Goal: Task Accomplishment & Management: Manage account settings

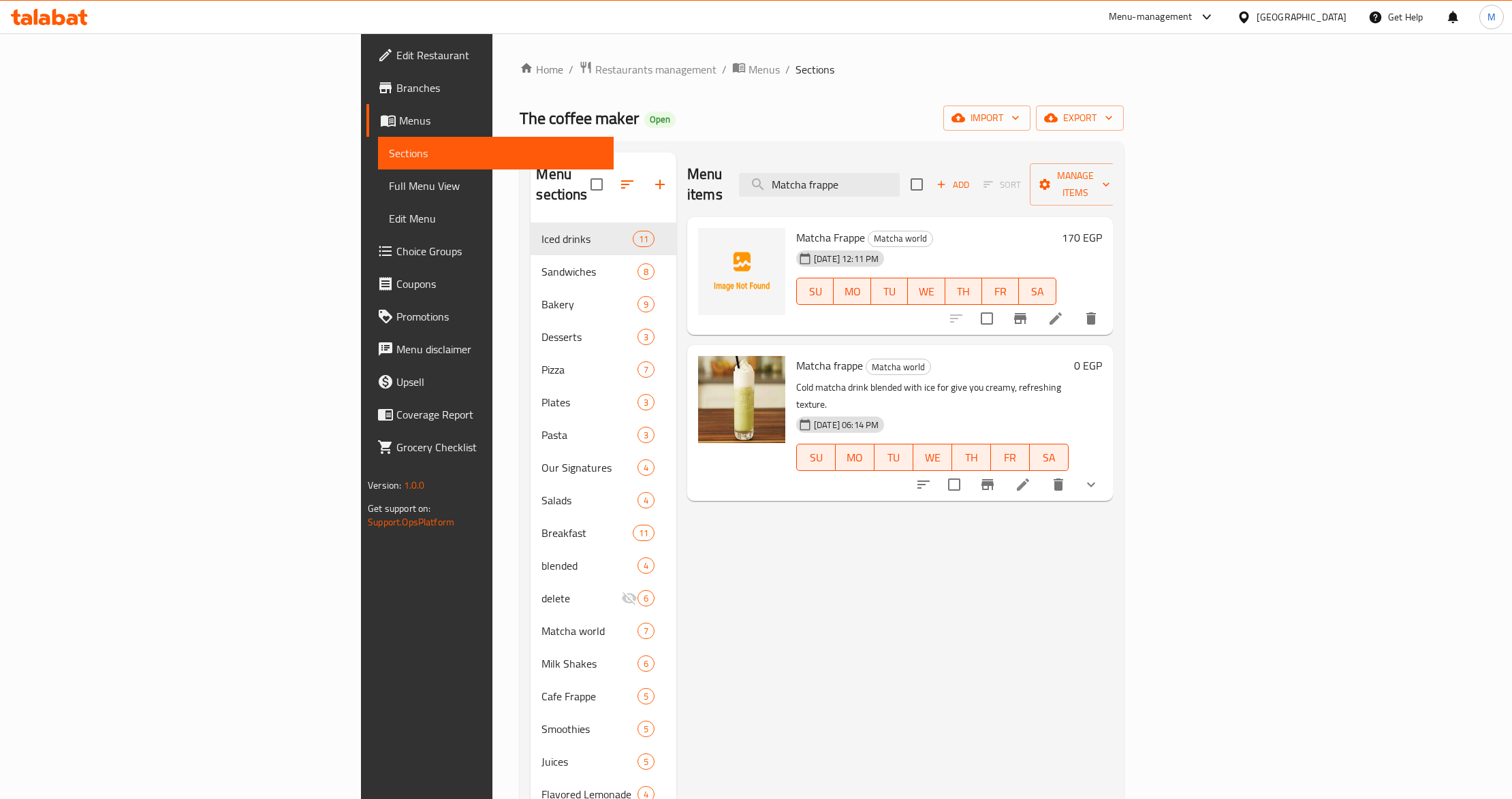
type input "Matcha frappe"
click at [1107, 469] on button "show more" at bounding box center [1091, 485] width 33 height 33
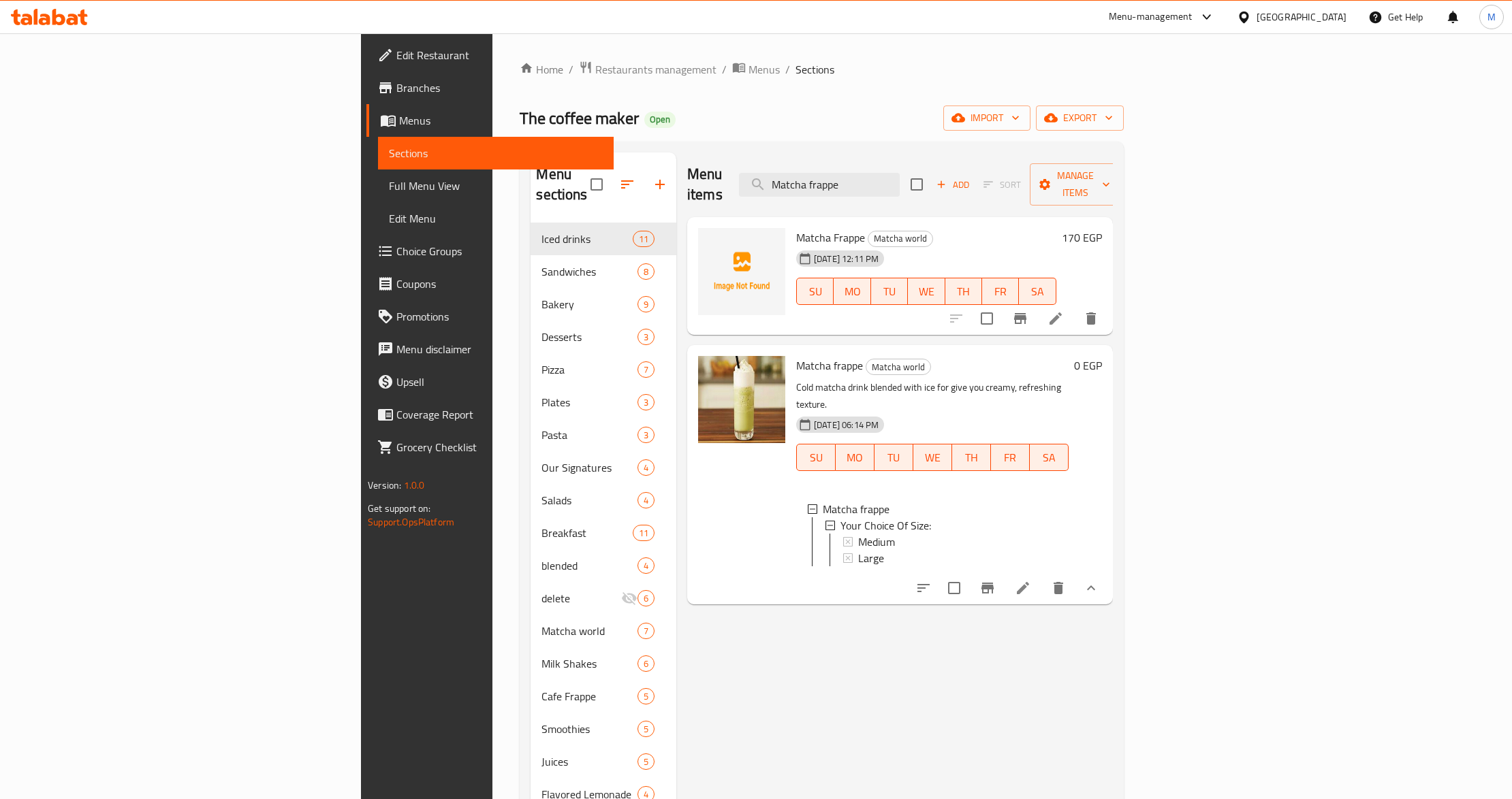
click at [1009, 152] on div "Menu items Matcha frappe Add Sort Manage items" at bounding box center [900, 185] width 426 height 65
click at [900, 173] on input "Matcha frappe" at bounding box center [819, 185] width 161 height 24
paste input "Scrambled Eggs"
click at [900, 173] on input "Matcha Scrambled Eggs" at bounding box center [819, 185] width 161 height 24
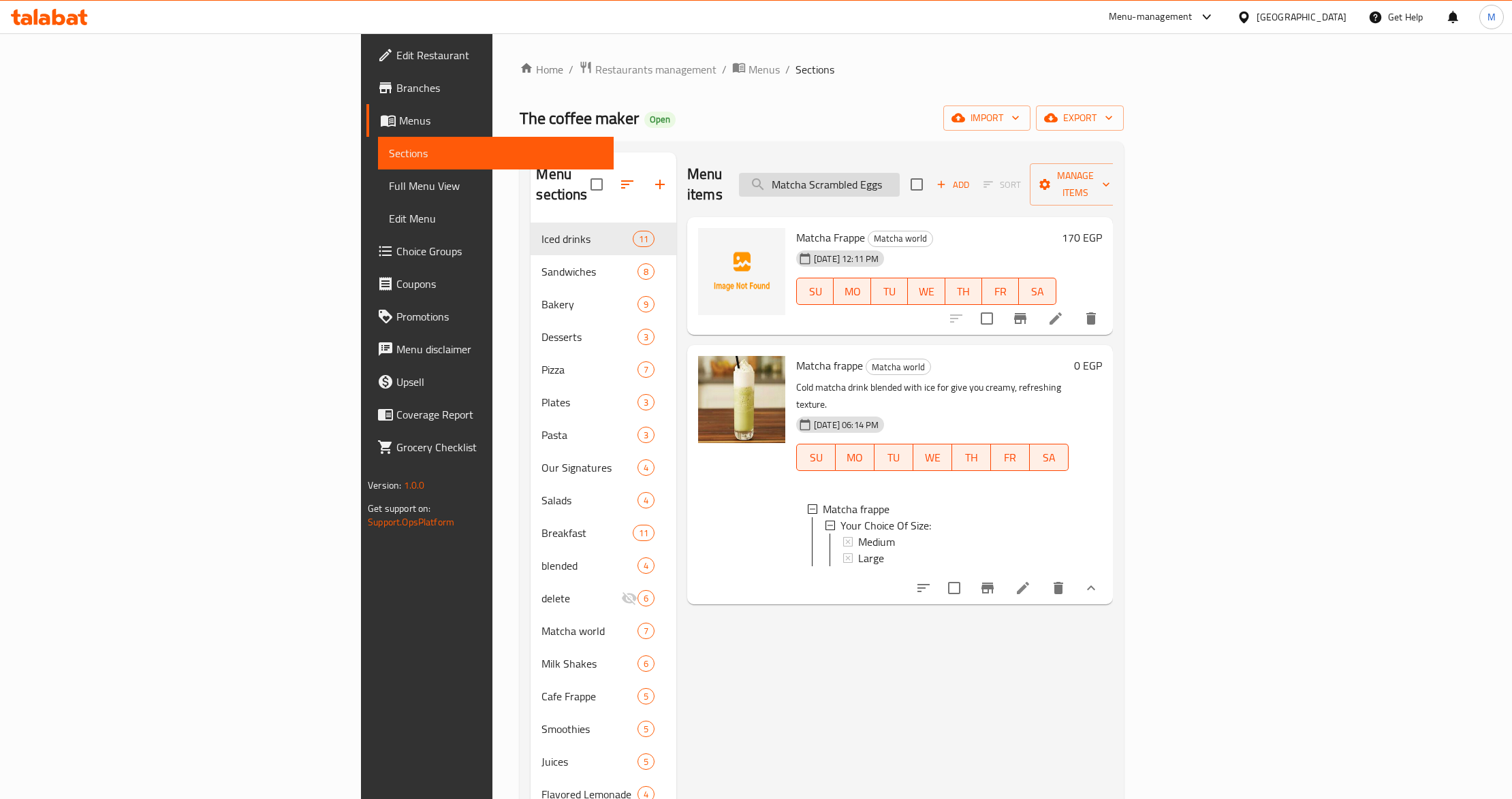
paste input "search"
click at [900, 173] on input "Scrambled Eggs" at bounding box center [819, 185] width 161 height 24
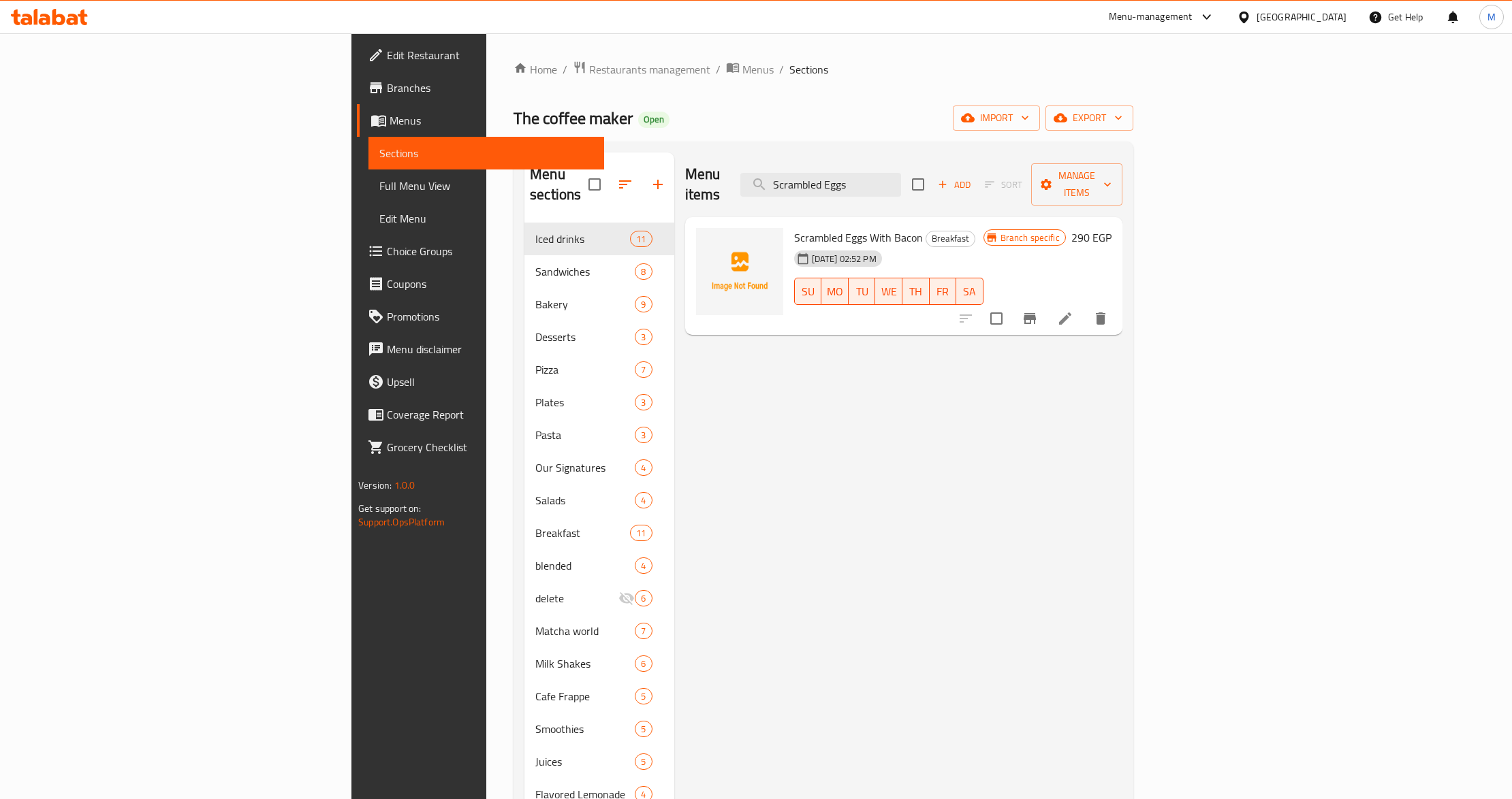
click at [1001, 370] on div "Menu items Scrambled Eggs Add Sort Manage items Scrambled Eggs With Bacon Break…" at bounding box center [898, 552] width 448 height 799
click at [938, 152] on div "Menu items Scrambled Eggs Add Sort Manage items" at bounding box center [904, 185] width 437 height 65
click at [901, 173] on input "Scrambled Eggs" at bounding box center [821, 185] width 161 height 24
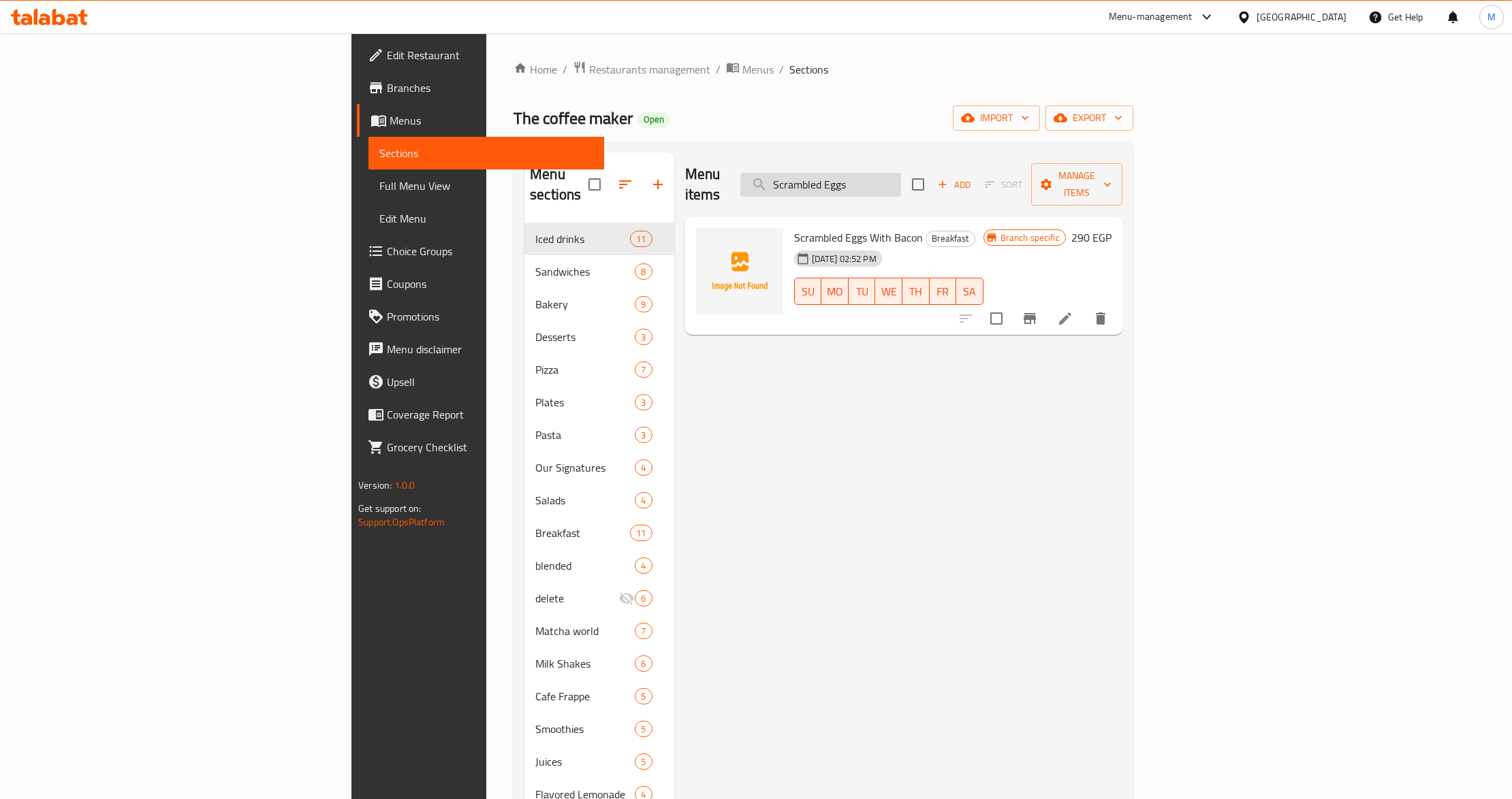
paste input "Pancake"
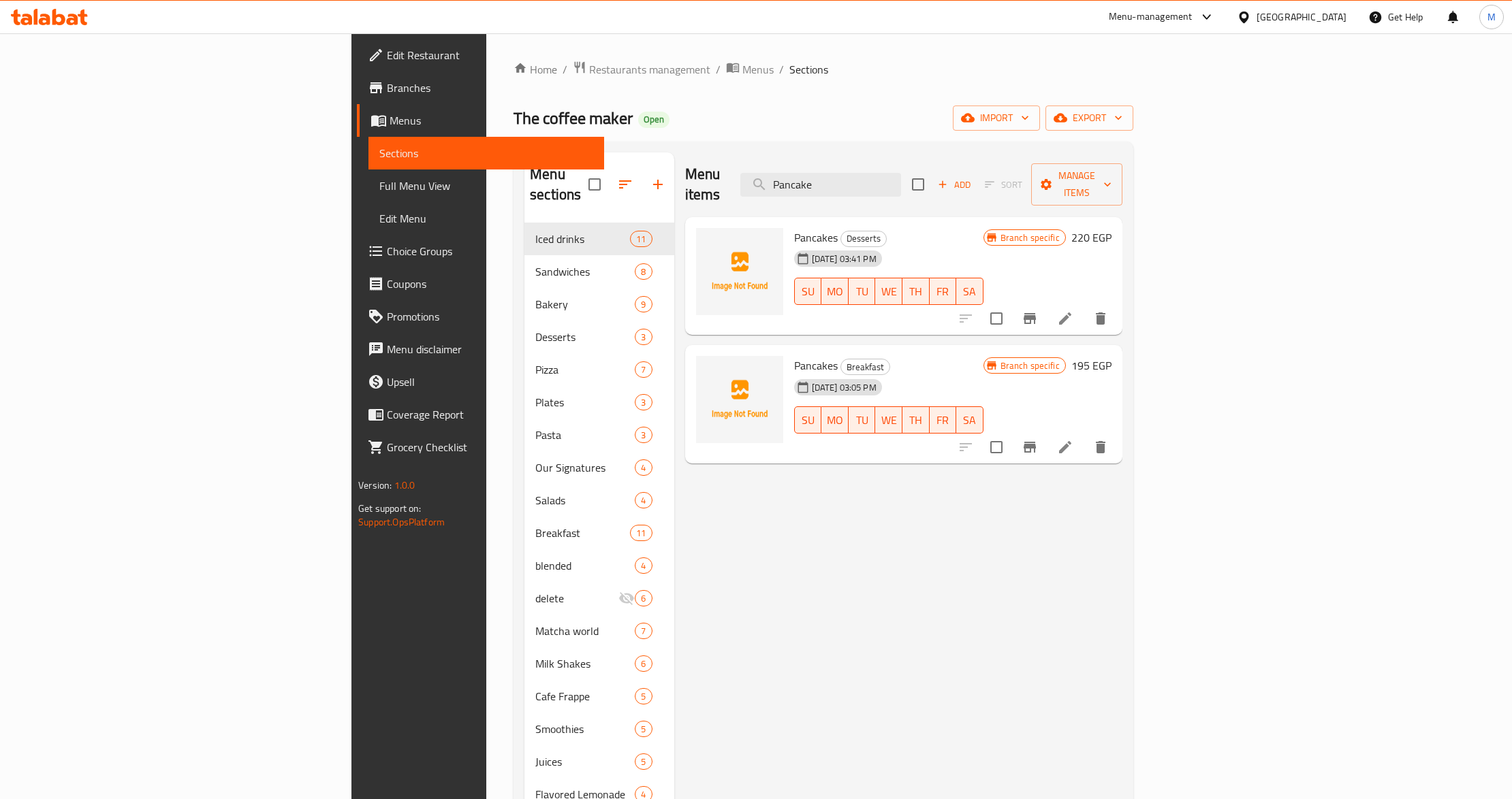
type input "Pancake"
click at [1046, 431] on button "Branch-specific-item" at bounding box center [1030, 448] width 33 height 33
click at [589, 69] on span "Restaurants management" at bounding box center [649, 70] width 121 height 17
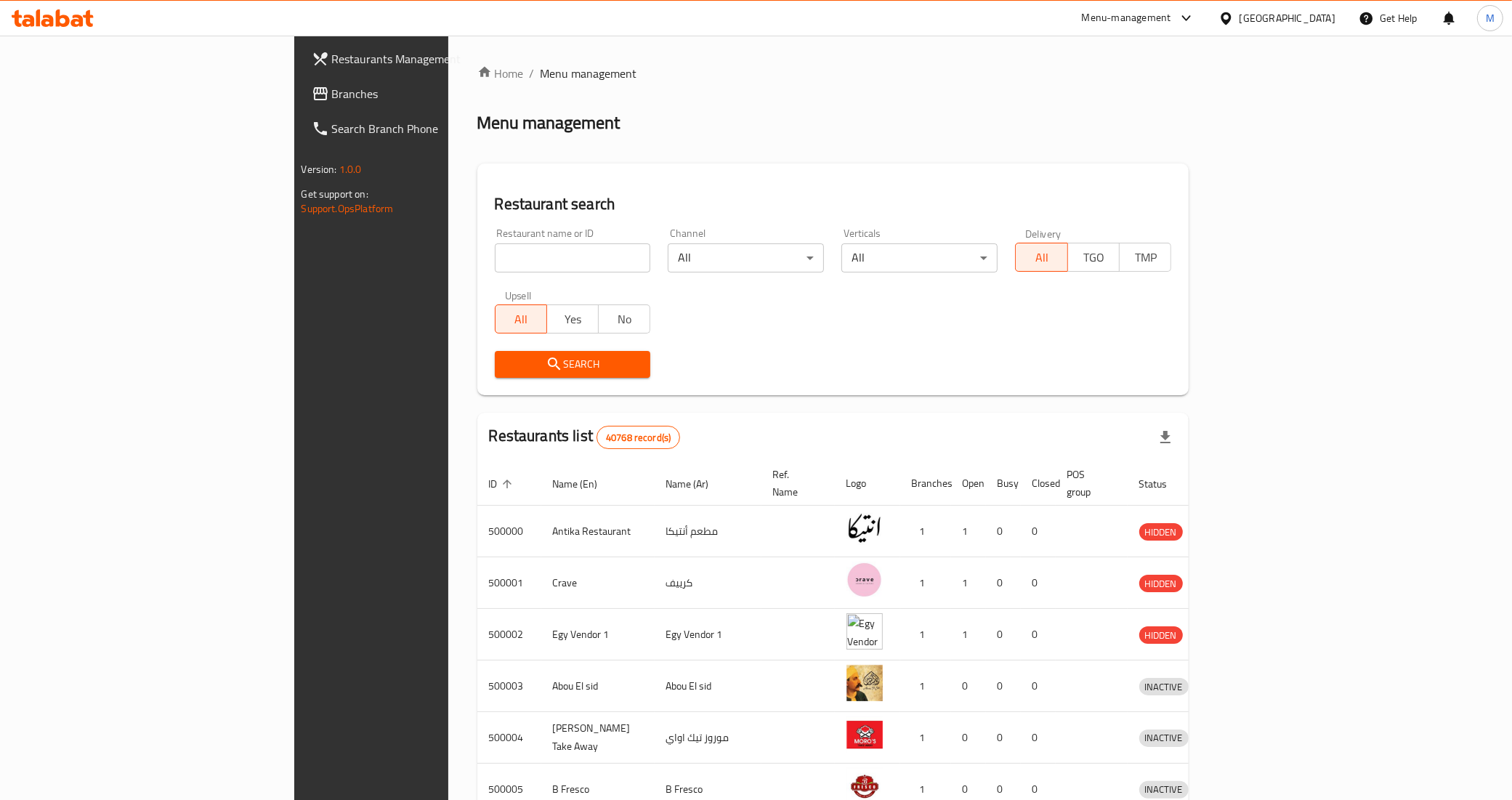
click at [494, 240] on div "Restaurant name or ID Restaurant name or ID" at bounding box center [572, 250] width 156 height 44
click at [494, 258] on input "search" at bounding box center [572, 258] width 156 height 29
paste input "El Gezawy"
type input "El Gezawy"
click button "Search" at bounding box center [572, 365] width 156 height 27
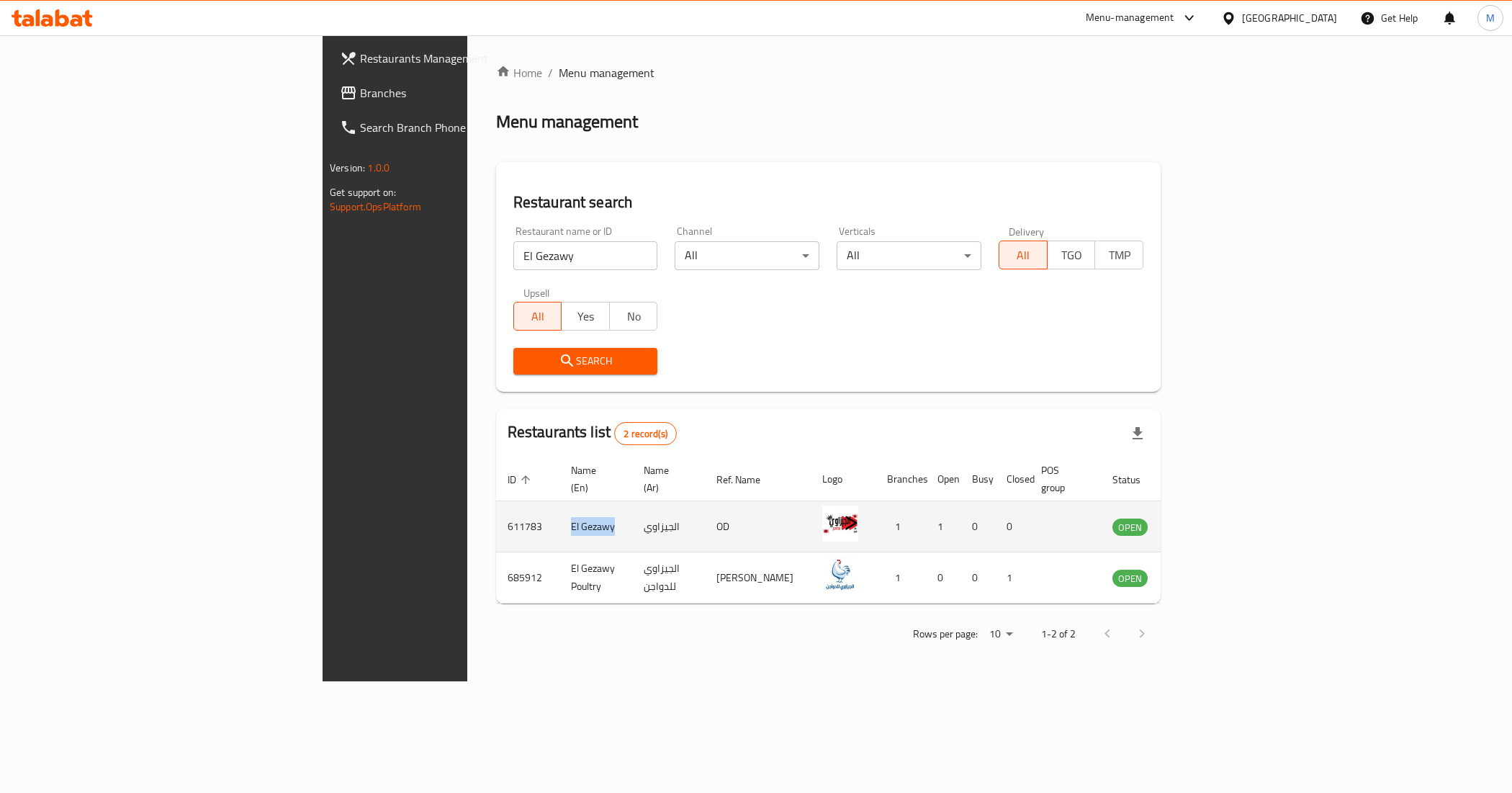
drag, startPoint x: 350, startPoint y: 503, endPoint x: 430, endPoint y: 509, distance: 80.2
click at [559, 509] on td "El Gezawy" at bounding box center [596, 527] width 73 height 51
click at [1205, 521] on icon "enhanced table" at bounding box center [1197, 527] width 16 height 12
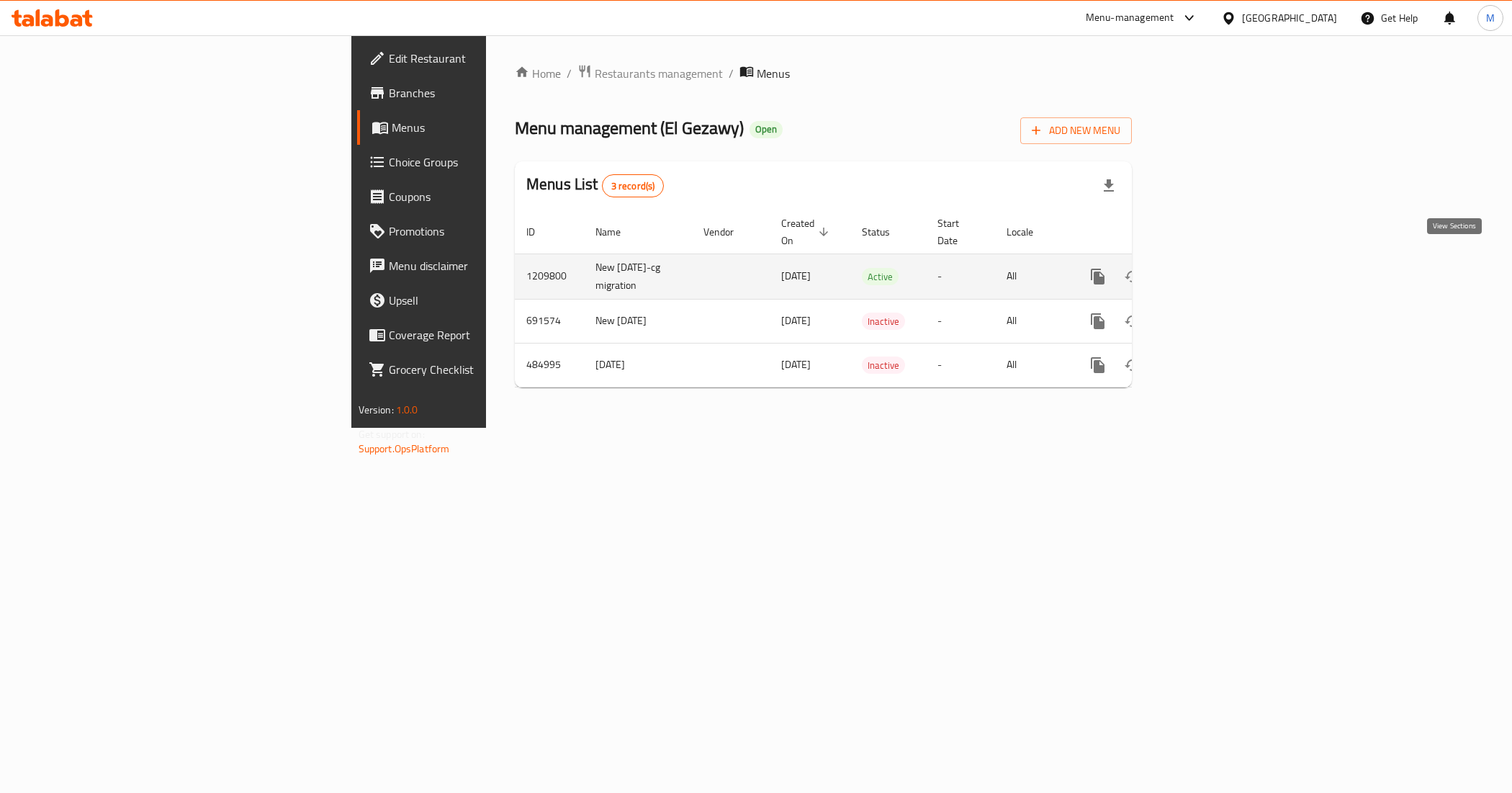
click at [1219, 259] on link "enhanced table" at bounding box center [1202, 277] width 35 height 35
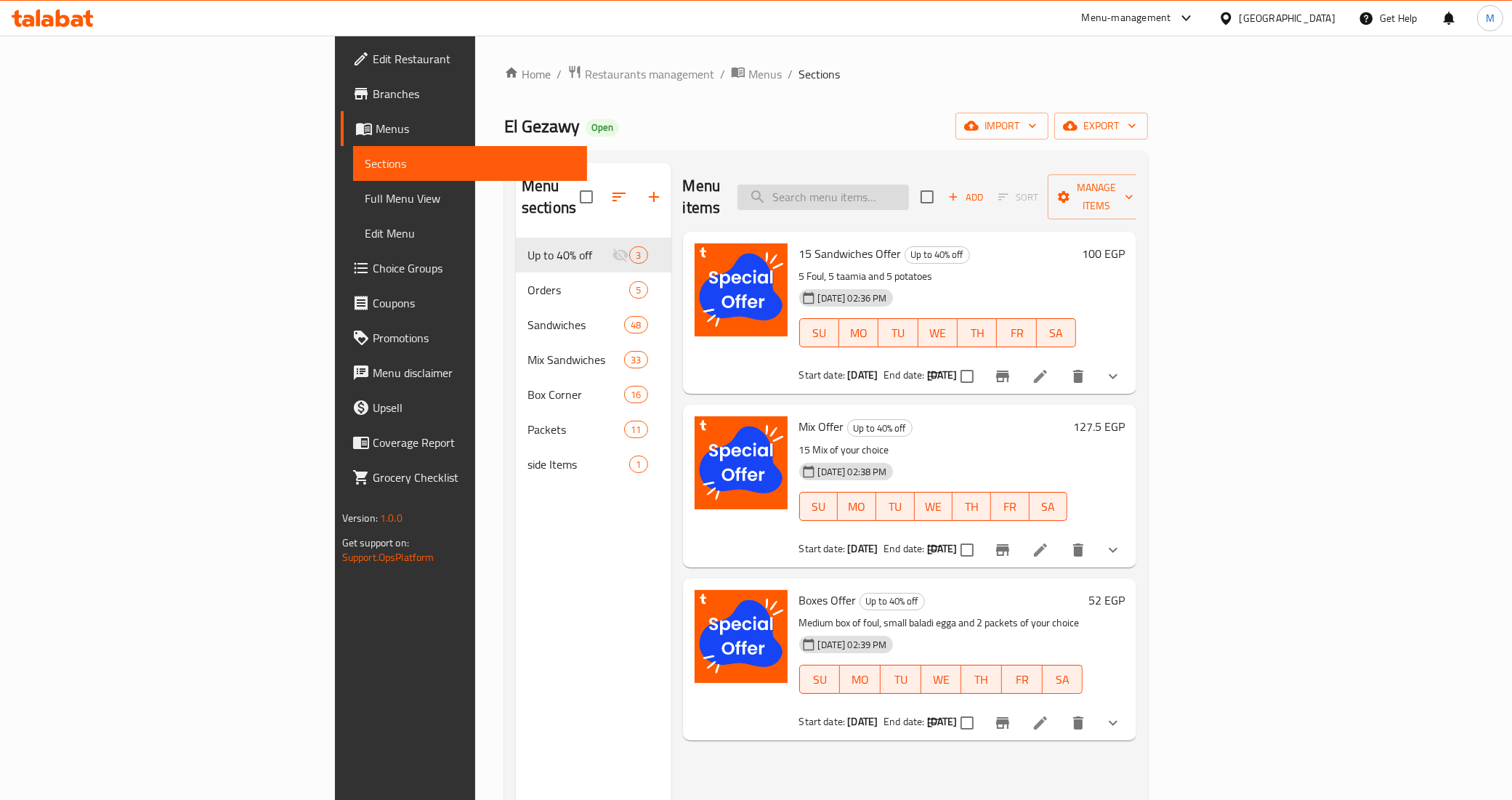
click at [909, 191] on input "search" at bounding box center [823, 197] width 171 height 26
click at [748, 70] on span "Menus" at bounding box center [765, 75] width 34 height 18
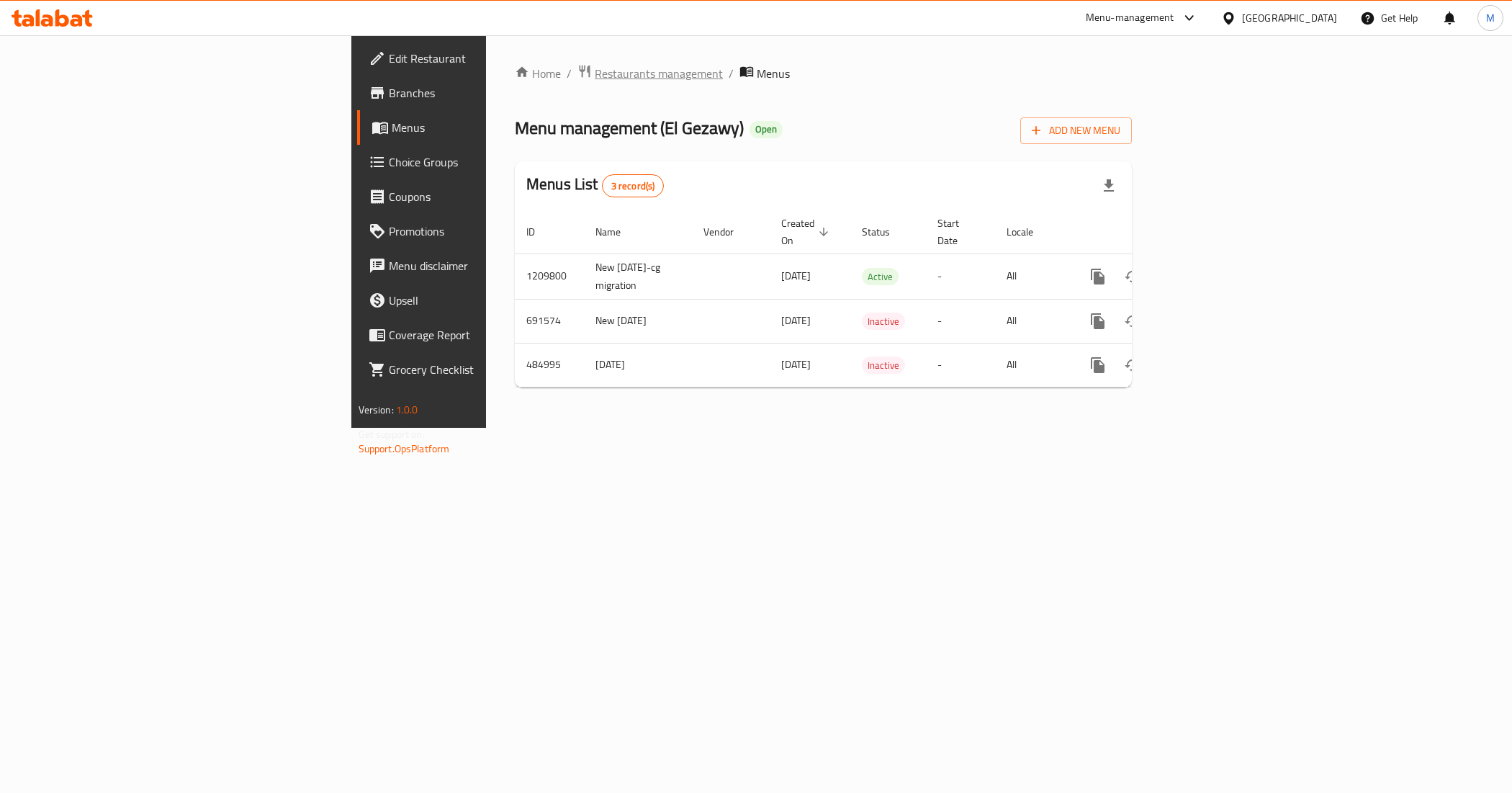
click at [595, 73] on span "Restaurants management" at bounding box center [658, 74] width 128 height 17
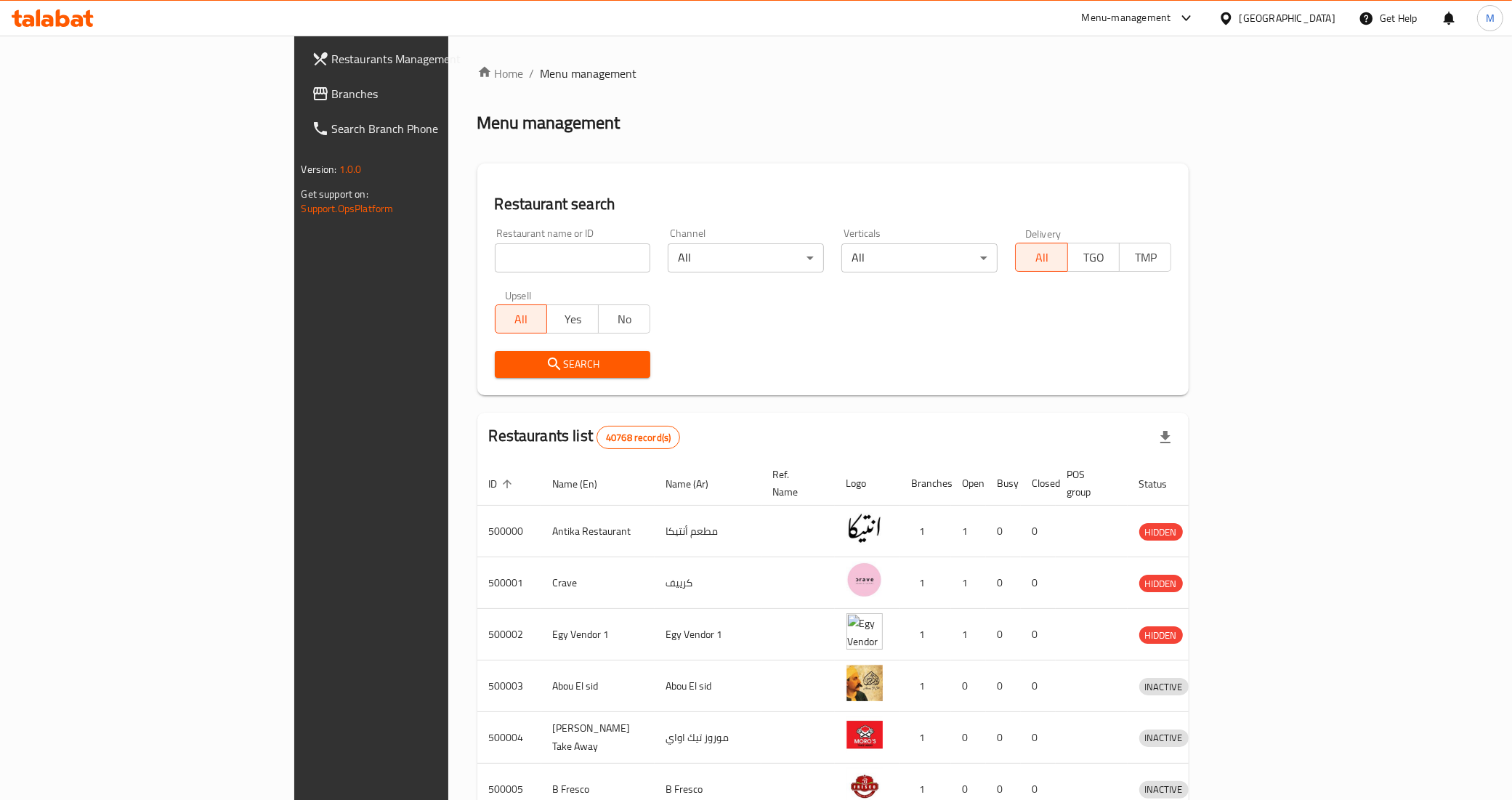
click at [300, 107] on link "Branches" at bounding box center [423, 94] width 247 height 35
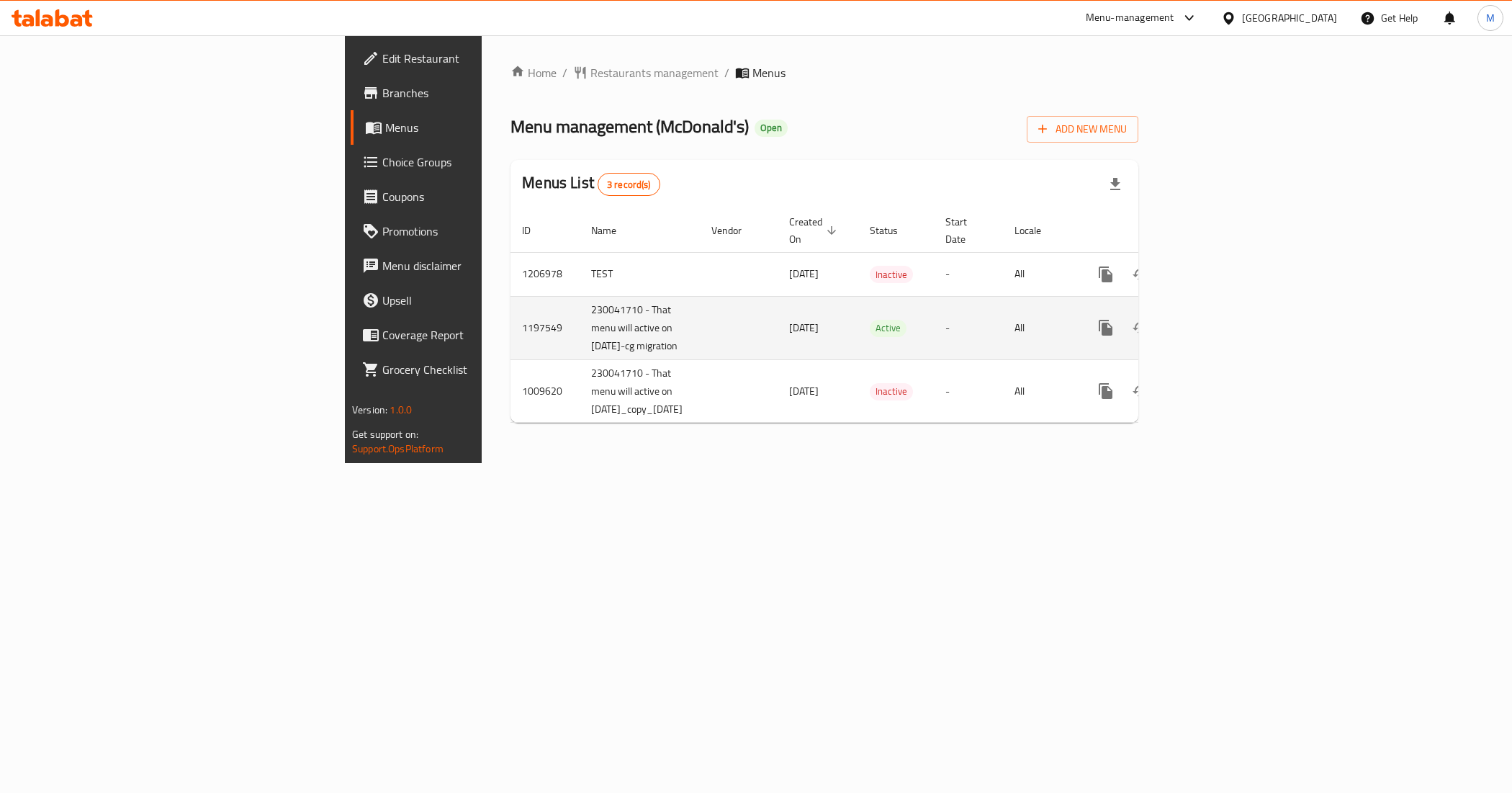
click at [1218, 319] on icon "enhanced table" at bounding box center [1209, 328] width 17 height 17
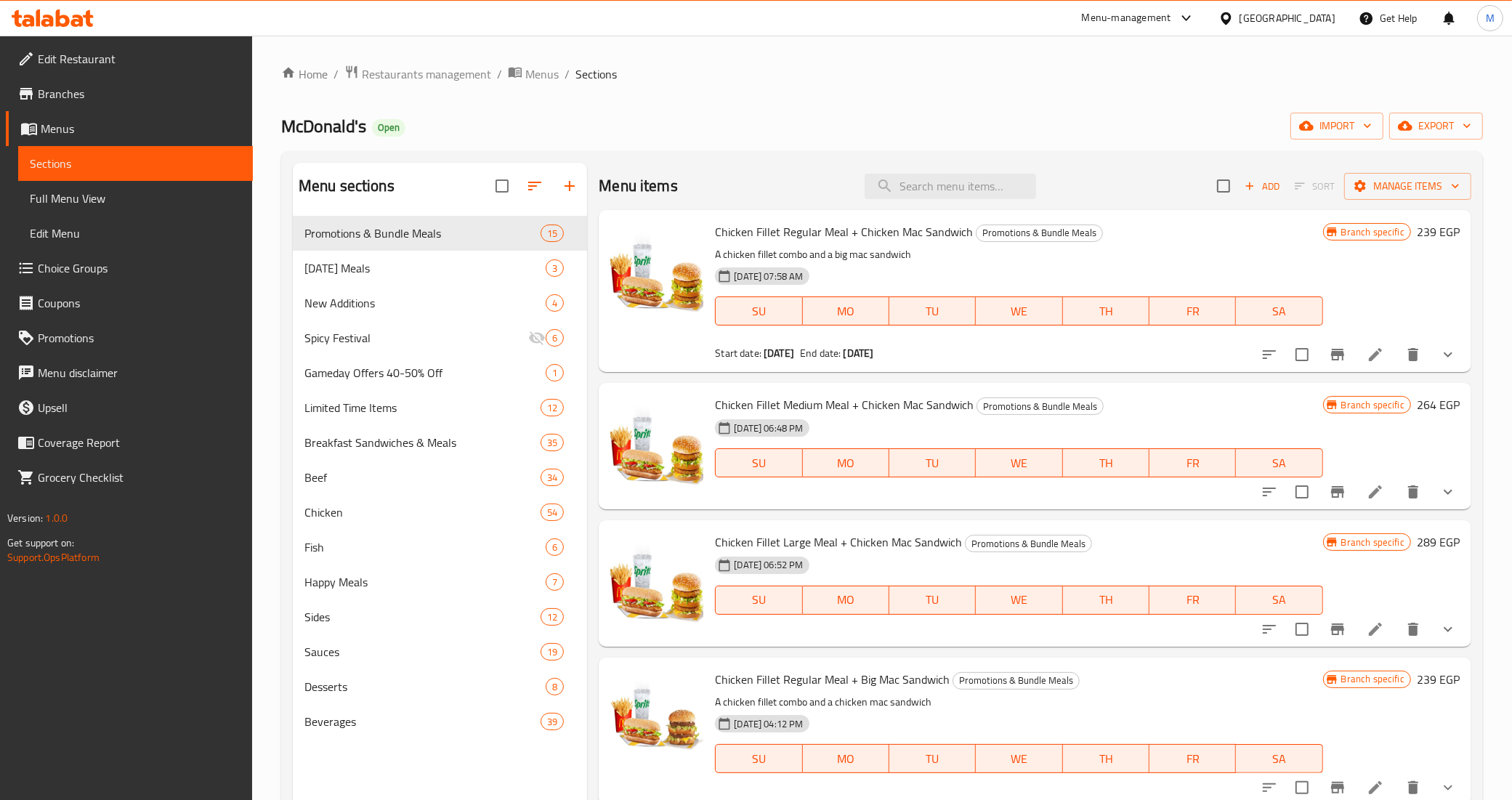
click at [978, 202] on div "Menu items Add Sort Manage items" at bounding box center [1034, 186] width 873 height 47
click at [974, 193] on input "search" at bounding box center [950, 187] width 171 height 26
paste input "Cheeseburger Happy Meal"
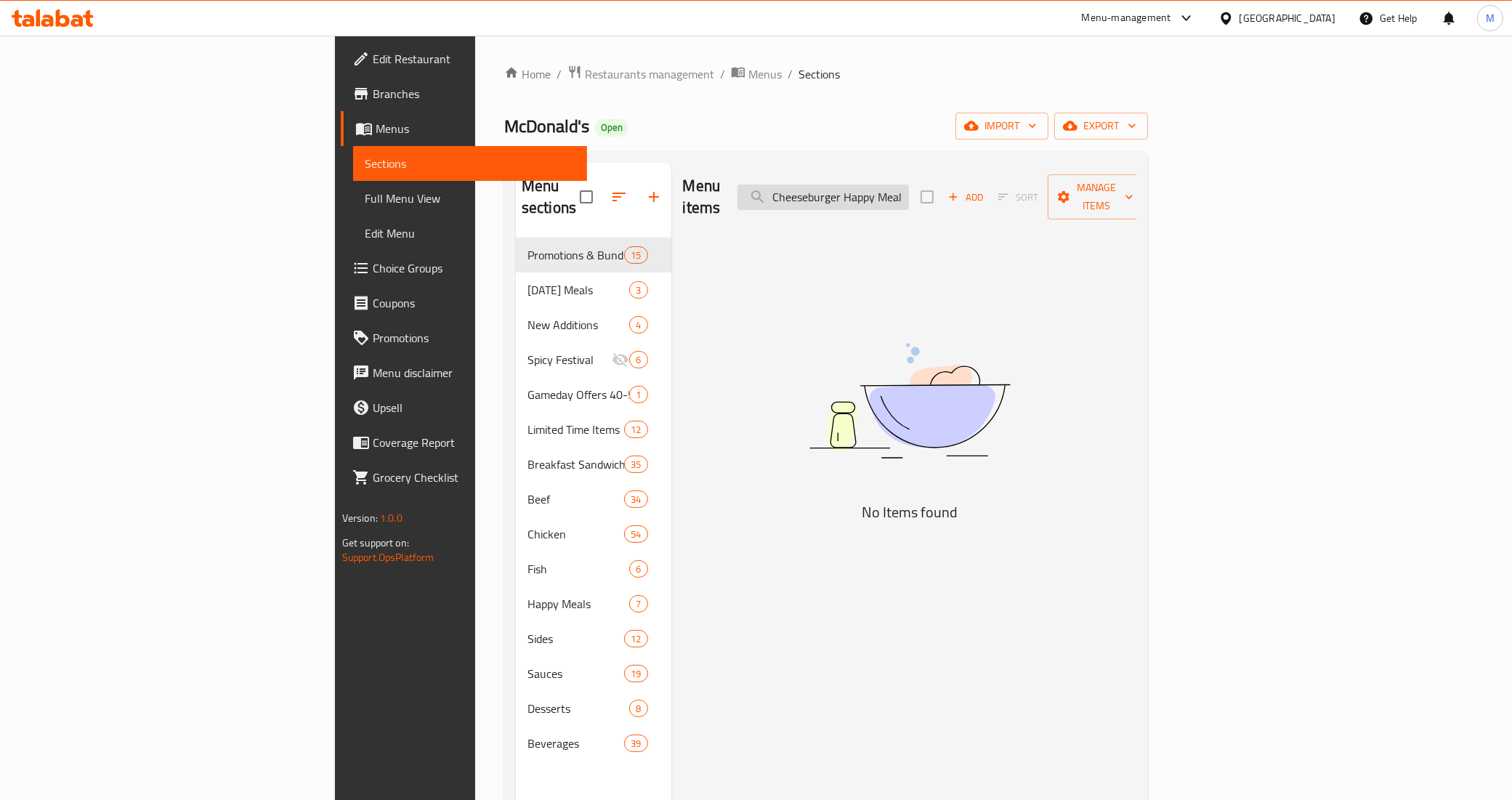
drag, startPoint x: 897, startPoint y: 185, endPoint x: 914, endPoint y: 185, distance: 17.0
click at [909, 185] on input "Cheeseburger Happy Meal" at bounding box center [823, 197] width 171 height 26
click at [909, 191] on input "Cheeseburger Happy Meal" at bounding box center [823, 197] width 171 height 26
click at [909, 188] on input "Cheeseburger Happy Meal" at bounding box center [823, 197] width 171 height 26
drag, startPoint x: 970, startPoint y: 191, endPoint x: 858, endPoint y: 180, distance: 112.5
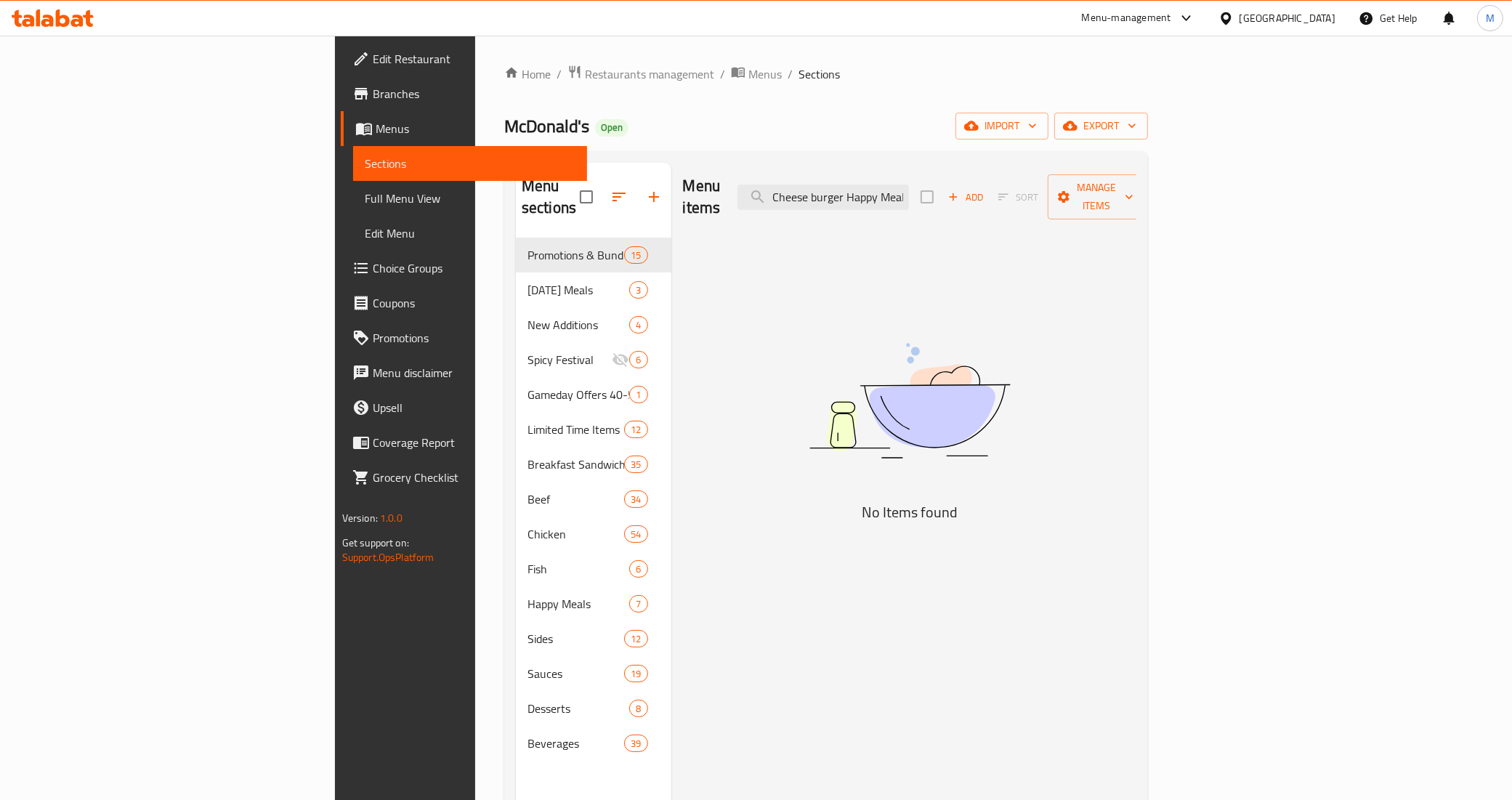
click at [858, 180] on div "Menu items Cheese burger Happy Meal Add Sort Manage items" at bounding box center [909, 197] width 454 height 69
type input "Happy Meal"
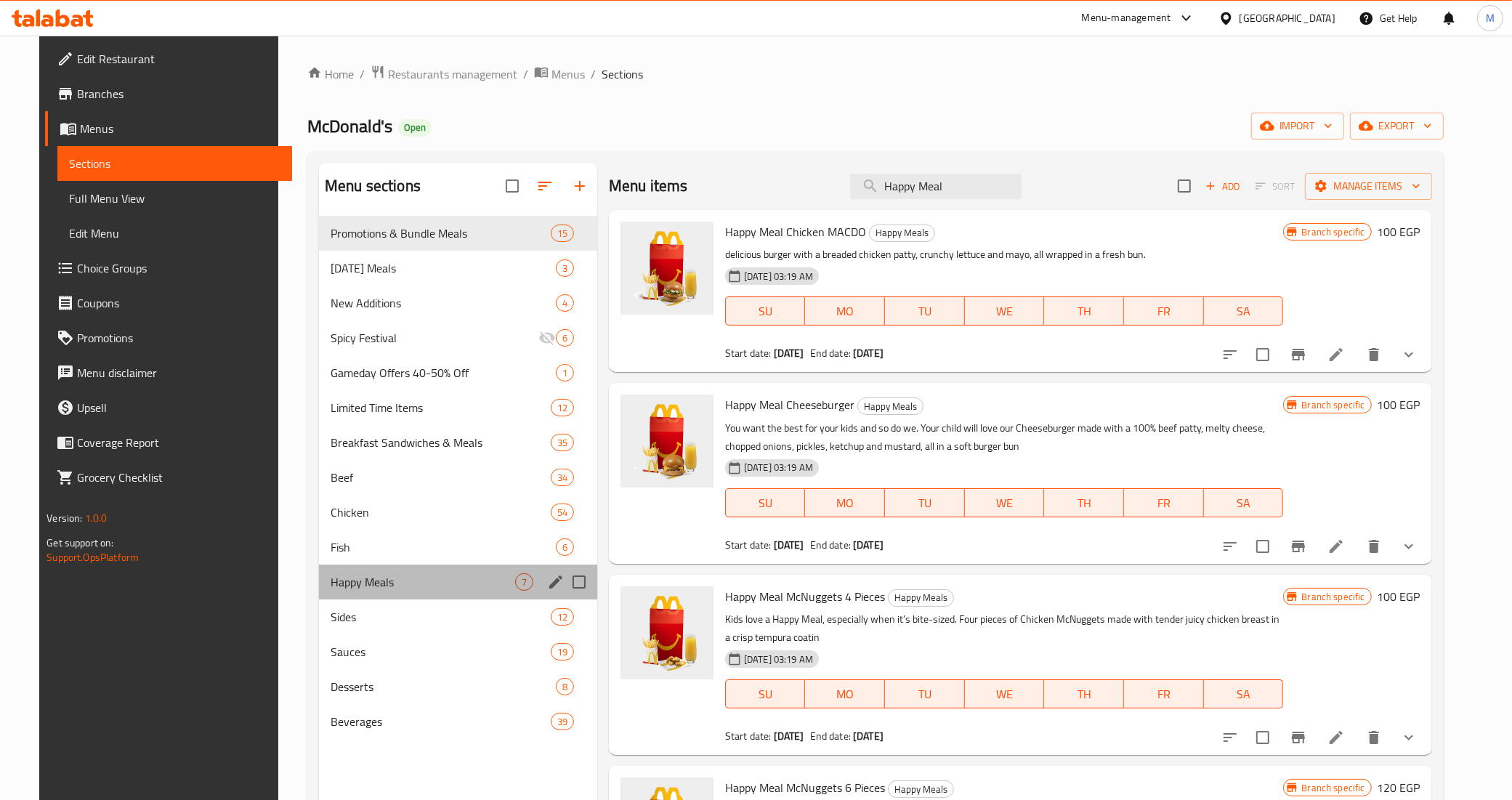
click at [434, 596] on div "Happy Meals 7" at bounding box center [458, 582] width 278 height 35
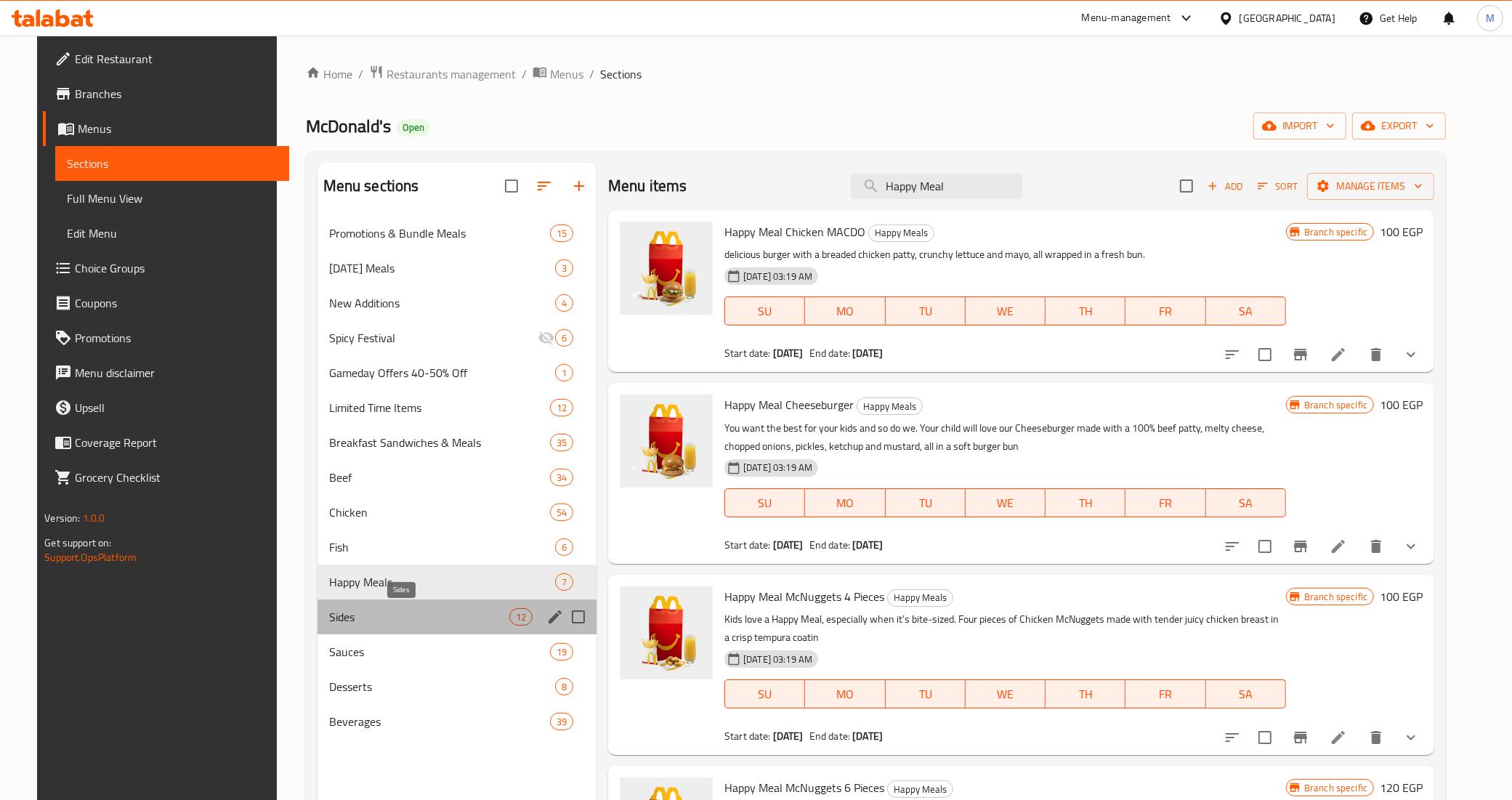
click at [412, 619] on span "Sides" at bounding box center [419, 617] width 180 height 18
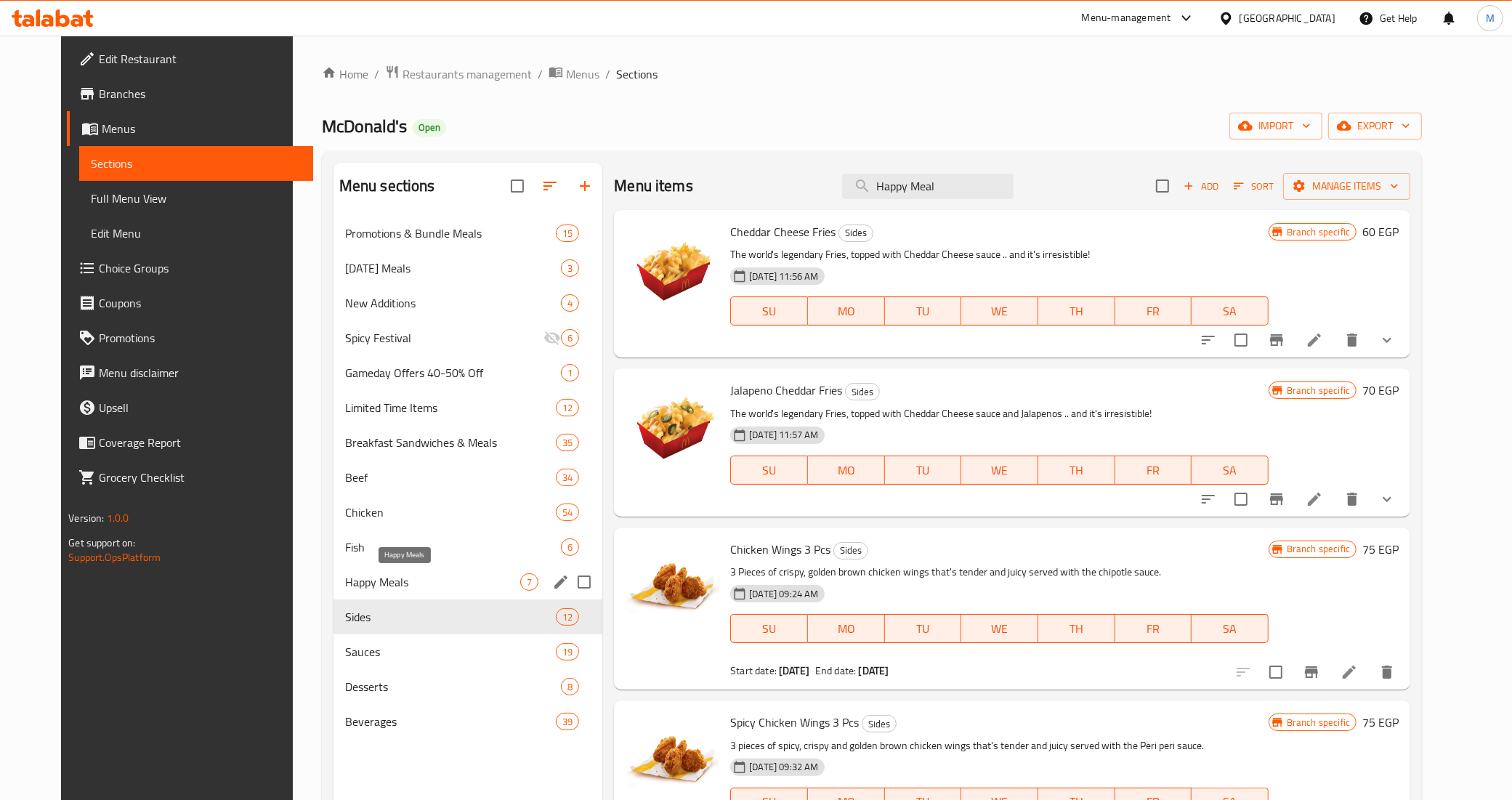
click at [431, 558] on div "Fish 6" at bounding box center [468, 547] width 269 height 35
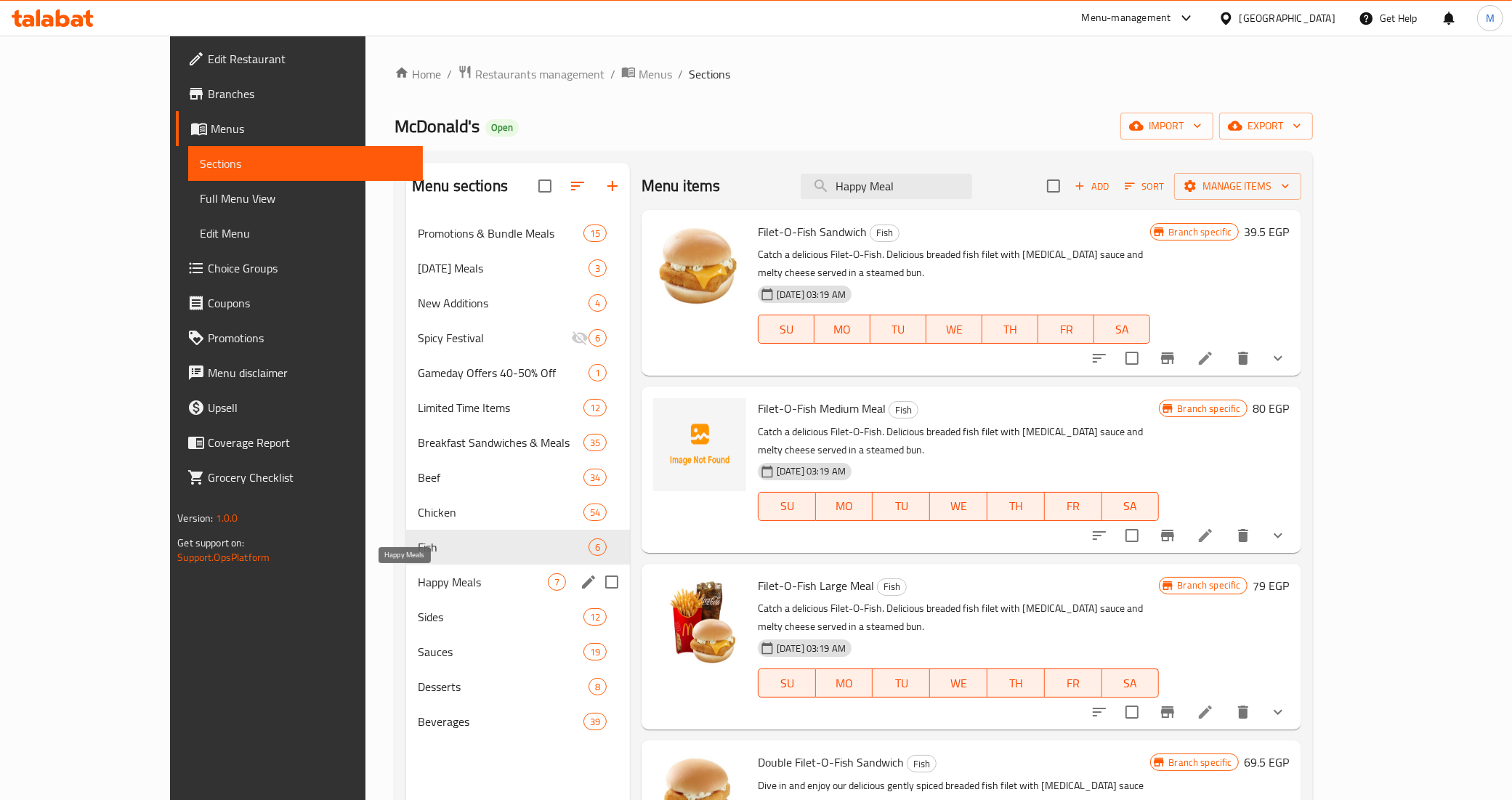
click at [429, 581] on span "Happy Meals" at bounding box center [482, 582] width 130 height 18
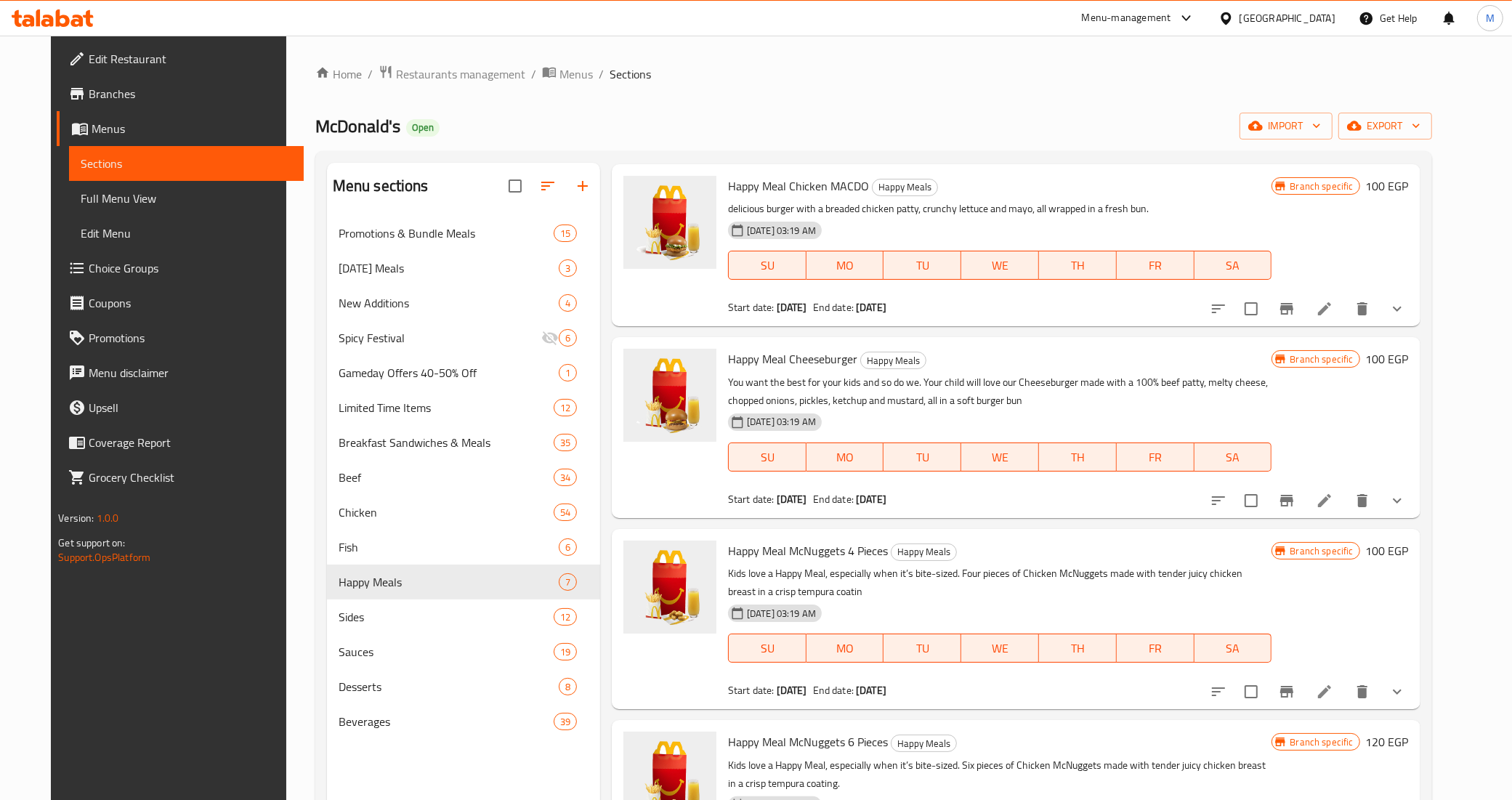
scroll to position [91, 0]
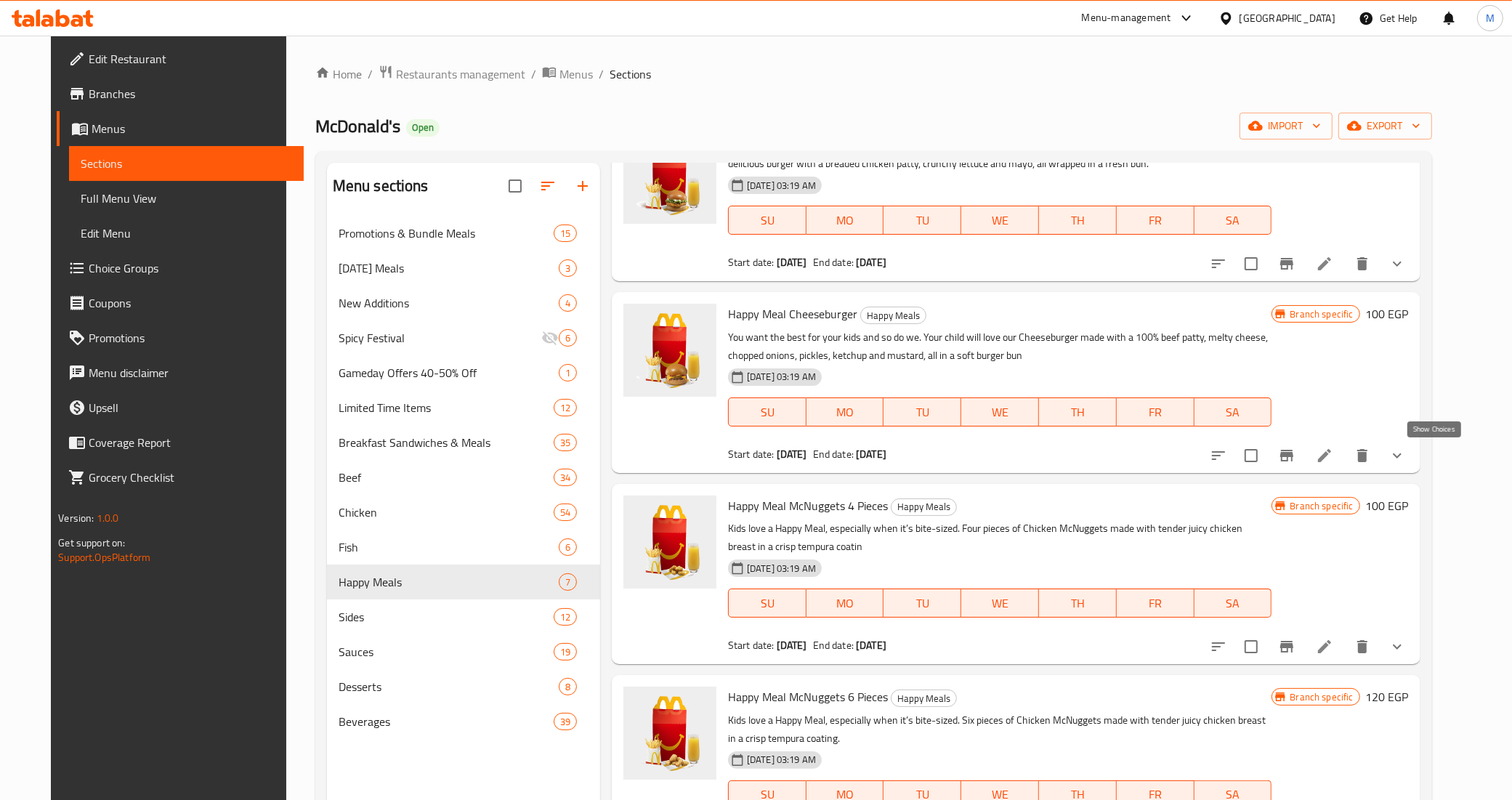
click at [1405, 462] on icon "show more" at bounding box center [1397, 456] width 18 height 18
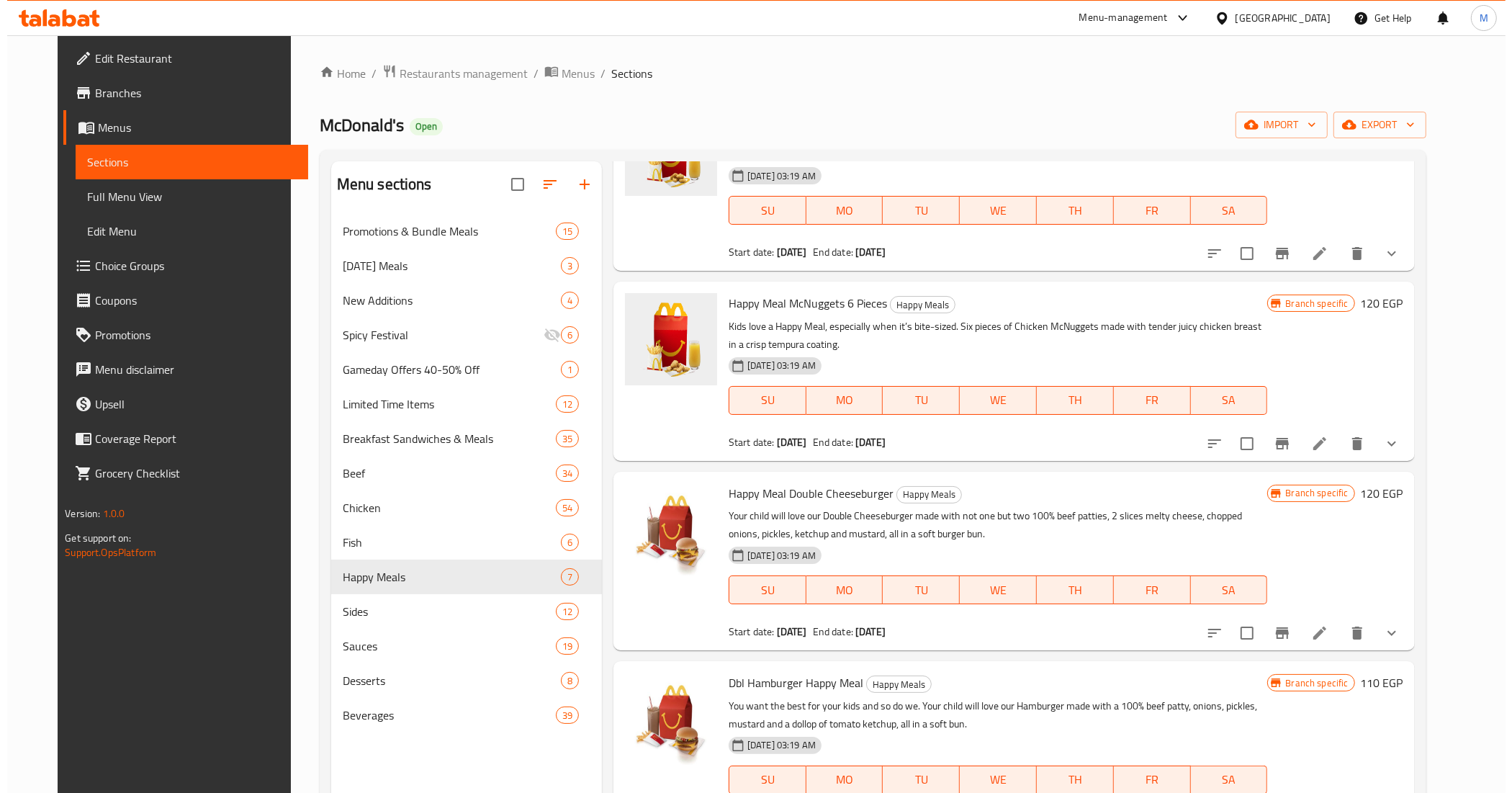
scroll to position [1441, 0]
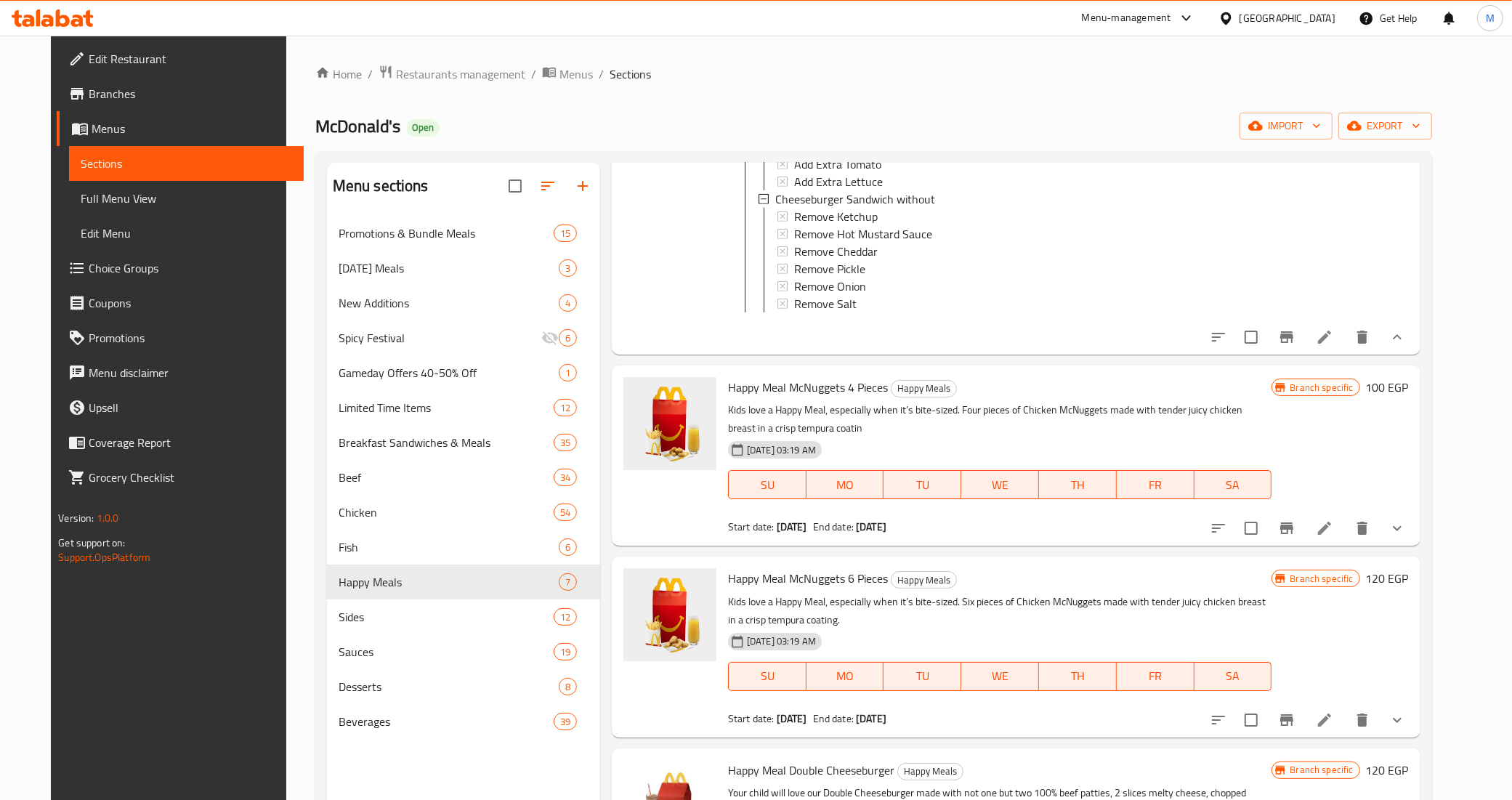
click at [1304, 341] on button "Branch-specific-item" at bounding box center [1287, 337] width 35 height 35
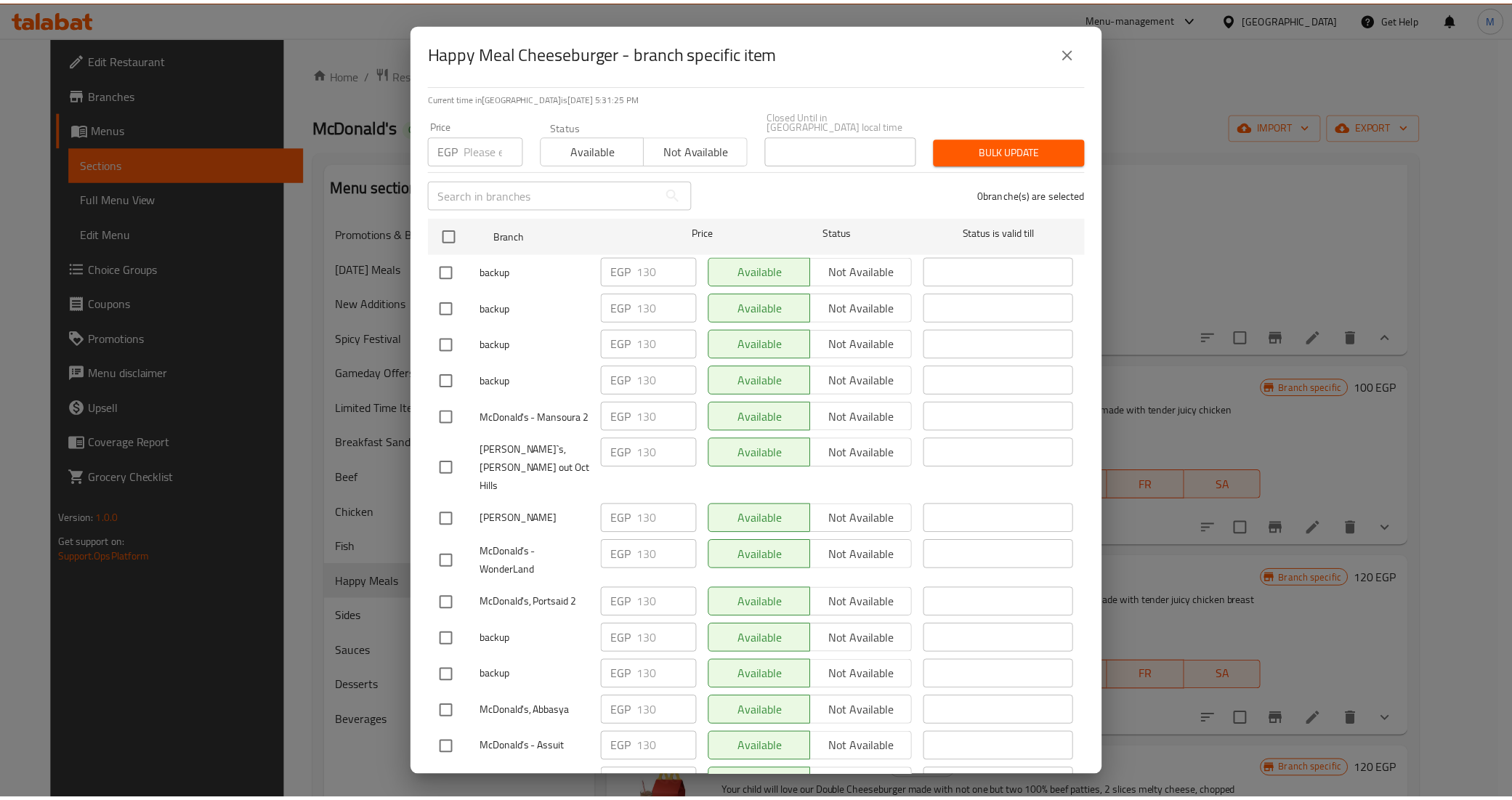
scroll to position [91, 0]
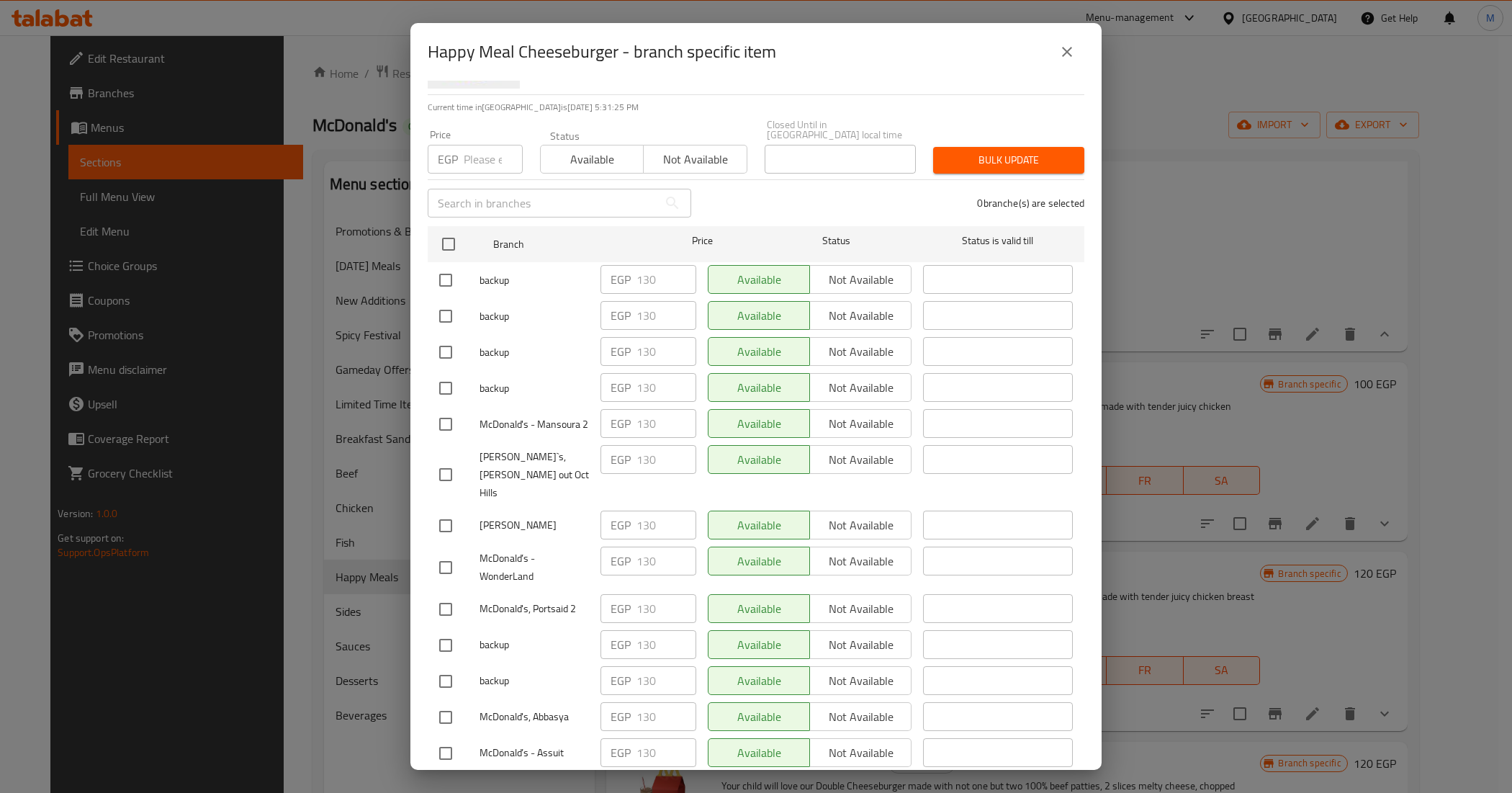
click at [1046, 55] on div "Happy Meal Cheeseburger - branch specific item" at bounding box center [756, 52] width 657 height 35
click at [1060, 55] on icon "close" at bounding box center [1067, 52] width 17 height 17
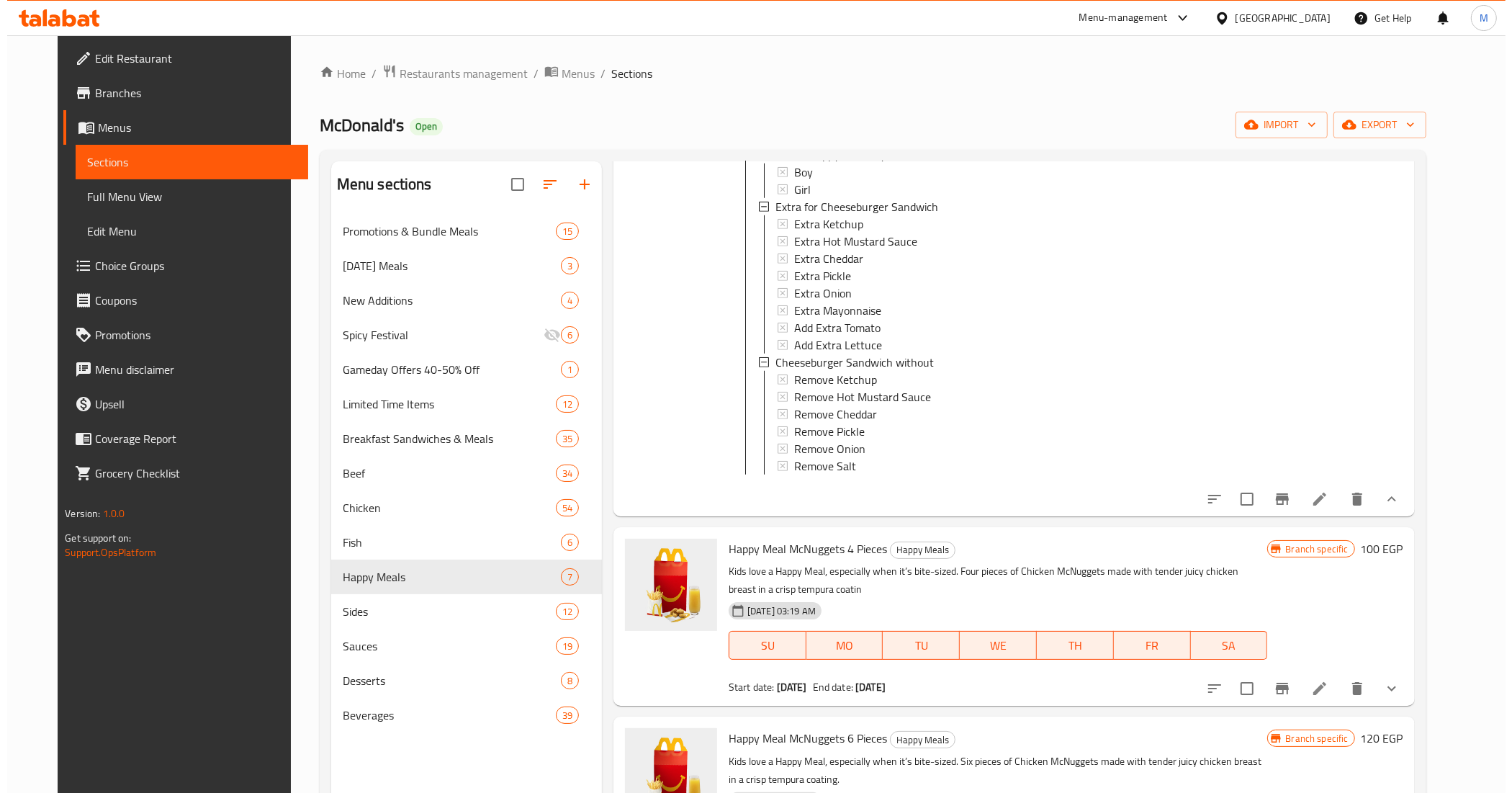
scroll to position [1261, 0]
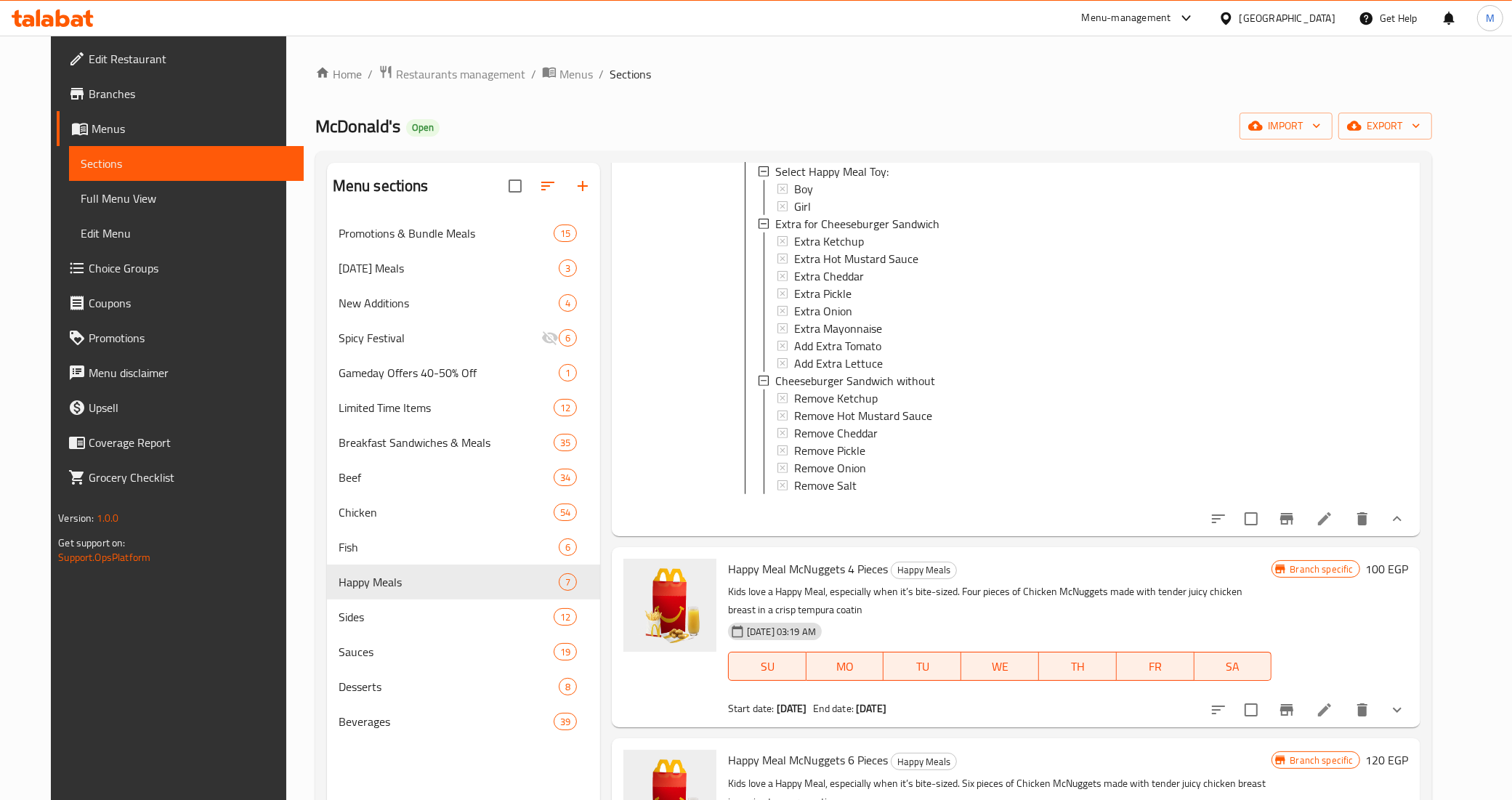
click at [1345, 522] on li at bounding box center [1324, 519] width 41 height 26
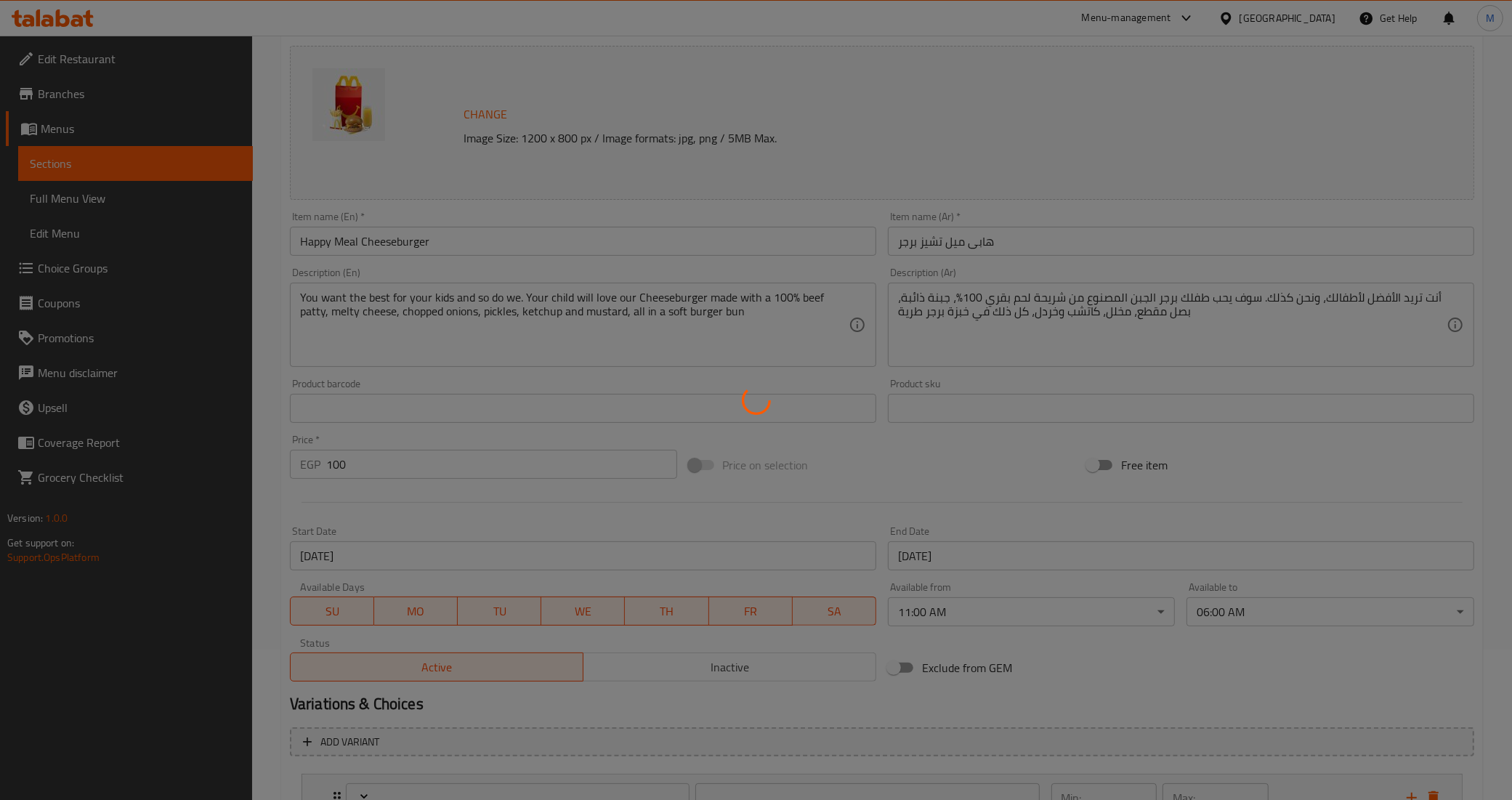
scroll to position [511, 0]
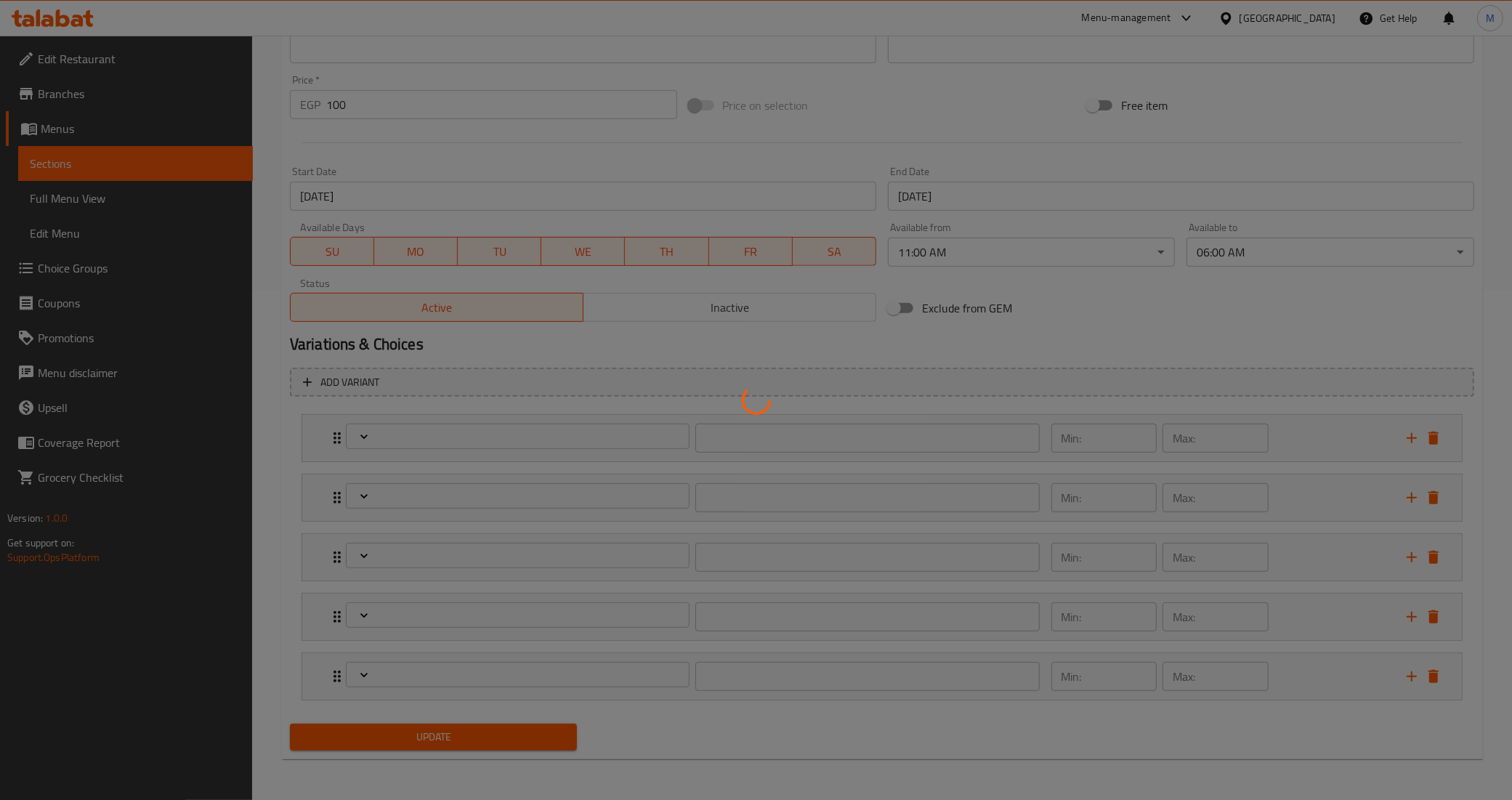
type input "إختر طبق هابي ميل الجانبي"
type input "1"
type input "فضلا اختار مشروب وجبه الطفل"
type input "1"
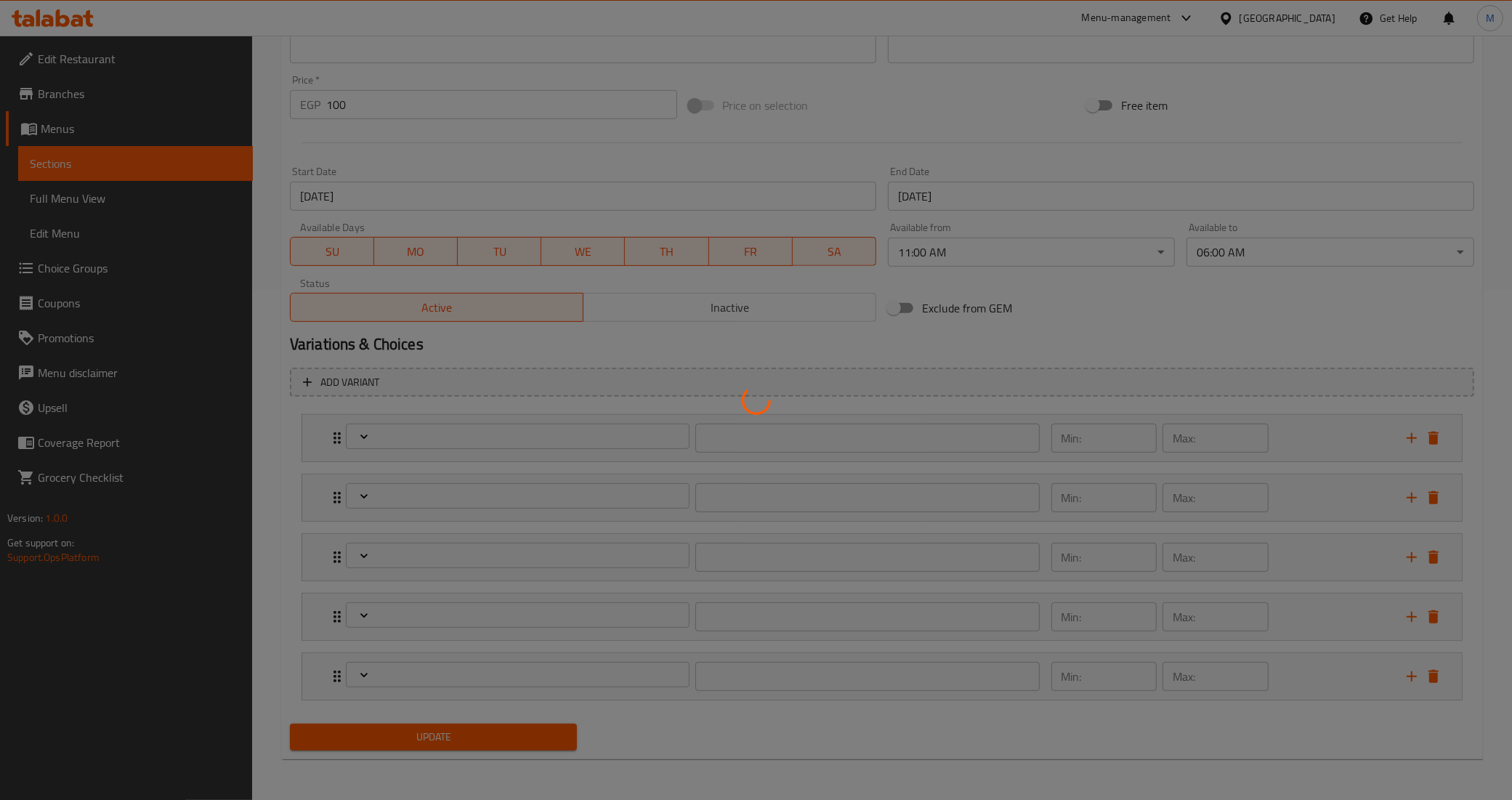
type input "1"
type input "أختر لعبة الهابي ميل:"
type input "1"
type input "تشيز برجر ساندوتش إضافة للـ.."
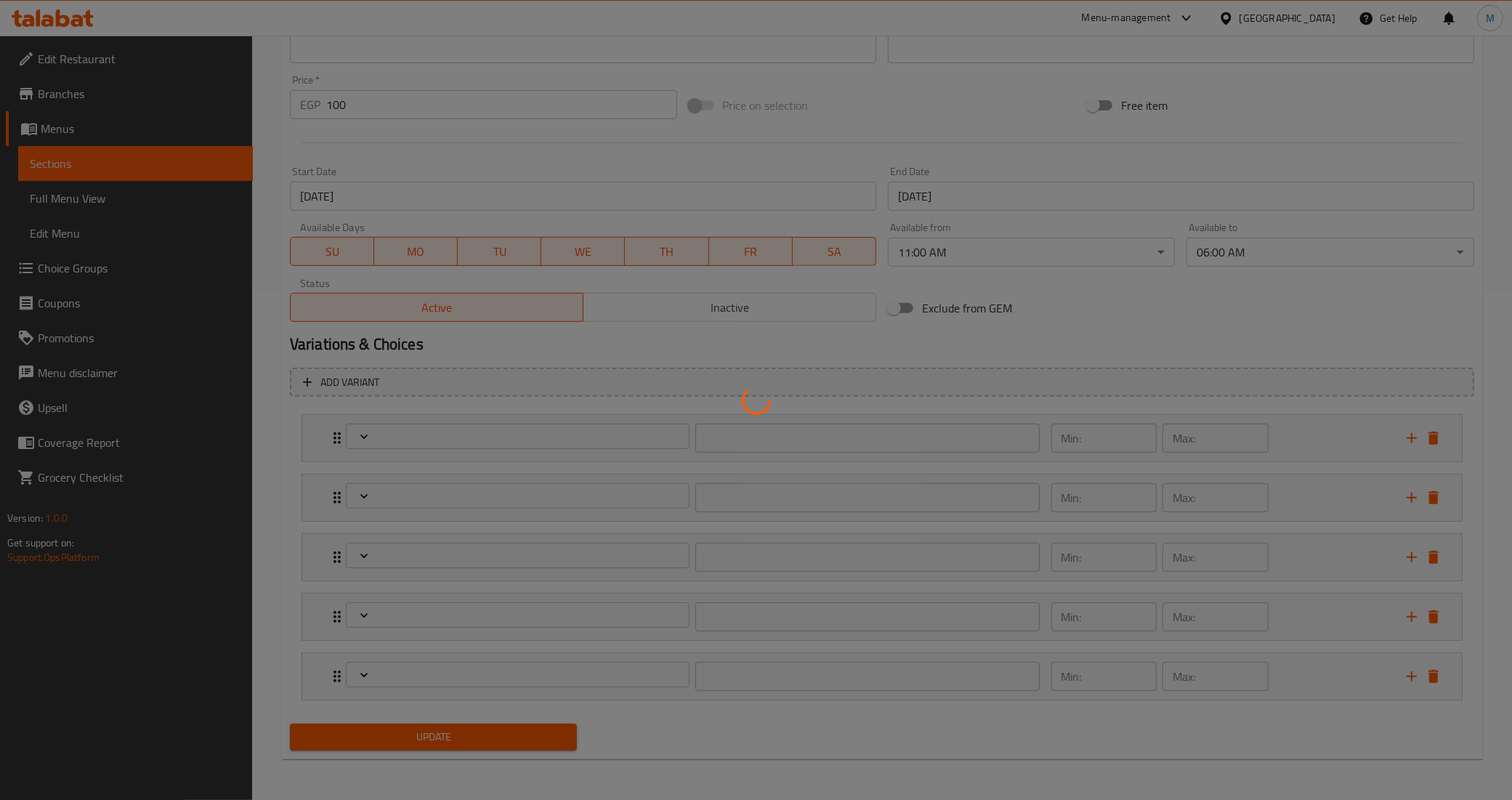
type input "0"
type input "8"
type input "تشيز برجر ساندوتش بدون"
type input "0"
type input "6"
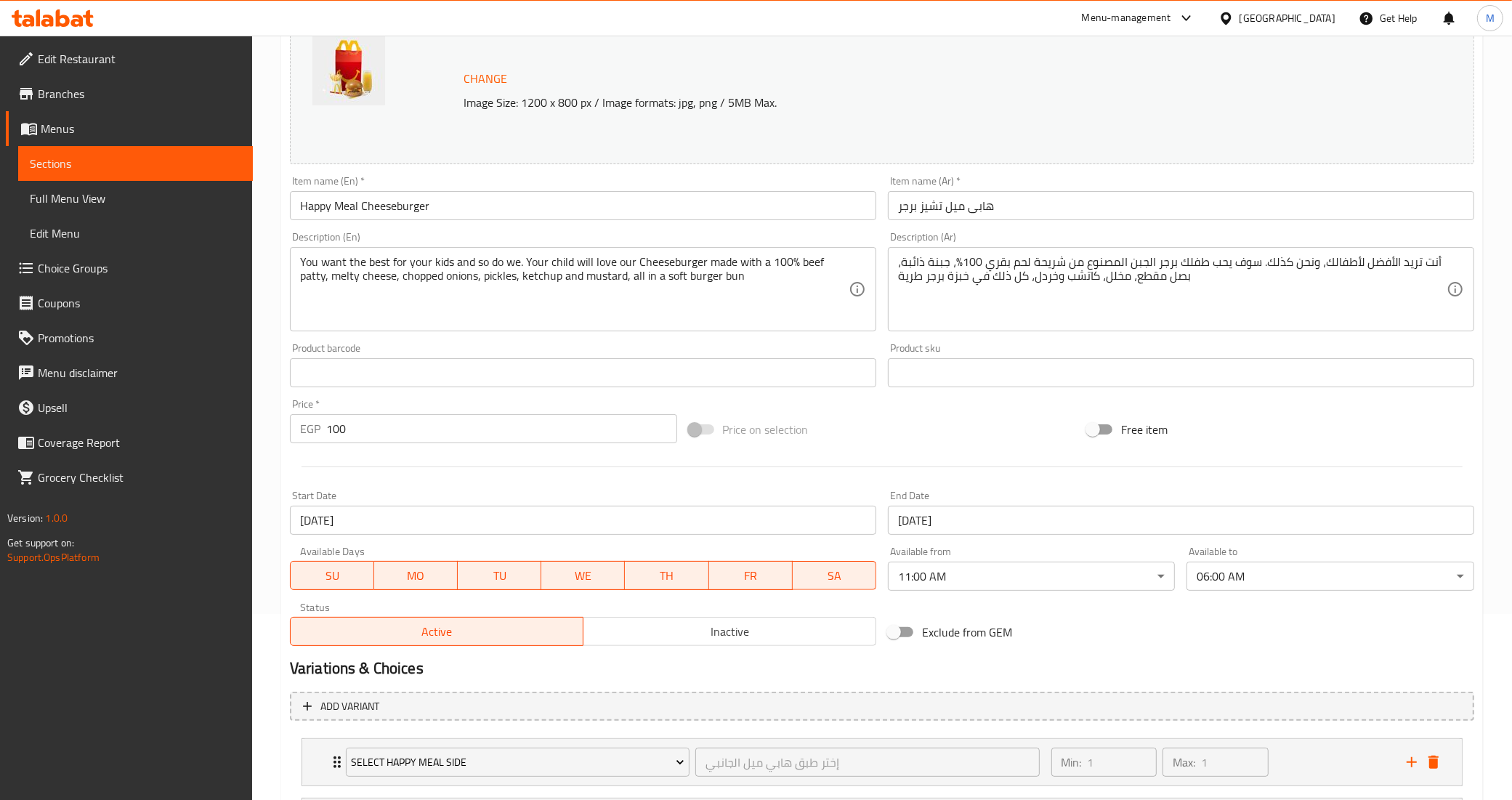
scroll to position [0, 0]
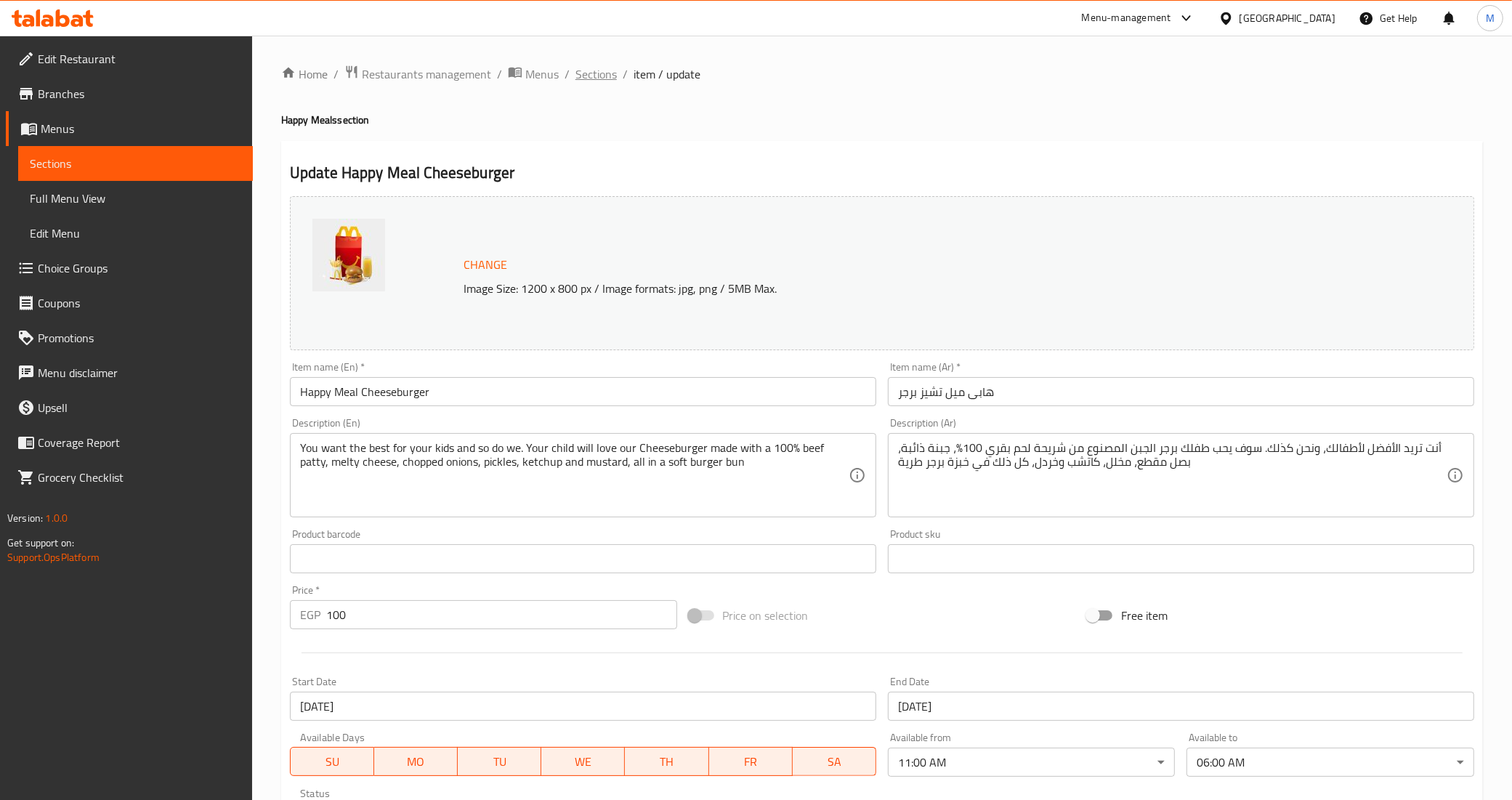
click at [592, 73] on span "Sections" at bounding box center [596, 75] width 42 height 18
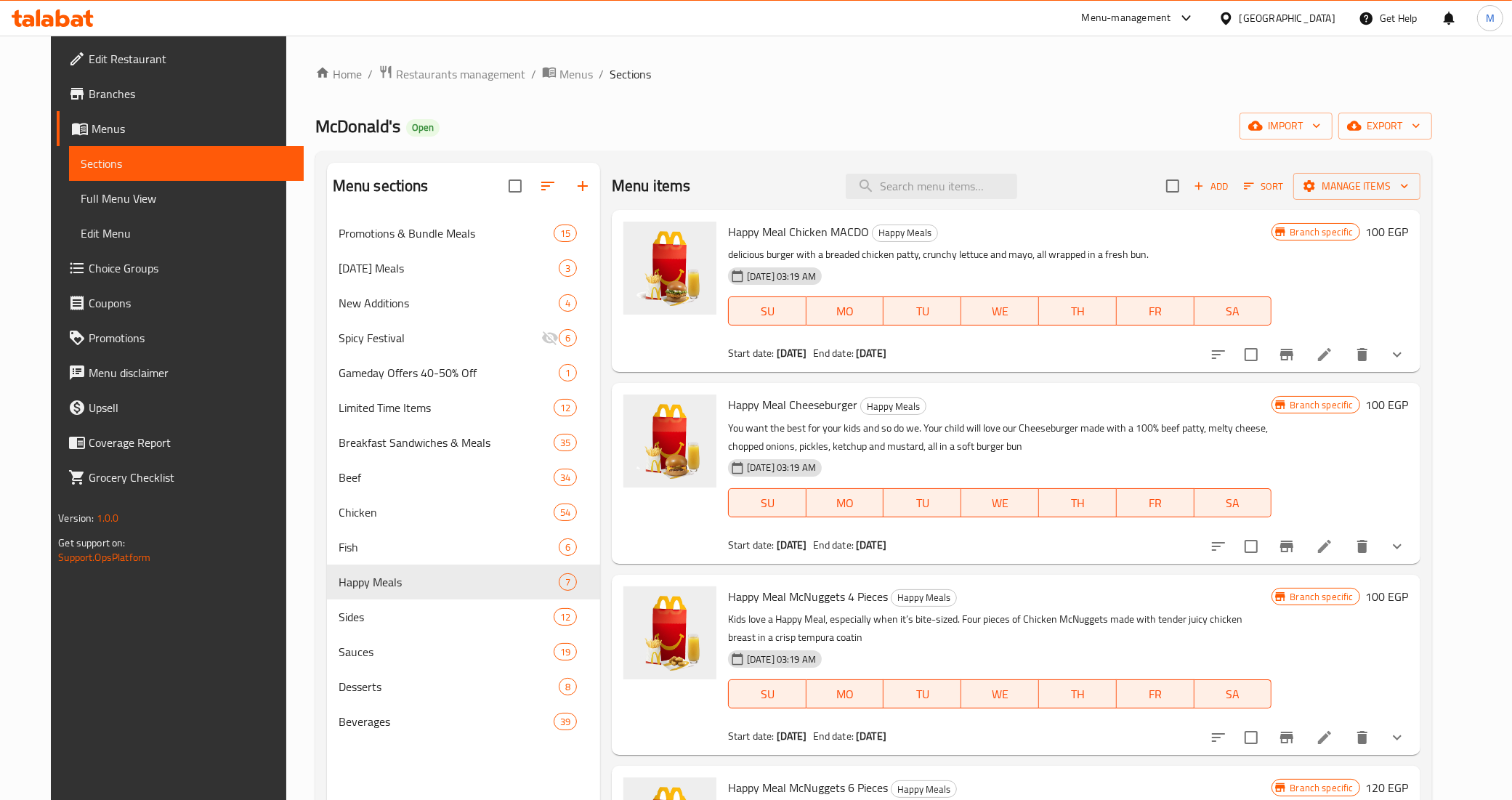
click at [1062, 248] on p "delicious burger with a breaded chicken patty, crunchy lettuce and mayo, all wr…" at bounding box center [999, 254] width 544 height 18
click at [1095, 231] on h6 "Happy Meal Chicken MACDO Happy Meals" at bounding box center [999, 232] width 544 height 20
drag, startPoint x: 717, startPoint y: 232, endPoint x: 1290, endPoint y: 265, distance: 573.9
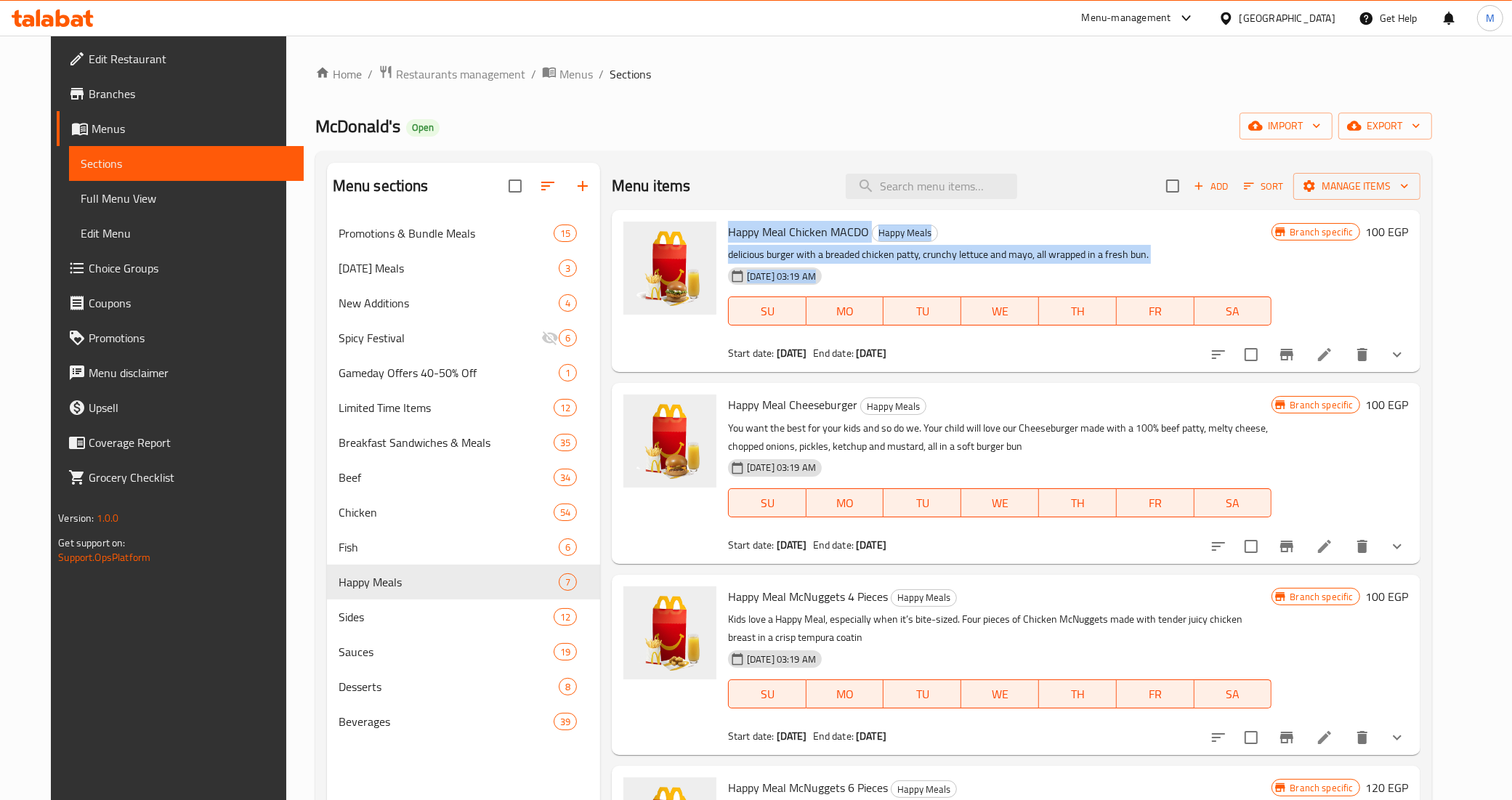
click at [1278, 265] on div "Happy Meal Chicken MACDO Happy Meals delicious burger with a breaded chicken pa…" at bounding box center [1000, 291] width 556 height 151
click at [1278, 265] on div "27-09-2023 03:19 AM SU MO TU WE TH FR SA" at bounding box center [1000, 301] width 556 height 79
drag, startPoint x: 720, startPoint y: 234, endPoint x: 1240, endPoint y: 259, distance: 520.6
click at [1240, 259] on div "Happy Meal Chicken MACDO Happy Meals delicious burger with a breaded chicken pa…" at bounding box center [1000, 291] width 556 height 151
click at [1240, 259] on p "delicious burger with a breaded chicken patty, crunchy lettuce and mayo, all wr…" at bounding box center [999, 254] width 544 height 18
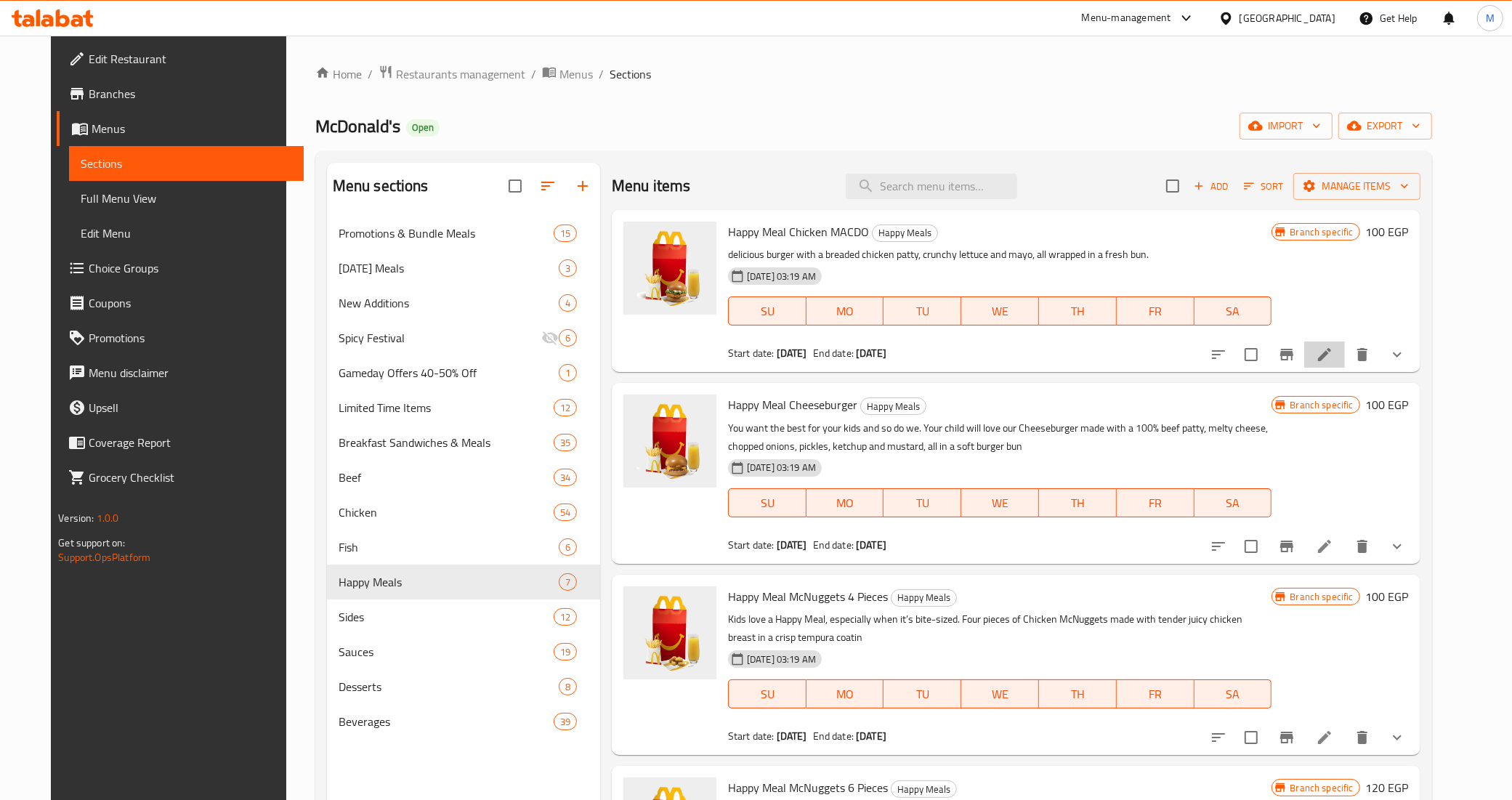
click at [1345, 366] on li at bounding box center [1324, 354] width 41 height 26
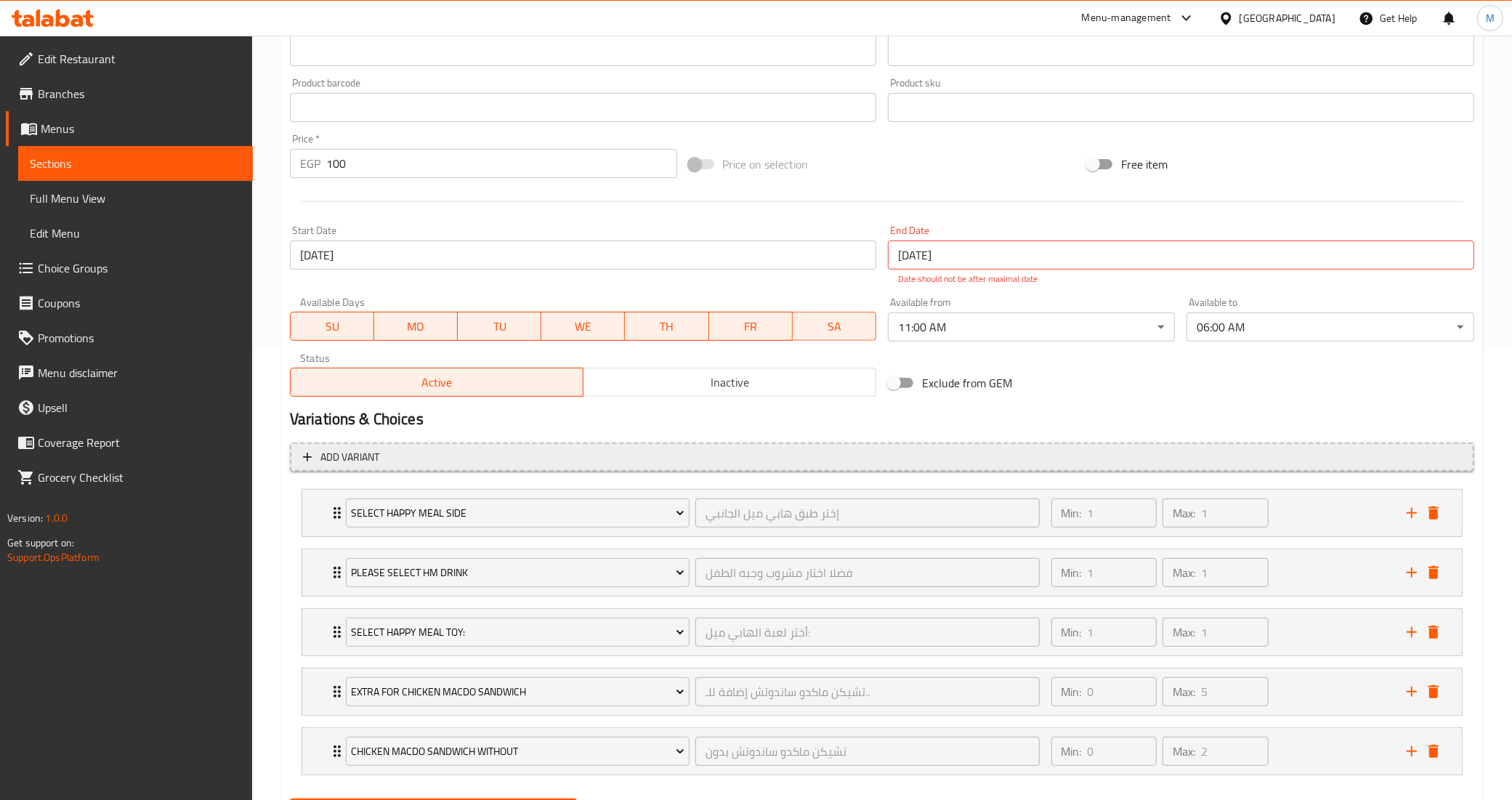
scroll to position [346, 0]
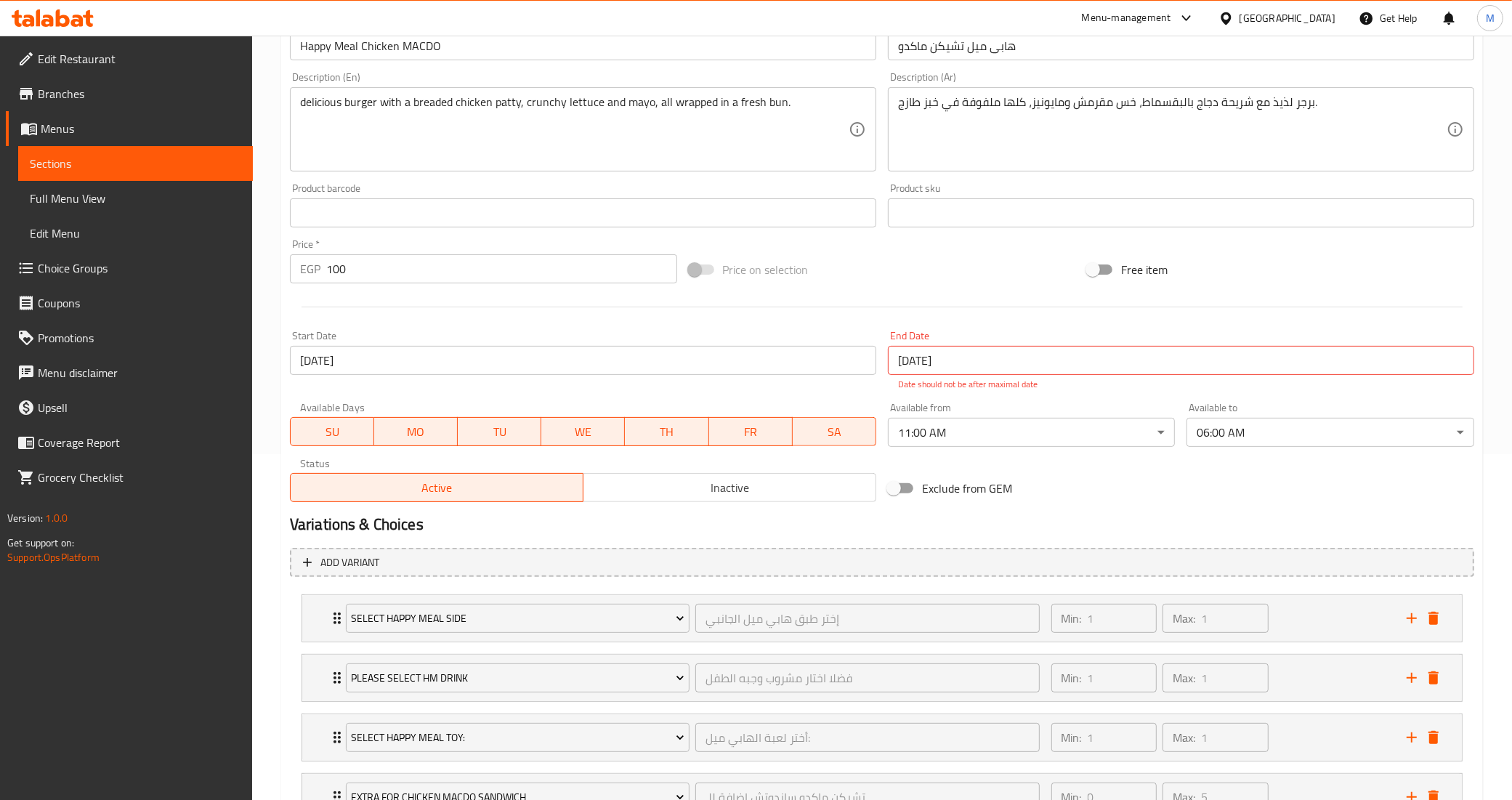
click at [1288, 540] on div "Variations & Choices" at bounding box center [882, 525] width 1195 height 34
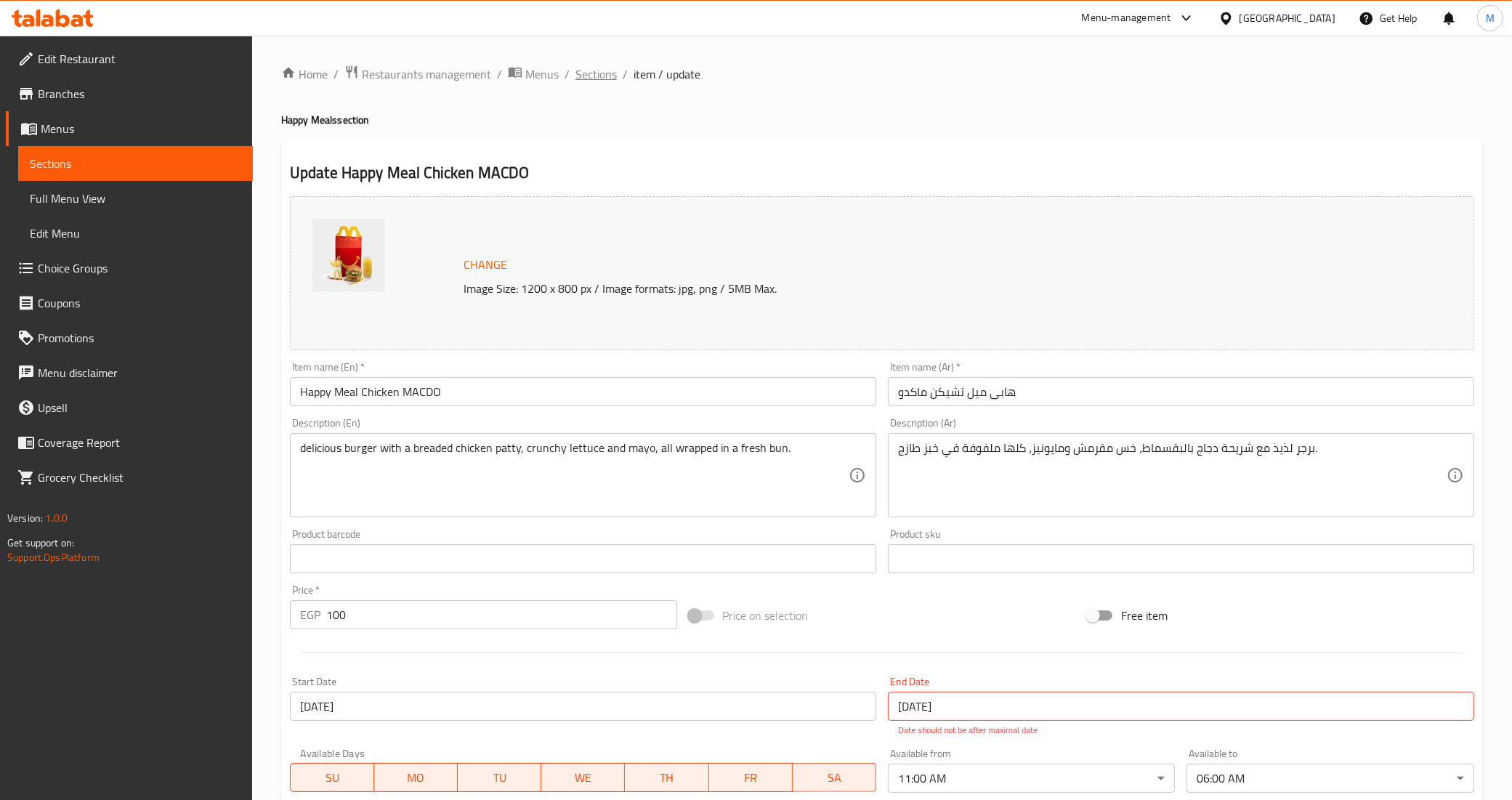
click at [575, 76] on span "Sections" at bounding box center [596, 75] width 42 height 18
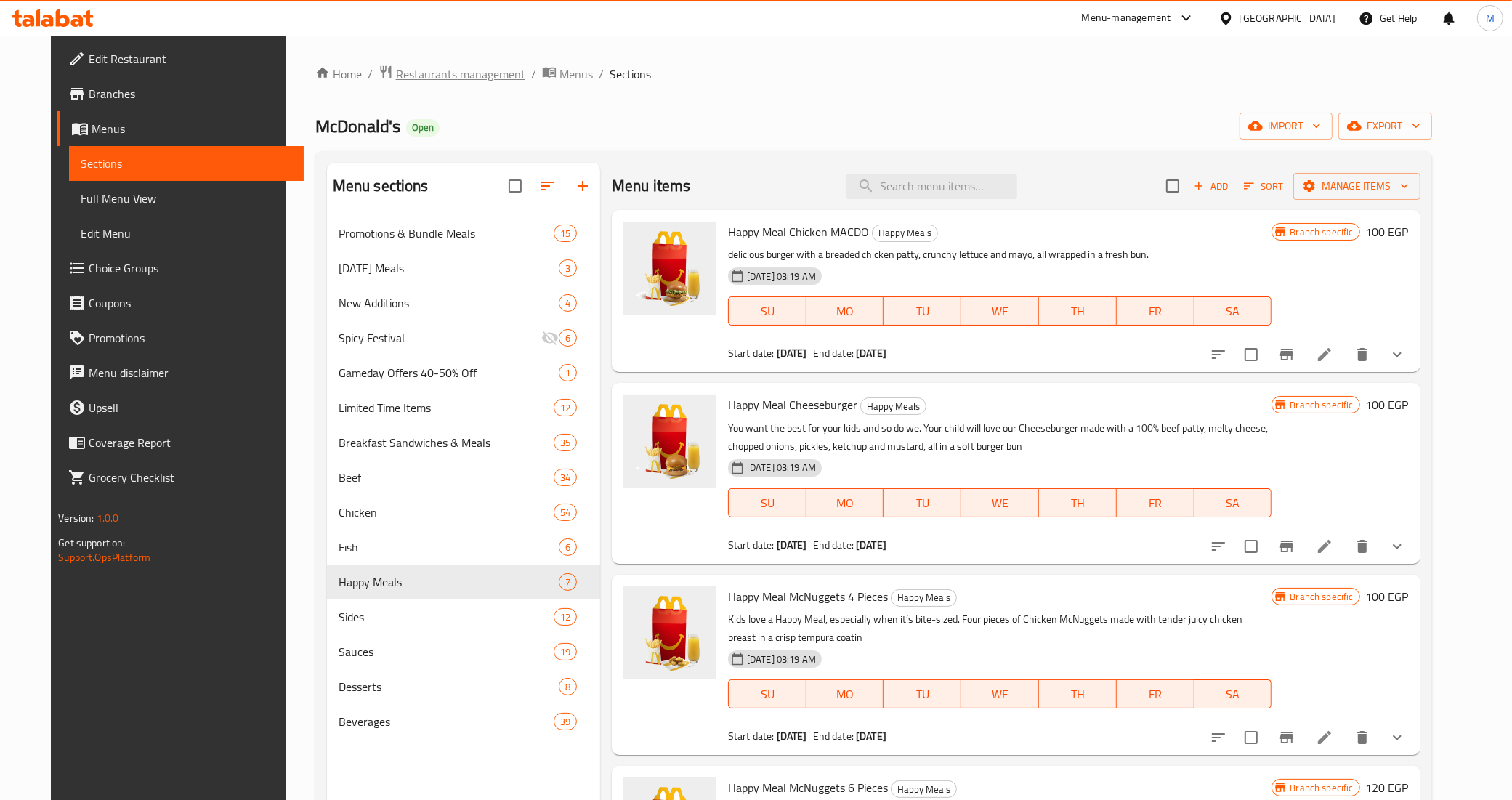
click at [396, 78] on span "Restaurants management" at bounding box center [460, 75] width 129 height 18
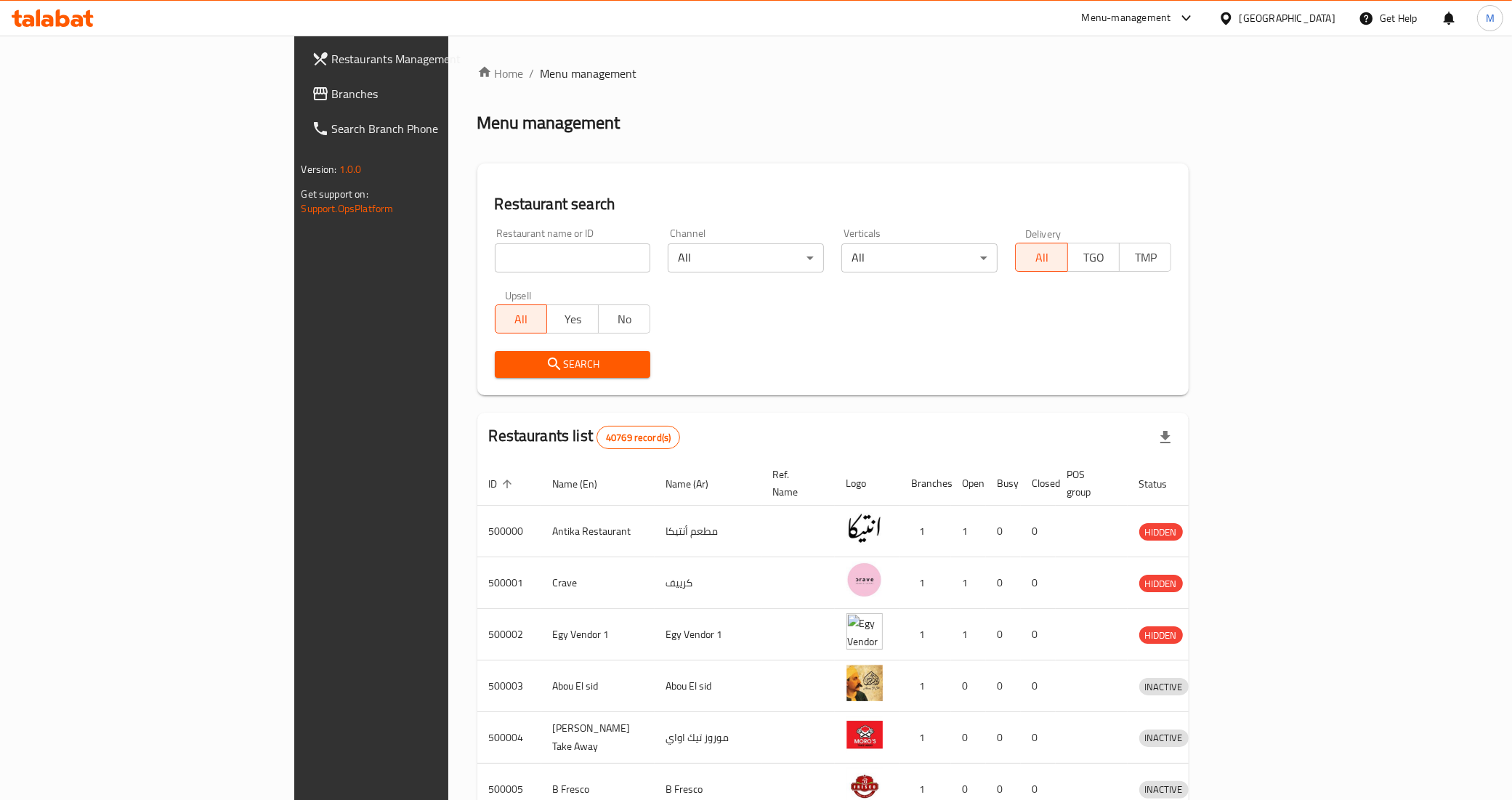
click at [494, 232] on div "Restaurant name or ID Restaurant name or ID" at bounding box center [572, 250] width 156 height 44
click at [494, 244] on input "search" at bounding box center [572, 258] width 156 height 29
paste input "EL HATY,"
click button "Search" at bounding box center [572, 365] width 156 height 27
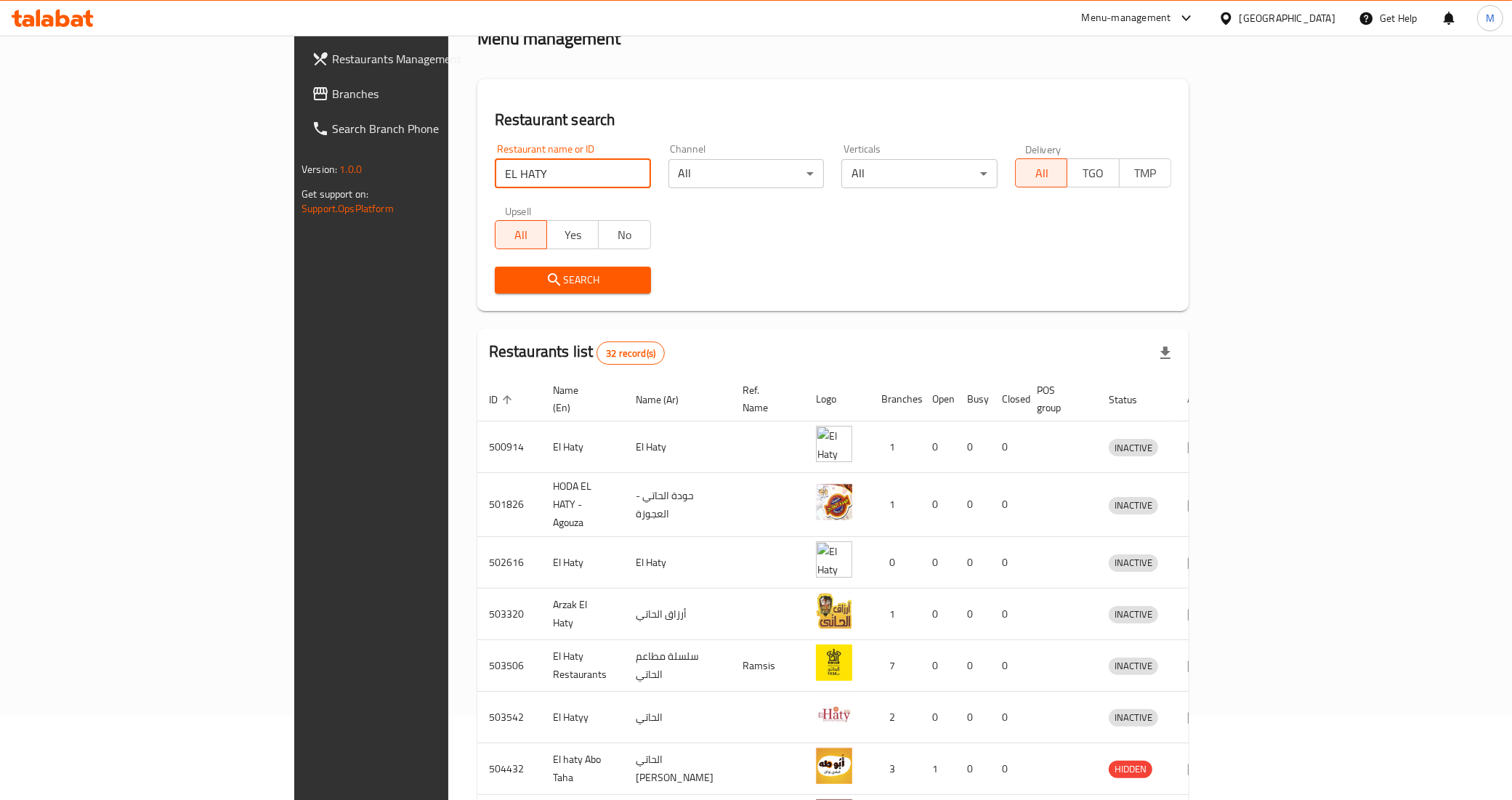
scroll to position [182, 0]
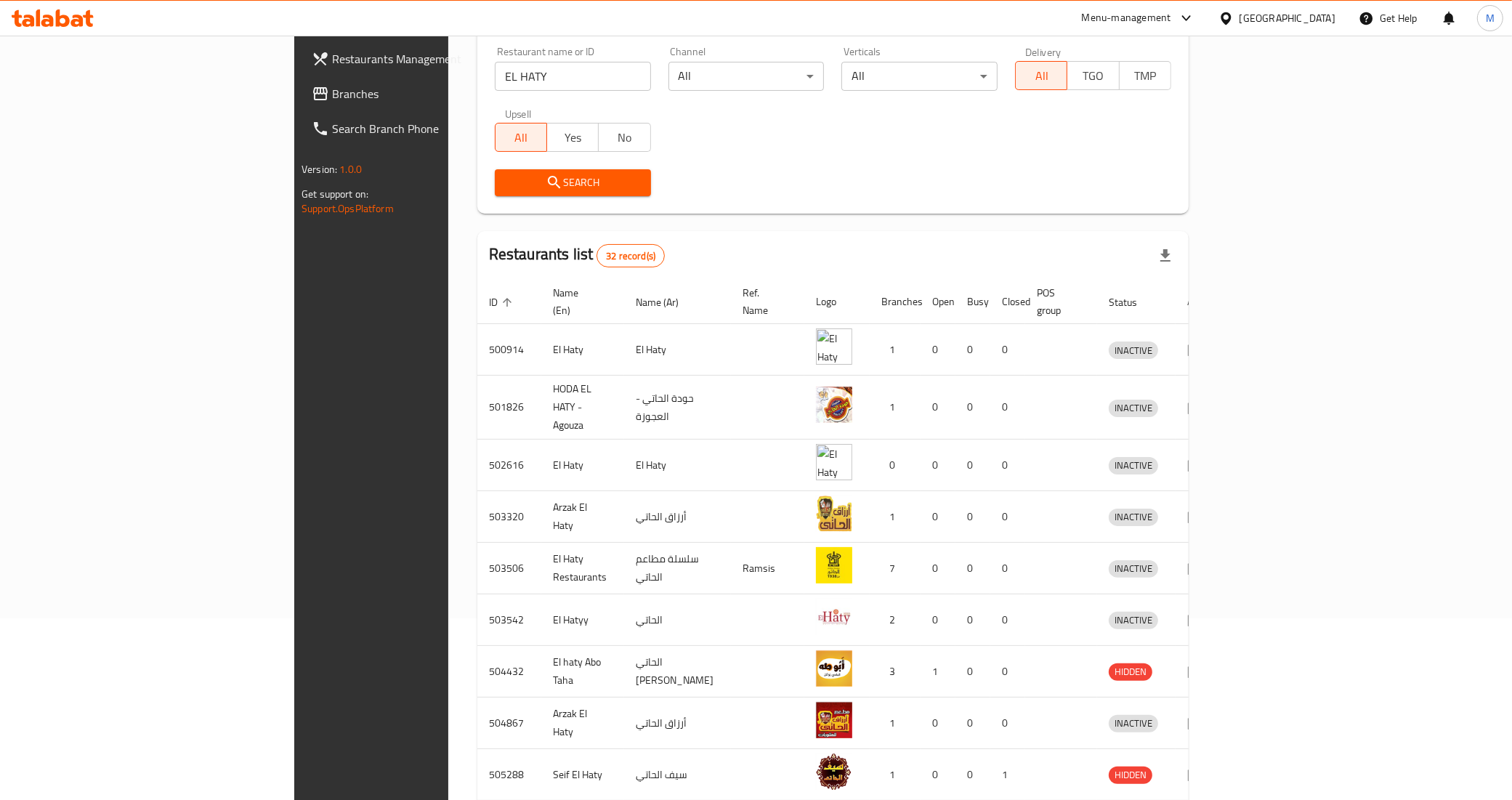
click at [494, 77] on input "EL HATY" at bounding box center [572, 76] width 156 height 29
paste input "667354"
click at [494, 77] on input "EL HATY" at bounding box center [572, 76] width 156 height 29
click button "Search" at bounding box center [572, 183] width 156 height 27
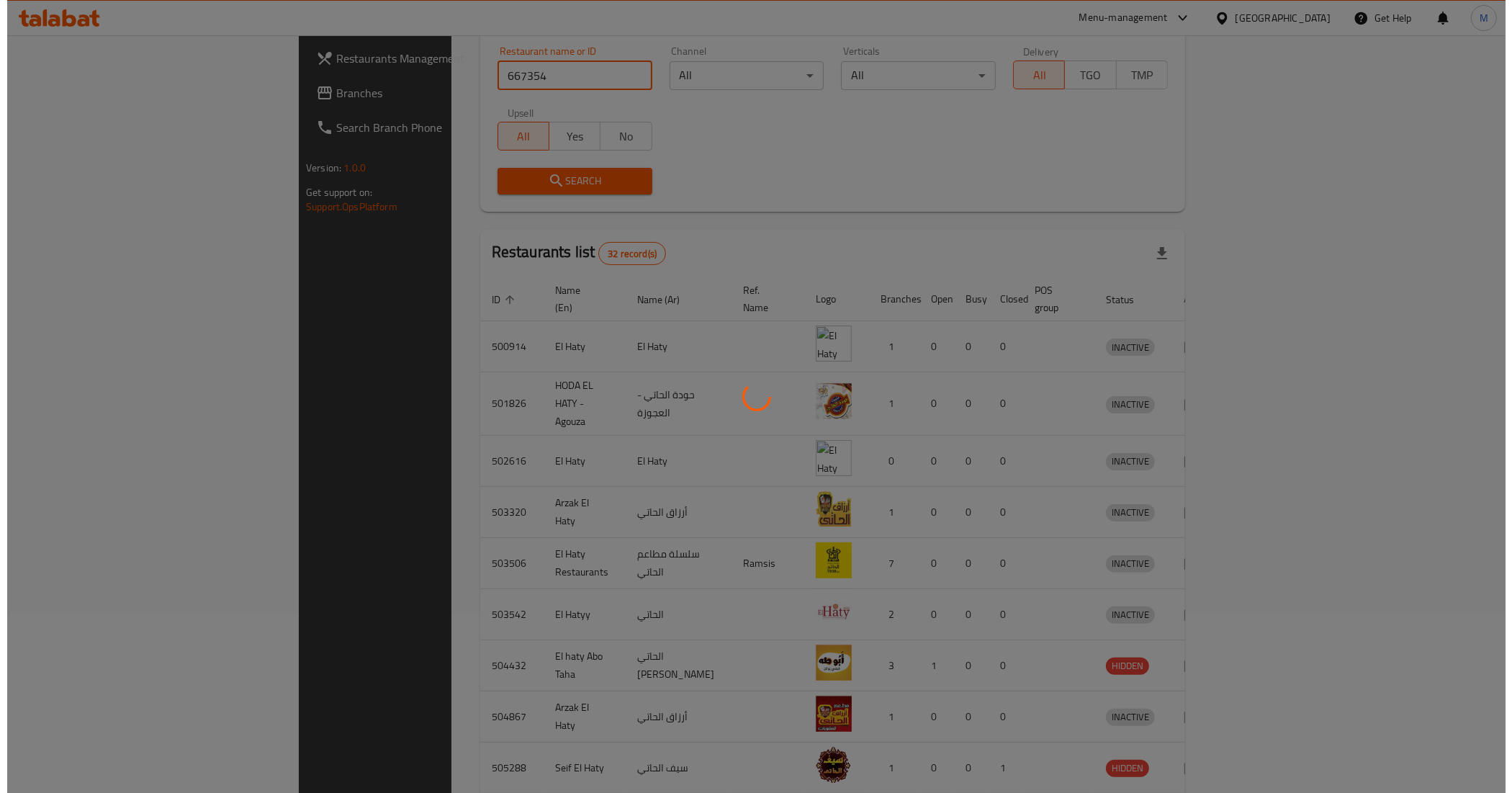
scroll to position [0, 0]
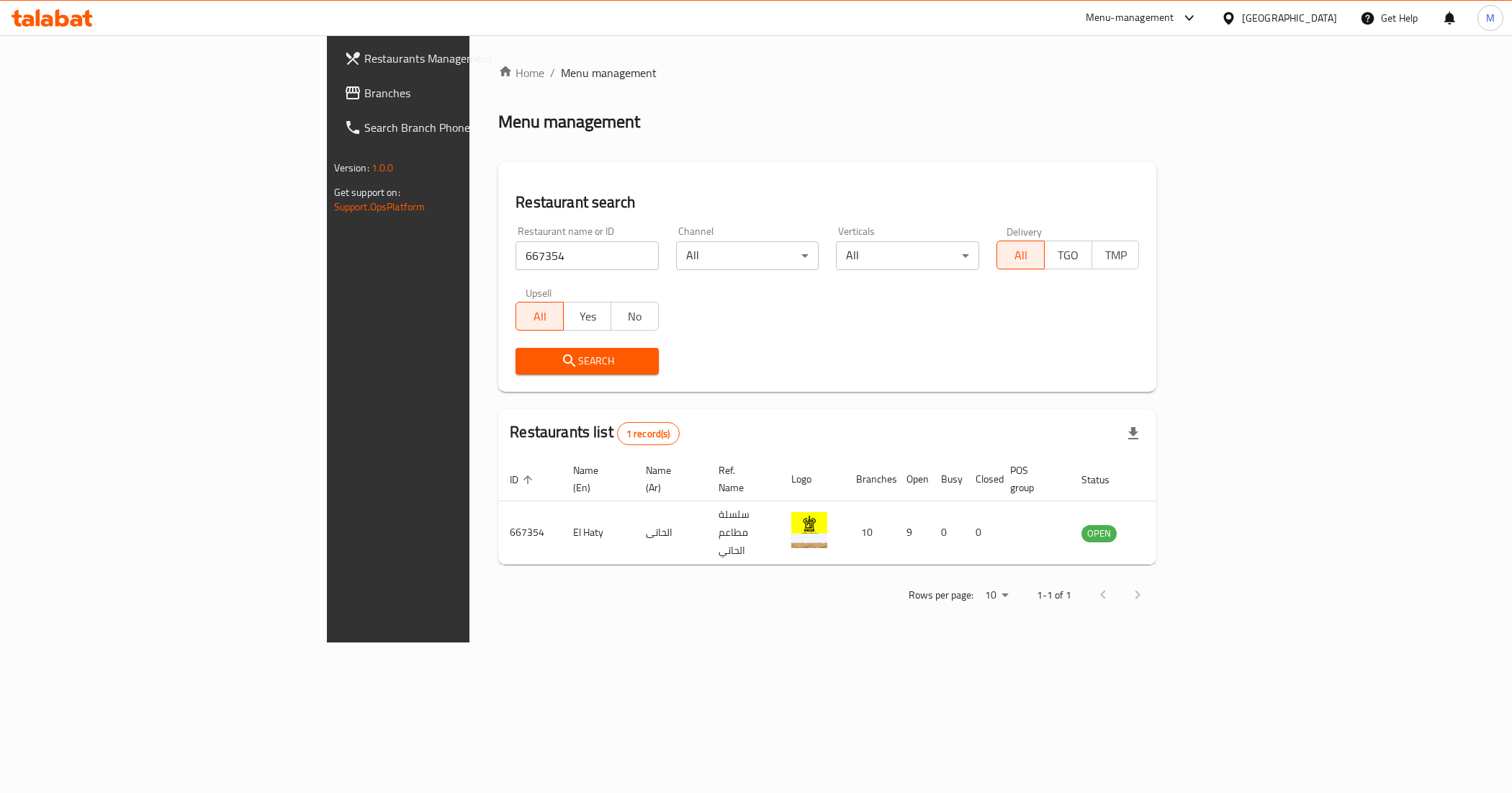
click at [931, 455] on div "Restaurants list 1 record(s)" at bounding box center [827, 434] width 658 height 49
click at [515, 261] on input "667354" at bounding box center [587, 256] width 143 height 29
paste input "288"
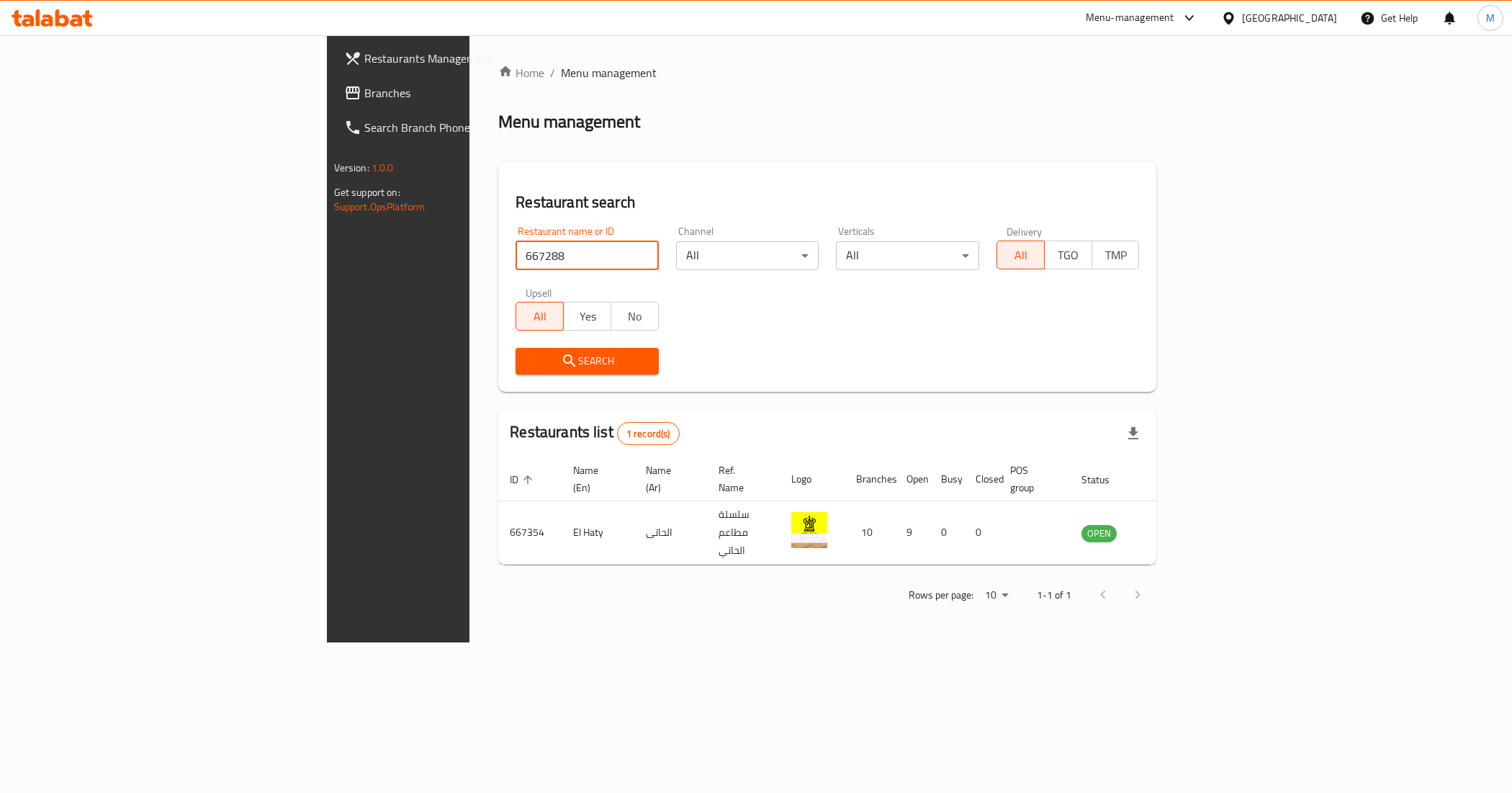
click button "Search" at bounding box center [587, 362] width 143 height 27
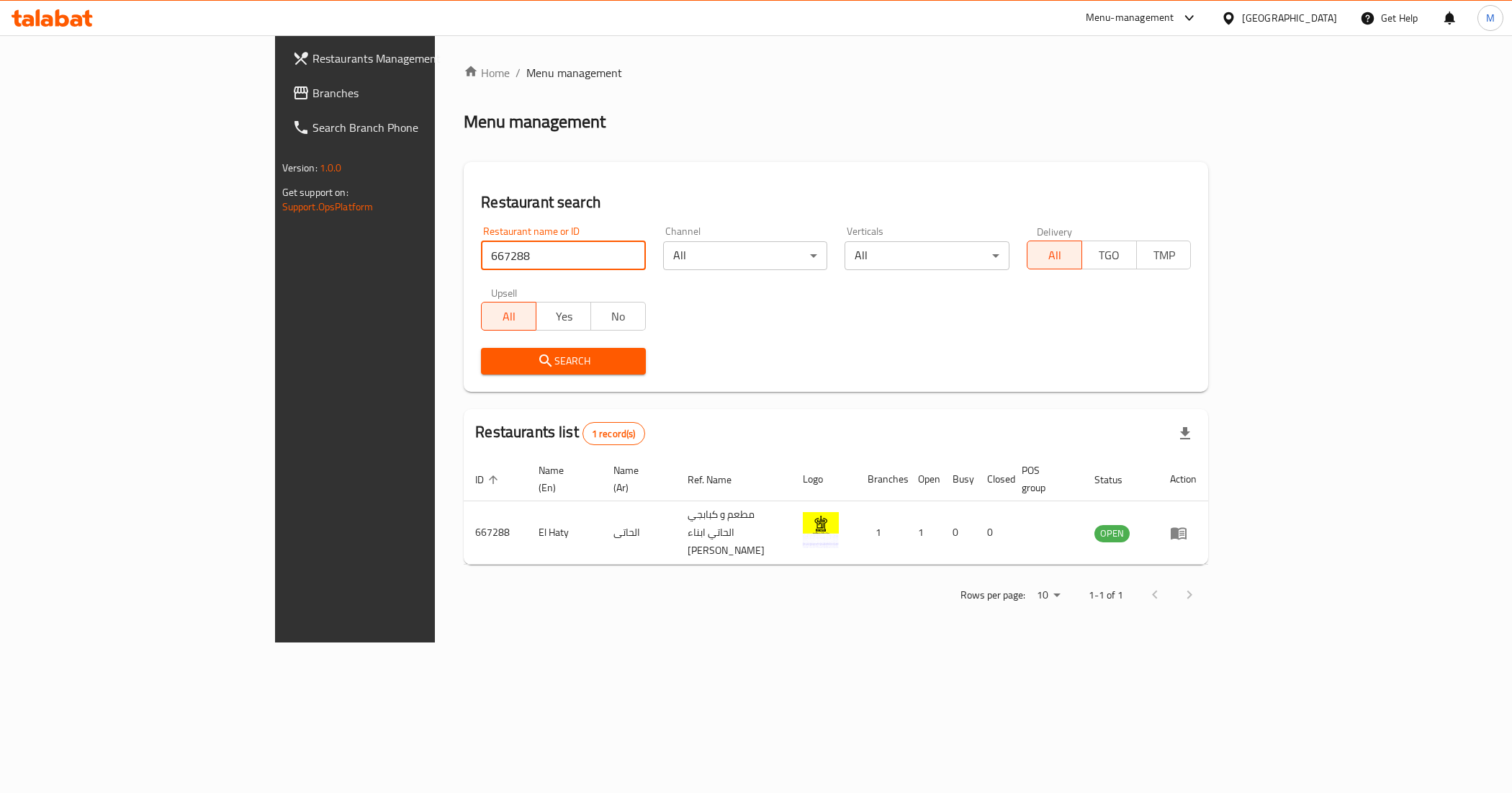
click at [481, 235] on div "Restaurant name or ID 667288 Restaurant name or ID" at bounding box center [564, 248] width 165 height 44
click at [481, 261] on input "667288" at bounding box center [564, 256] width 165 height 29
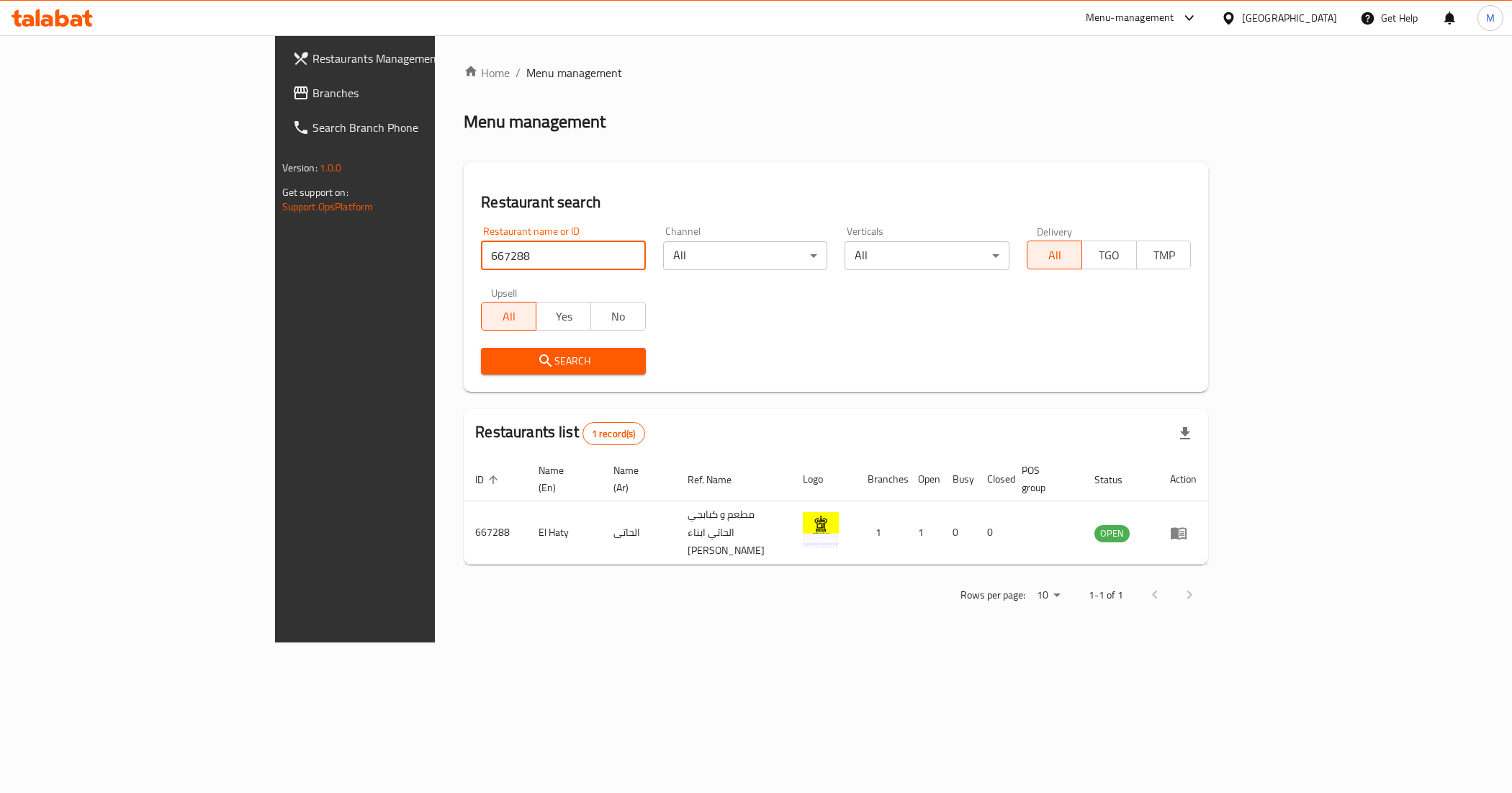
click at [481, 261] on input "667288" at bounding box center [564, 256] width 165 height 29
paste input "9"
click button "Search" at bounding box center [564, 362] width 165 height 27
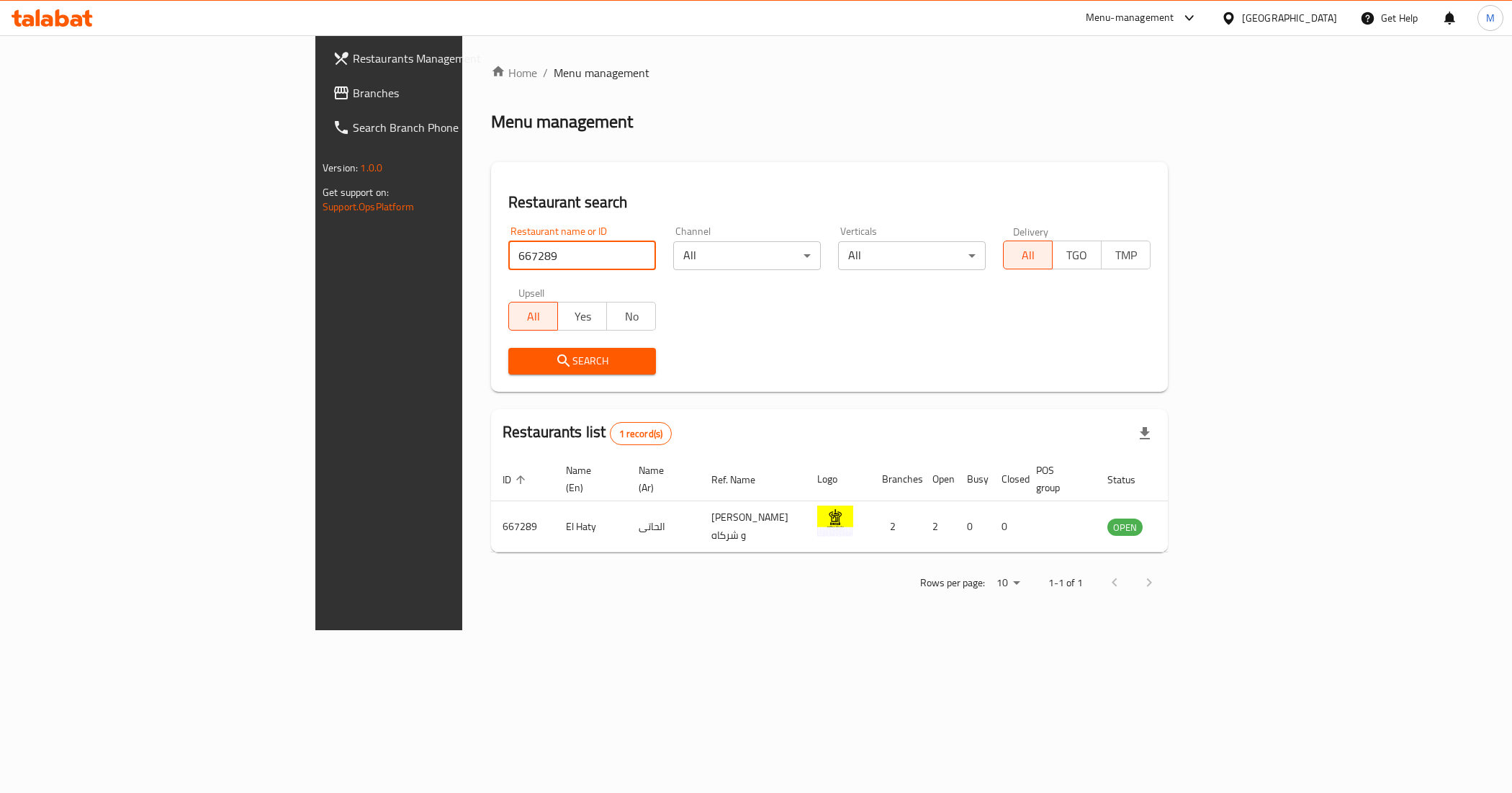
click at [508, 252] on input "667289" at bounding box center [582, 256] width 148 height 29
paste input "354"
type input "667354"
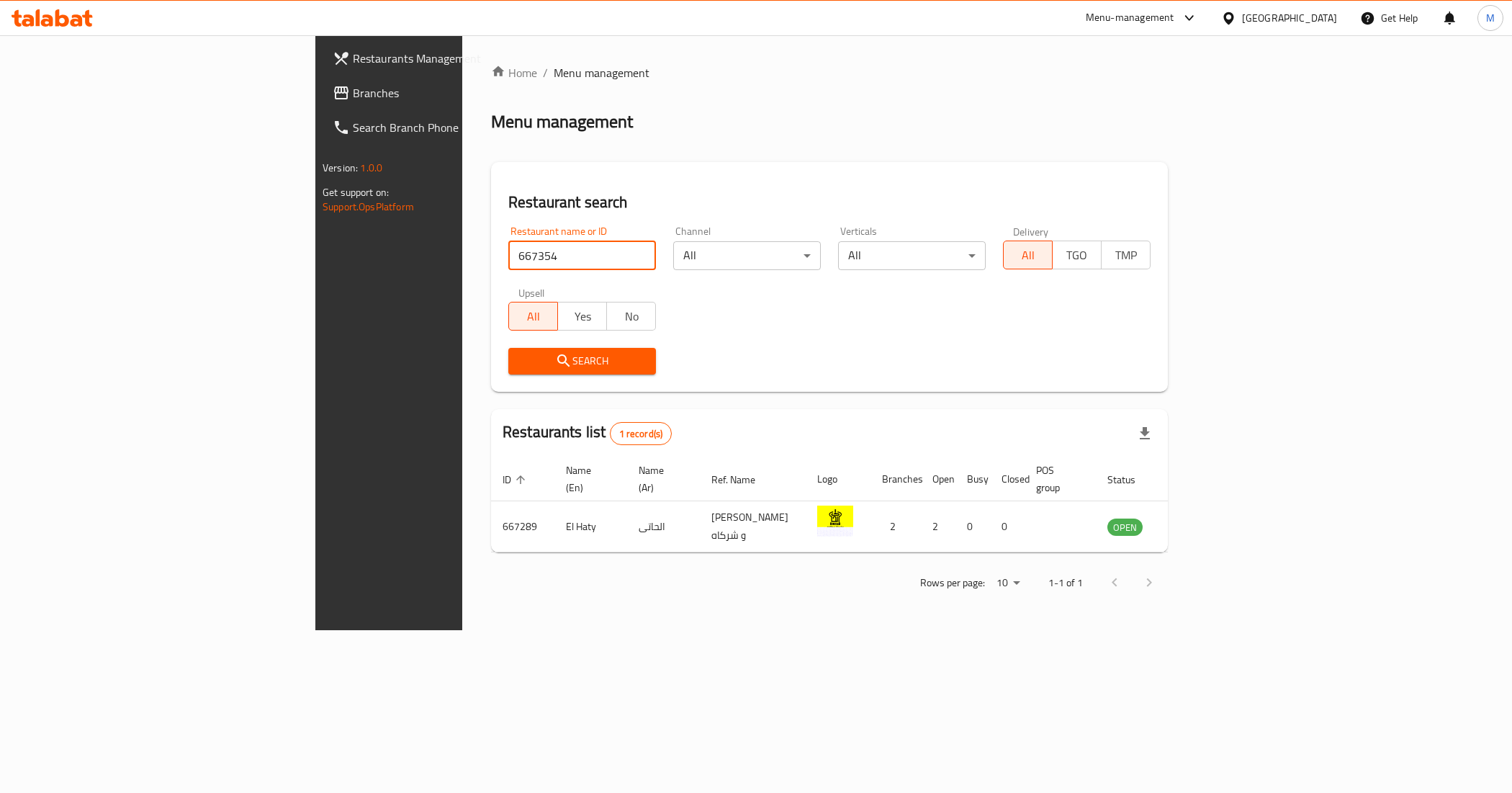
click button "Search" at bounding box center [582, 362] width 148 height 27
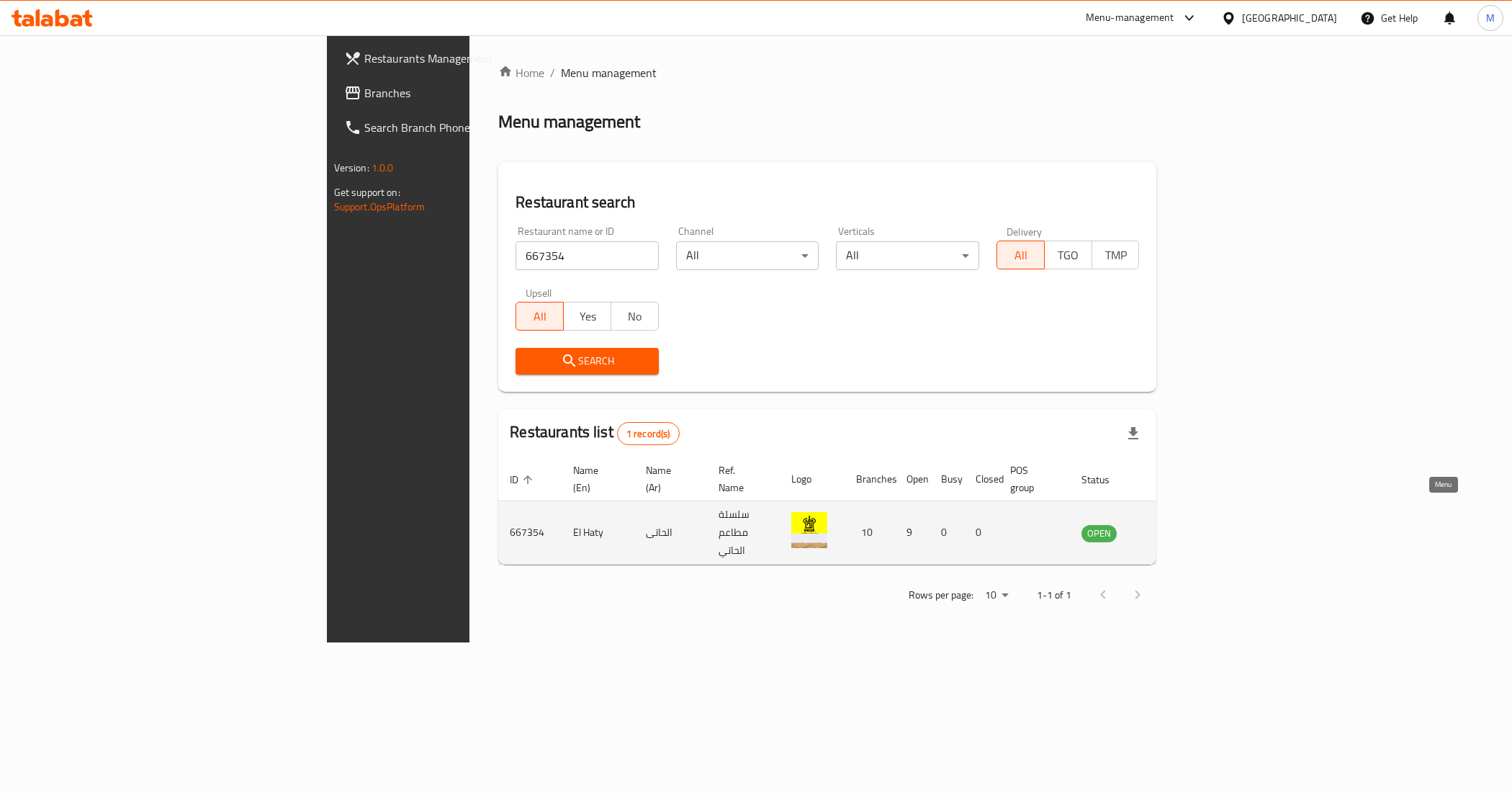
click at [1174, 524] on icon "enhanced table" at bounding box center [1166, 533] width 17 height 17
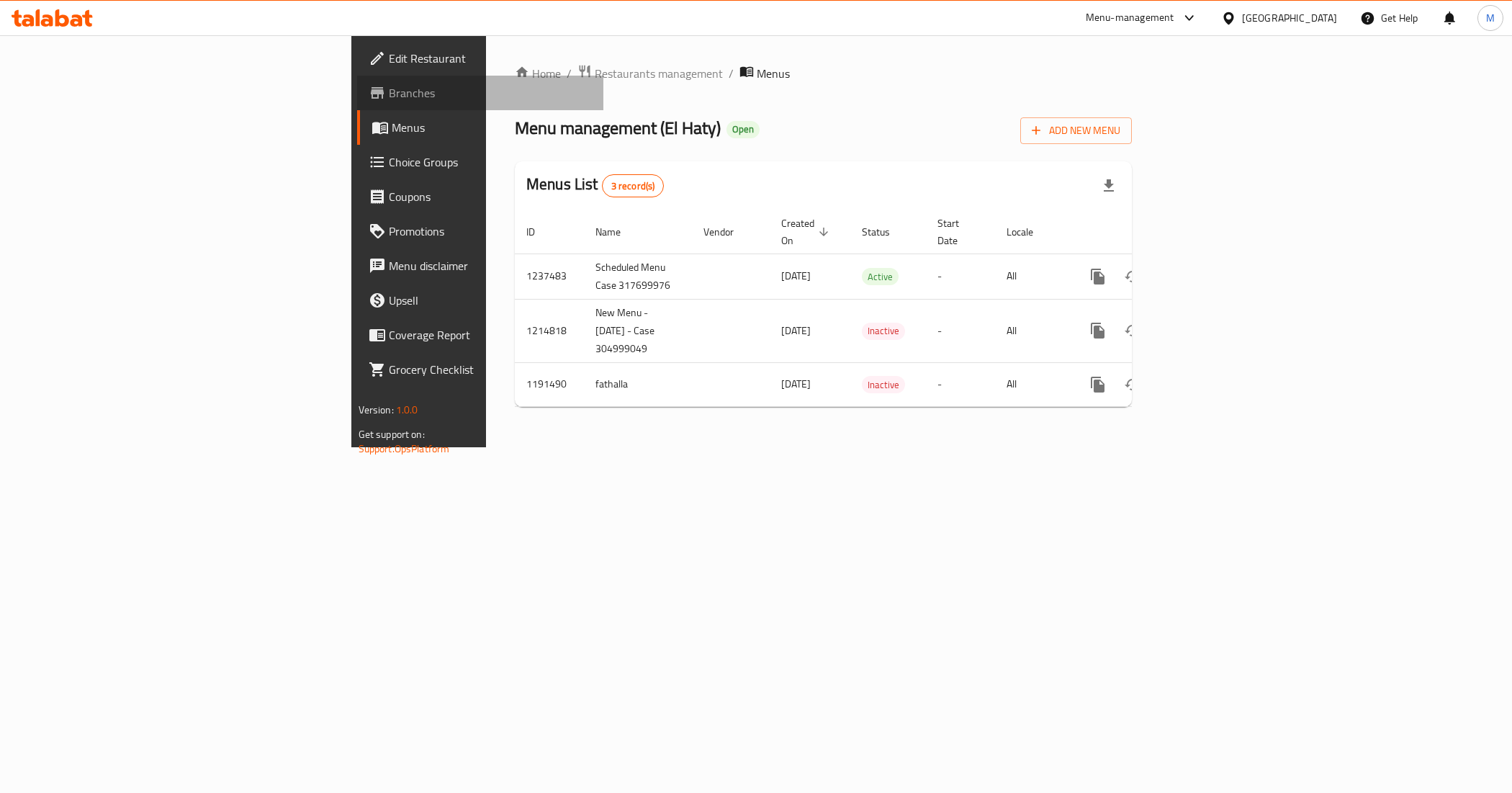
click at [389, 99] on span "Branches" at bounding box center [491, 93] width 204 height 17
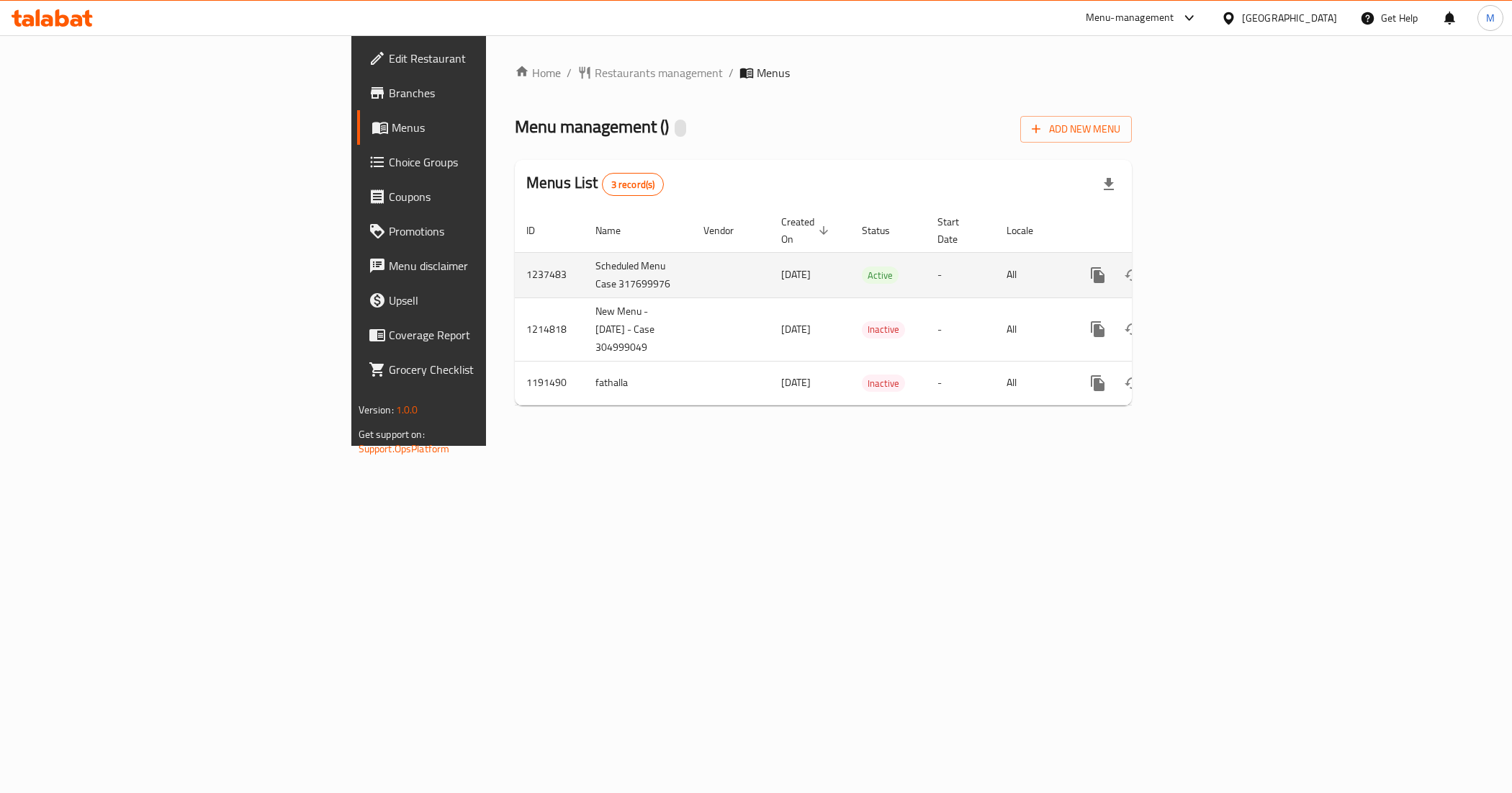
click at [1219, 261] on link "enhanced table" at bounding box center [1202, 276] width 35 height 35
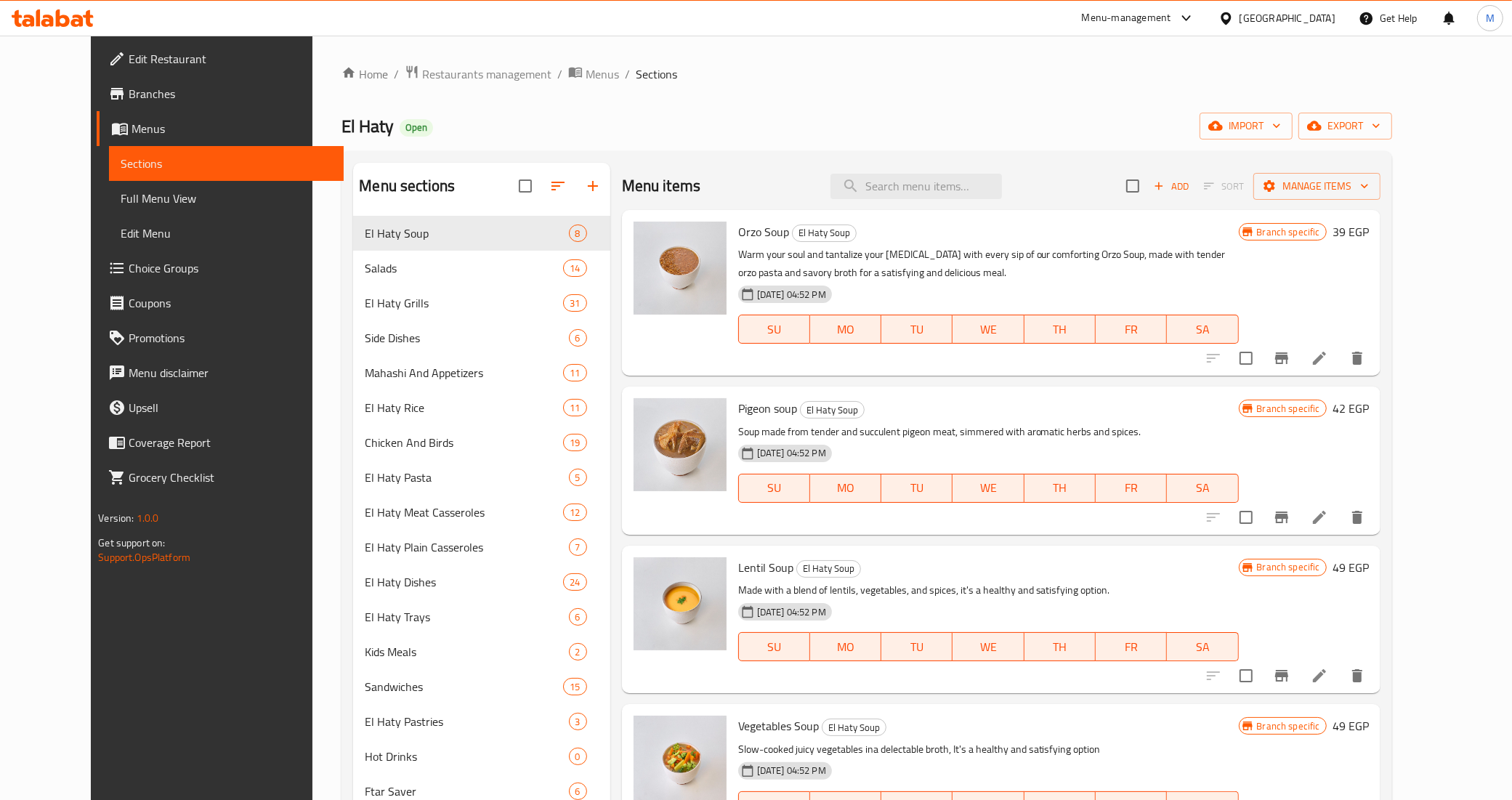
click at [892, 136] on div "El Haty Open import export" at bounding box center [866, 127] width 1050 height 27
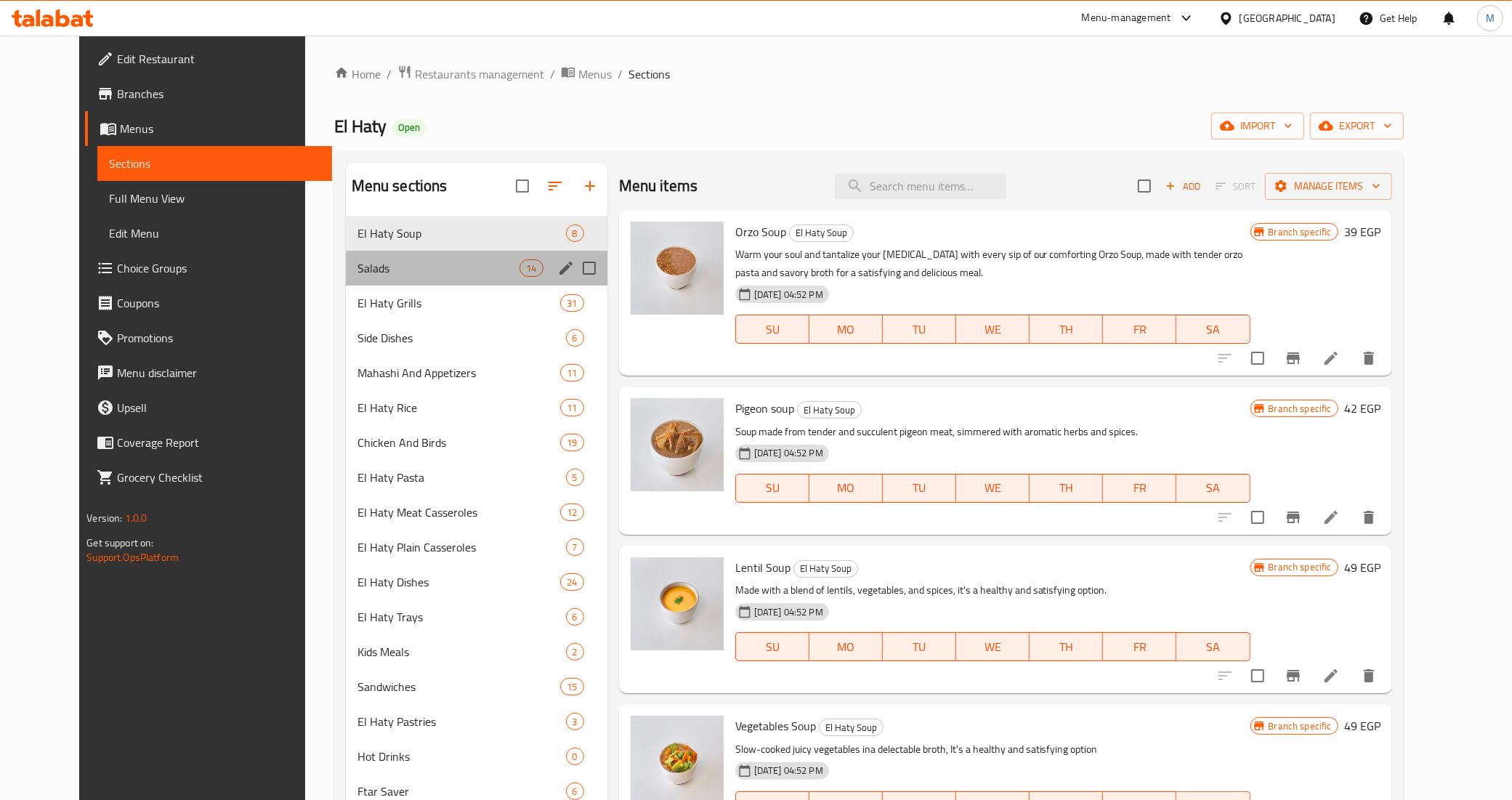
click at [385, 257] on div "Salads 14" at bounding box center [477, 269] width 261 height 35
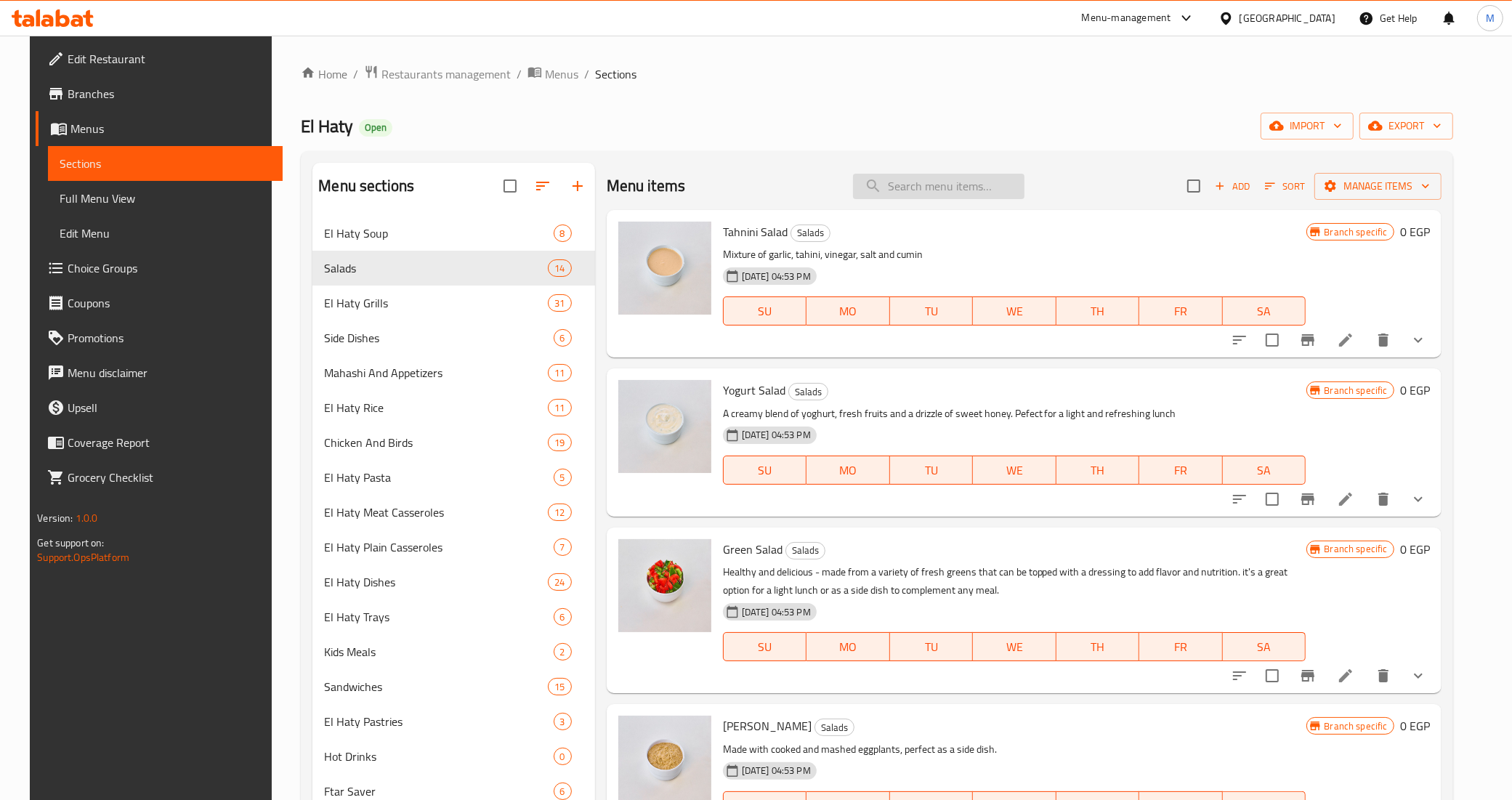
click at [970, 190] on input "search" at bounding box center [938, 187] width 171 height 26
click at [925, 175] on input "search" at bounding box center [938, 187] width 171 height 26
click at [946, 184] on input "search" at bounding box center [938, 187] width 171 height 26
paste input "Pigeon And Kofta Plate"
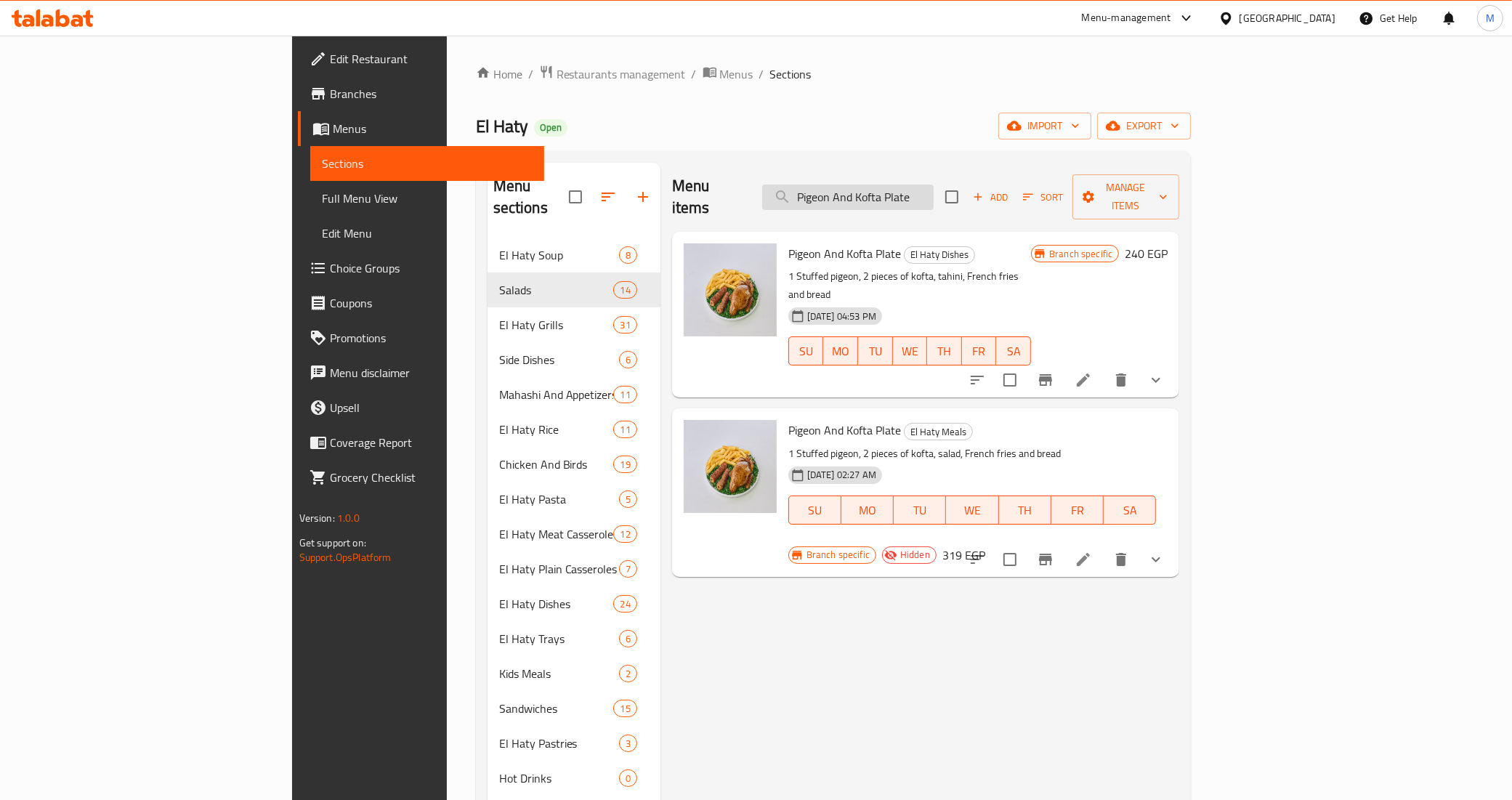
click at [933, 198] on input "Pigeon And Kofta Plate" at bounding box center [848, 197] width 171 height 26
paste input "طبق حمام وكفتة"
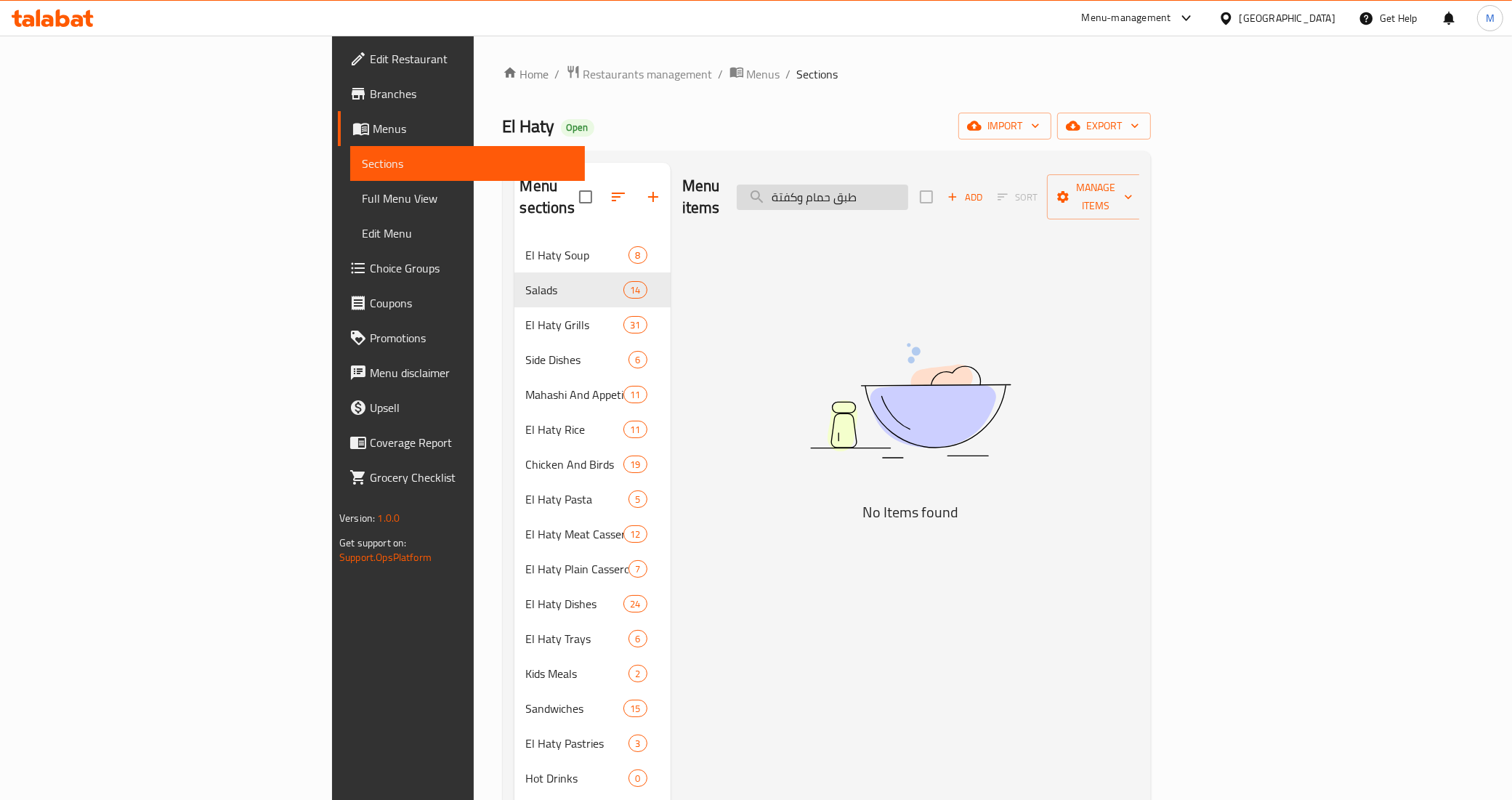
click at [908, 190] on input "طبق حمام وكفتة" at bounding box center [822, 197] width 171 height 26
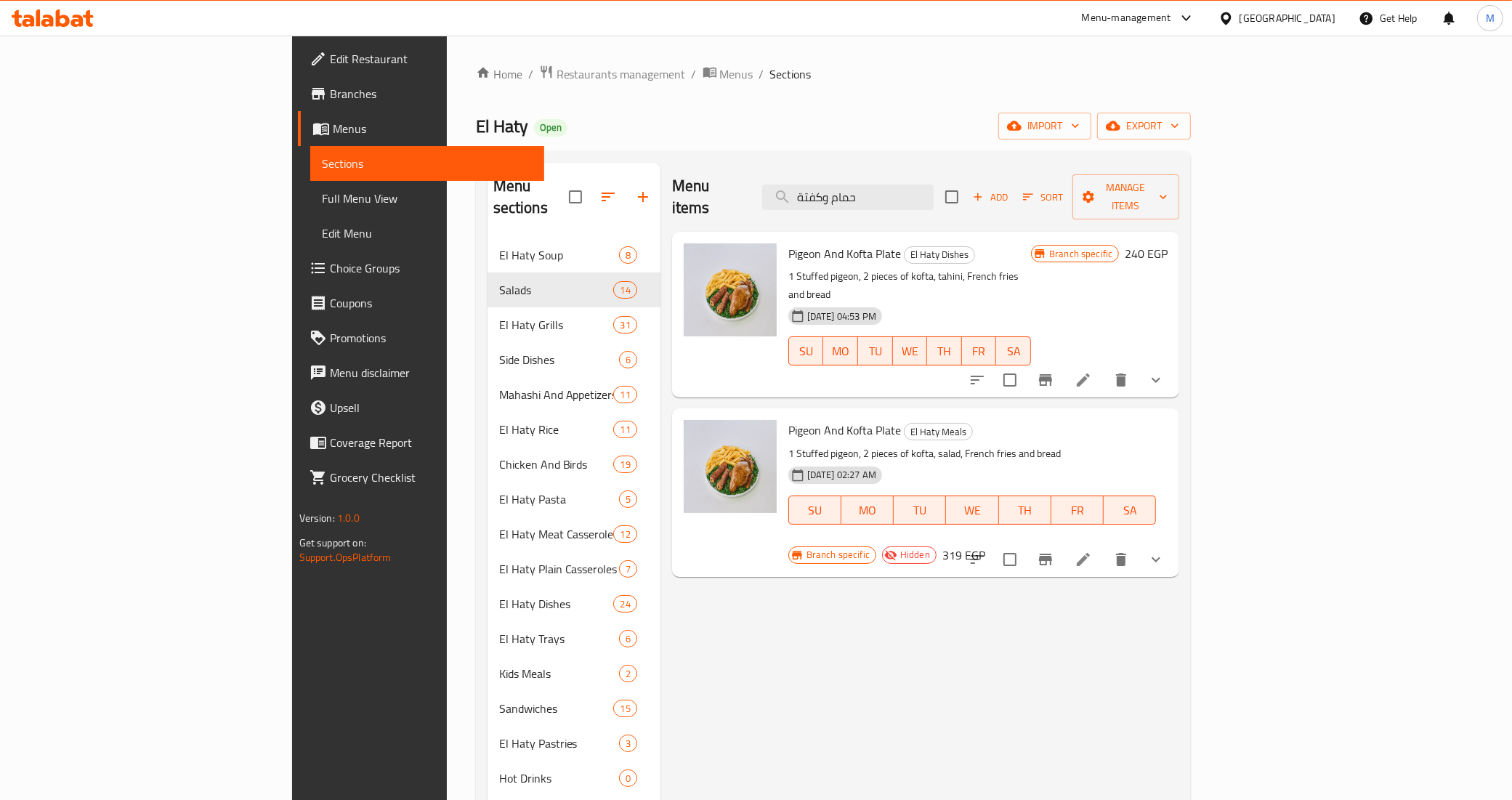
type input "حمام وكفتة"
click at [788, 243] on span "Pigeon And Kofta Plate" at bounding box center [845, 253] width 113 height 22
click at [825, 118] on div "El Haty Open import export" at bounding box center [833, 127] width 716 height 27
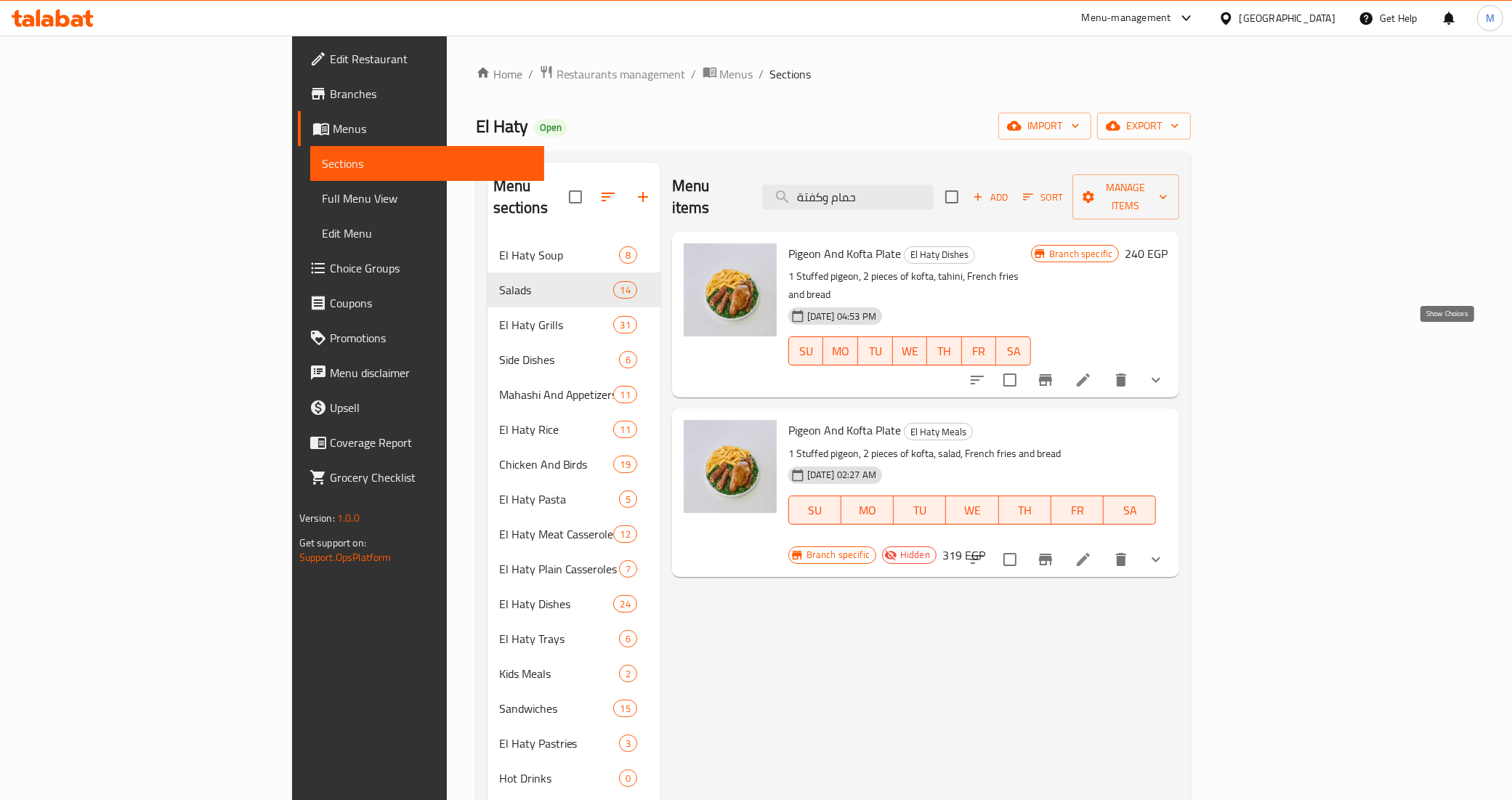
click at [1164, 371] on icon "show more" at bounding box center [1156, 380] width 18 height 18
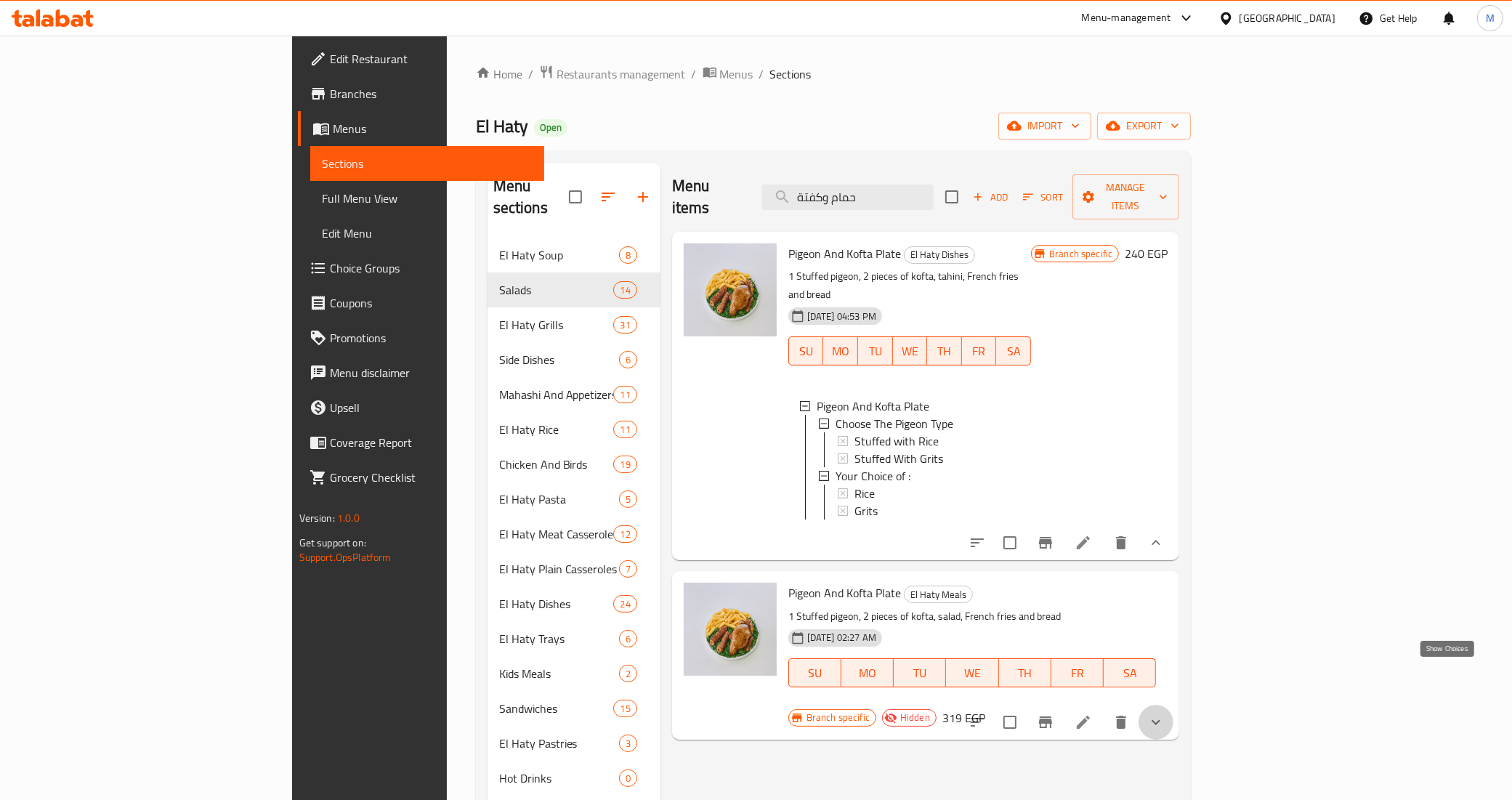
click at [1164, 713] on icon "show more" at bounding box center [1156, 722] width 18 height 18
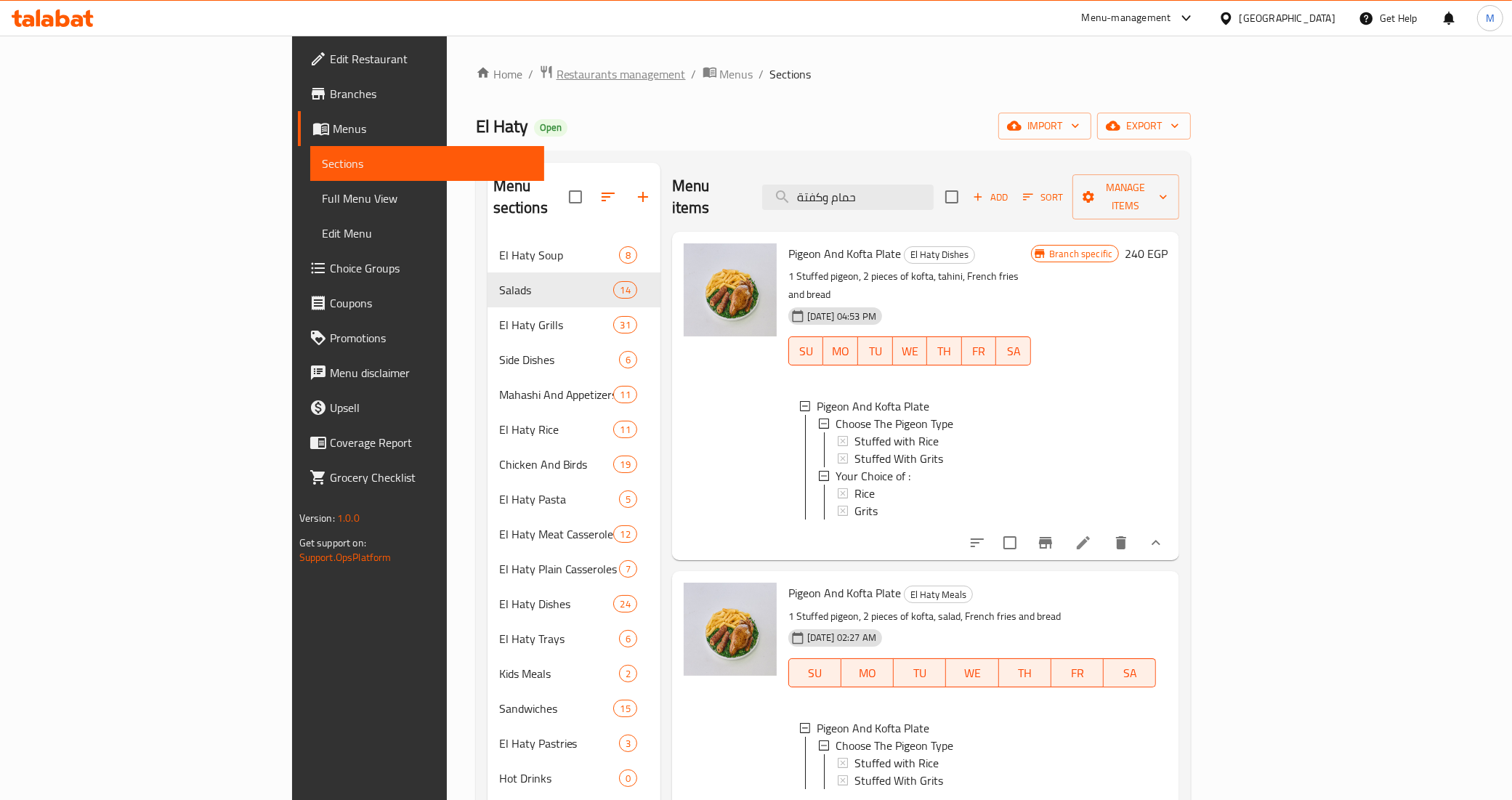
click at [556, 71] on span "Restaurants management" at bounding box center [620, 75] width 129 height 18
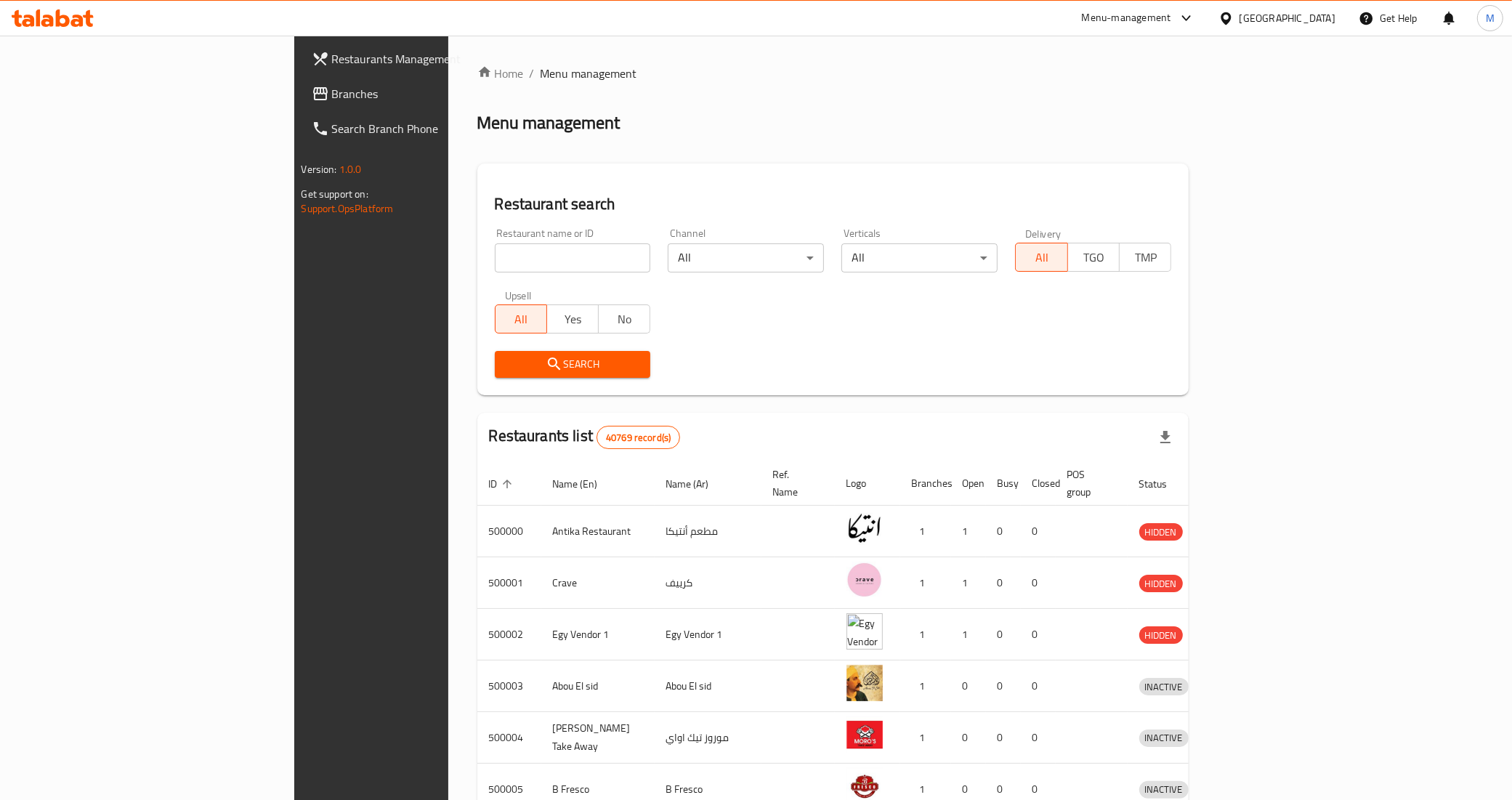
click at [478, 249] on div "Home / Menu management Menu management Restaurant search Restaurant name or ID …" at bounding box center [833, 568] width 712 height 1007
click at [494, 249] on input "search" at bounding box center [572, 258] width 156 height 29
paste input "667289"
type input "667289"
click button "Search" at bounding box center [572, 365] width 156 height 27
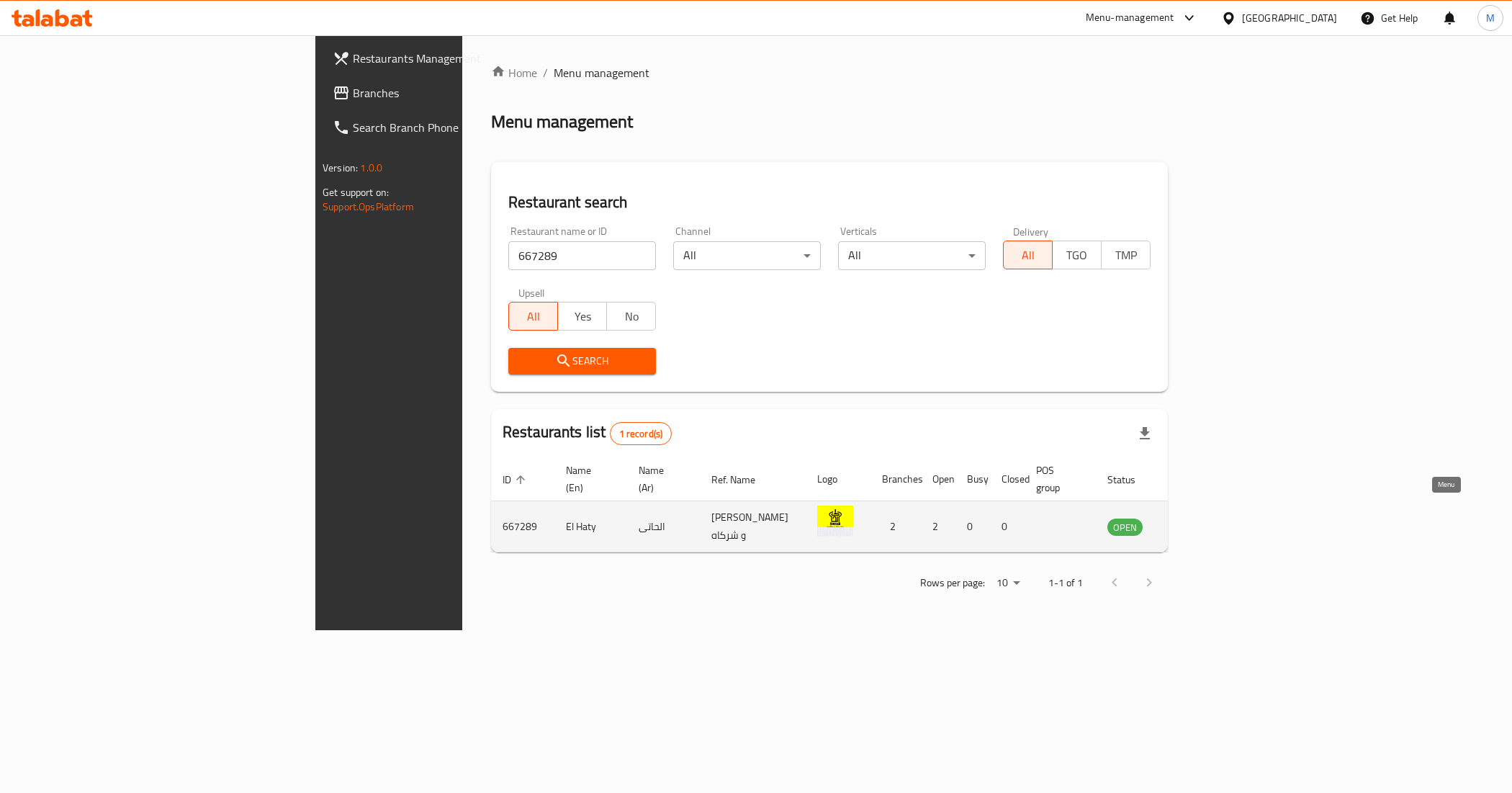
click at [1200, 518] on icon "enhanced table" at bounding box center [1192, 527] width 17 height 17
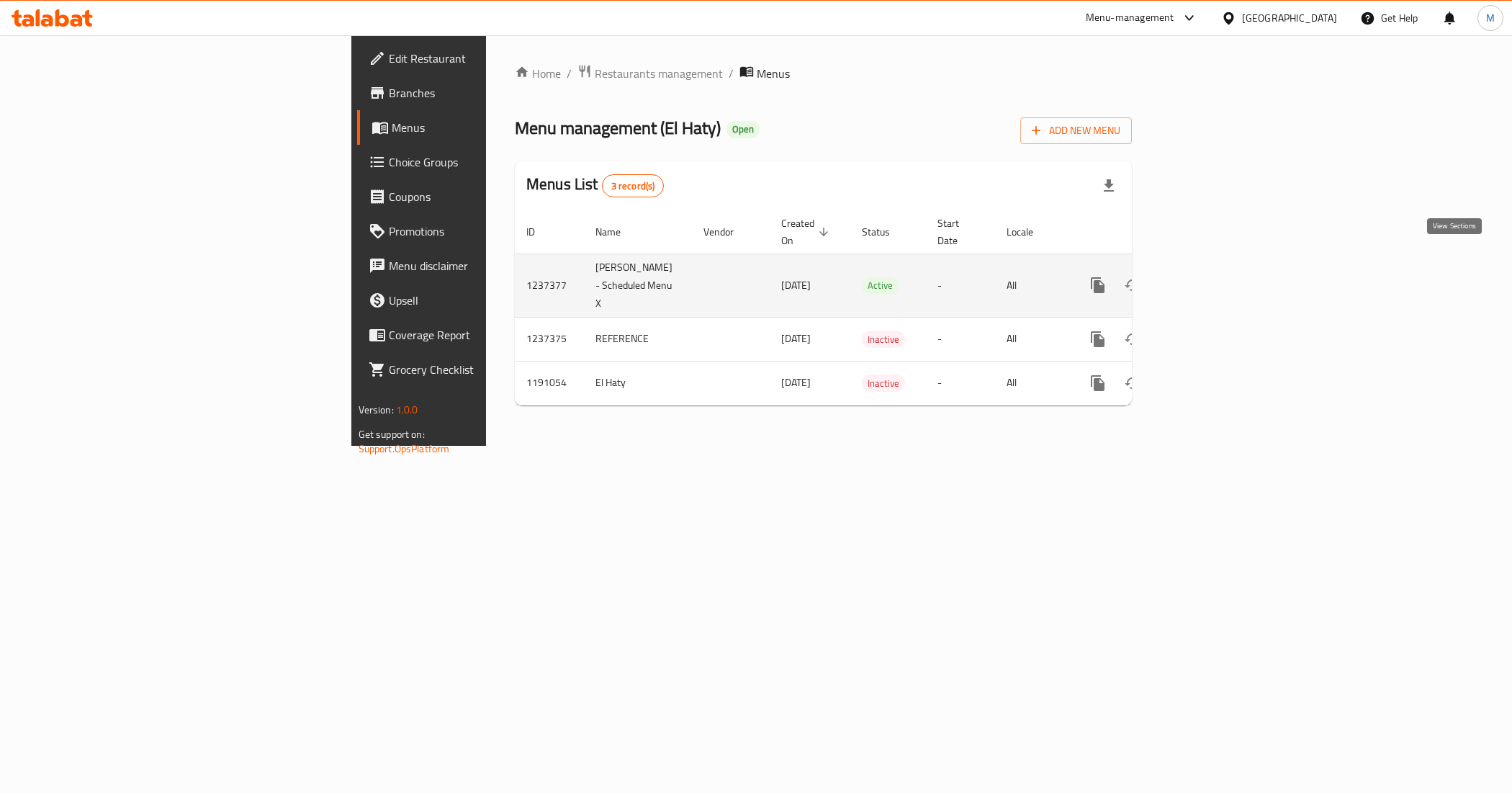
click at [1219, 272] on link "enhanced table" at bounding box center [1202, 285] width 35 height 35
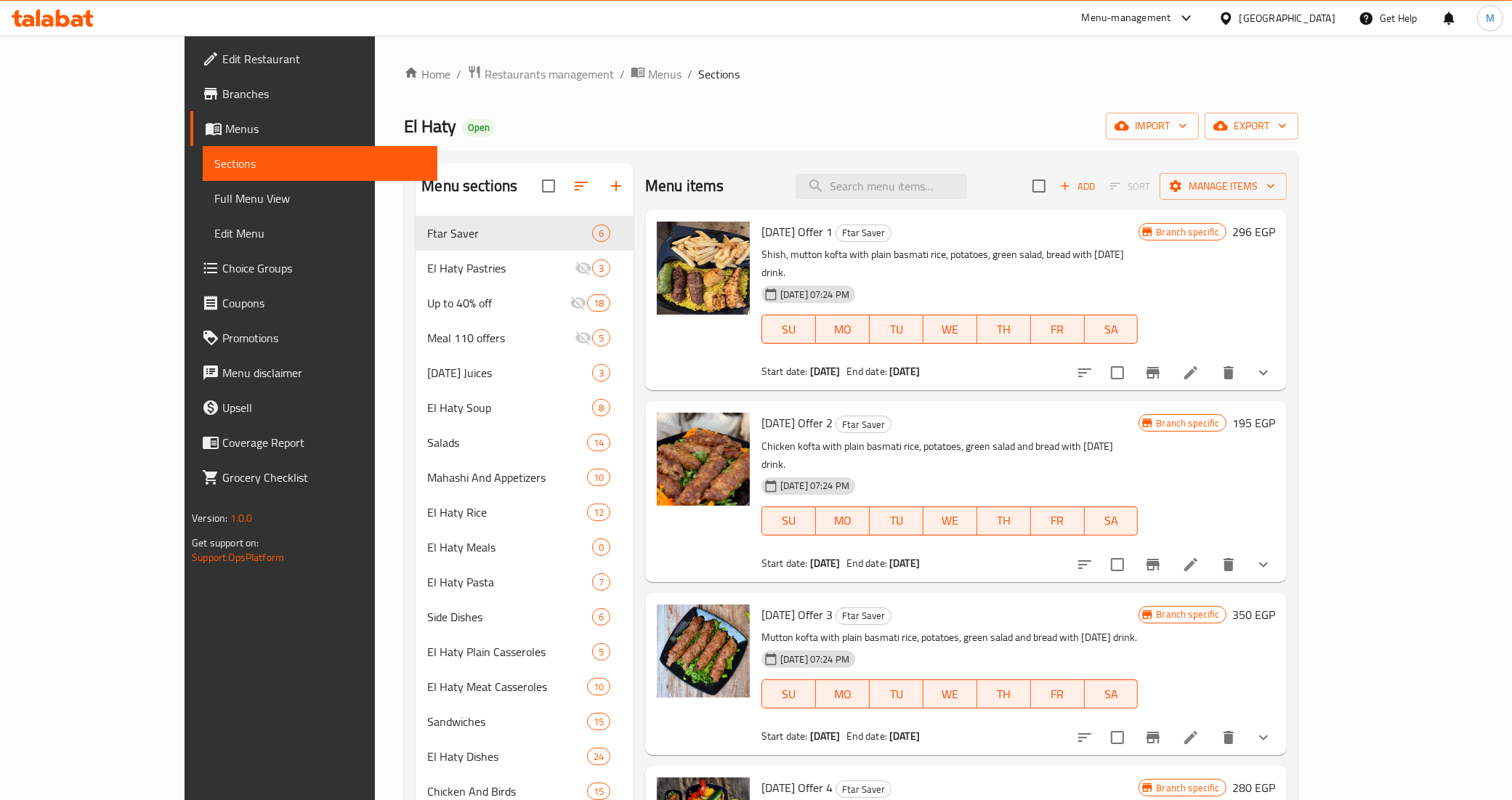
click at [993, 171] on div "Menu items Add Sort Manage items" at bounding box center [966, 186] width 642 height 47
click at [967, 183] on input "search" at bounding box center [881, 187] width 171 height 26
paste input "طبق حمام وكفتة"
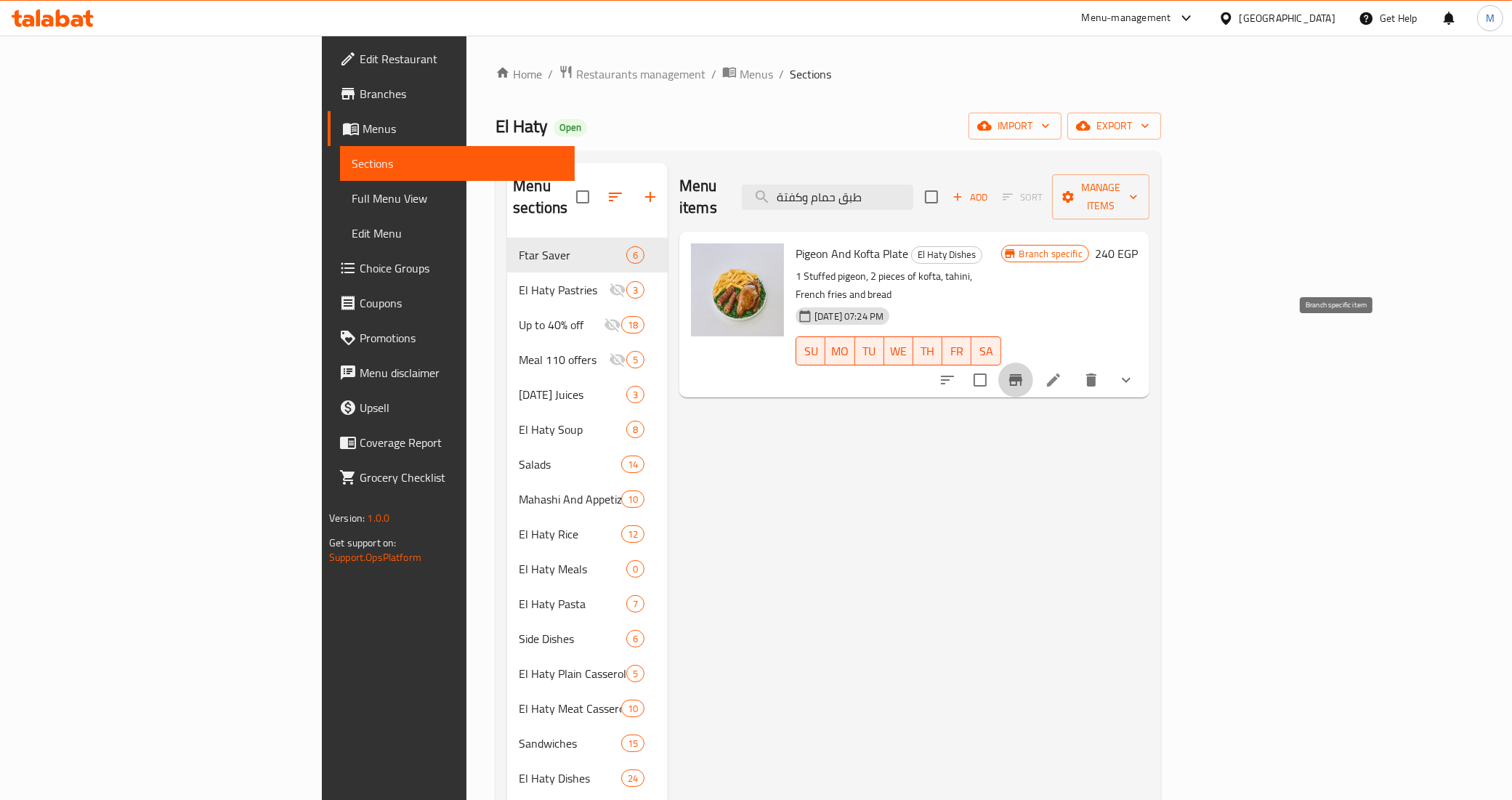
click at [1033, 362] on button "Branch-specific-item" at bounding box center [1016, 380] width 35 height 35
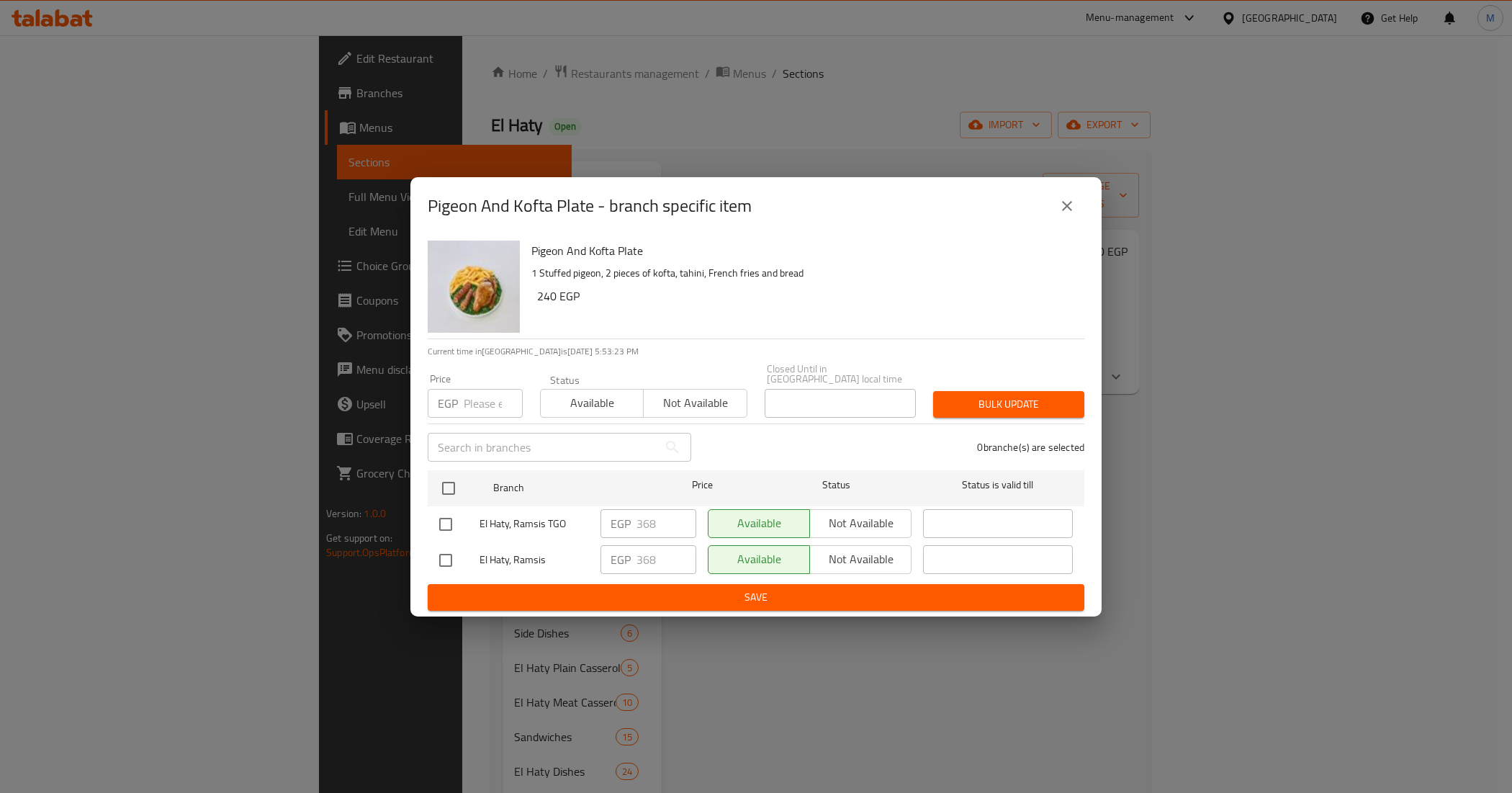
click at [1092, 195] on div "Pigeon And Kofta Plate - branch specific item" at bounding box center [756, 206] width 691 height 58
click at [1068, 213] on icon "close" at bounding box center [1067, 206] width 17 height 17
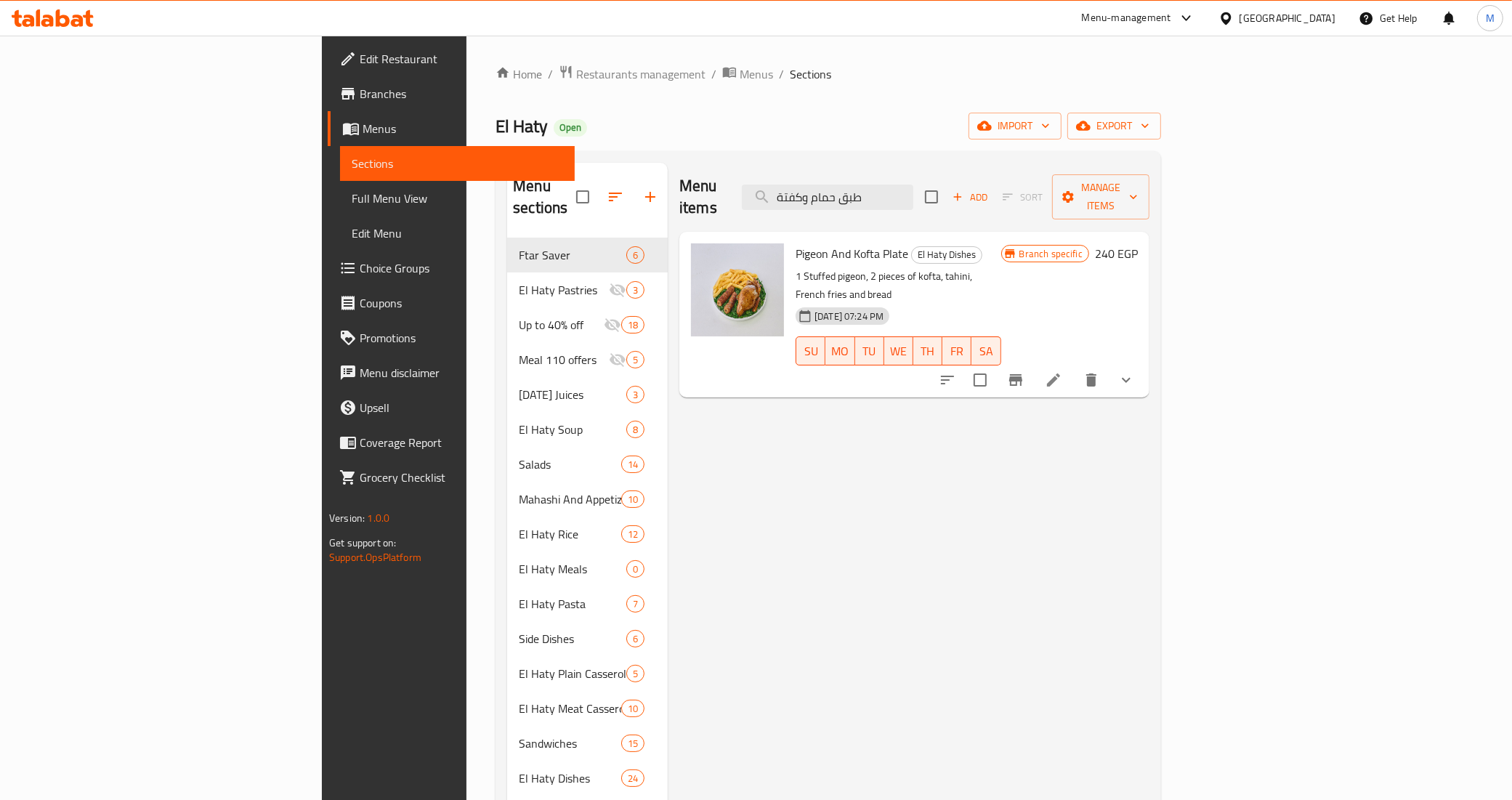
click at [796, 243] on span "Pigeon And Kofta Plate" at bounding box center [852, 253] width 113 height 22
click at [770, 103] on div "Home / Restaurants management / Menus / Sections El Haty Open import export Men…" at bounding box center [828, 543] width 665 height 958
click at [840, 75] on ol "Home / Restaurants management / Menus / Sections" at bounding box center [828, 75] width 665 height 19
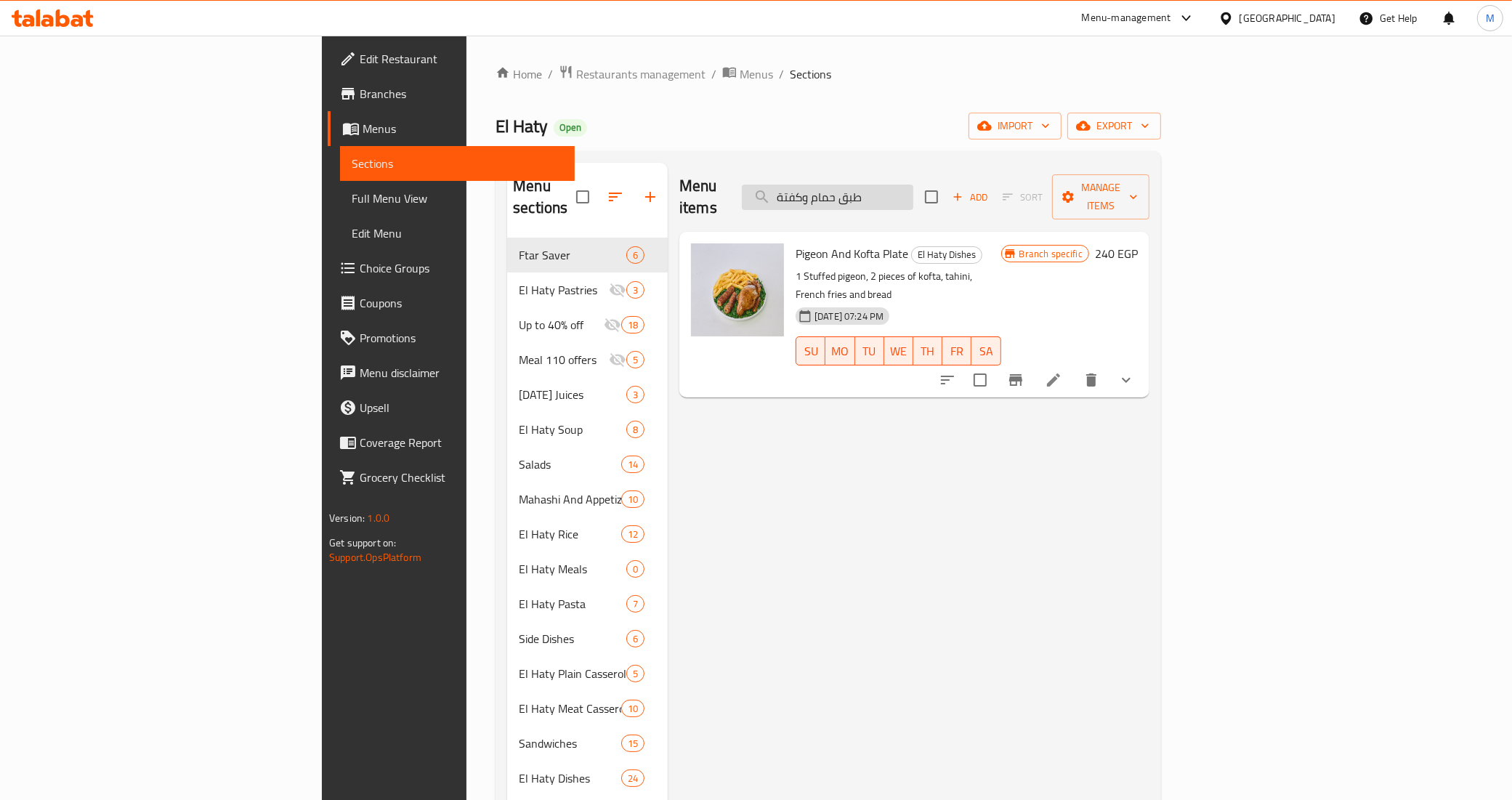
click at [913, 195] on input "طبق حمام وكفتة" at bounding box center [828, 197] width 171 height 26
paste input "وجبة"
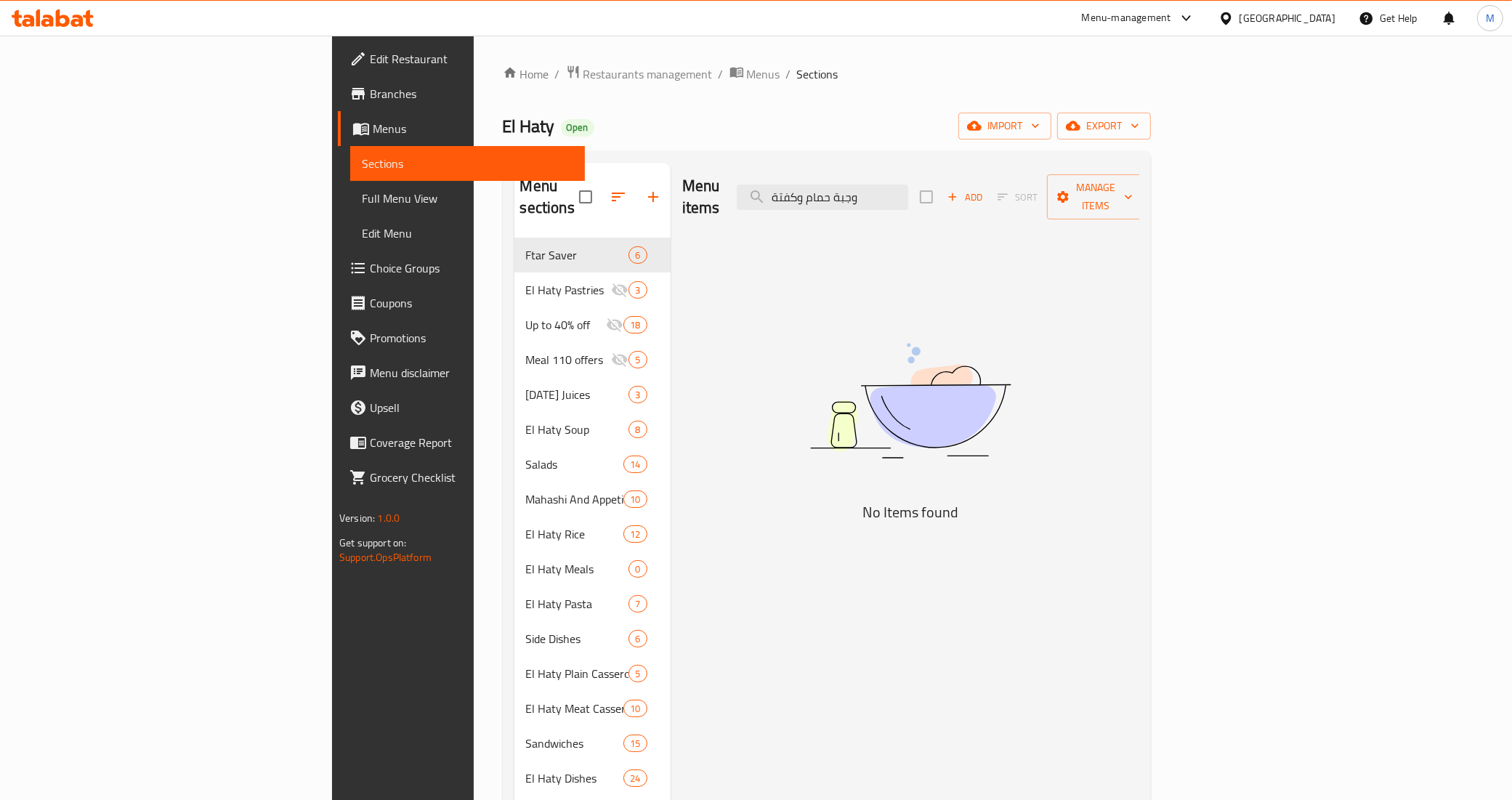
type input "طبق حمام وكفتة"
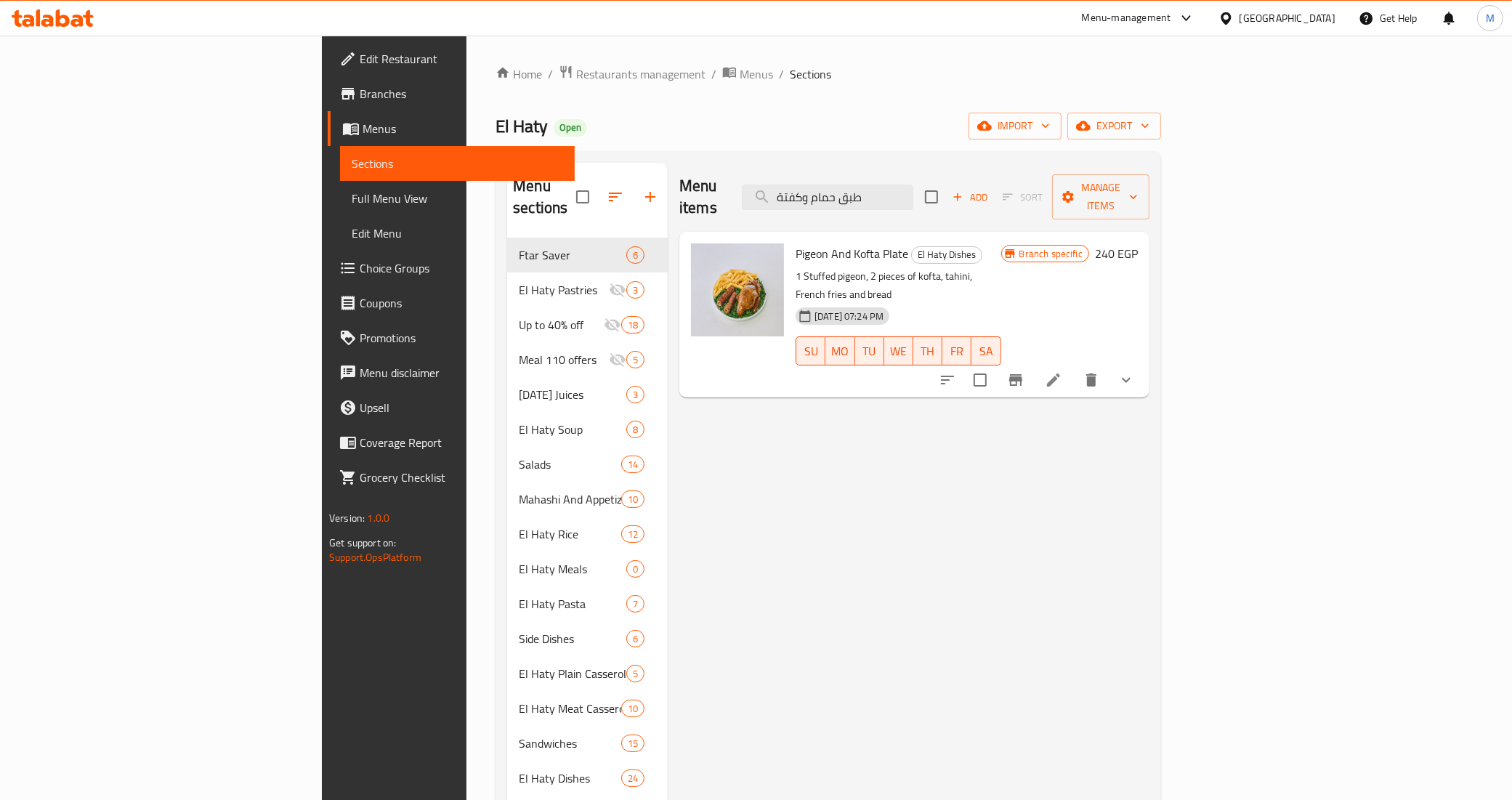
click at [1024, 371] on icon "Branch-specific-item" at bounding box center [1016, 380] width 18 height 18
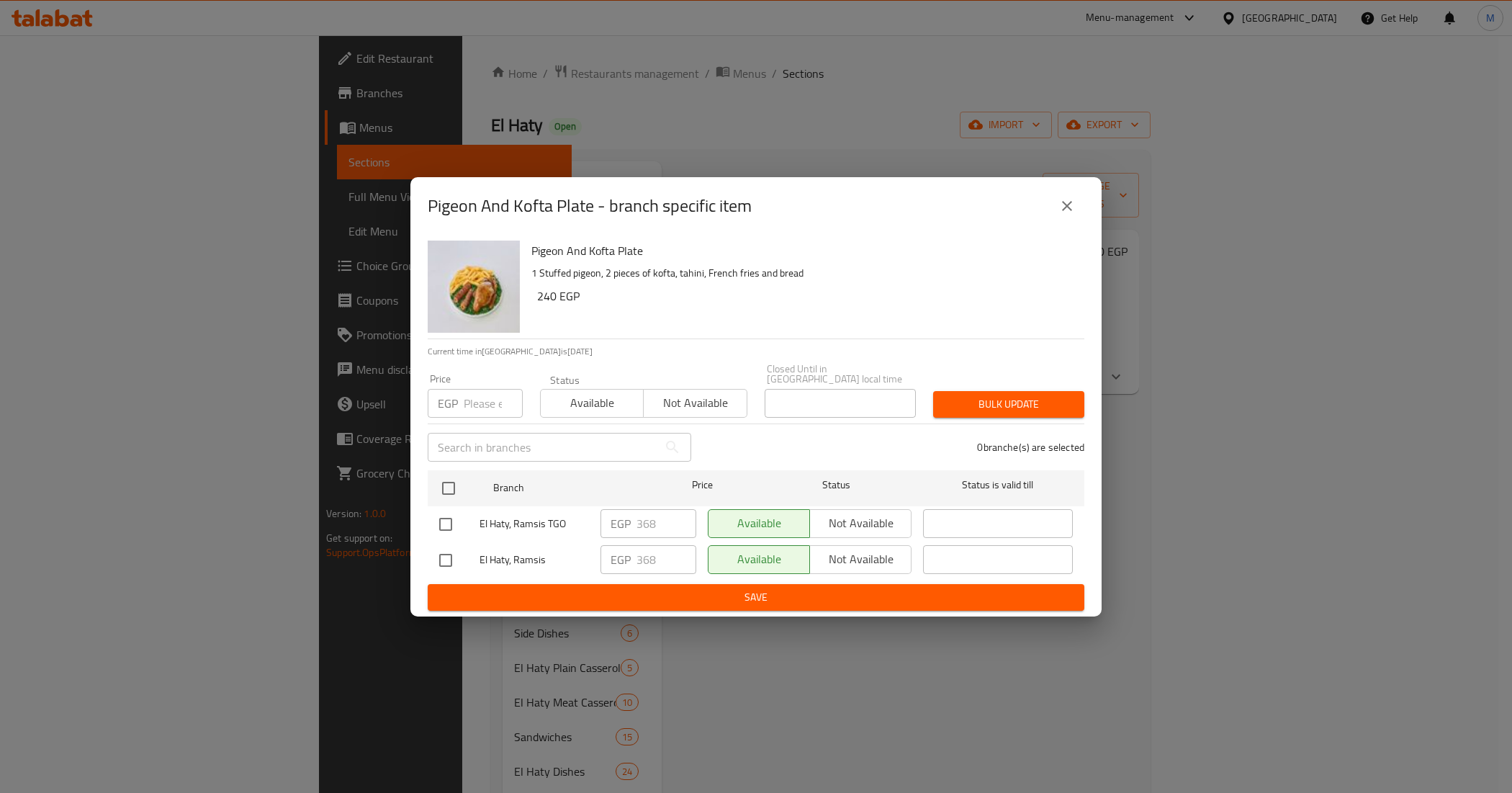
click at [1064, 211] on icon "close" at bounding box center [1066, 206] width 10 height 10
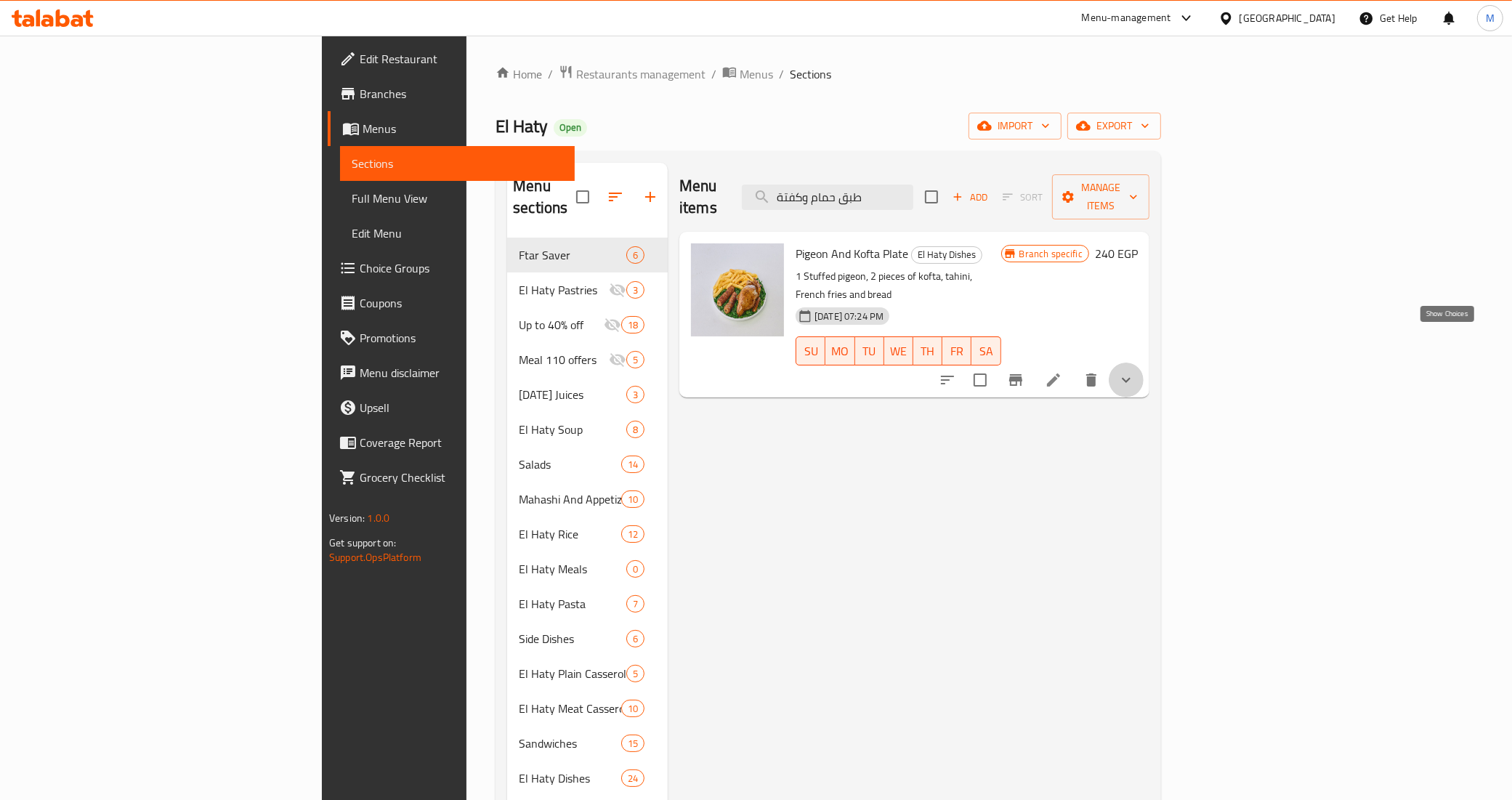
click at [1135, 371] on icon "show more" at bounding box center [1126, 380] width 18 height 18
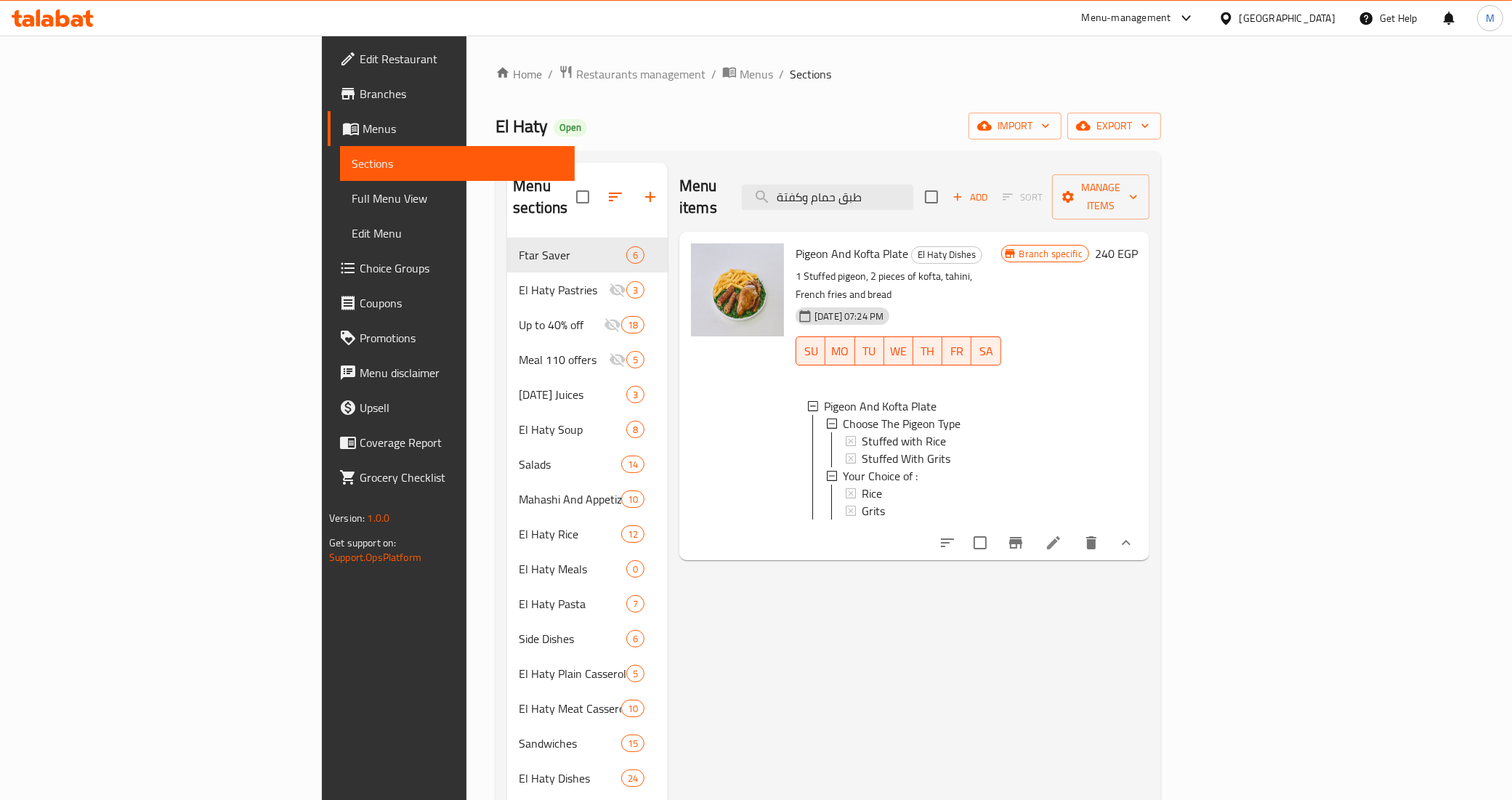
click at [796, 243] on span "Pigeon And Kofta Plate" at bounding box center [852, 253] width 113 height 22
copy h6 "Pigeon And Kofta Plate"
click at [1024, 534] on icon "Branch-specific-item" at bounding box center [1016, 543] width 18 height 18
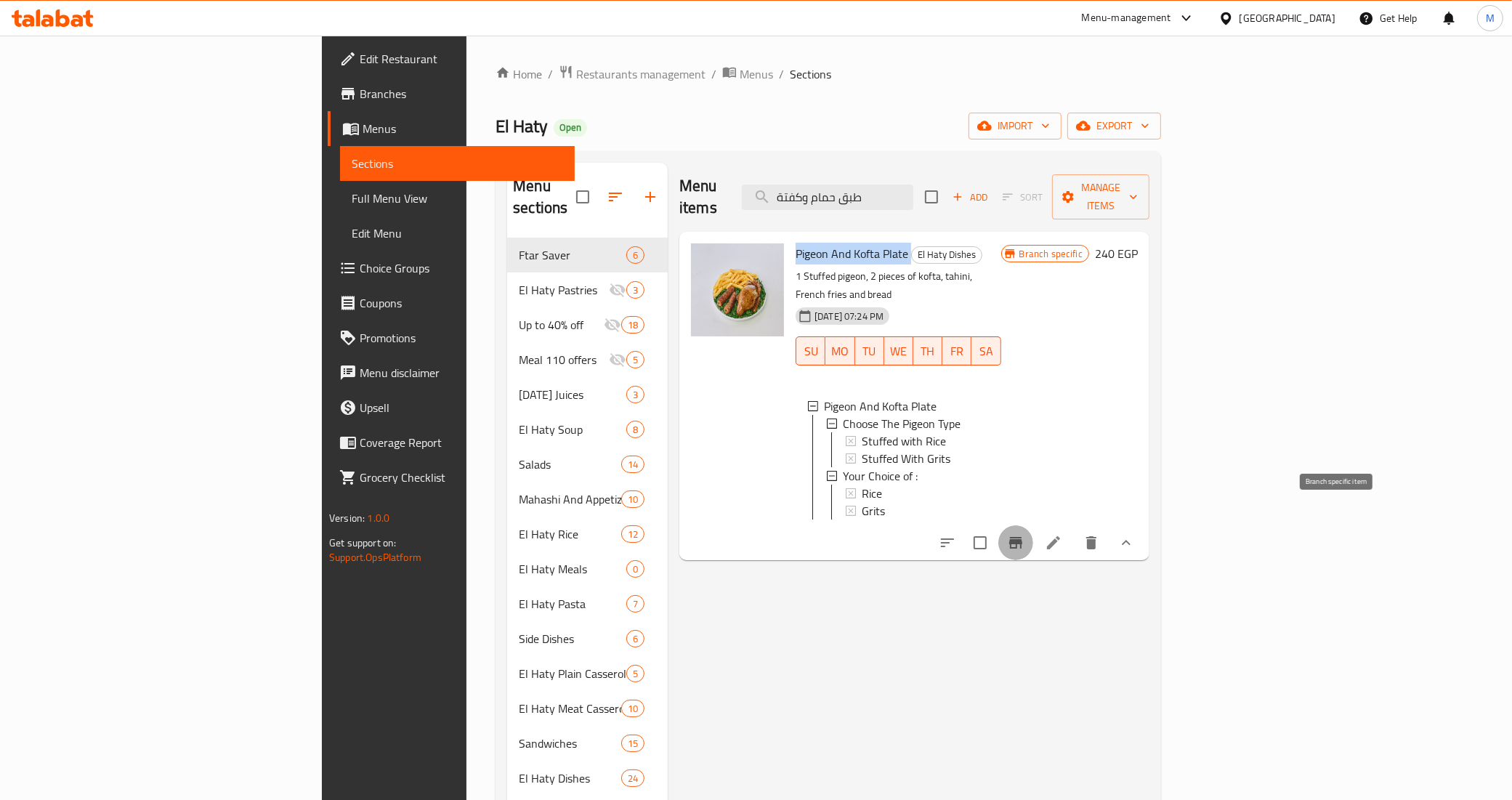
click at [1033, 526] on button "Branch-specific-item" at bounding box center [1016, 543] width 35 height 35
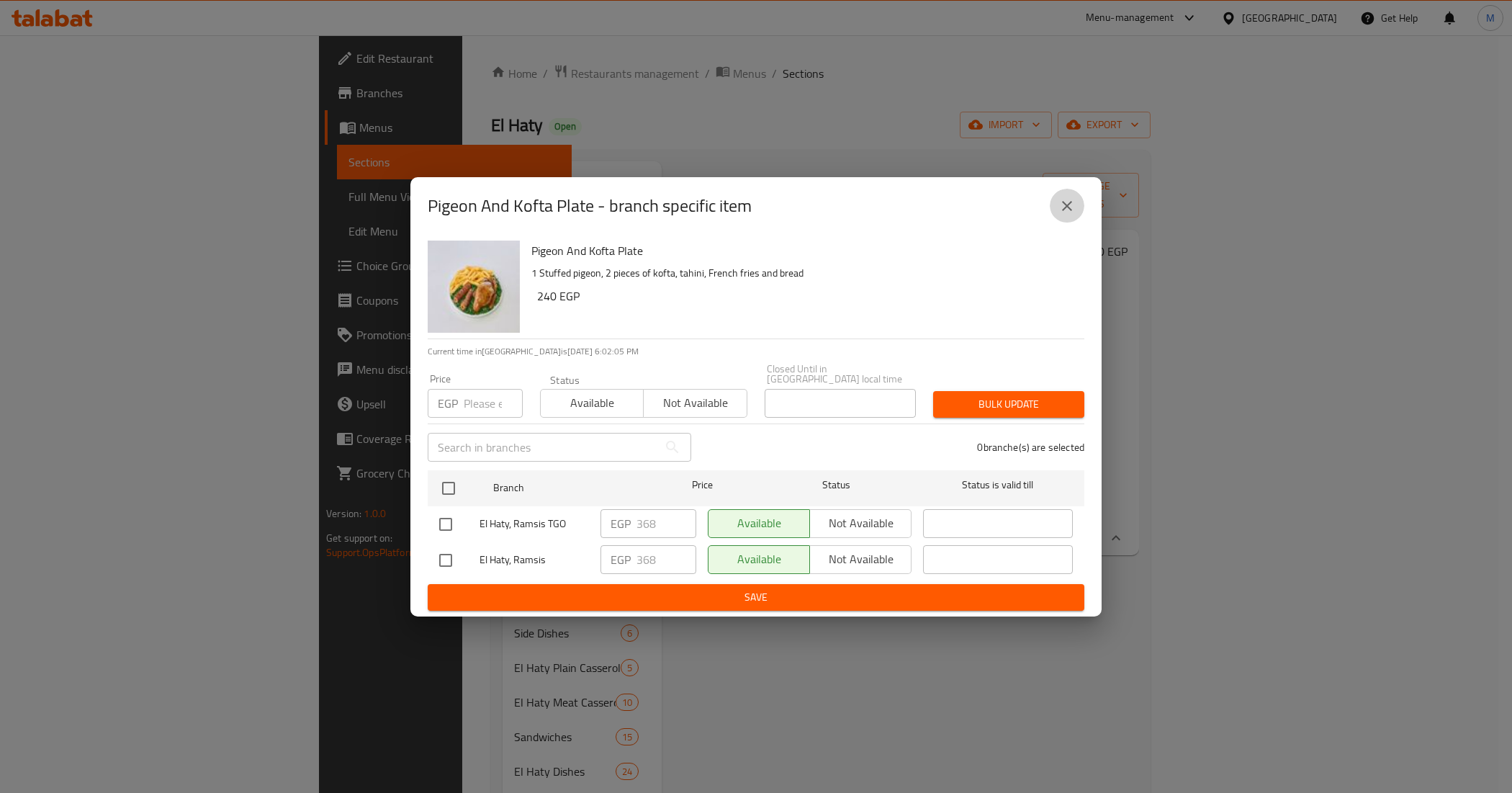
click at [1062, 215] on icon "close" at bounding box center [1067, 206] width 17 height 17
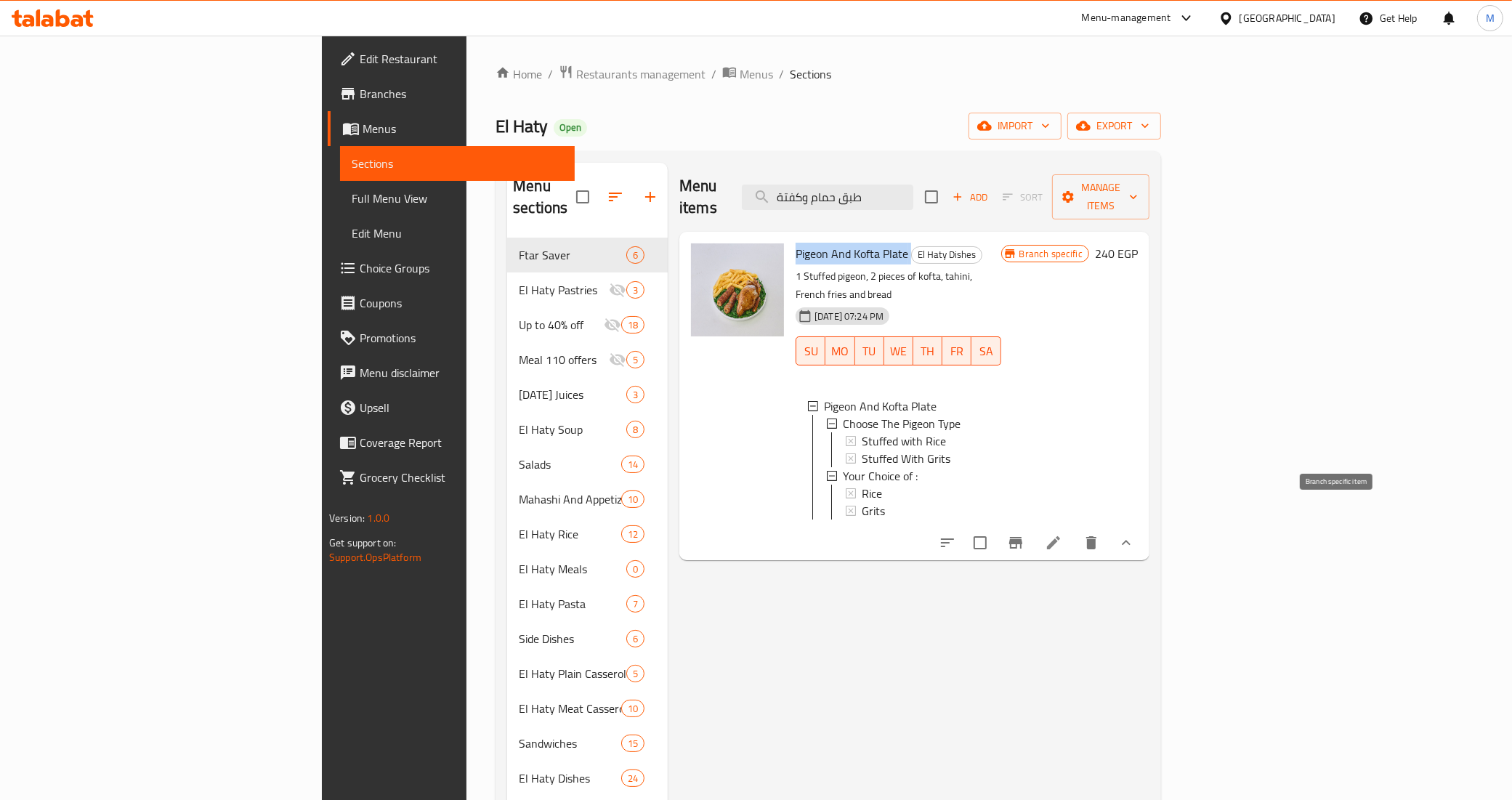
click at [1022, 537] on icon "Branch-specific-item" at bounding box center [1015, 543] width 13 height 12
drag, startPoint x: 897, startPoint y: 596, endPoint x: 917, endPoint y: 581, distance: 25.0
click at [899, 596] on div "Menu items طبق حمام وكفتة Add Sort Manage items Pigeon And Kofta Plate El Haty …" at bounding box center [908, 587] width 482 height 848
click at [1135, 534] on icon "show more" at bounding box center [1126, 543] width 18 height 18
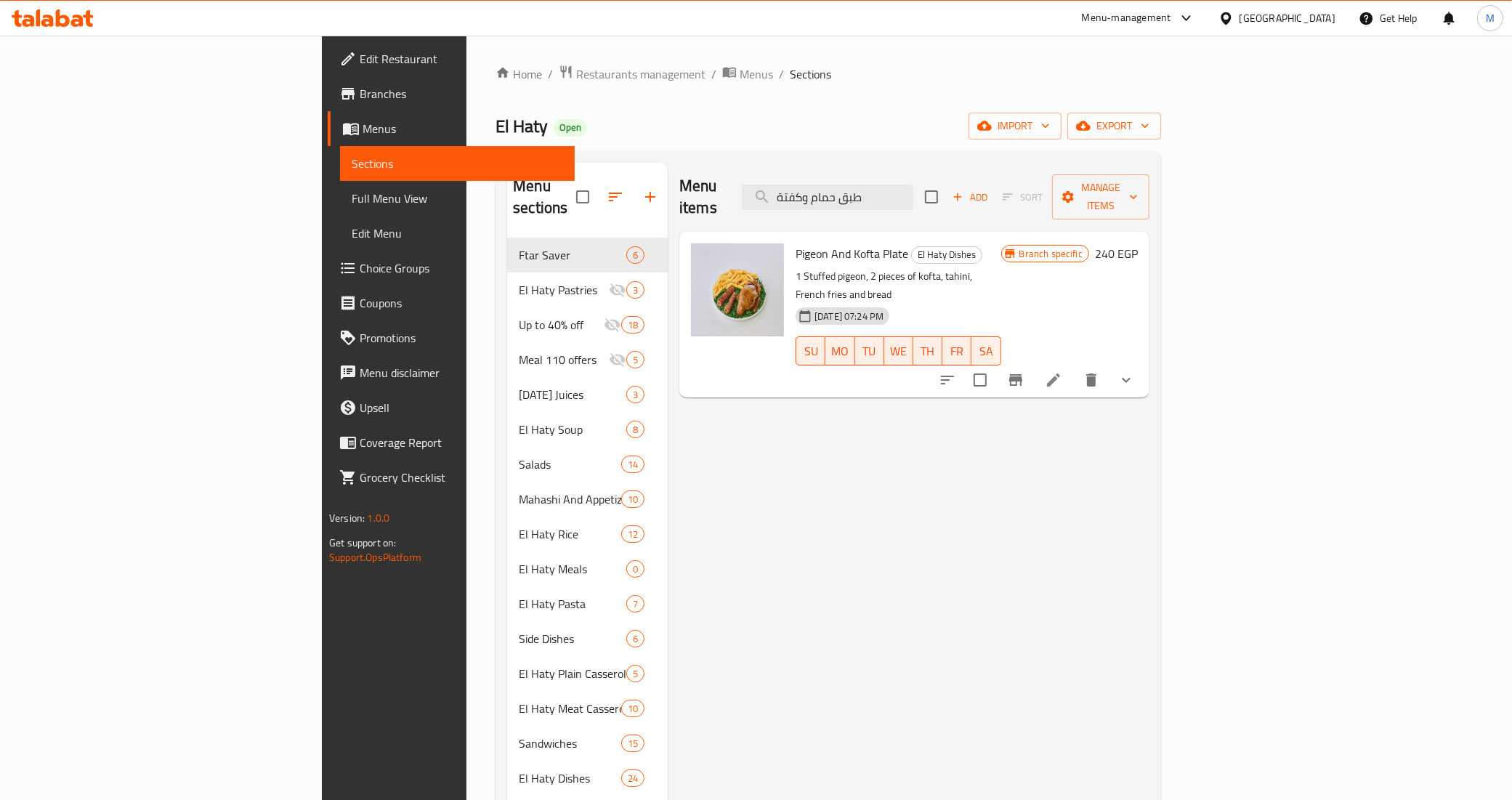
click at [797, 160] on div "Menu sections Ftar Saver 6 El Haty Pastries 3 Up to 40% off 18 Meal 110 offers …" at bounding box center [828, 587] width 665 height 871
click at [1060, 374] on icon at bounding box center [1053, 380] width 13 height 13
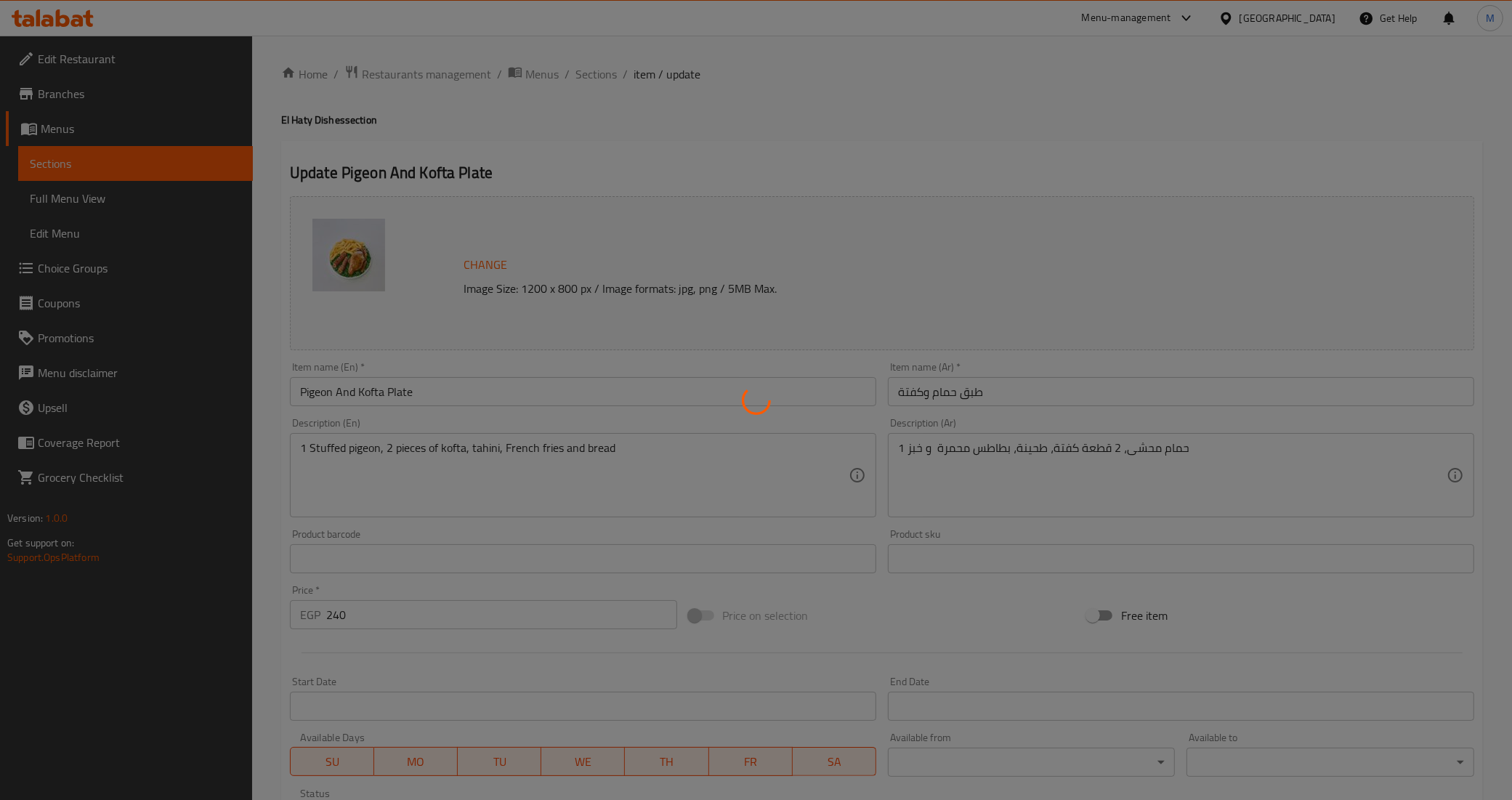
type input "إختار نوع الحمام"
type input "1"
type input "أختيارك من :"
type input "1"
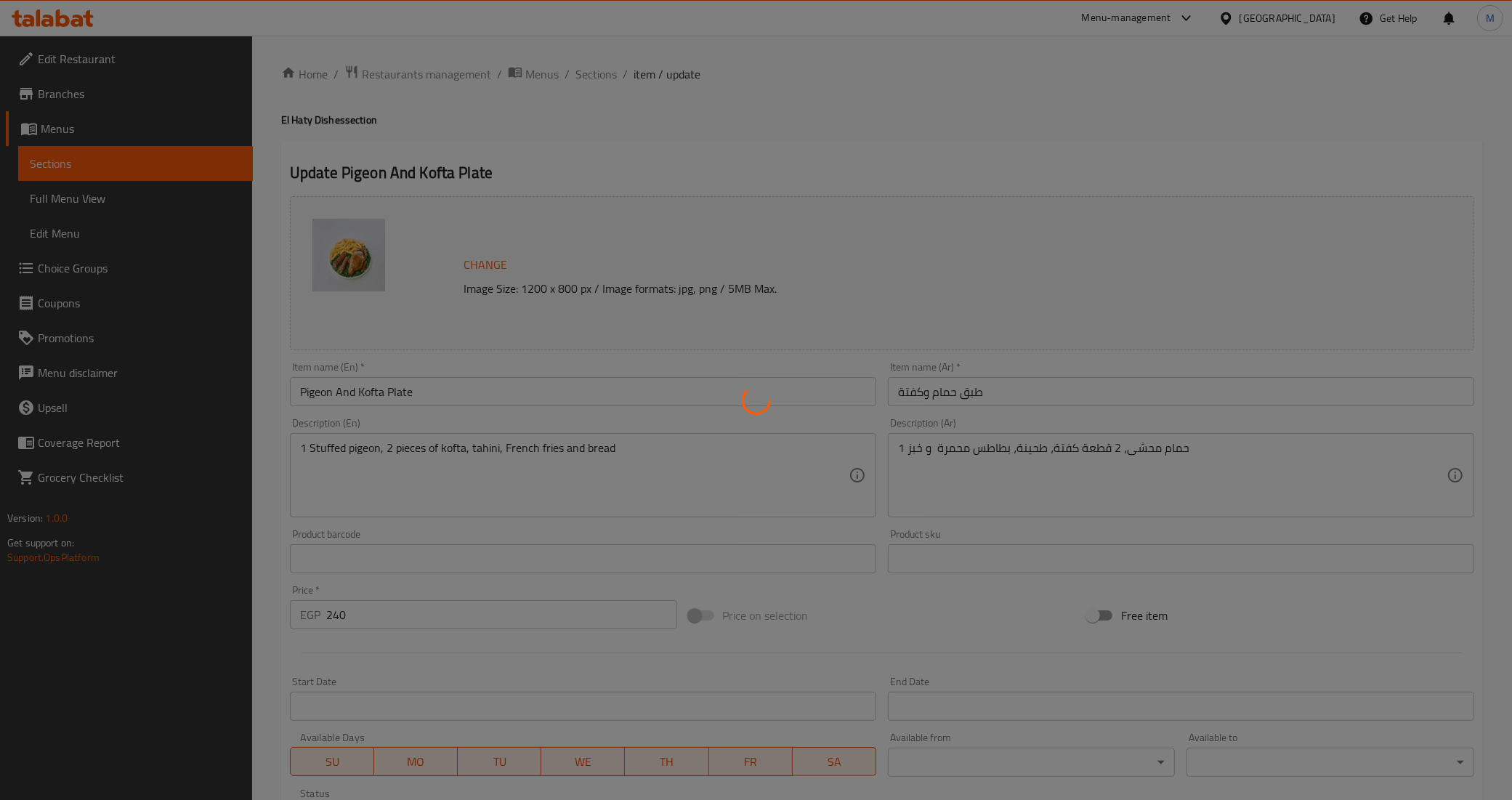
type input "1"
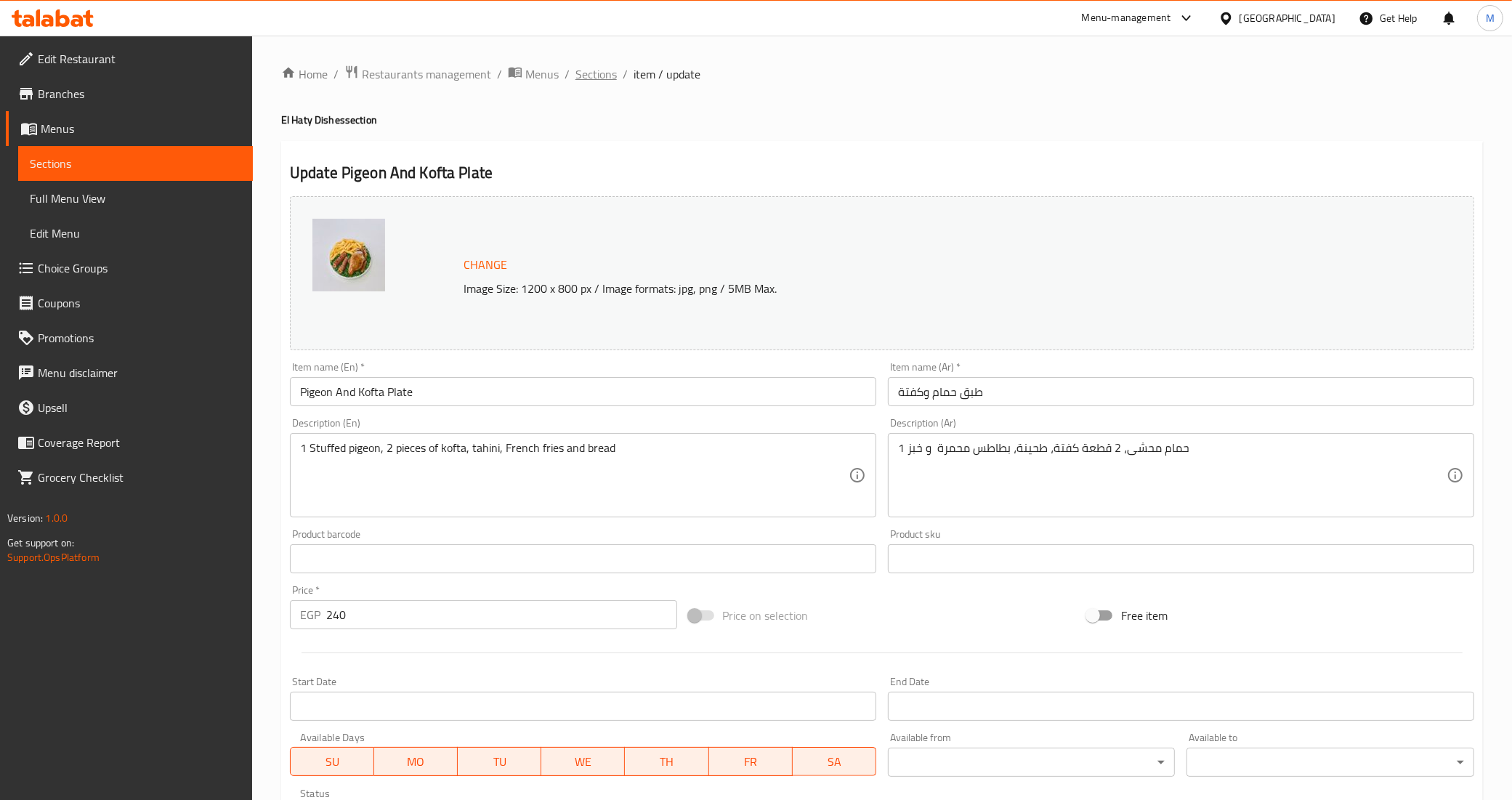
click at [583, 79] on span "Sections" at bounding box center [596, 75] width 42 height 18
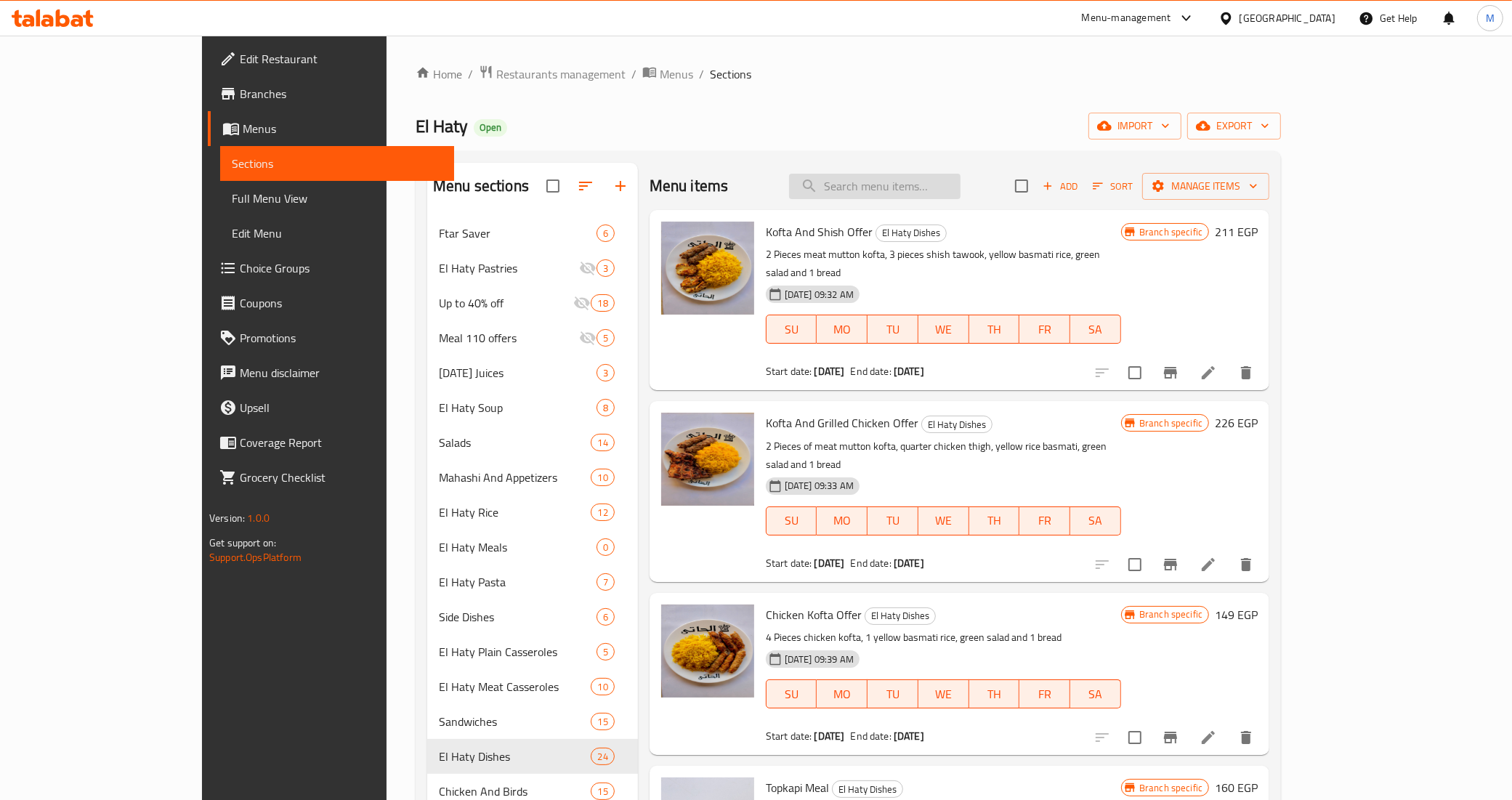
drag, startPoint x: 989, startPoint y: 179, endPoint x: 986, endPoint y: 190, distance: 11.4
click at [961, 193] on input "search" at bounding box center [875, 187] width 171 height 26
click at [961, 190] on input "search" at bounding box center [875, 187] width 171 height 26
paste input "268075475"
type input "268075475"
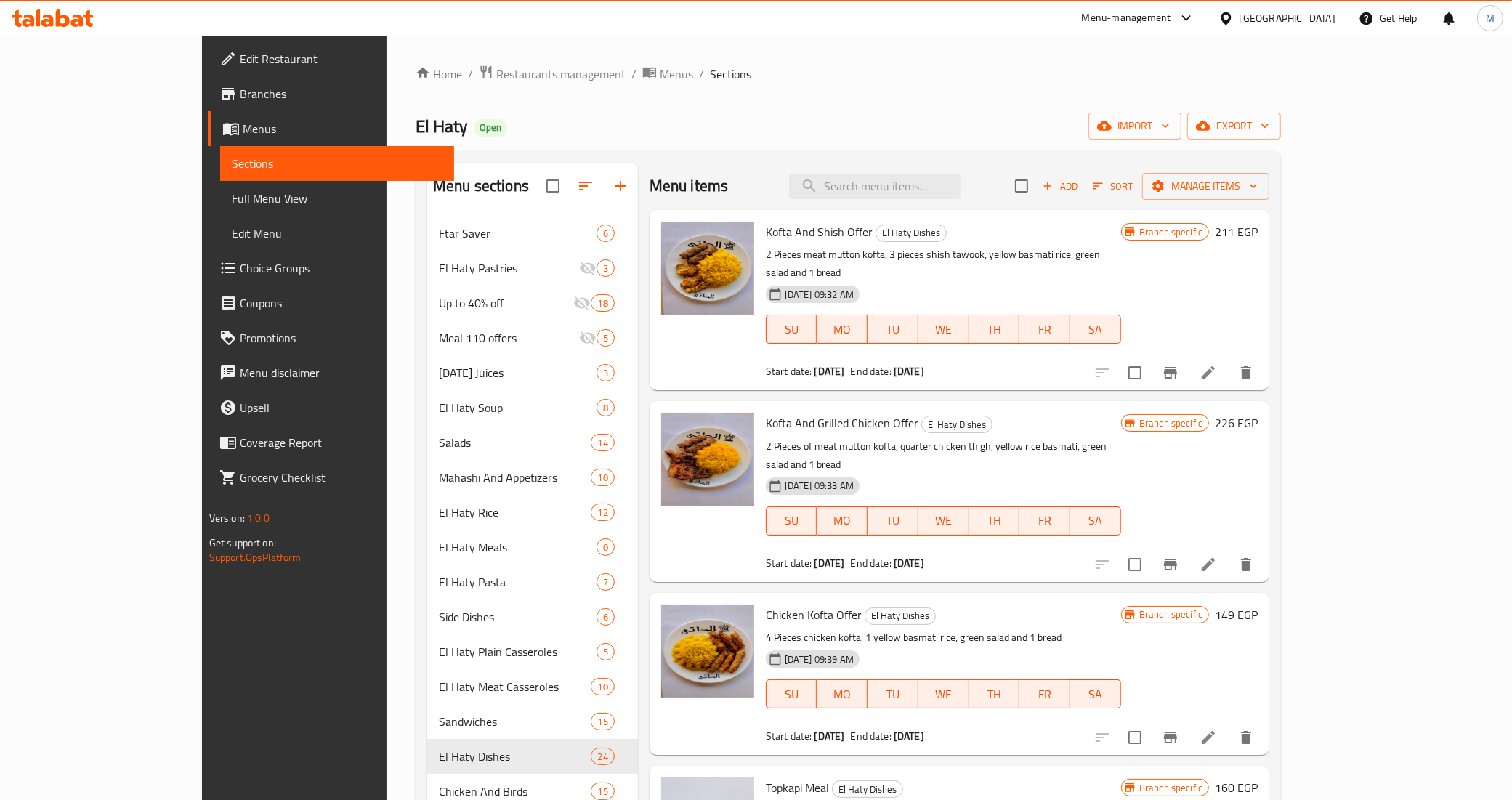
click at [970, 204] on div "Menu items Add Sort Manage items" at bounding box center [959, 186] width 619 height 47
click at [961, 192] on input "search" at bounding box center [875, 187] width 171 height 26
type input "p"
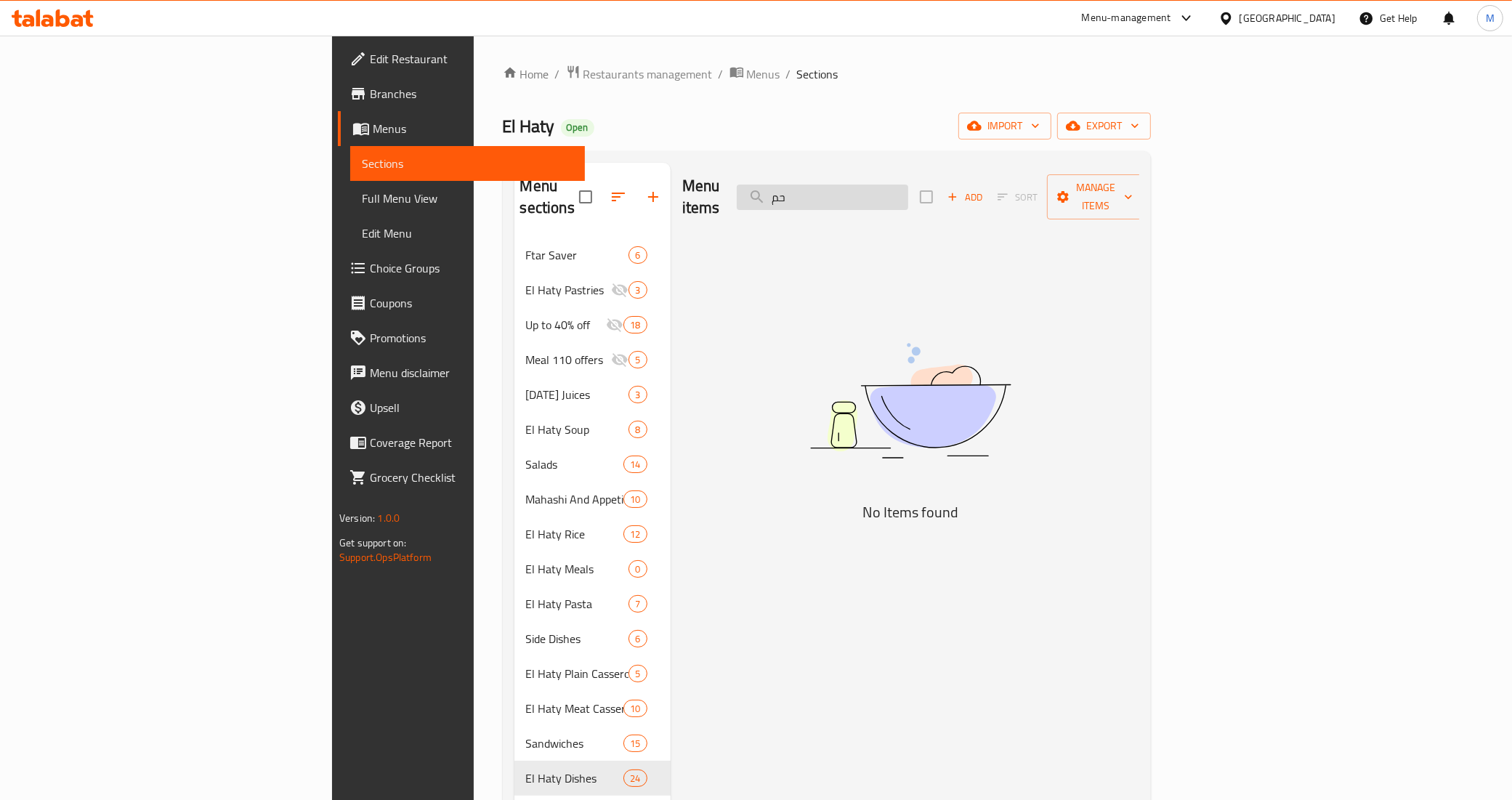
type input "ح"
click at [908, 184] on input "طبق حمام و كفت" at bounding box center [822, 197] width 171 height 26
drag, startPoint x: 962, startPoint y: 183, endPoint x: 1039, endPoint y: 183, distance: 77.0
click at [1039, 183] on div "Menu items طبق حمام و كفت Add Sort Manage items" at bounding box center [910, 197] width 457 height 69
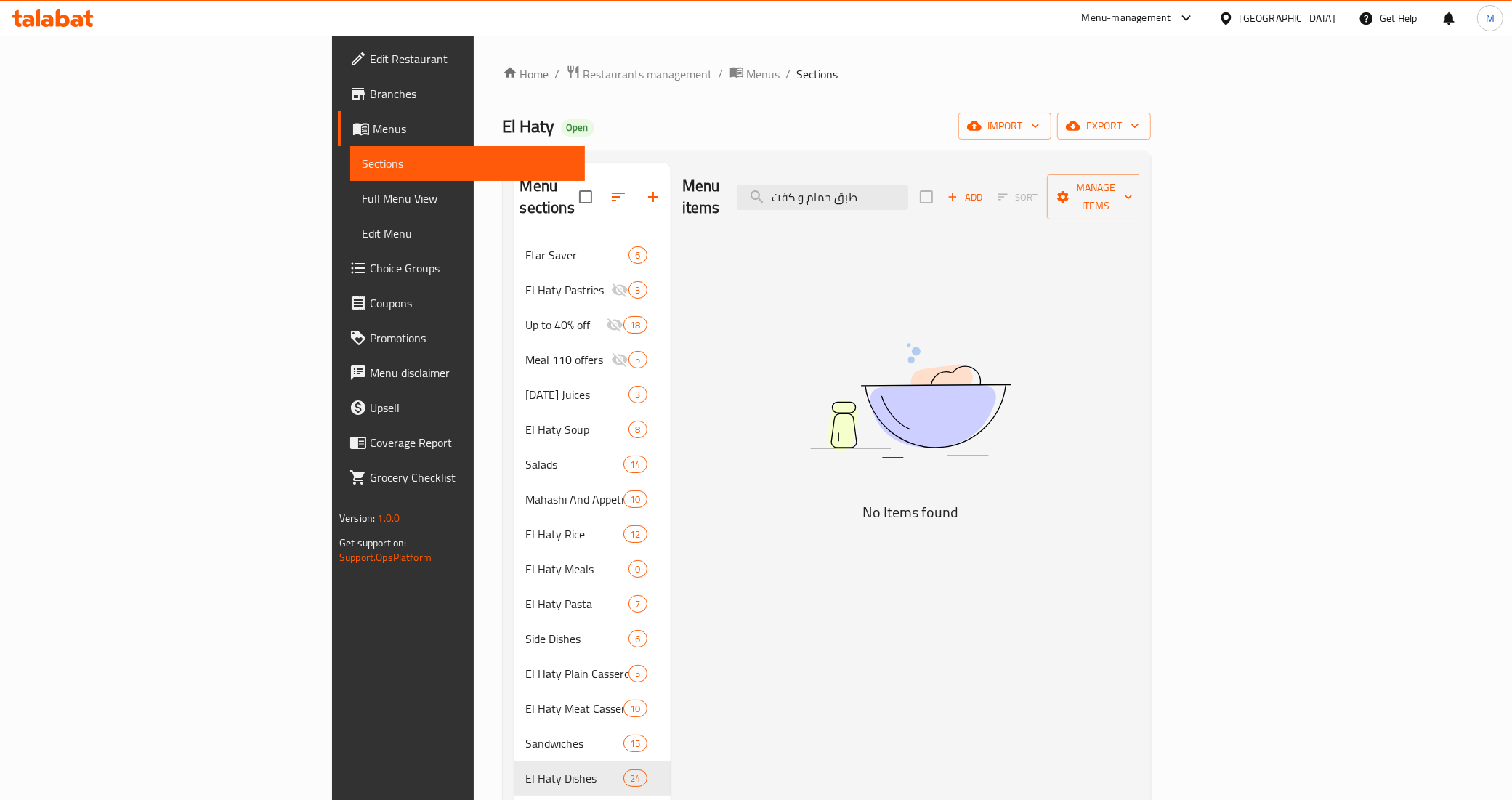
type input "حمام و كفت"
drag, startPoint x: 983, startPoint y: 184, endPoint x: 808, endPoint y: 184, distance: 175.0
click at [808, 184] on div "Menu items حمام و كفت Add Sort Manage items" at bounding box center [910, 197] width 457 height 69
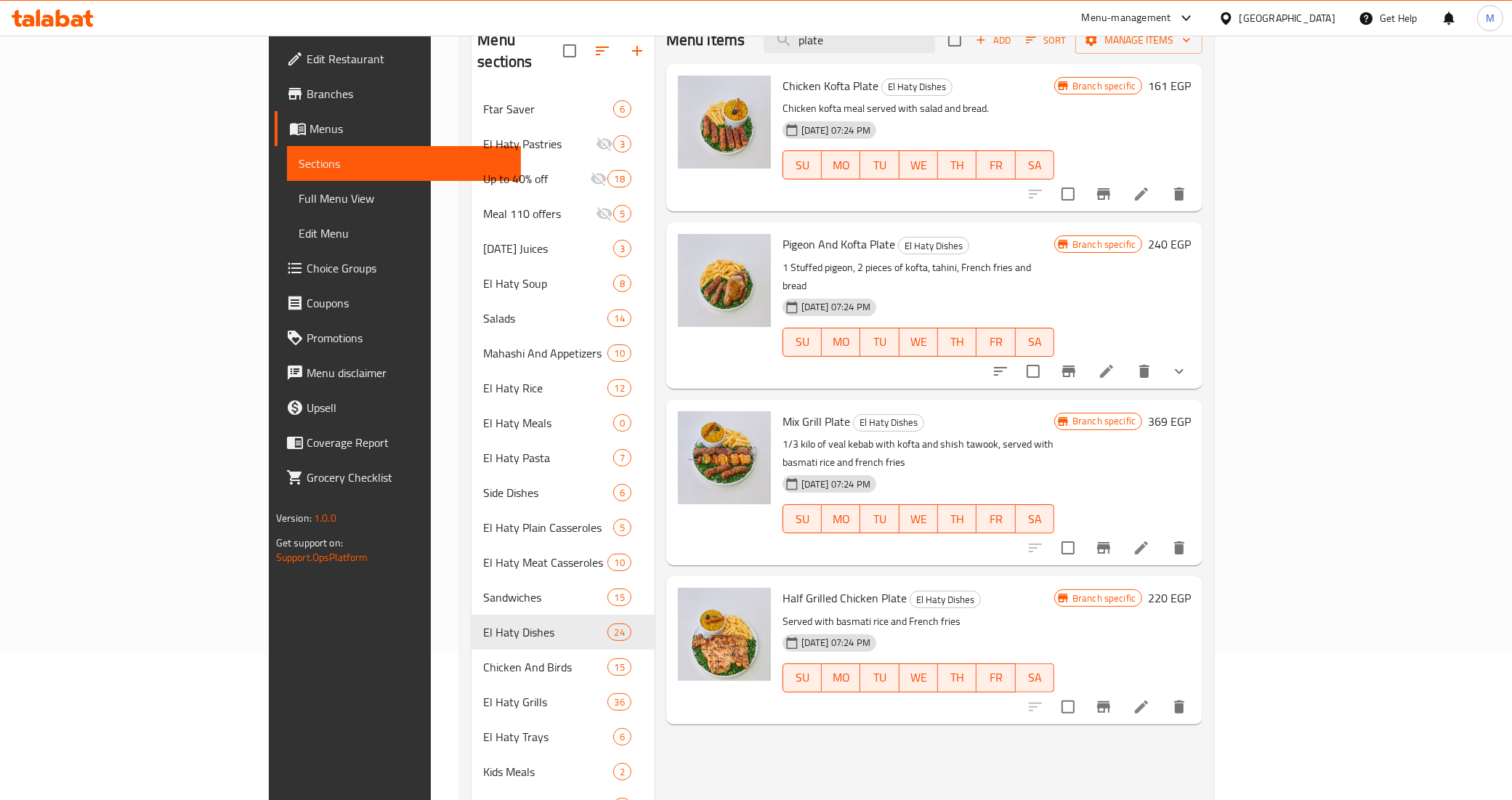
scroll to position [182, 0]
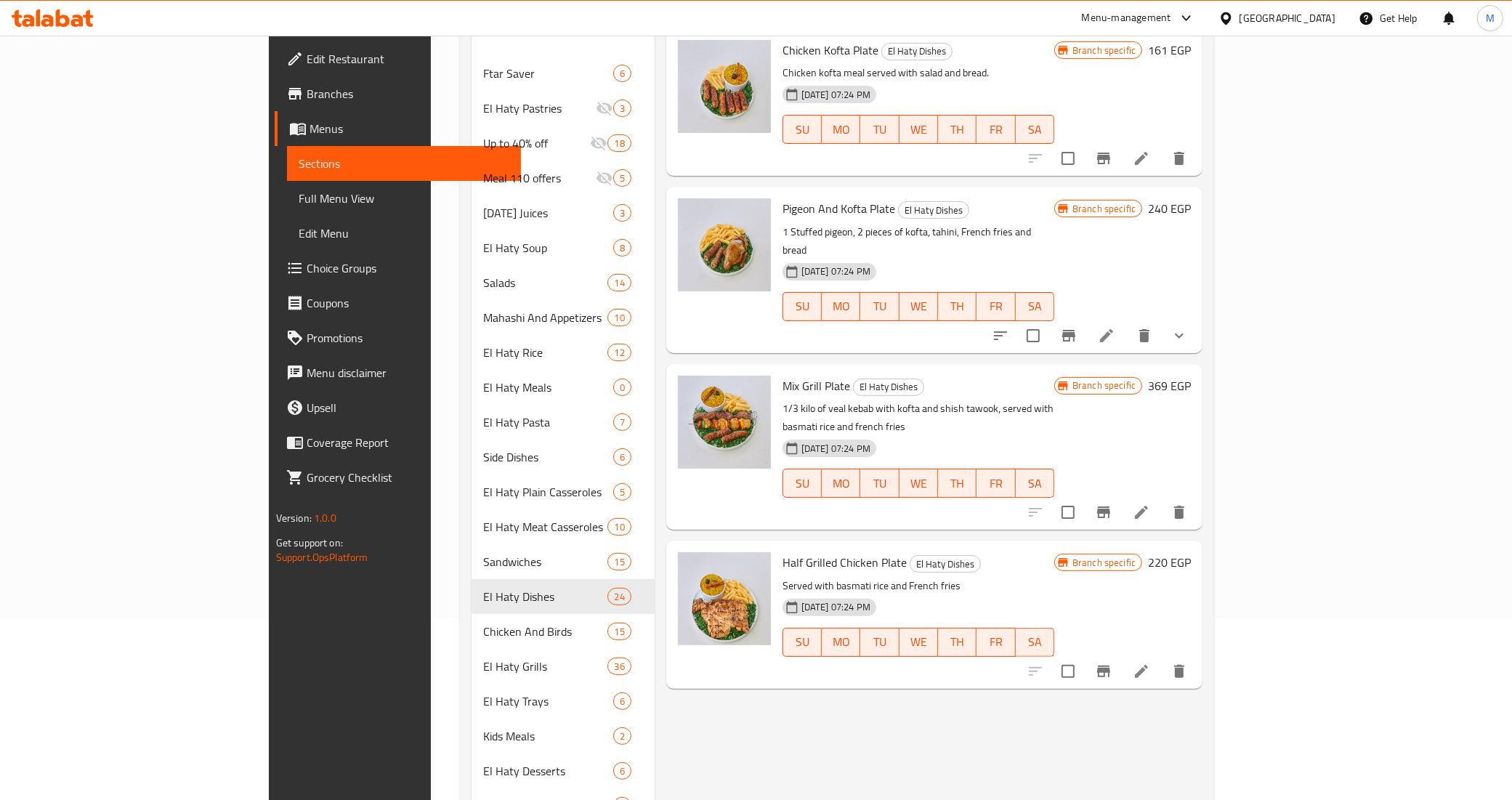
type input "plate"
click at [1196, 318] on button "show more" at bounding box center [1179, 336] width 35 height 35
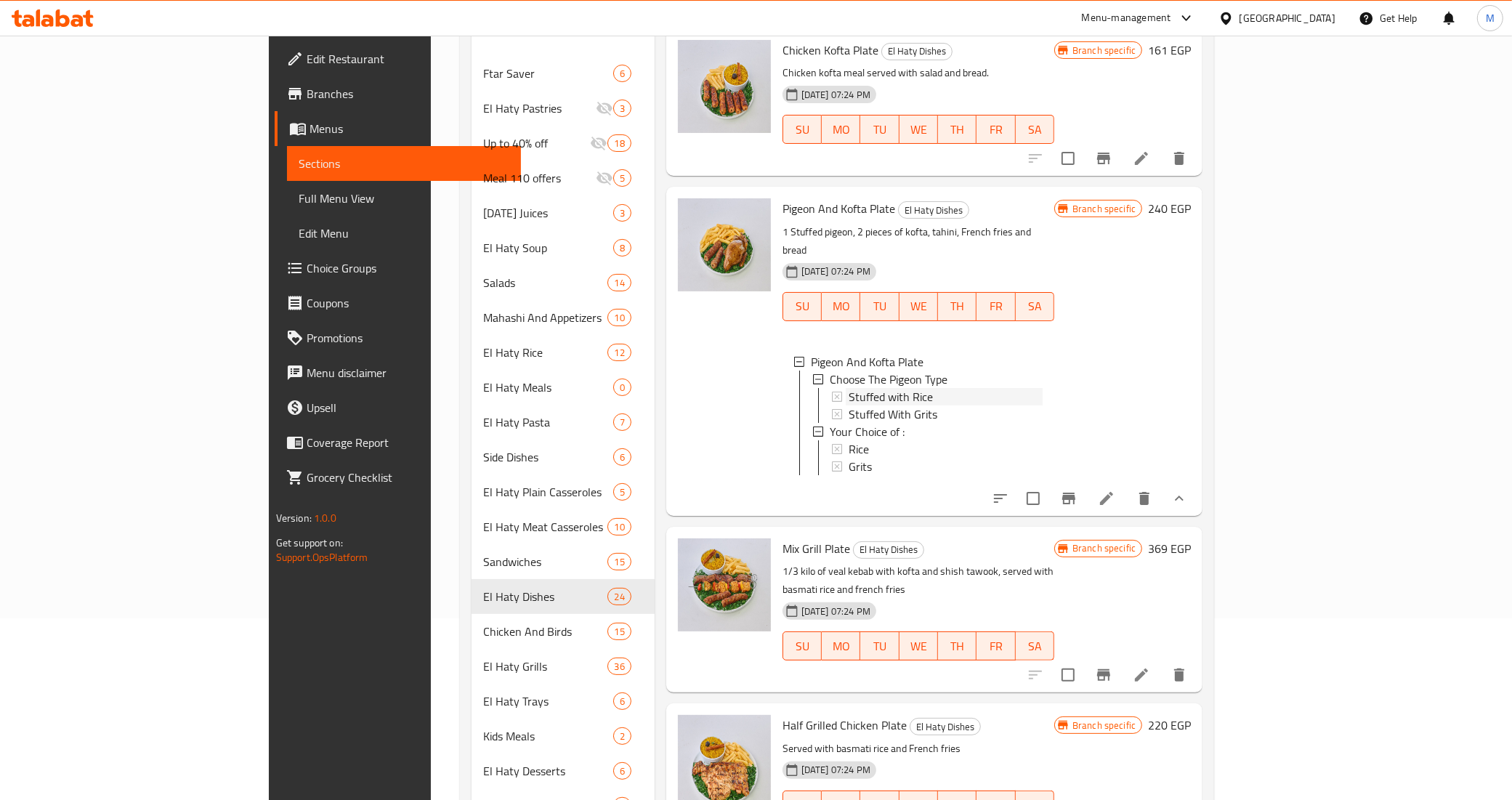
click at [881, 388] on div "Stuffed with Rice" at bounding box center [946, 397] width 194 height 18
click at [865, 406] on span "Stuffed With Grits" at bounding box center [893, 414] width 89 height 18
click at [853, 388] on span "Stuffed with Rice" at bounding box center [890, 397] width 84 height 18
click at [1078, 502] on icon "Branch-specific-item" at bounding box center [1069, 499] width 18 height 18
click at [912, 388] on div "Stuffed with Rice" at bounding box center [946, 397] width 194 height 18
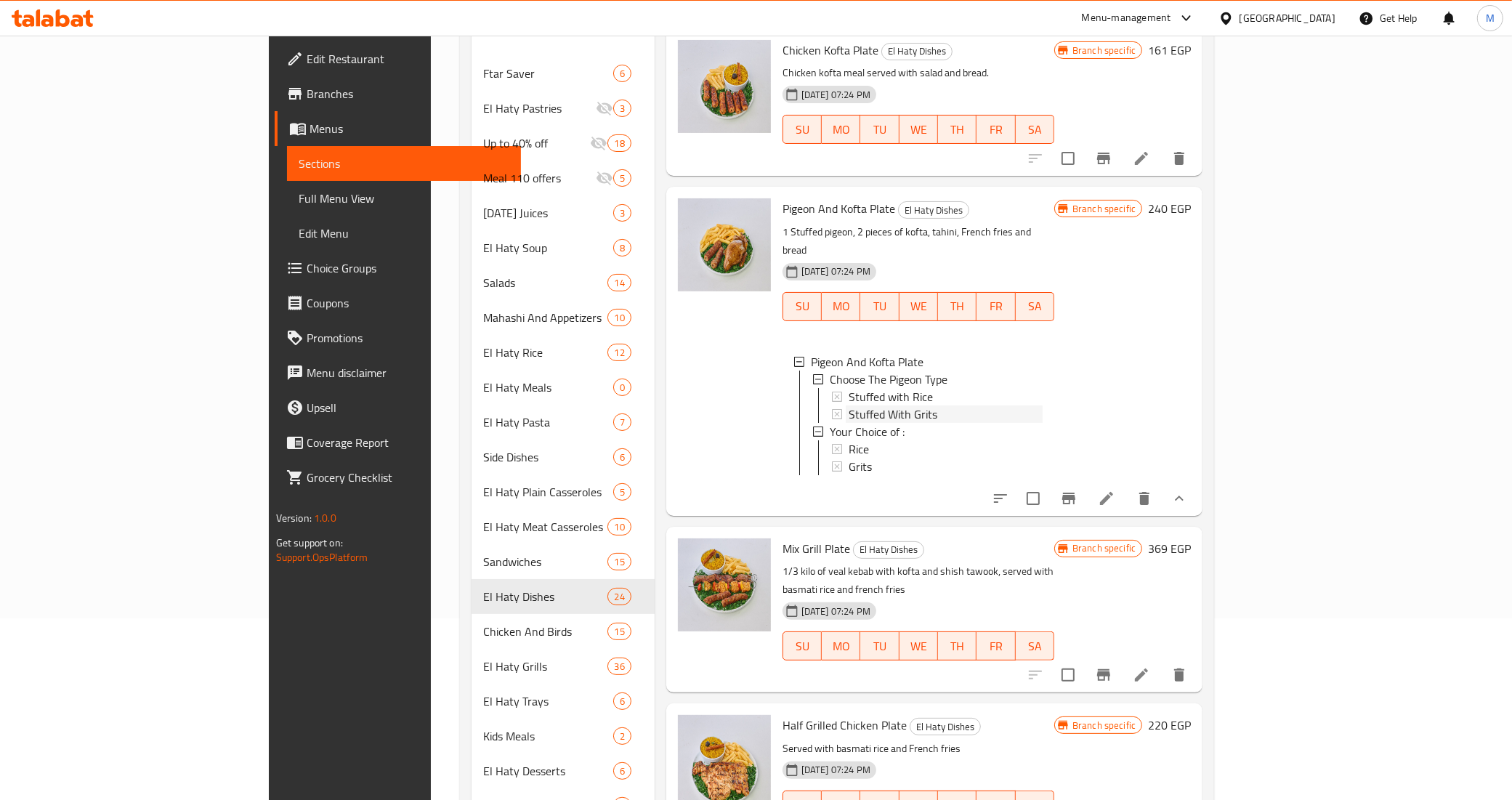
click at [894, 406] on div "Stuffed With Grits" at bounding box center [946, 414] width 194 height 18
click at [849, 388] on span "Stuffed with Rice" at bounding box center [890, 397] width 84 height 18
click at [849, 406] on span "Stuffed With Grits" at bounding box center [893, 414] width 89 height 18
click at [852, 388] on span "Stuffed with Rice" at bounding box center [890, 397] width 84 height 18
click at [849, 406] on span "Stuffed With Grits" at bounding box center [893, 414] width 89 height 18
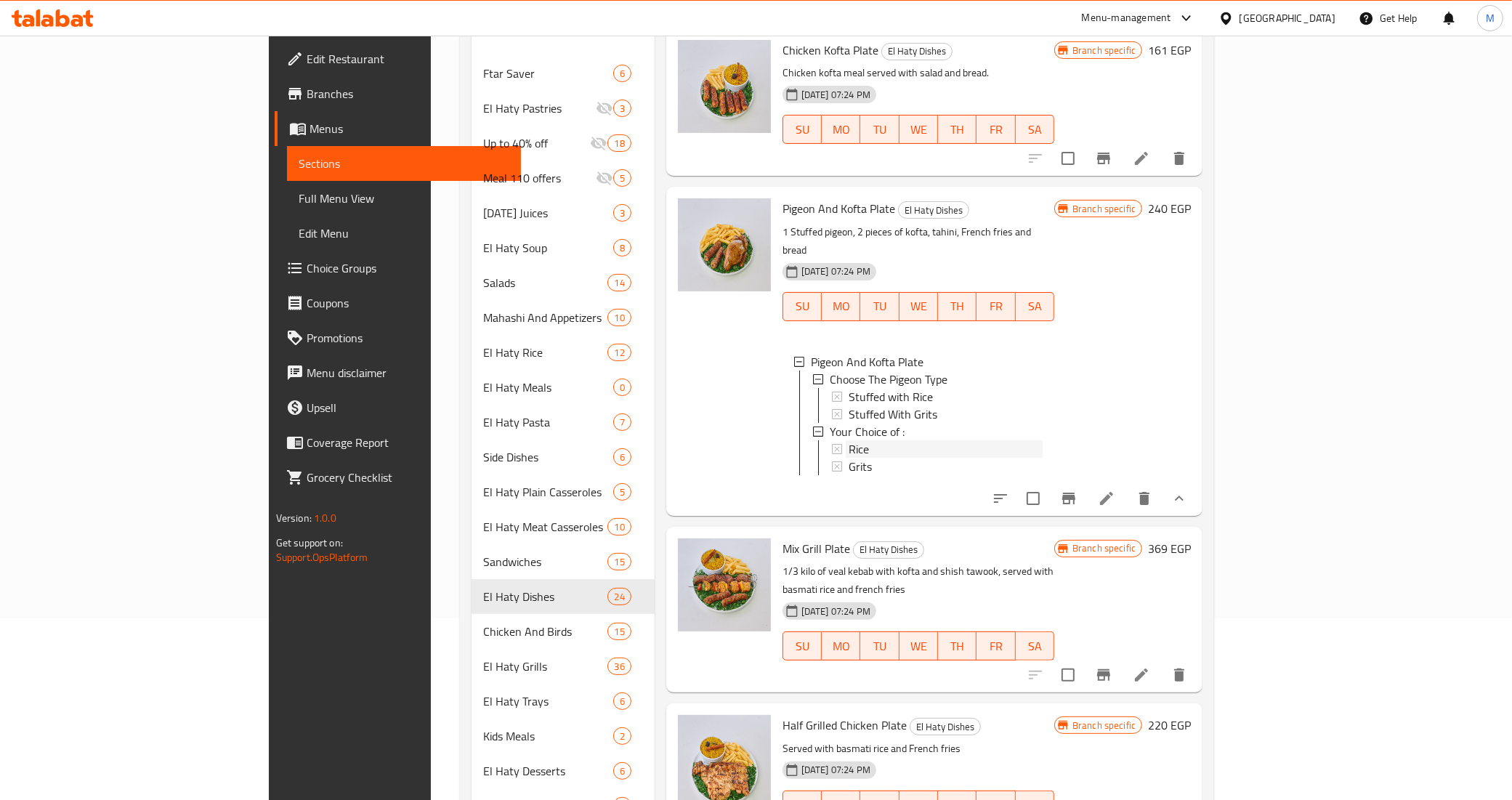
click at [858, 440] on div "Rice" at bounding box center [946, 449] width 194 height 18
click at [1115, 500] on icon at bounding box center [1107, 499] width 18 height 18
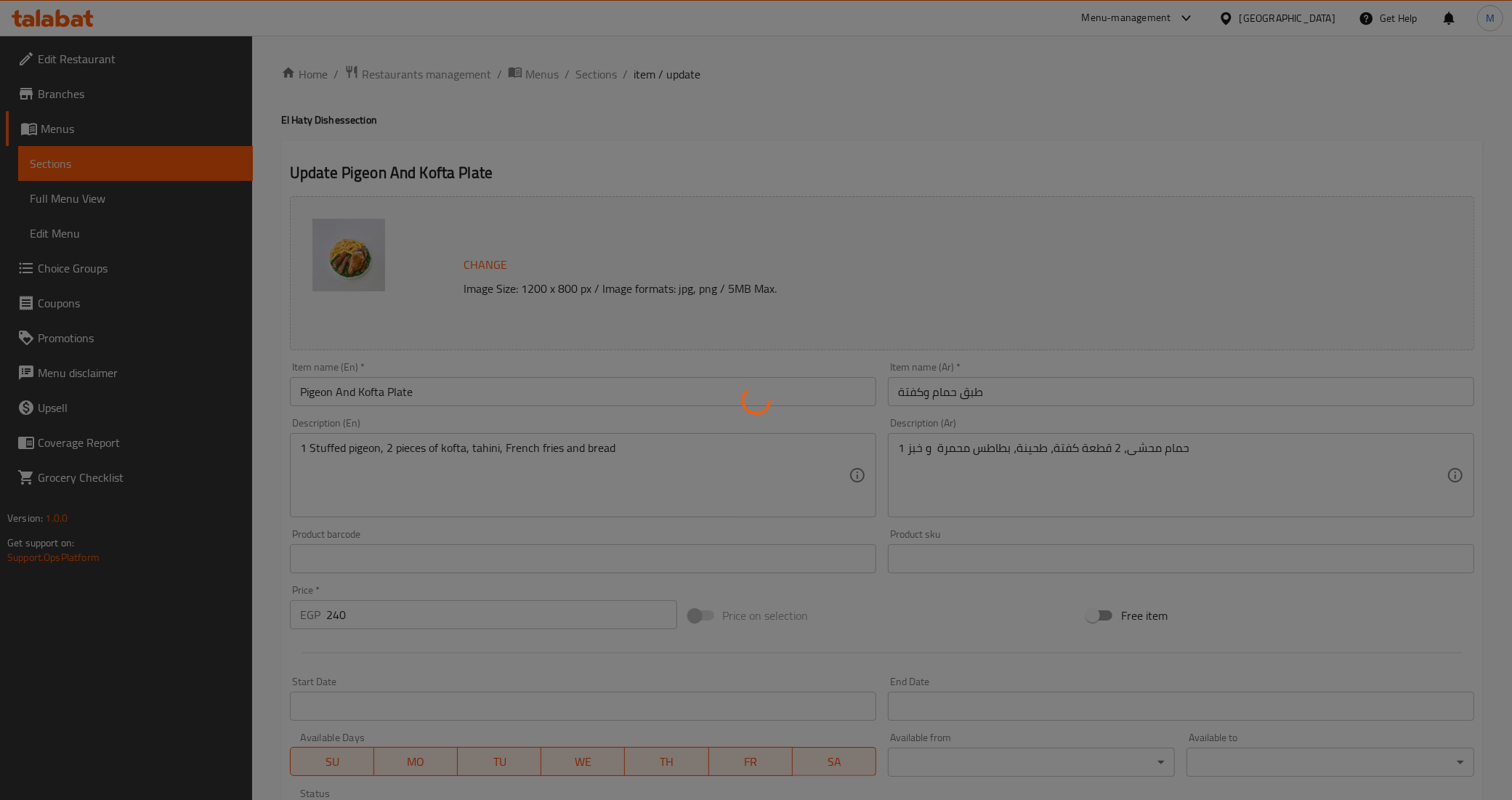
type input "إختار نوع الحمام"
type input "1"
type input "أختيارك من :"
type input "1"
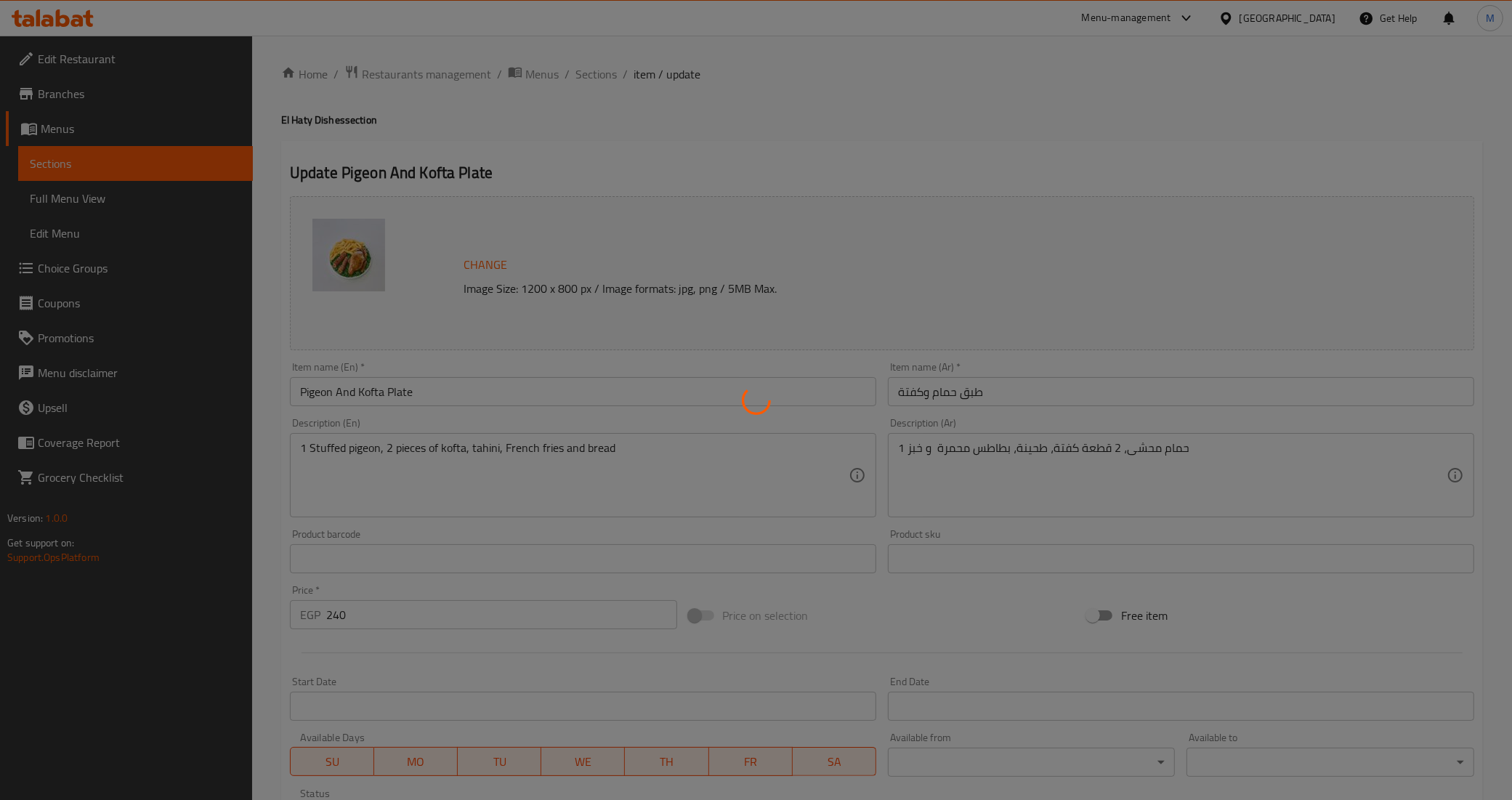
type input "1"
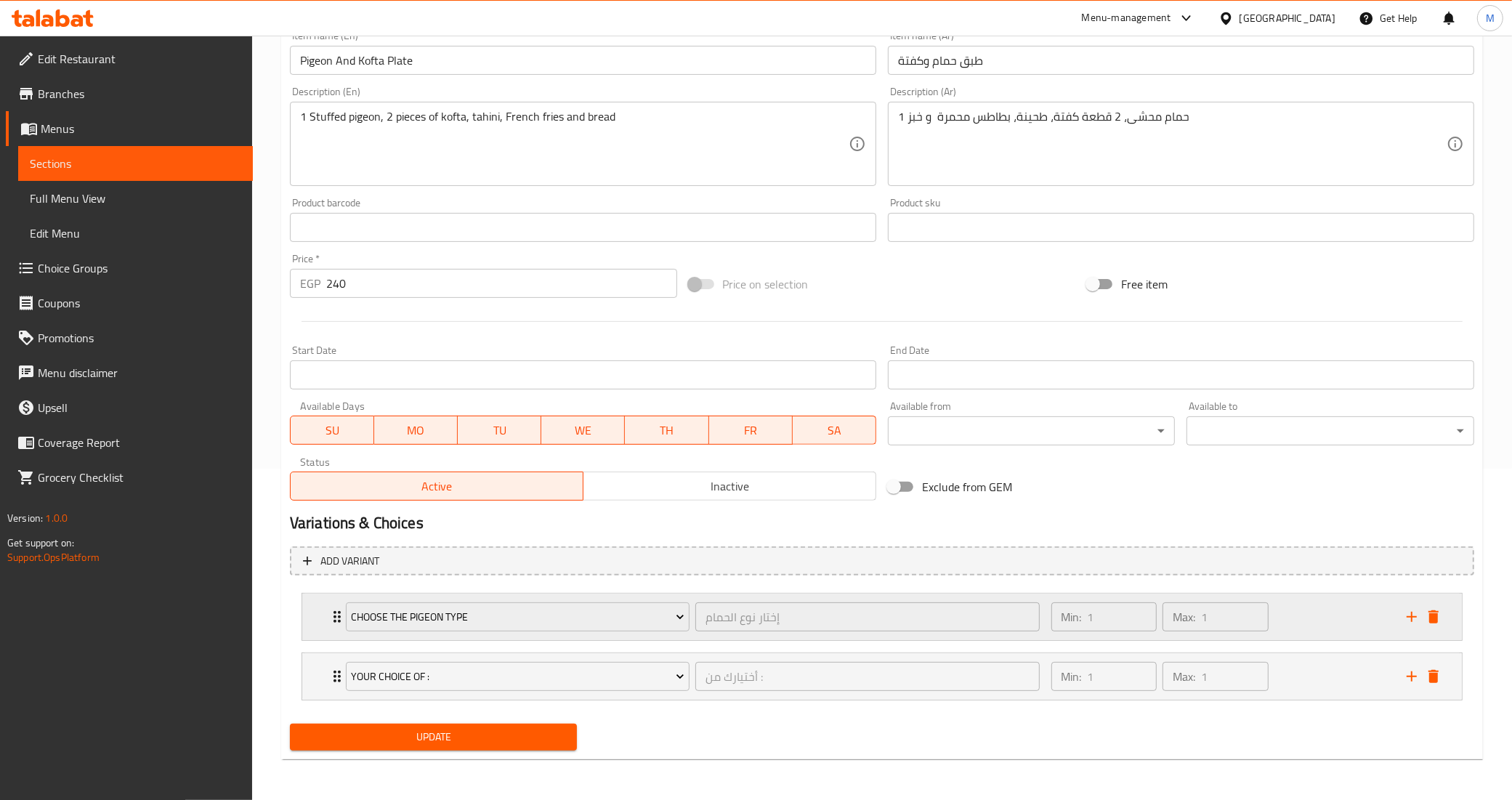
click at [317, 637] on div "Choose The Pigeon Type إختار نوع الحمام ​ Min: 1 ​ Max: 1 ​" at bounding box center [881, 617] width 1159 height 46
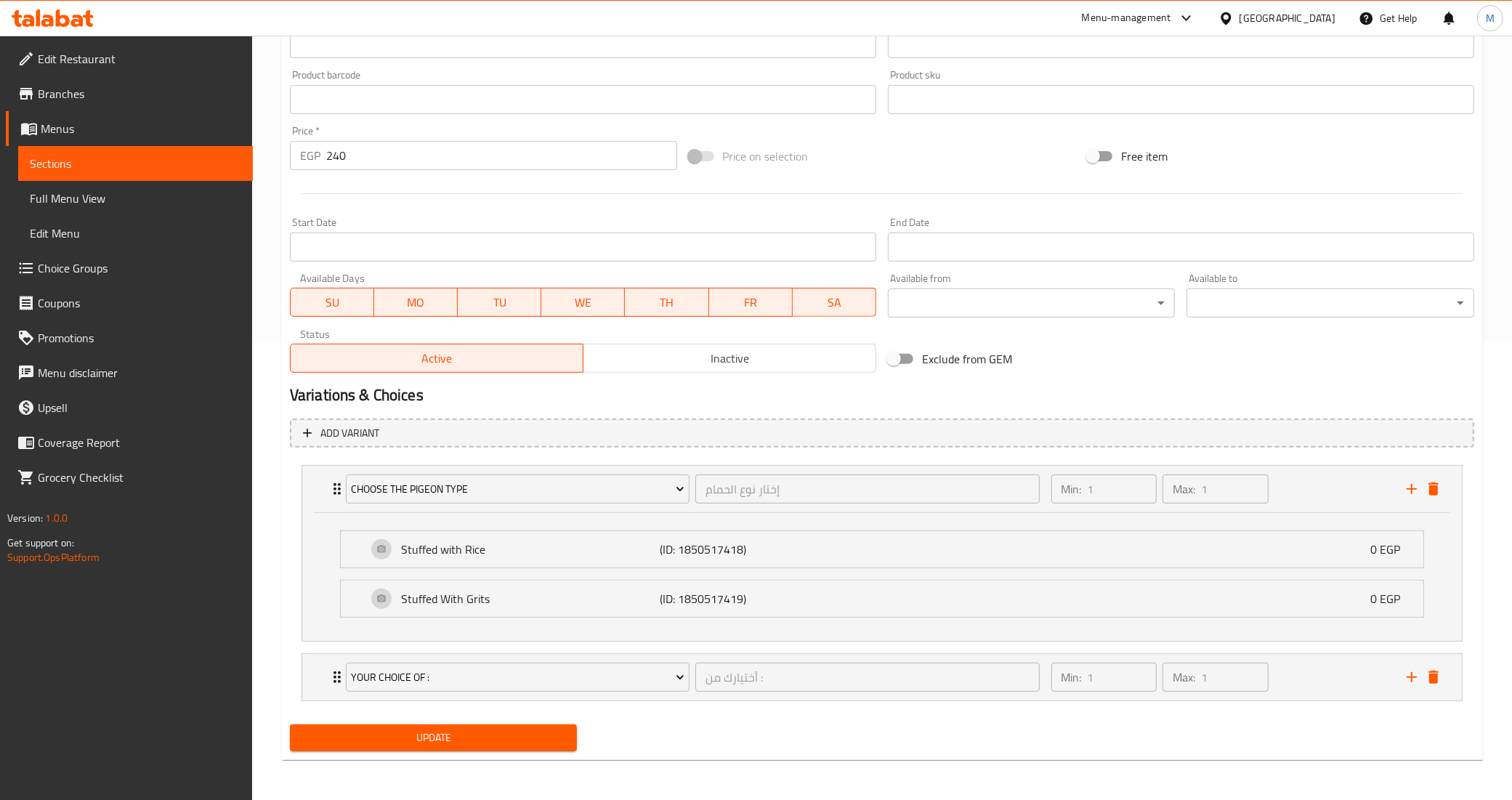
scroll to position [462, 0]
click at [321, 511] on div "Your Choice of : أختيارك من : ​ Min: 1 ​ Max: 1 ​" at bounding box center [881, 488] width 1159 height 46
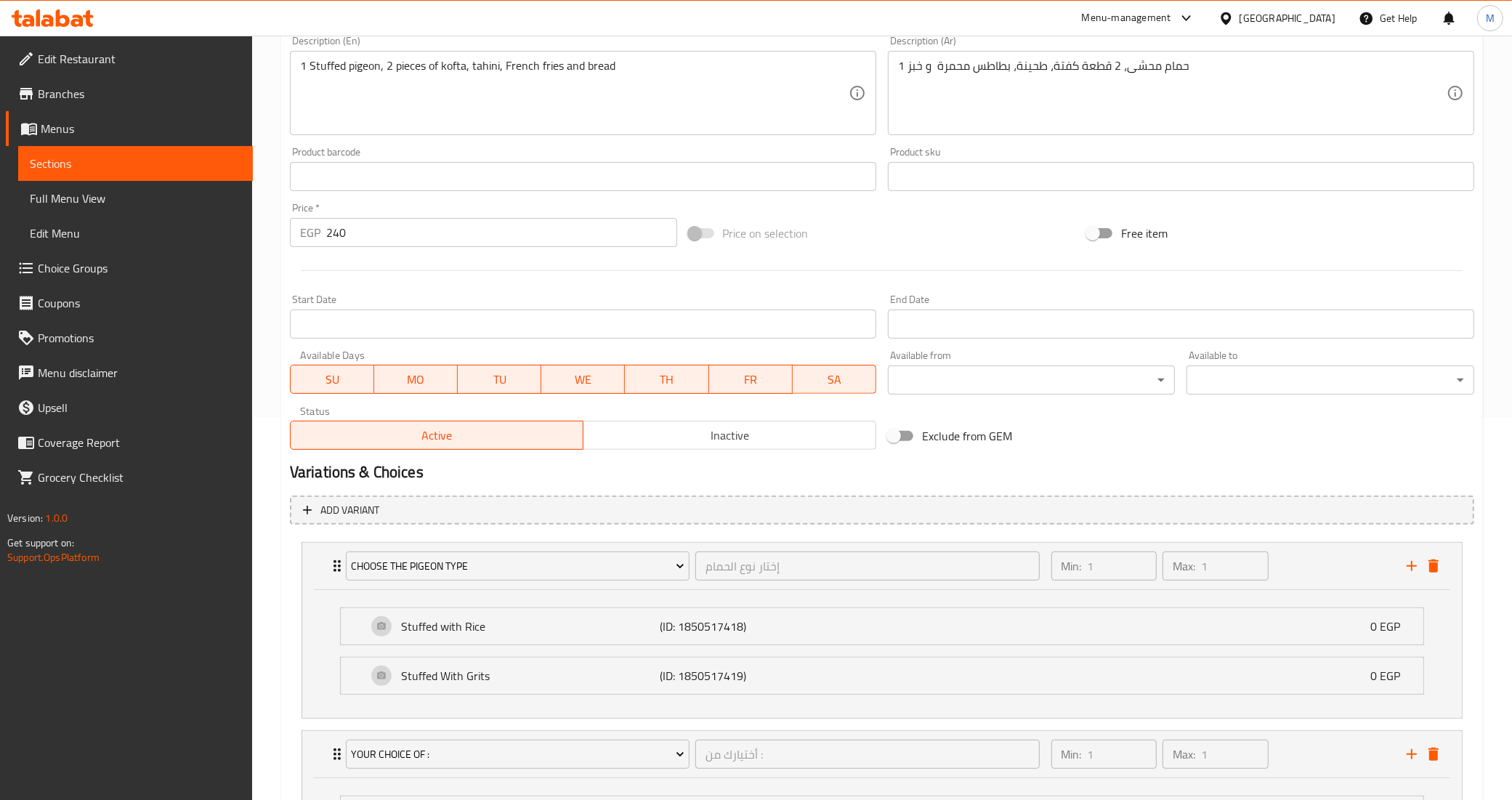
scroll to position [590, 0]
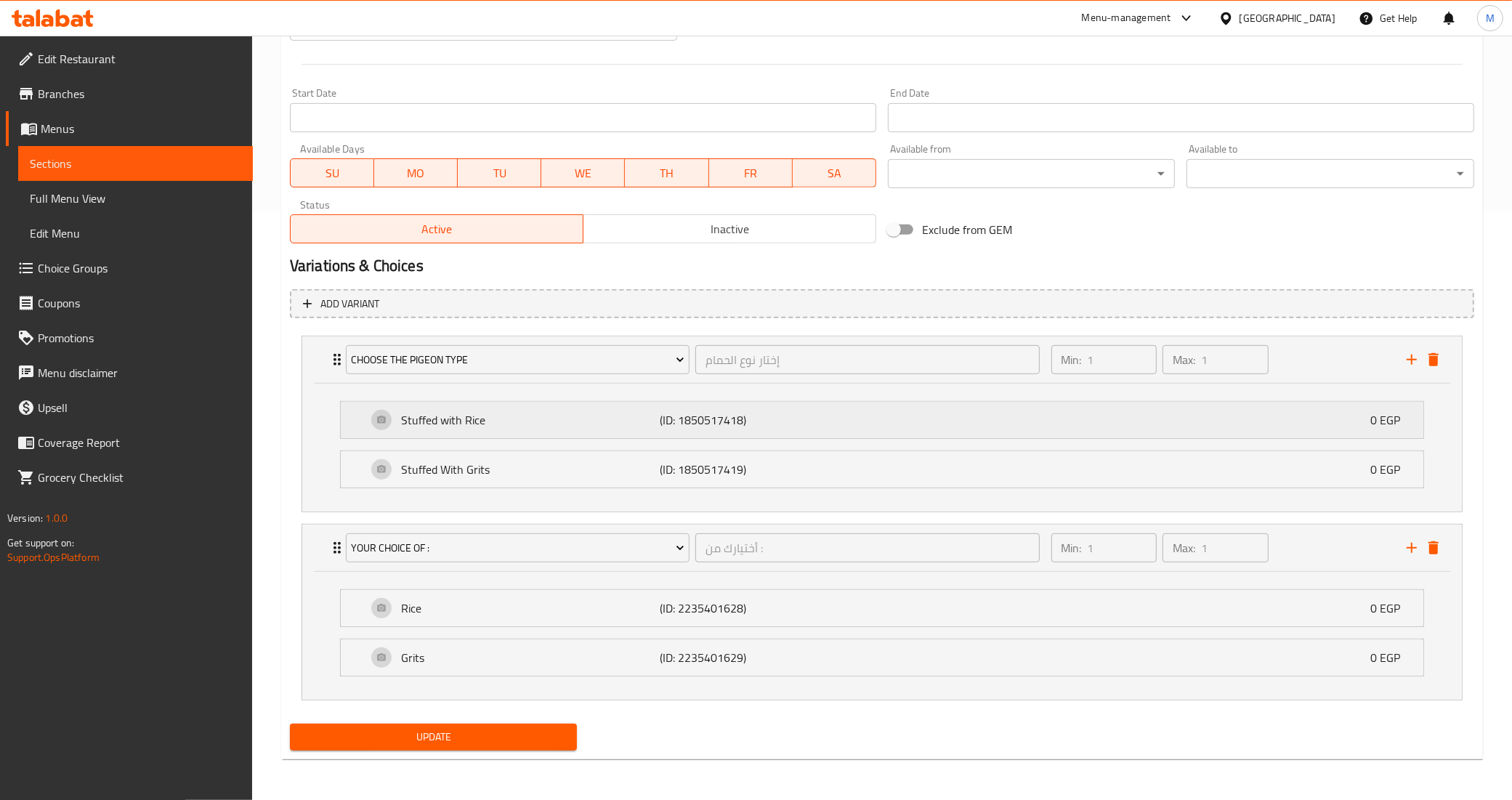
click at [603, 418] on p "Stuffed with Rice" at bounding box center [530, 420] width 259 height 18
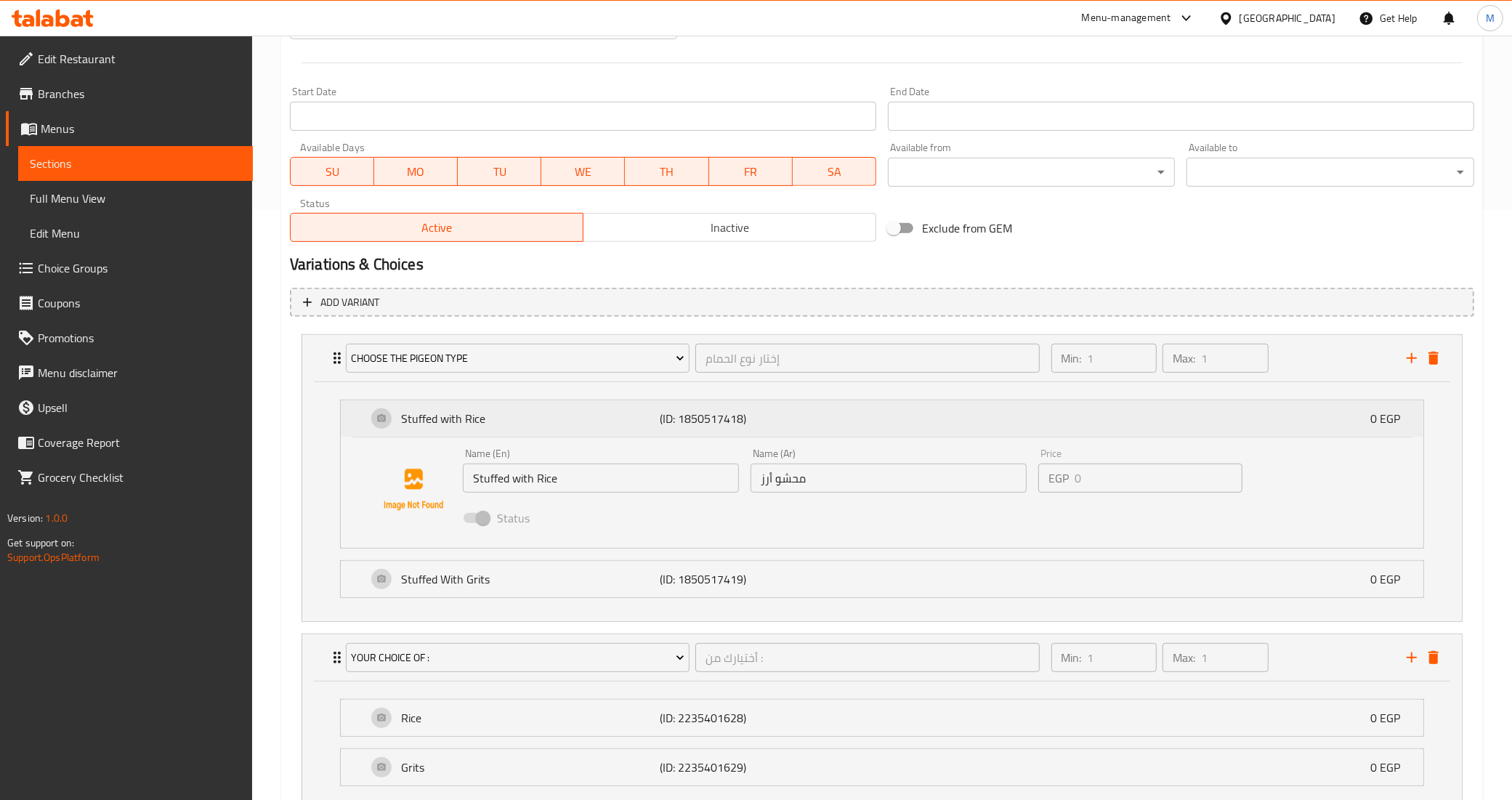
click at [735, 418] on p "(ID: 1850517418)" at bounding box center [746, 418] width 173 height 18
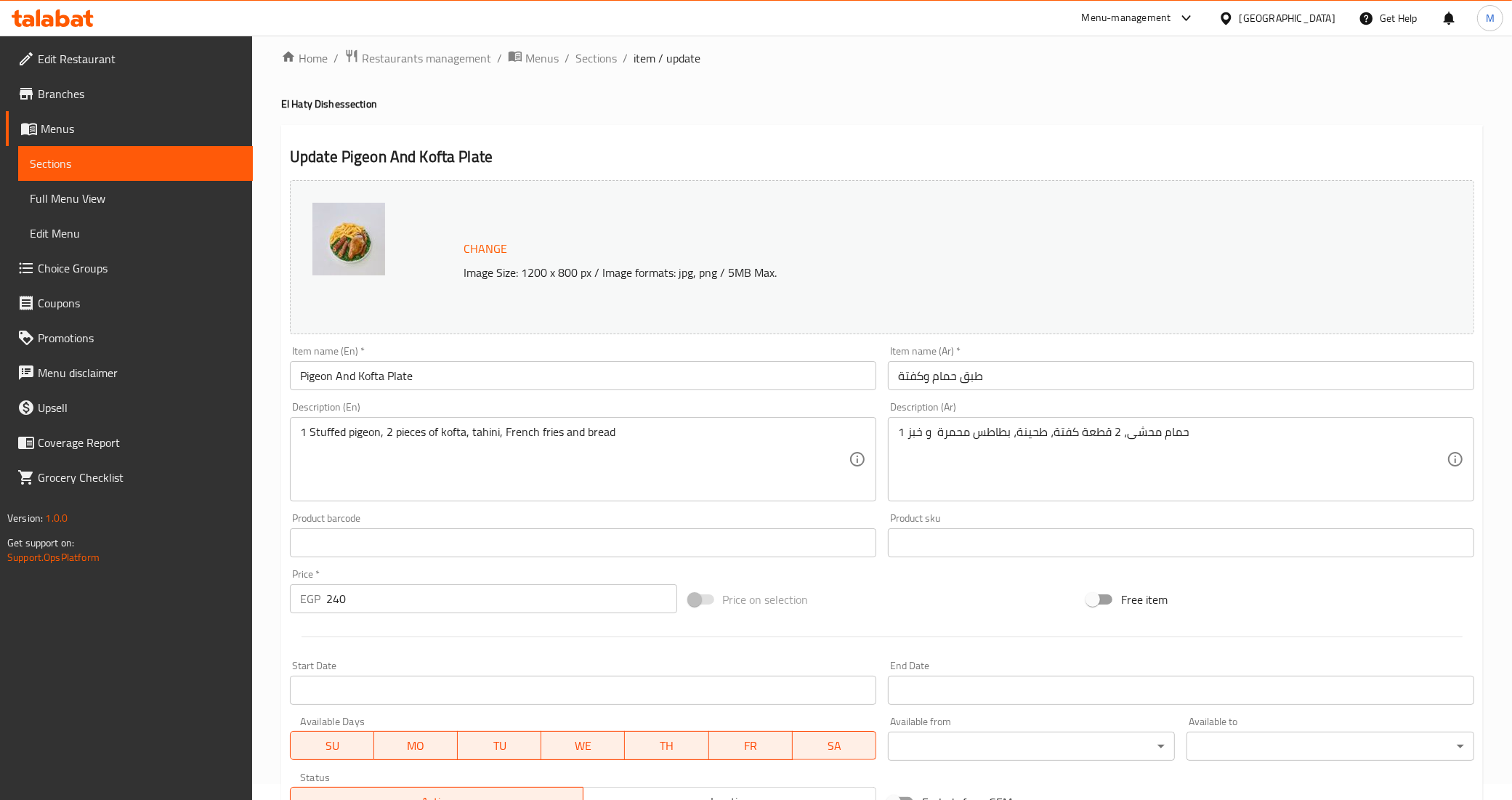
scroll to position [0, 0]
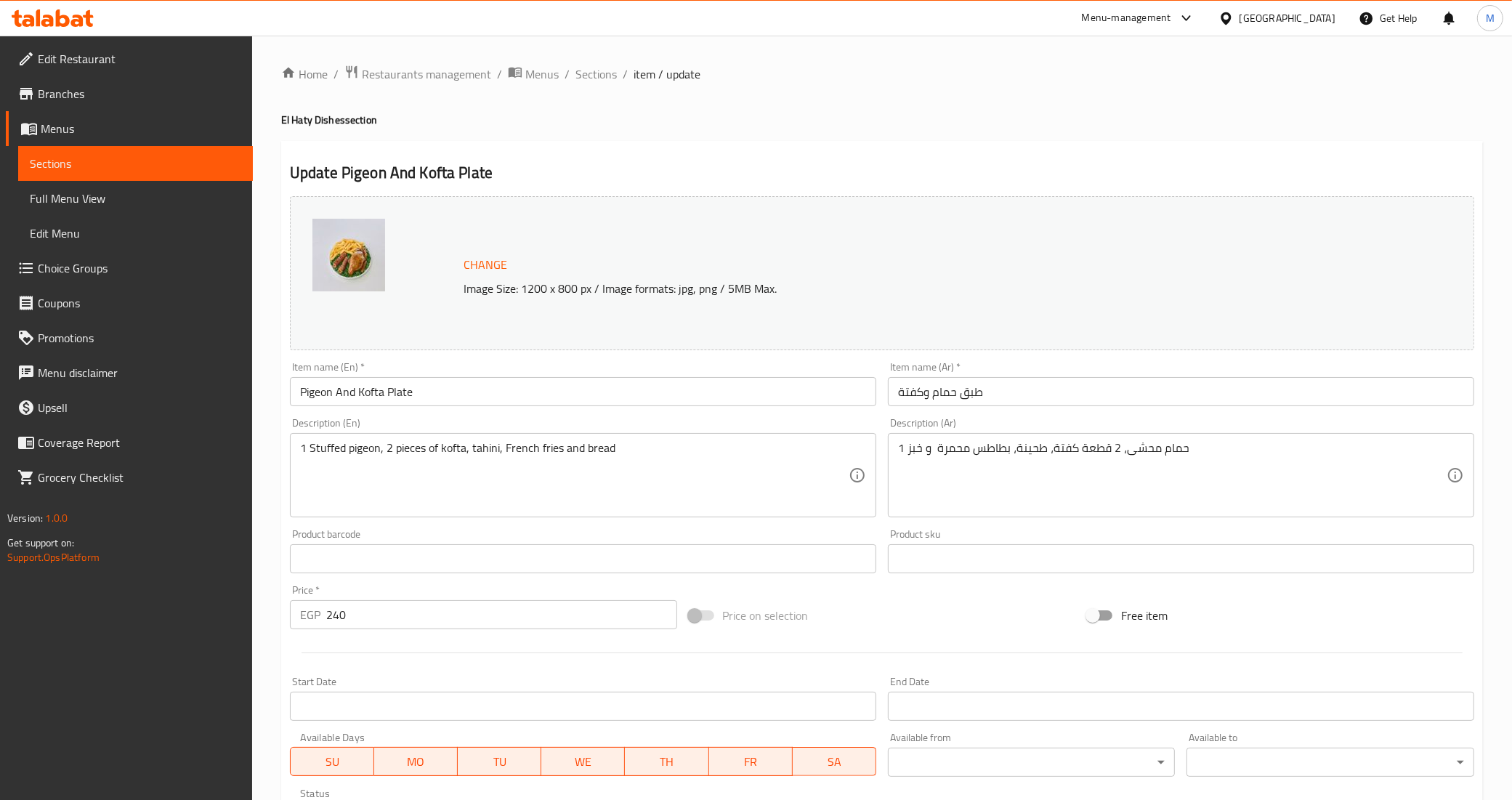
click at [429, 402] on input "Pigeon And Kofta Plate" at bounding box center [583, 392] width 587 height 29
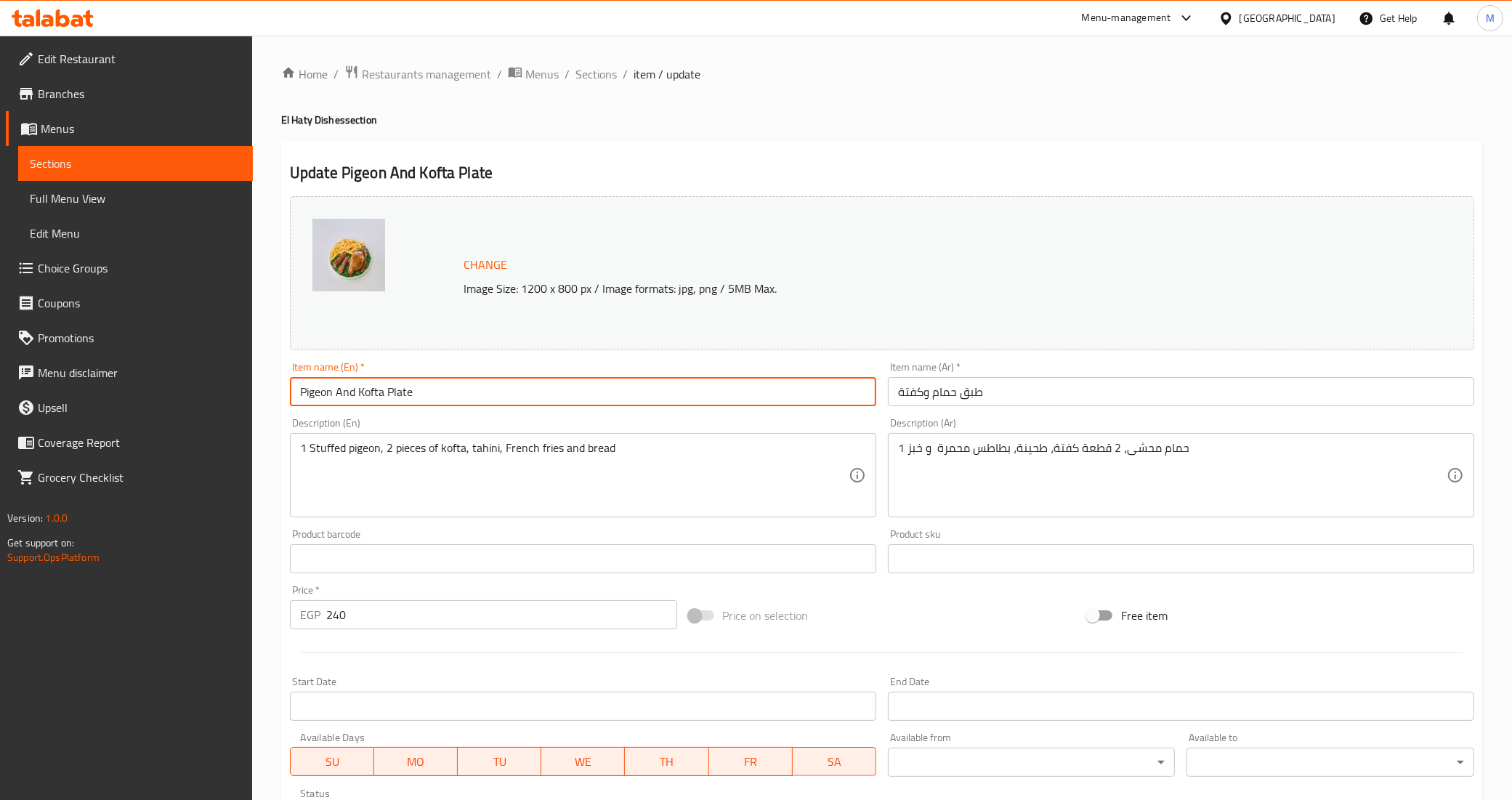
click at [429, 402] on input "Pigeon And Kofta Plate" at bounding box center [583, 392] width 587 height 29
click at [586, 67] on span "Sections" at bounding box center [596, 75] width 42 height 18
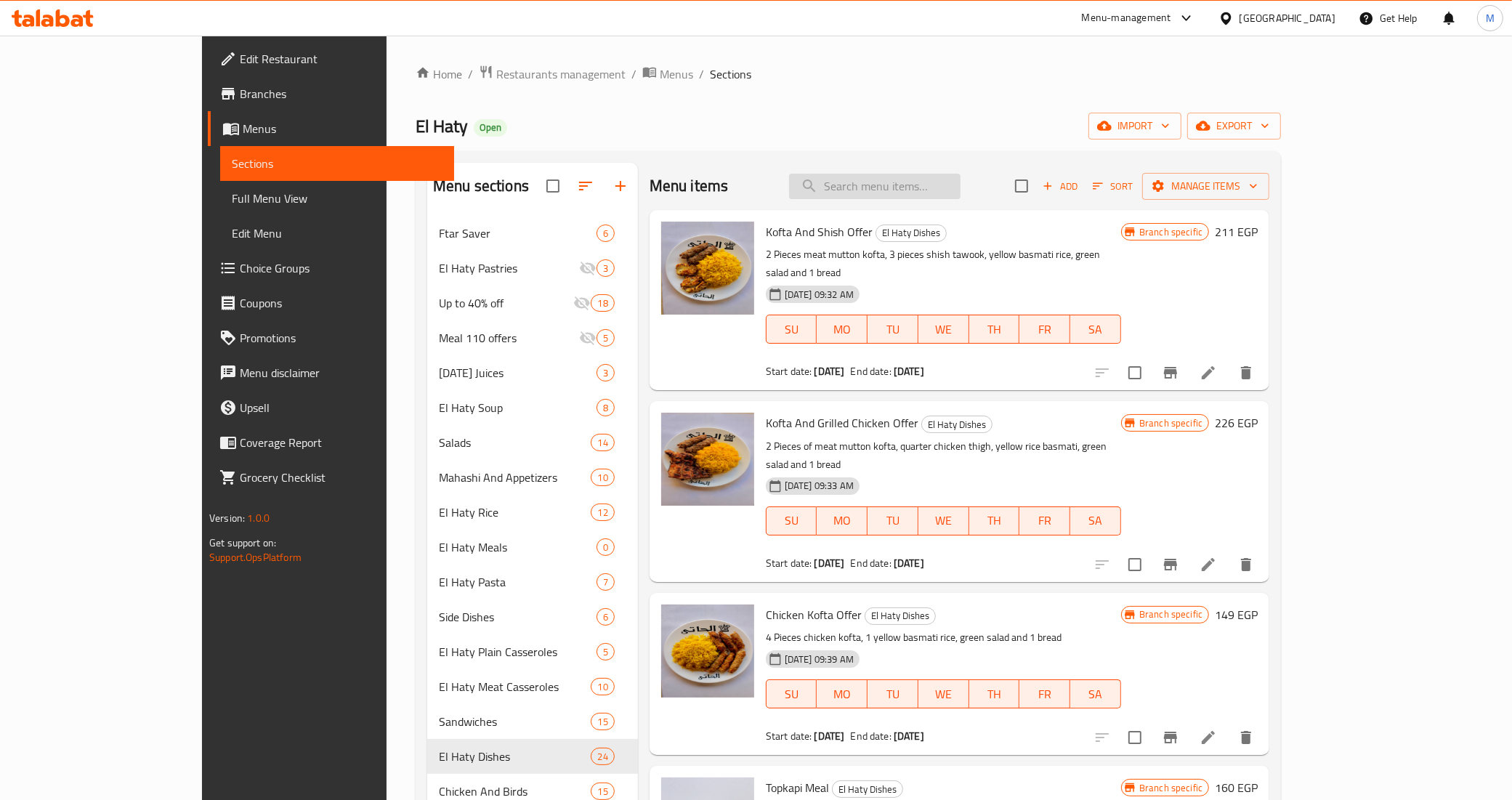
click at [961, 182] on input "search" at bounding box center [875, 187] width 171 height 26
paste input "Pigeon And Kofta Plate"
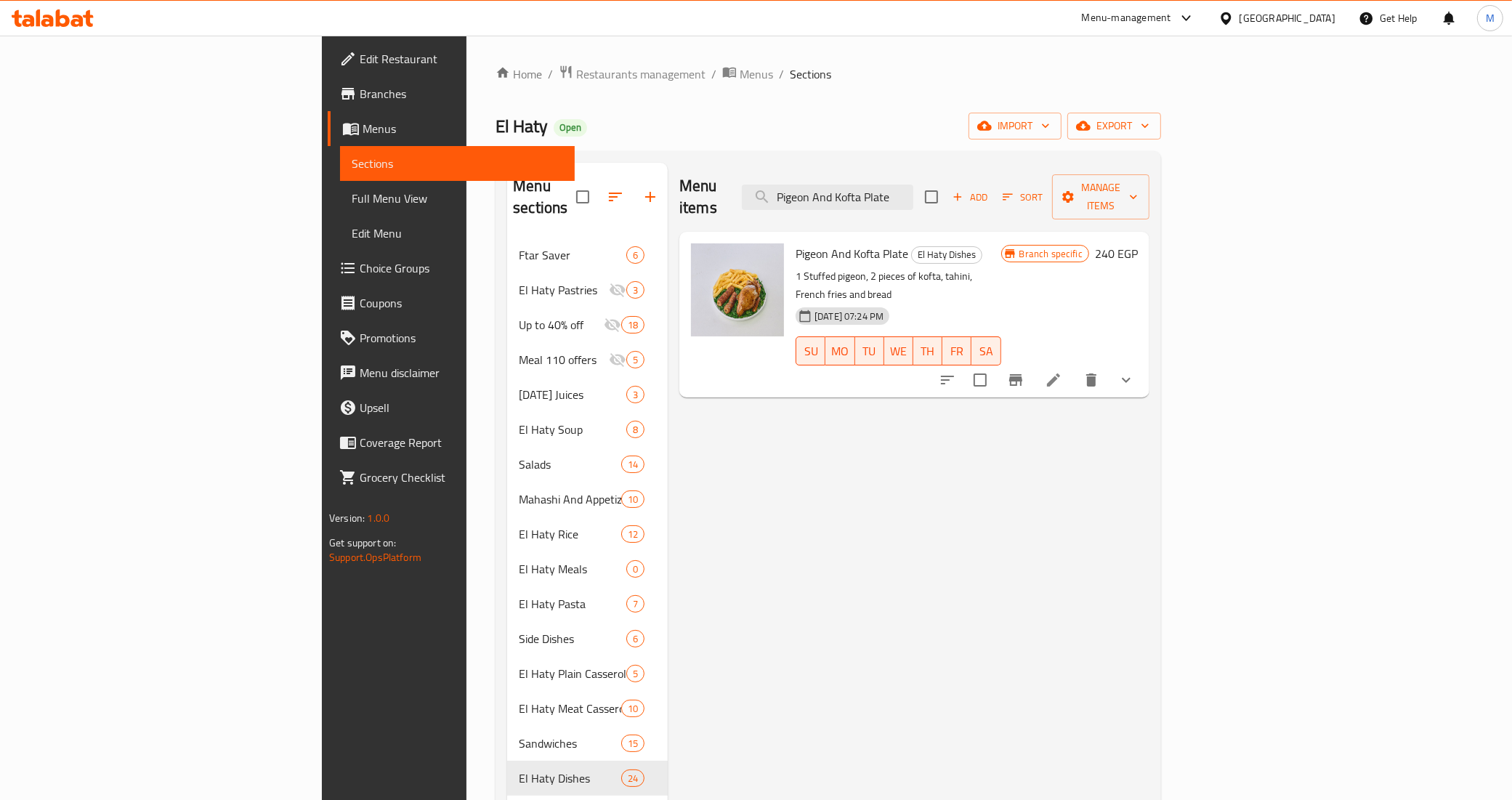
type input "Pigeon And Kofta Plate"
click at [1143, 362] on button "show more" at bounding box center [1127, 380] width 35 height 35
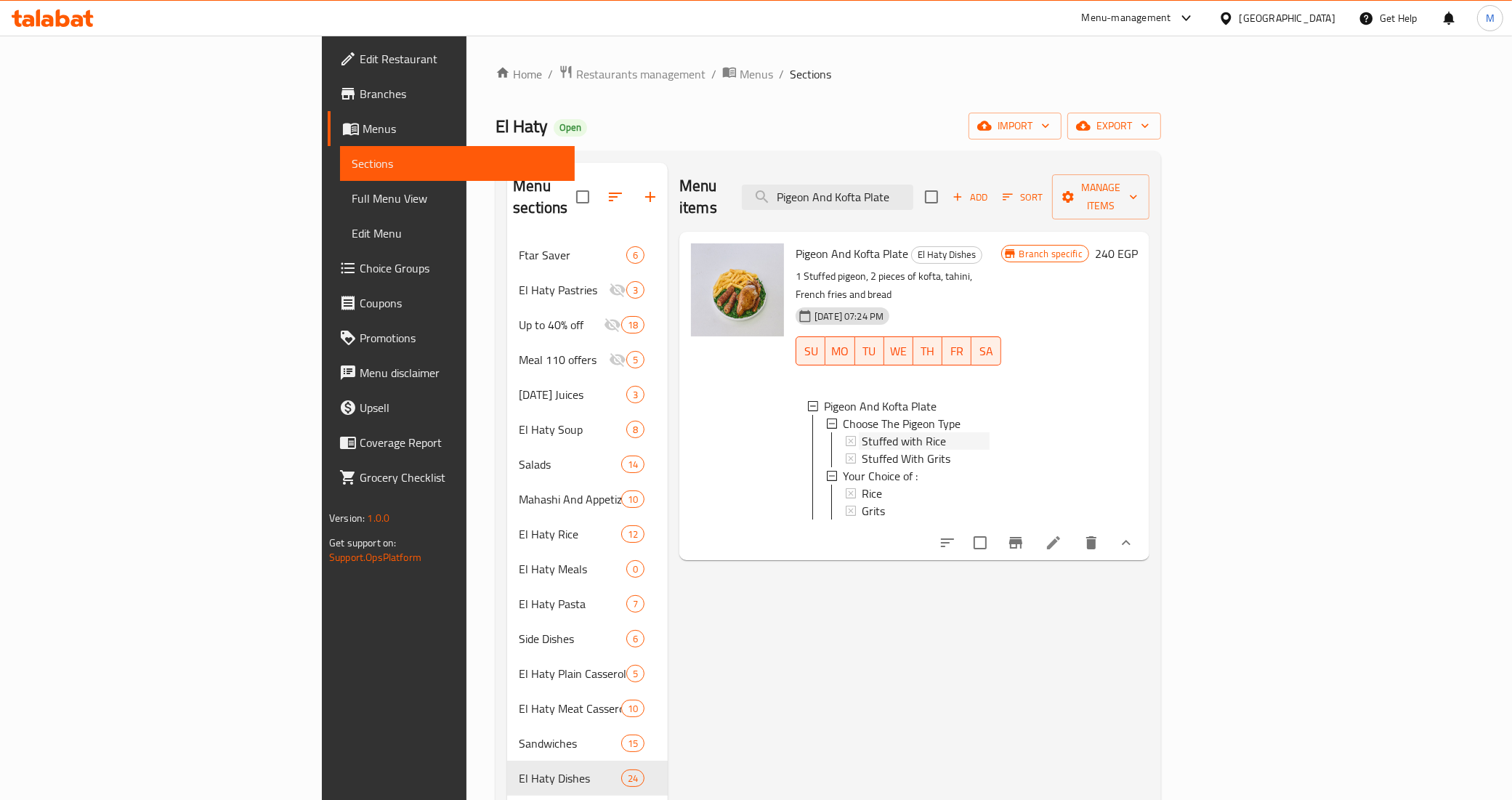
click at [861, 432] on span "Stuffed with Rice" at bounding box center [903, 441] width 84 height 18
click at [861, 485] on div "Rice" at bounding box center [925, 494] width 128 height 18
click at [1033, 526] on button "Branch-specific-item" at bounding box center [1016, 543] width 35 height 35
click at [913, 184] on input "Pigeon And Kofta Plate" at bounding box center [828, 197] width 171 height 26
click at [879, 432] on div "Stuffed with Rice" at bounding box center [925, 441] width 128 height 18
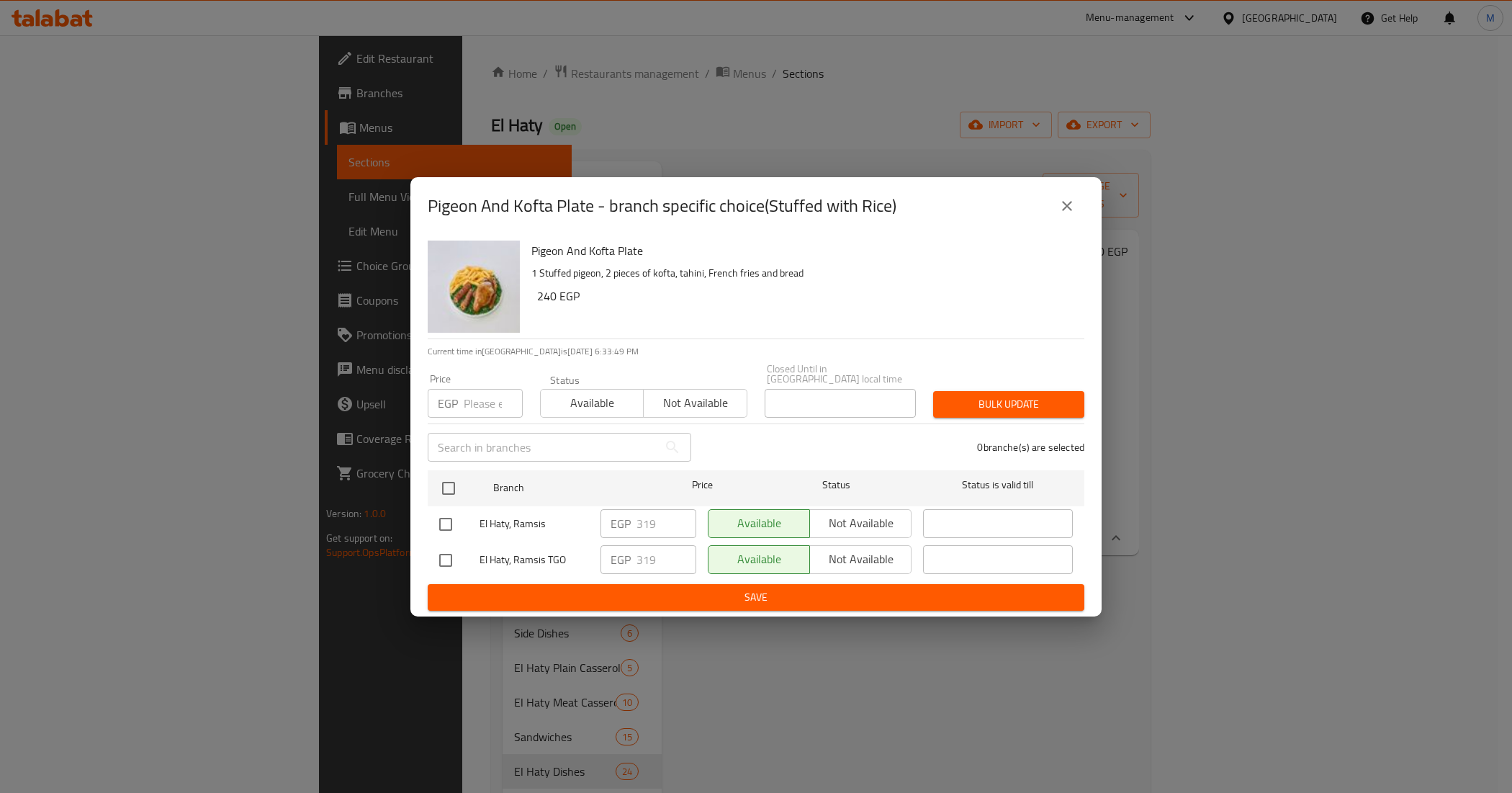
click at [1066, 204] on icon "close" at bounding box center [1067, 206] width 17 height 17
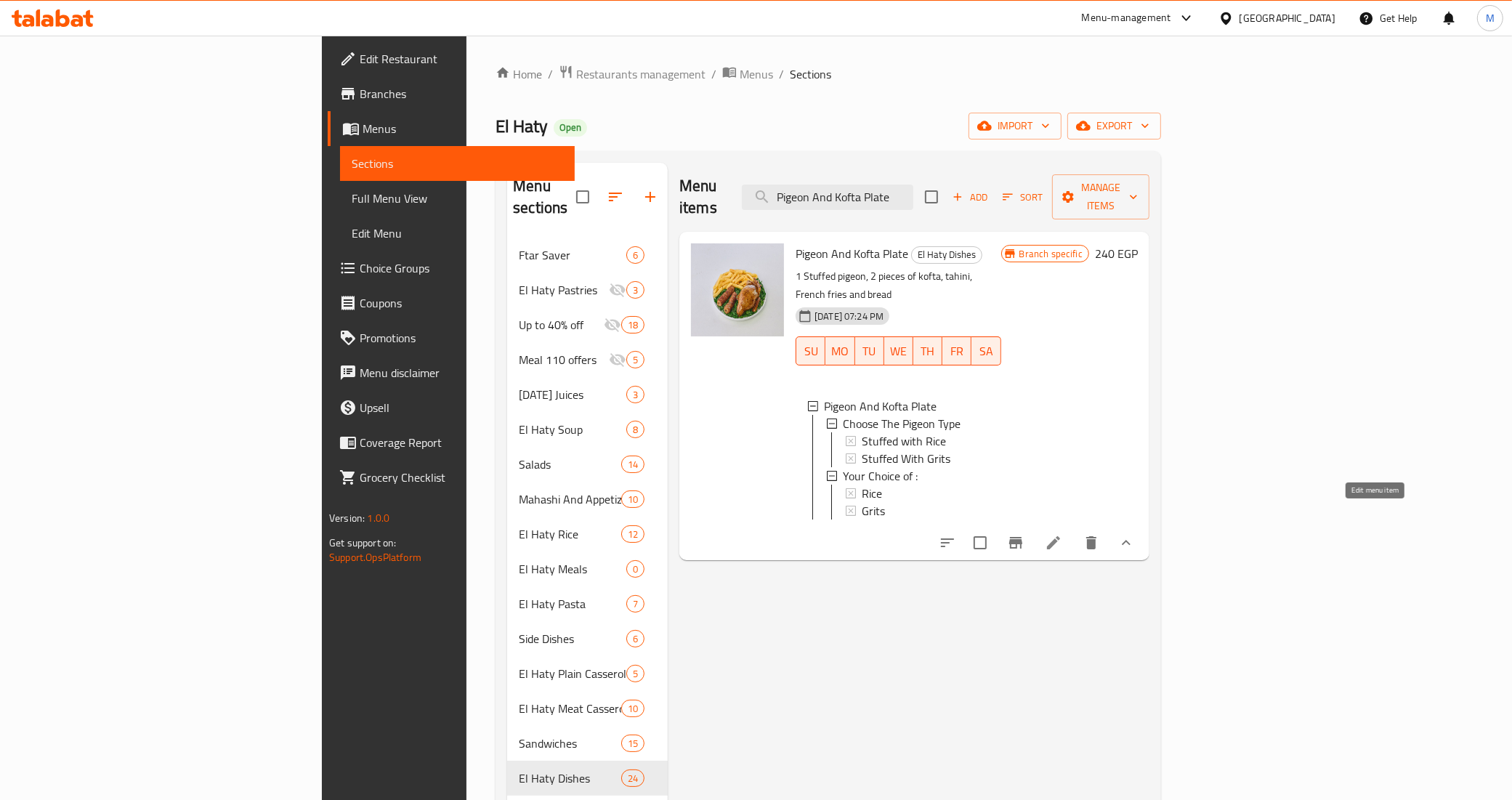
click at [1062, 534] on icon at bounding box center [1054, 543] width 18 height 18
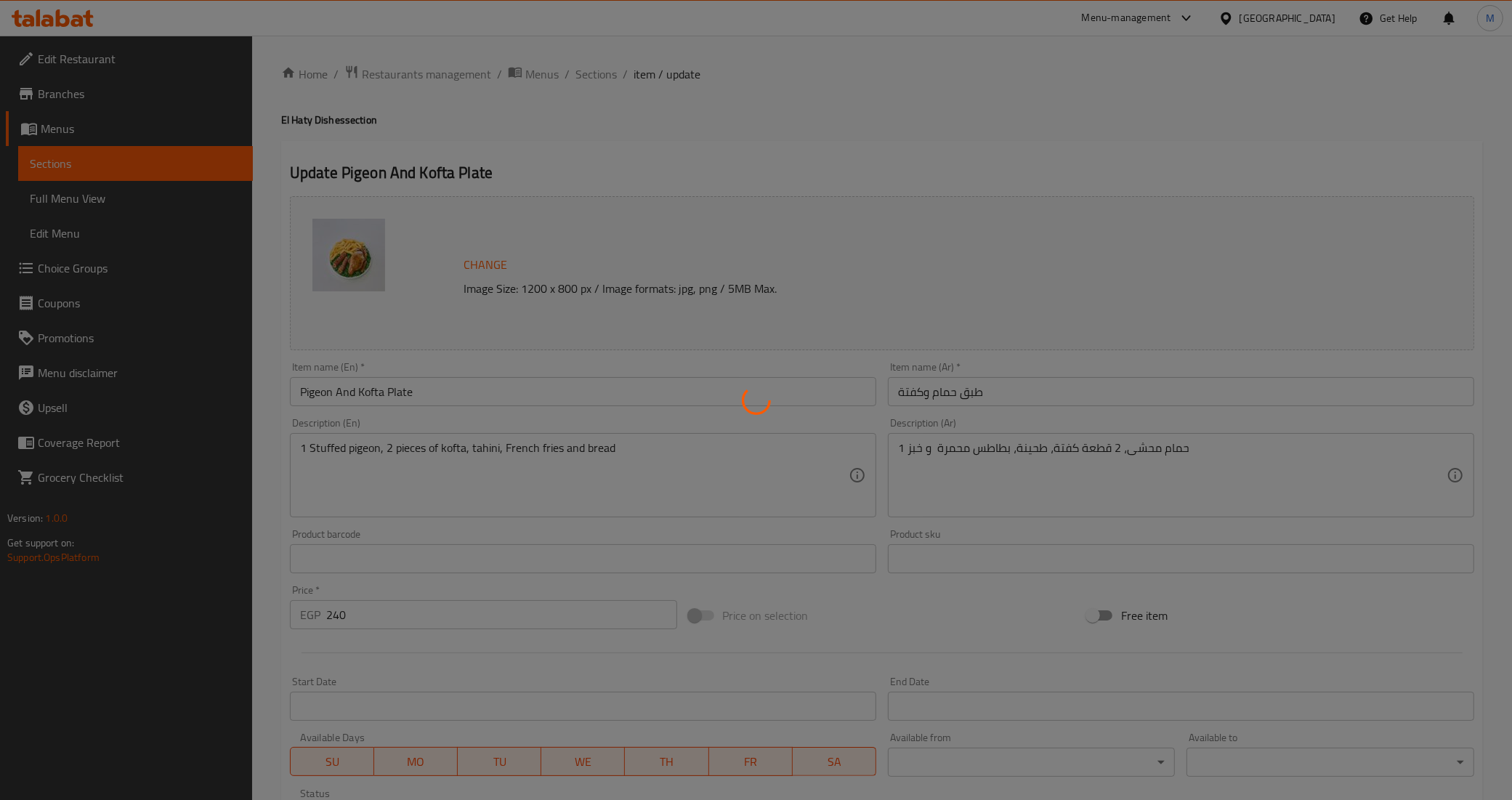
type input "إختار نوع الحمام"
type input "1"
type input "أختيارك من :"
type input "1"
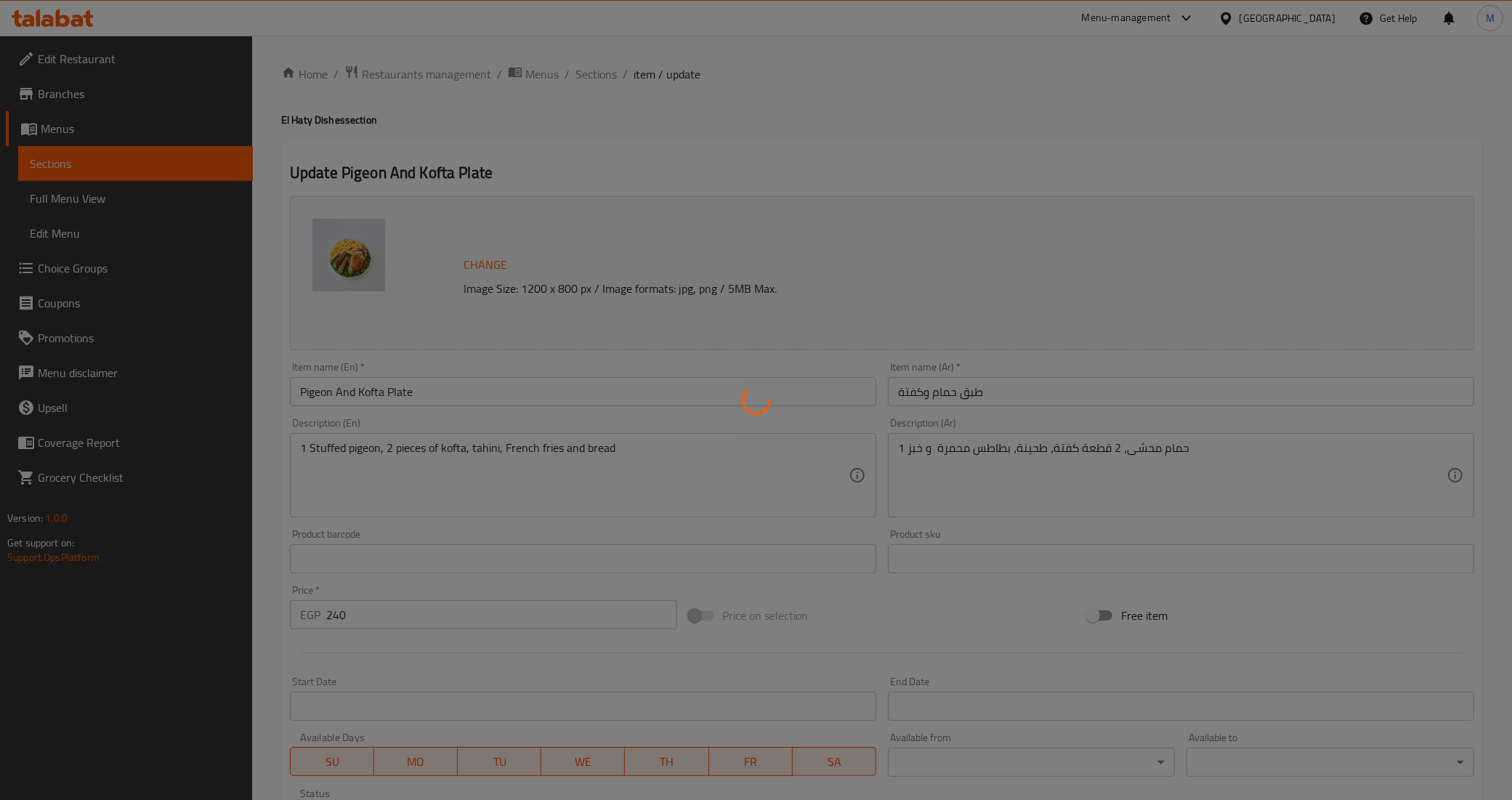
type input "1"
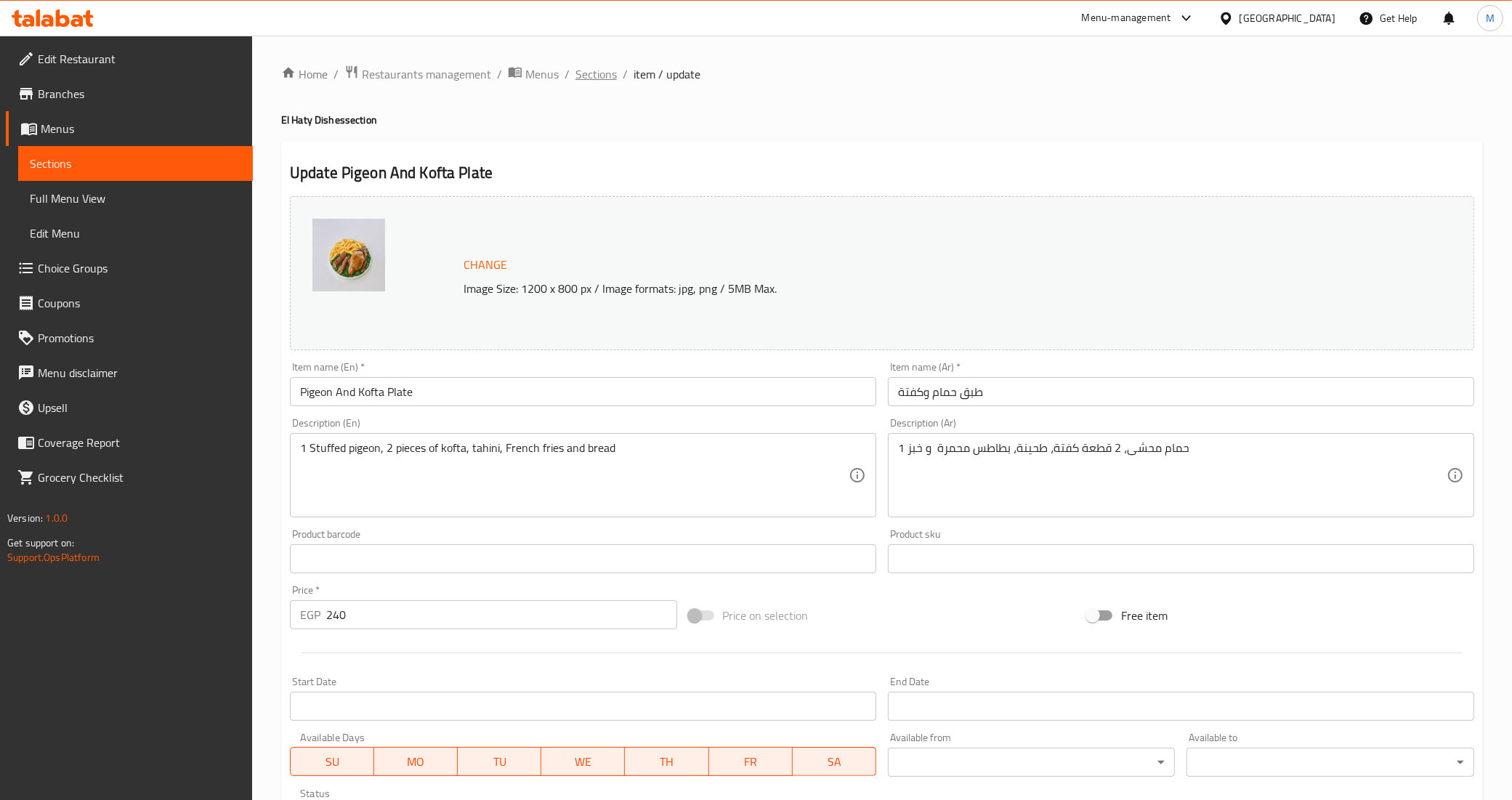
click at [588, 66] on span "Sections" at bounding box center [596, 75] width 42 height 18
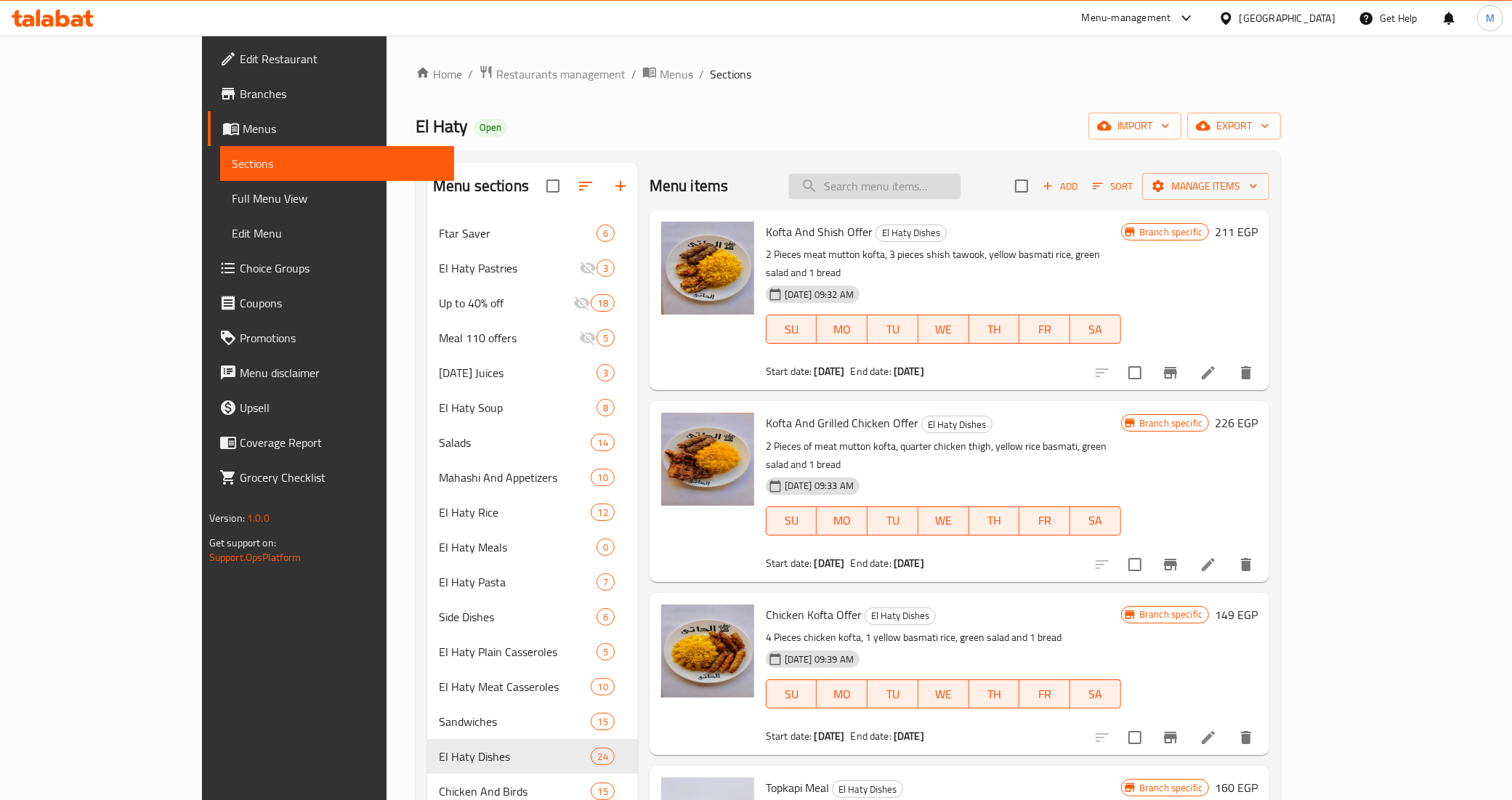
click at [961, 183] on input "search" at bounding box center [875, 187] width 171 height 26
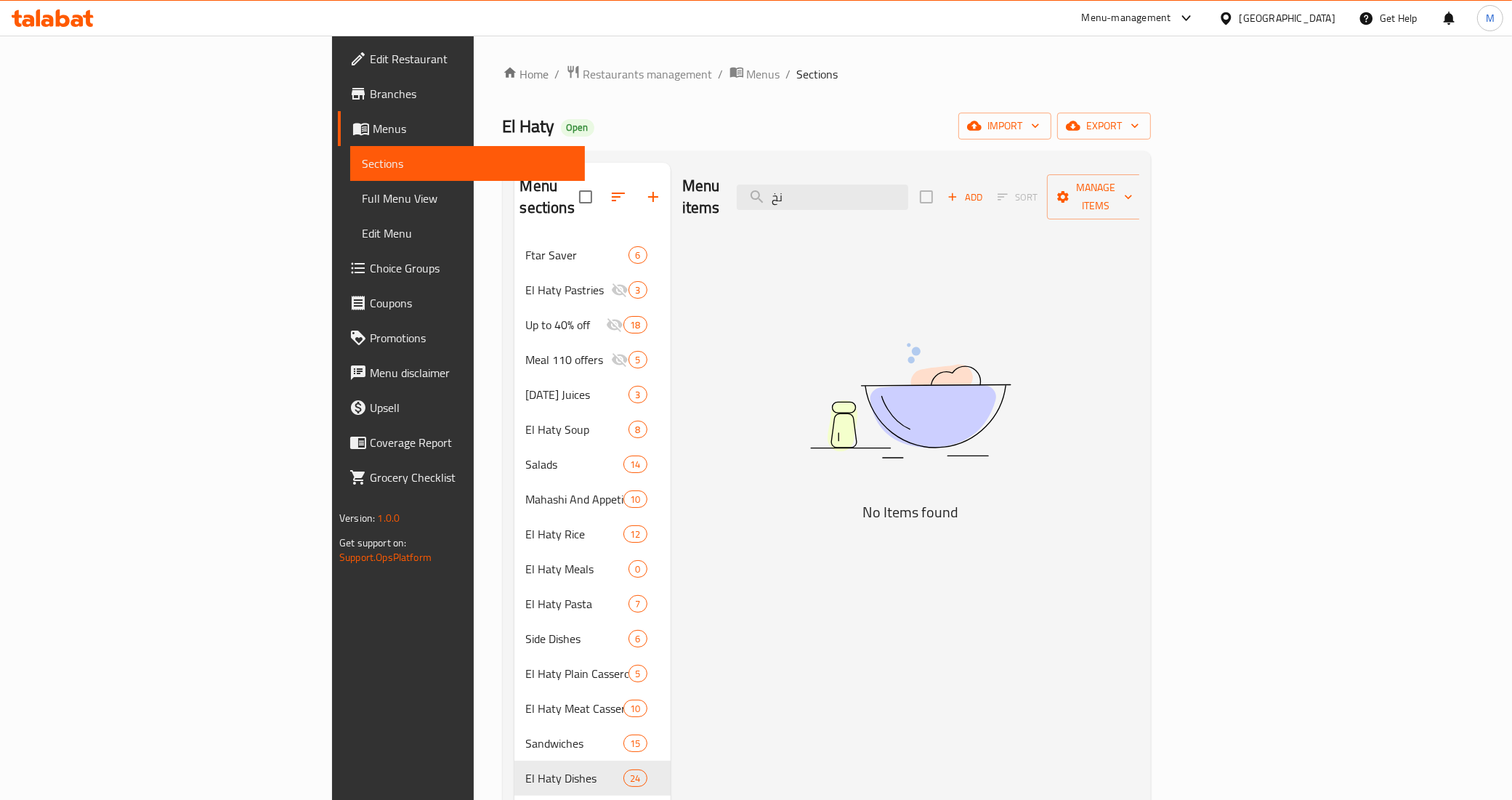
type input "ن"
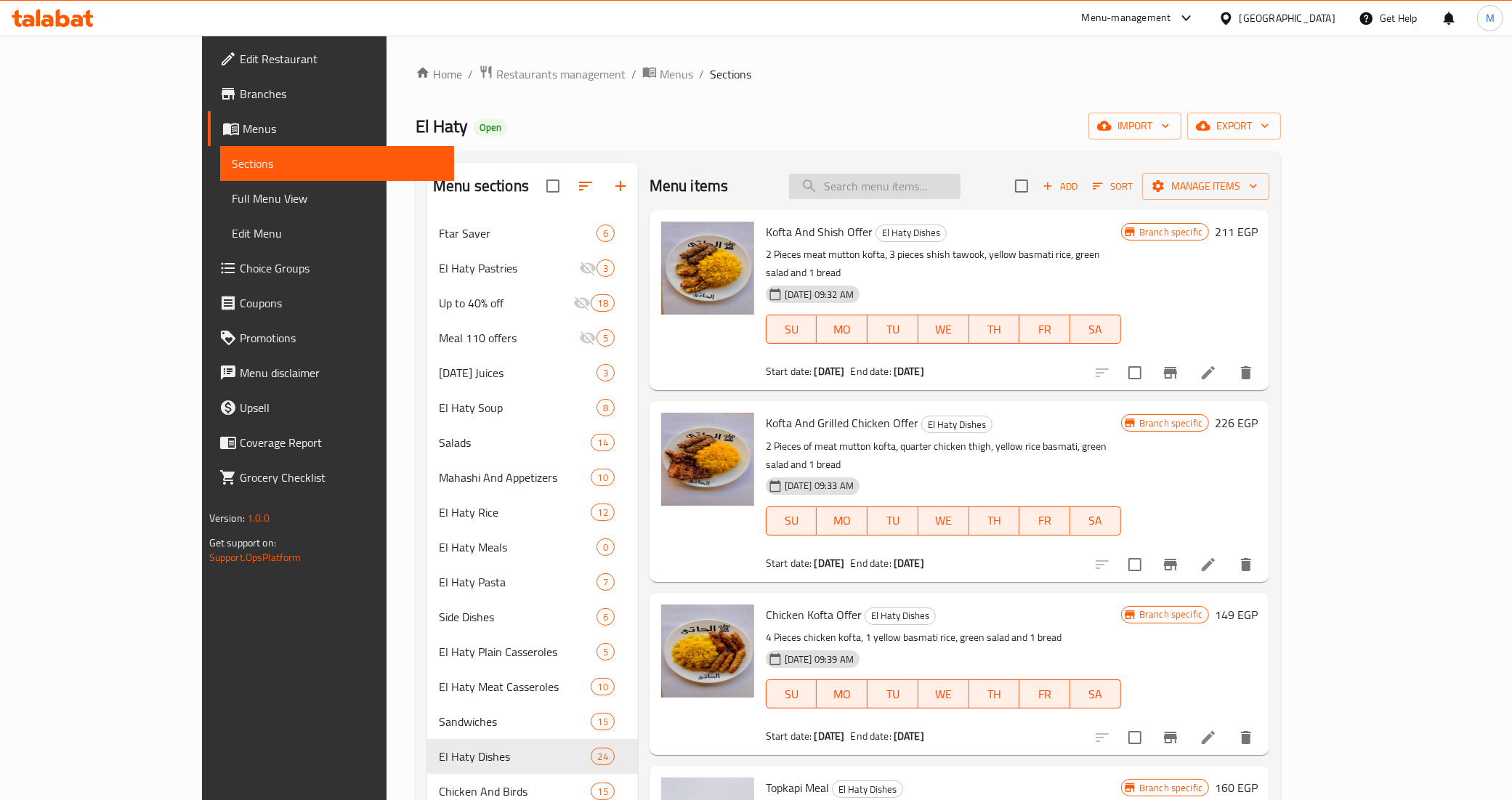
click at [961, 187] on input "search" at bounding box center [875, 187] width 171 height 26
type input "ن"
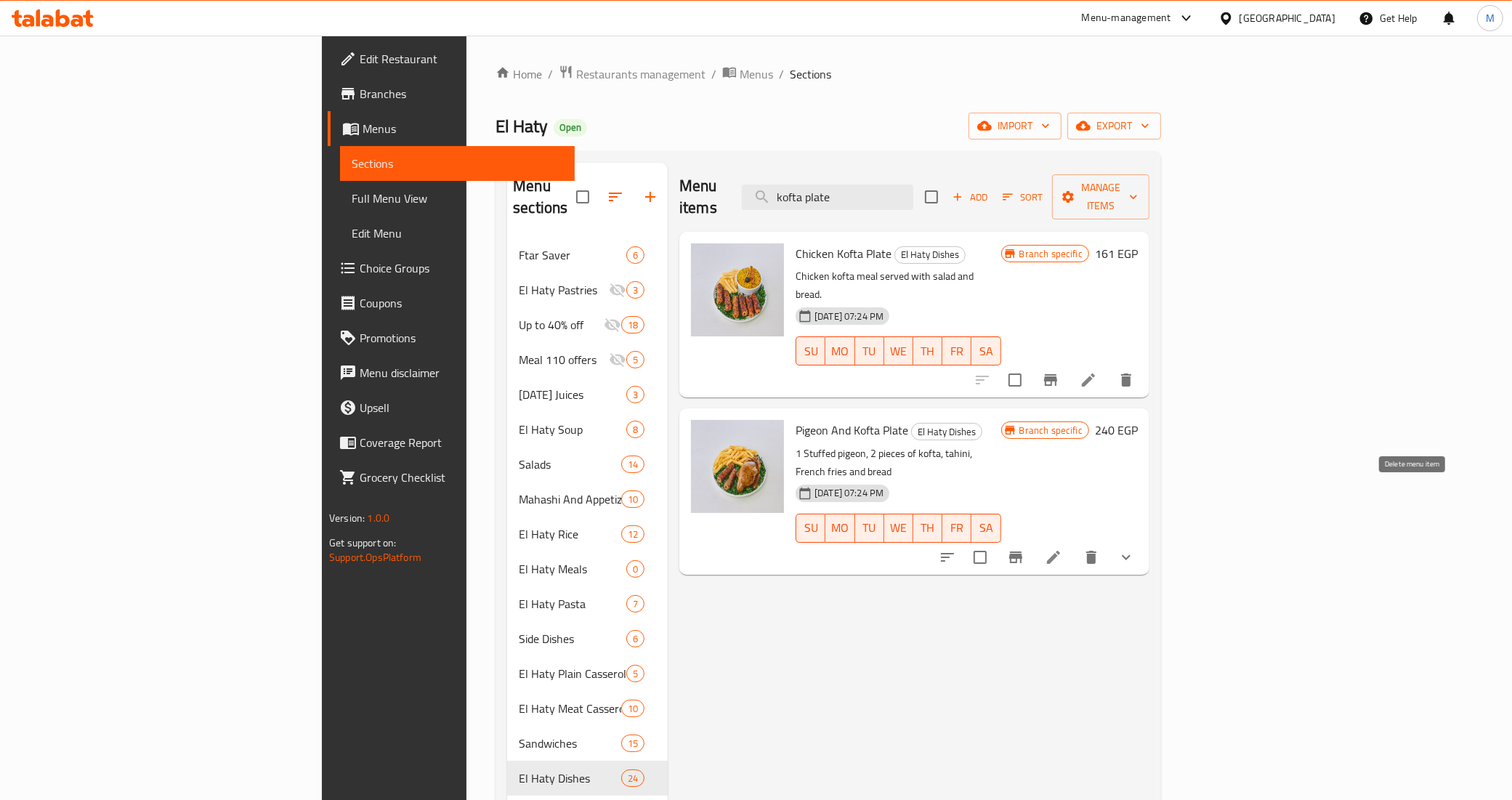
type input "kofta plate"
click at [1143, 540] on button "show more" at bounding box center [1127, 558] width 35 height 35
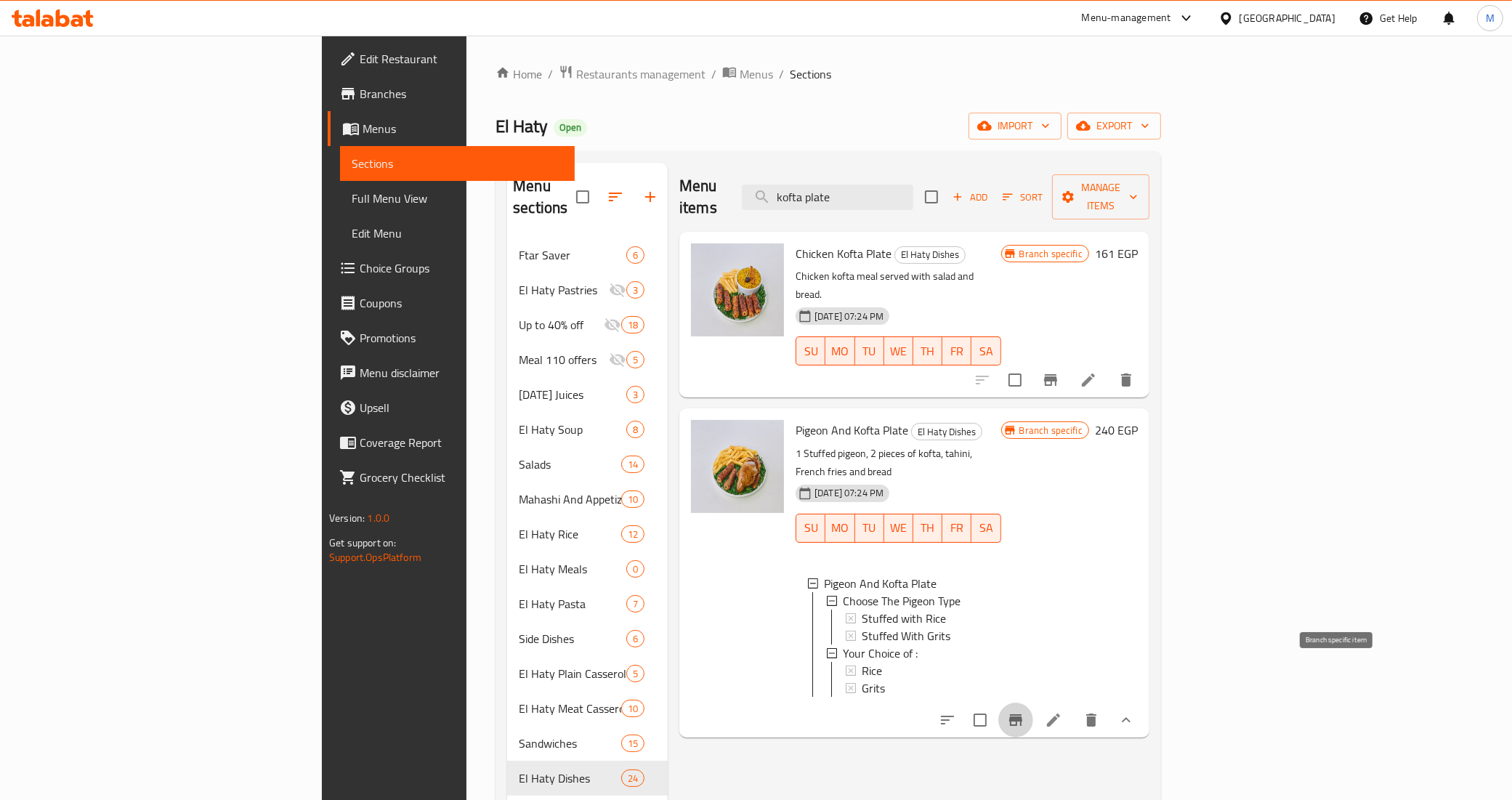
click at [1033, 703] on button "Branch-specific-item" at bounding box center [1016, 721] width 35 height 35
click at [861, 662] on div "Rice" at bounding box center [925, 671] width 128 height 18
click at [861, 627] on span "Stuffed With Grits" at bounding box center [905, 636] width 89 height 18
click at [360, 262] on span "Choice Groups" at bounding box center [462, 269] width 204 height 18
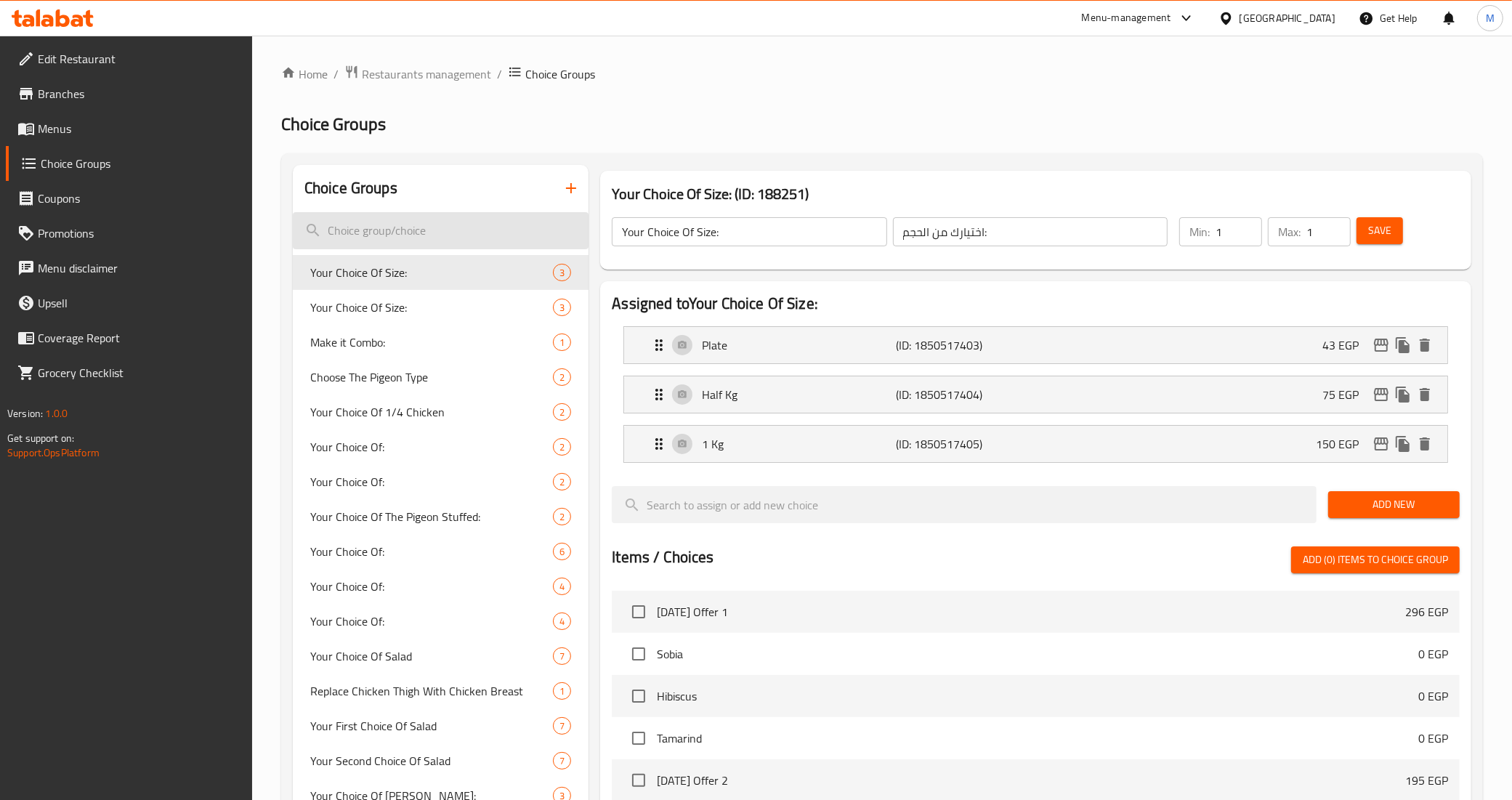
click at [482, 229] on input "search" at bounding box center [441, 231] width 296 height 37
click at [460, 214] on input "your choice of" at bounding box center [441, 231] width 296 height 37
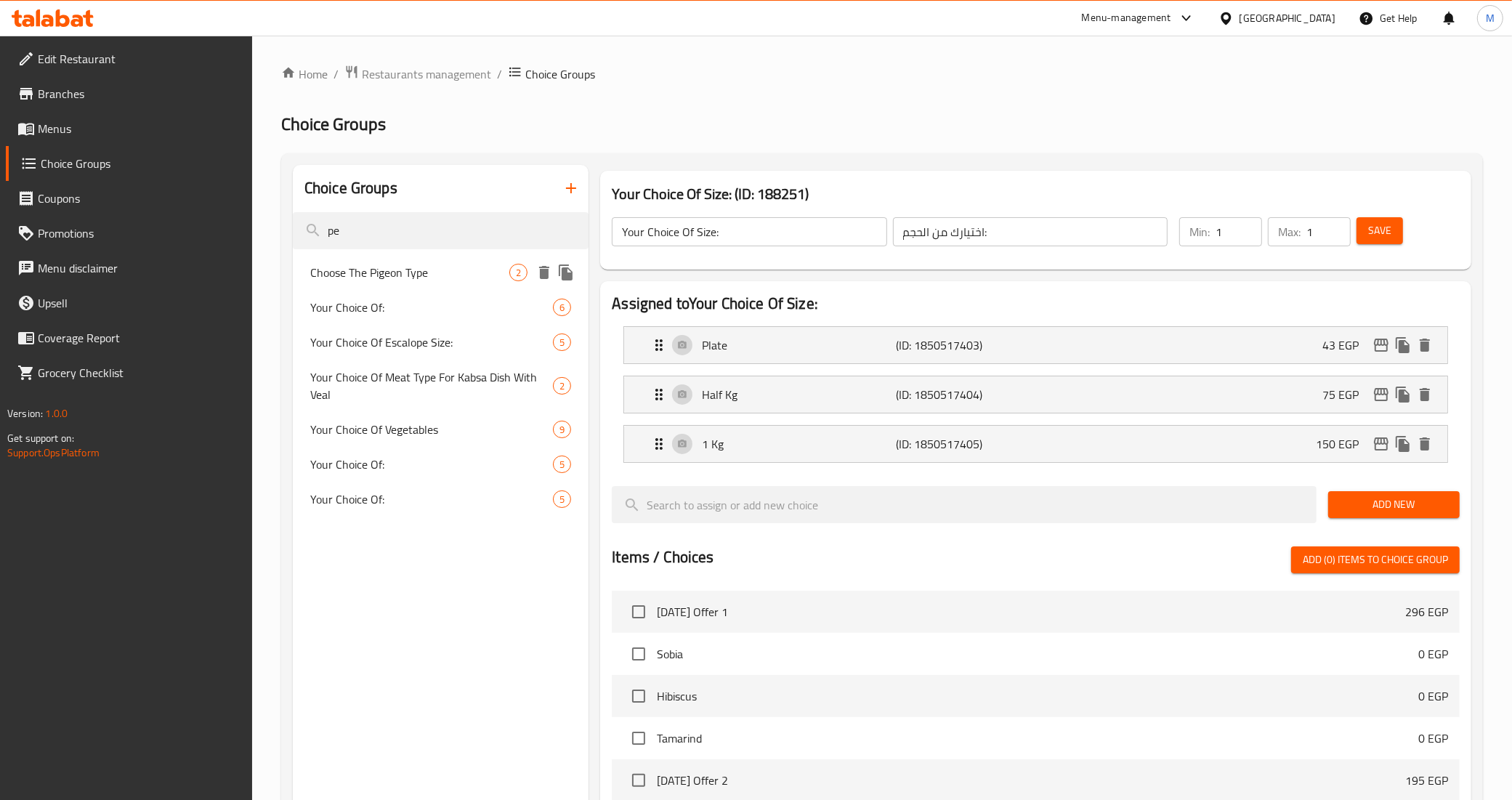
type input "pe"
click at [460, 259] on div "Choose The Pigeon Type 2" at bounding box center [441, 273] width 296 height 35
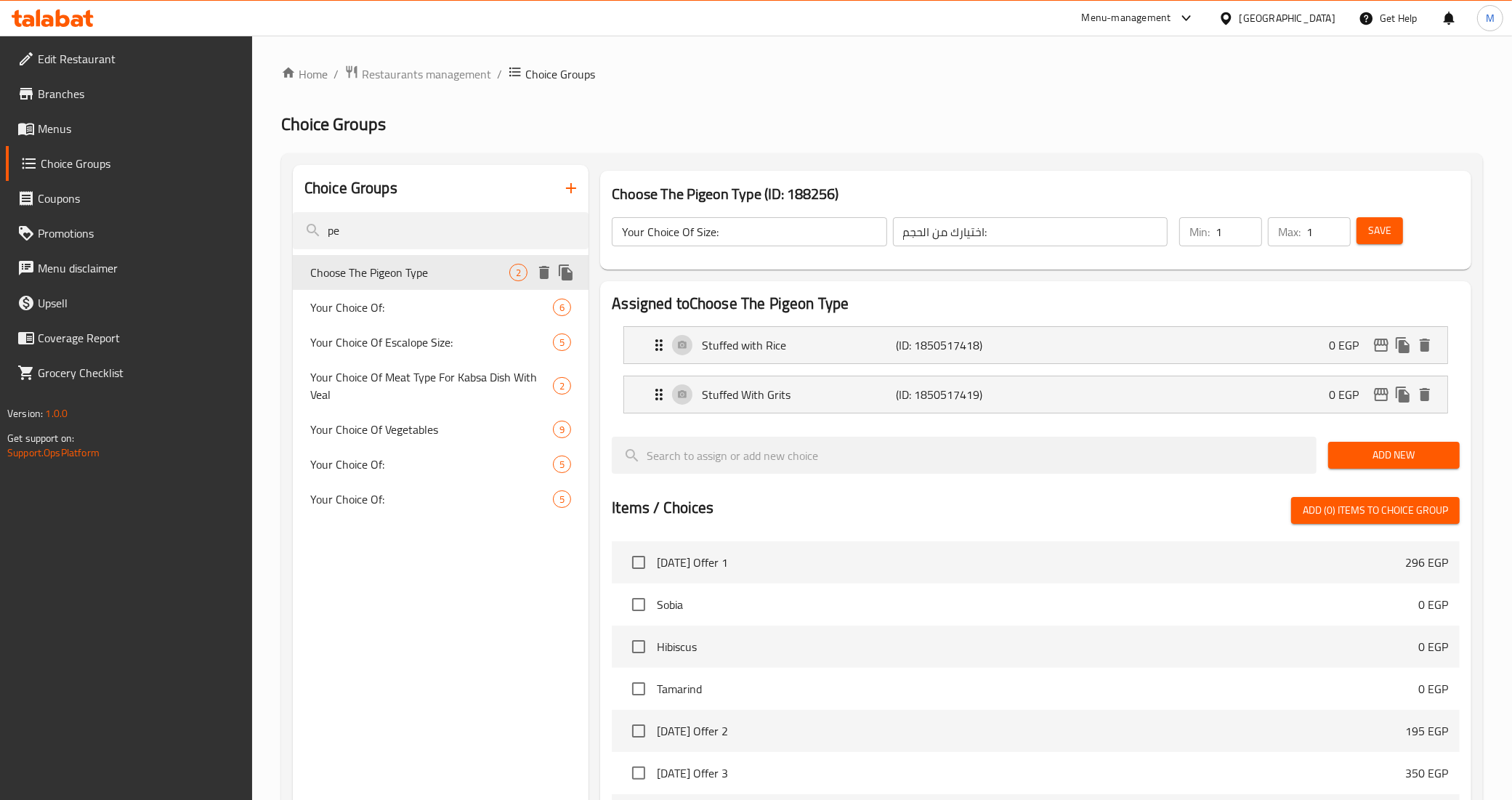
type input "Choose The Pigeon Type"
type input "إختار نوع الحمام"
click at [1389, 346] on icon "edit" at bounding box center [1381, 345] width 18 height 18
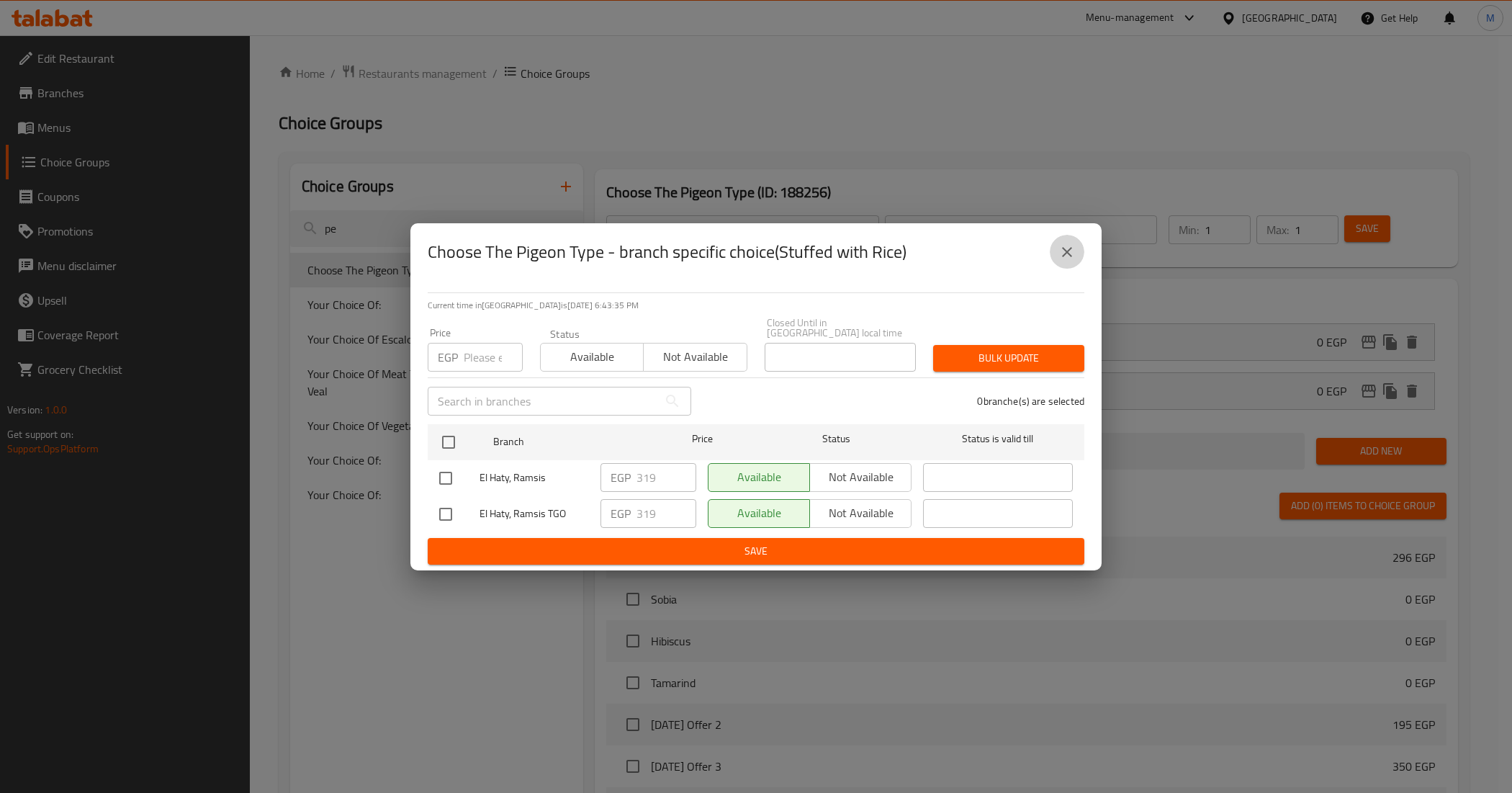
click at [1080, 261] on button "close" at bounding box center [1067, 253] width 35 height 35
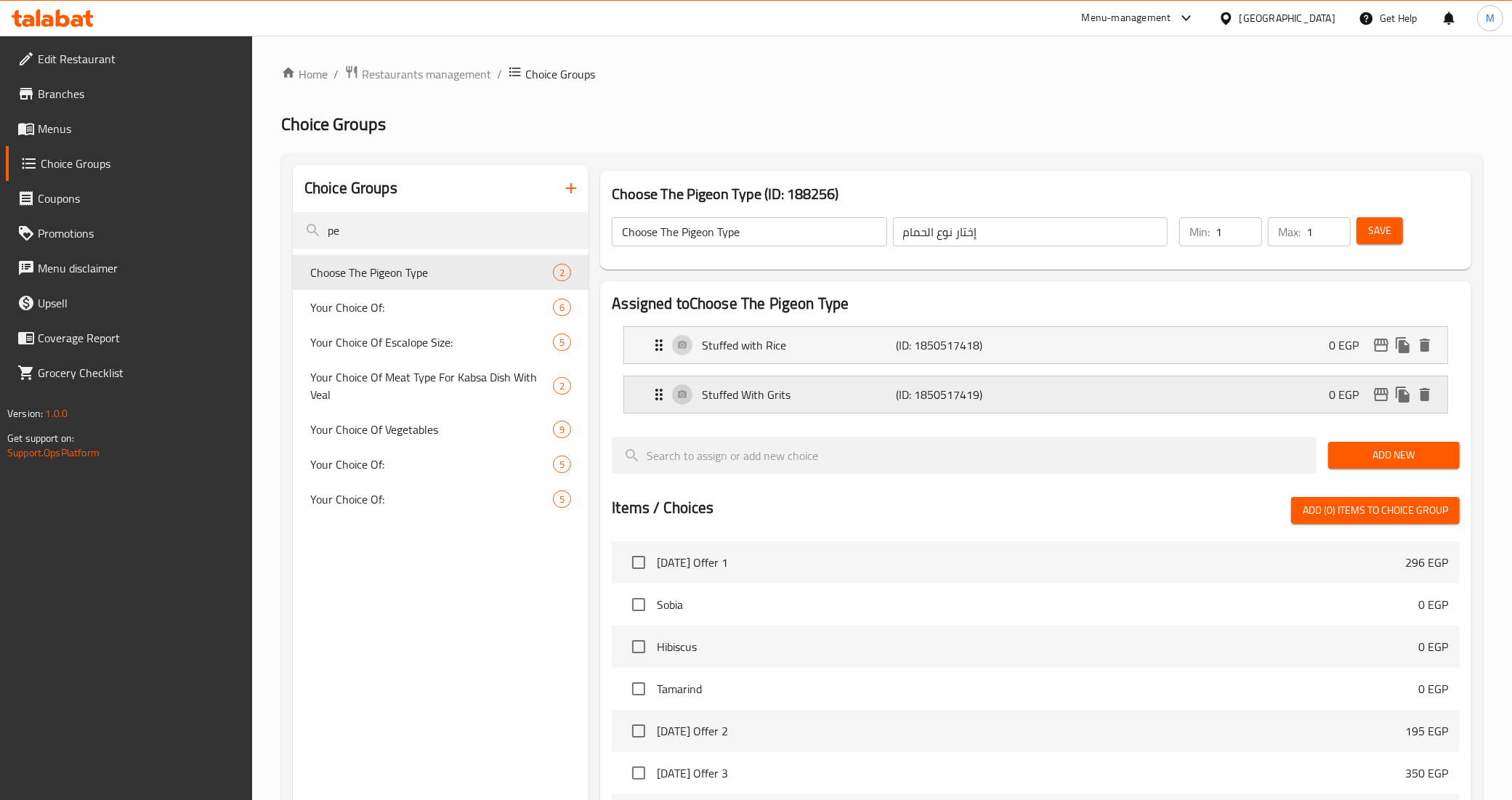
click at [1377, 394] on icon "edit" at bounding box center [1381, 394] width 18 height 18
click at [1083, 341] on div "Stuffed with Rice (ID: 1850517418) 0 EGP" at bounding box center [1039, 345] width 780 height 36
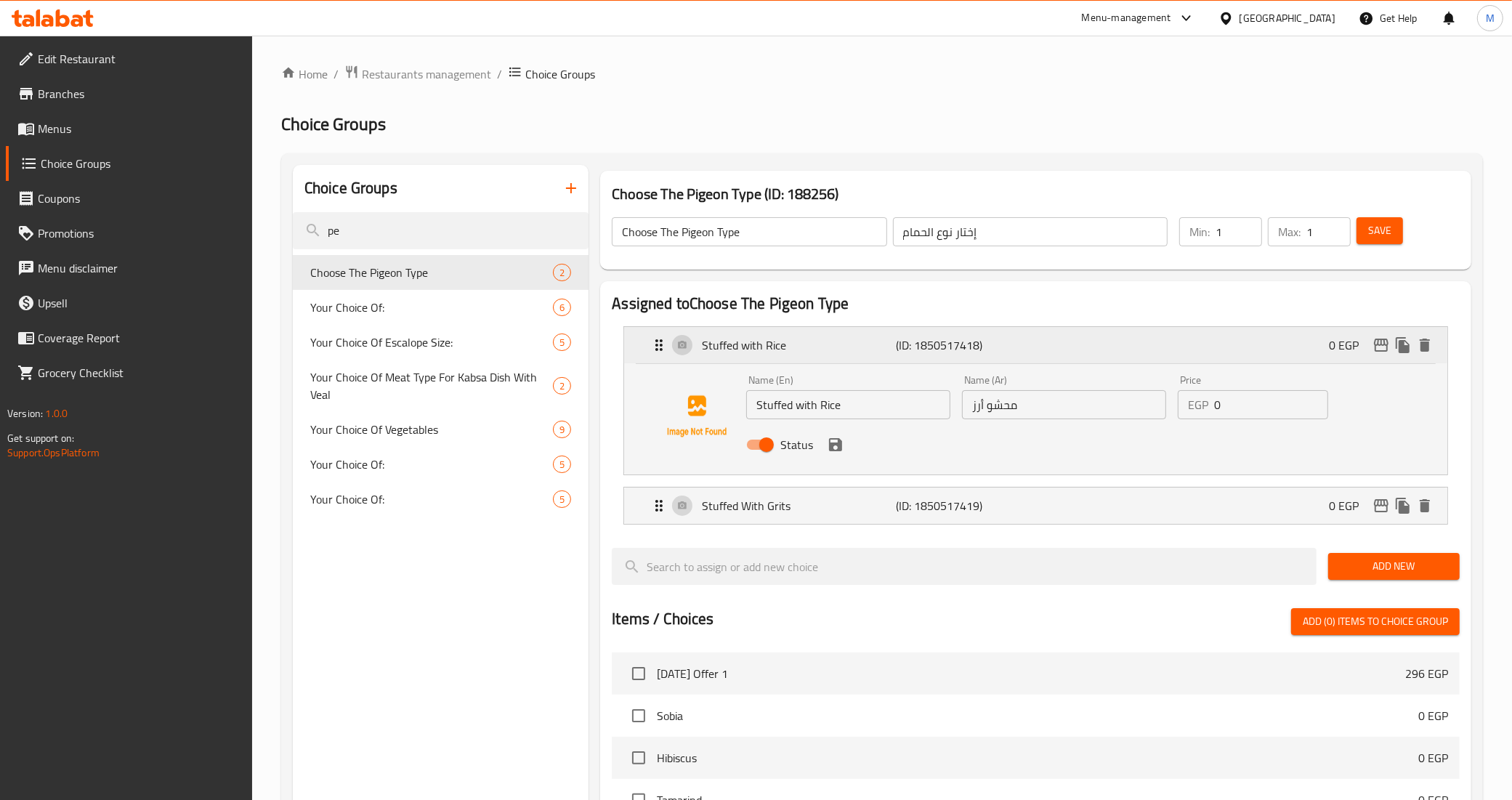
click at [1083, 341] on div "Stuffed with Rice (ID: 1850517418) 0 EGP" at bounding box center [1039, 345] width 780 height 36
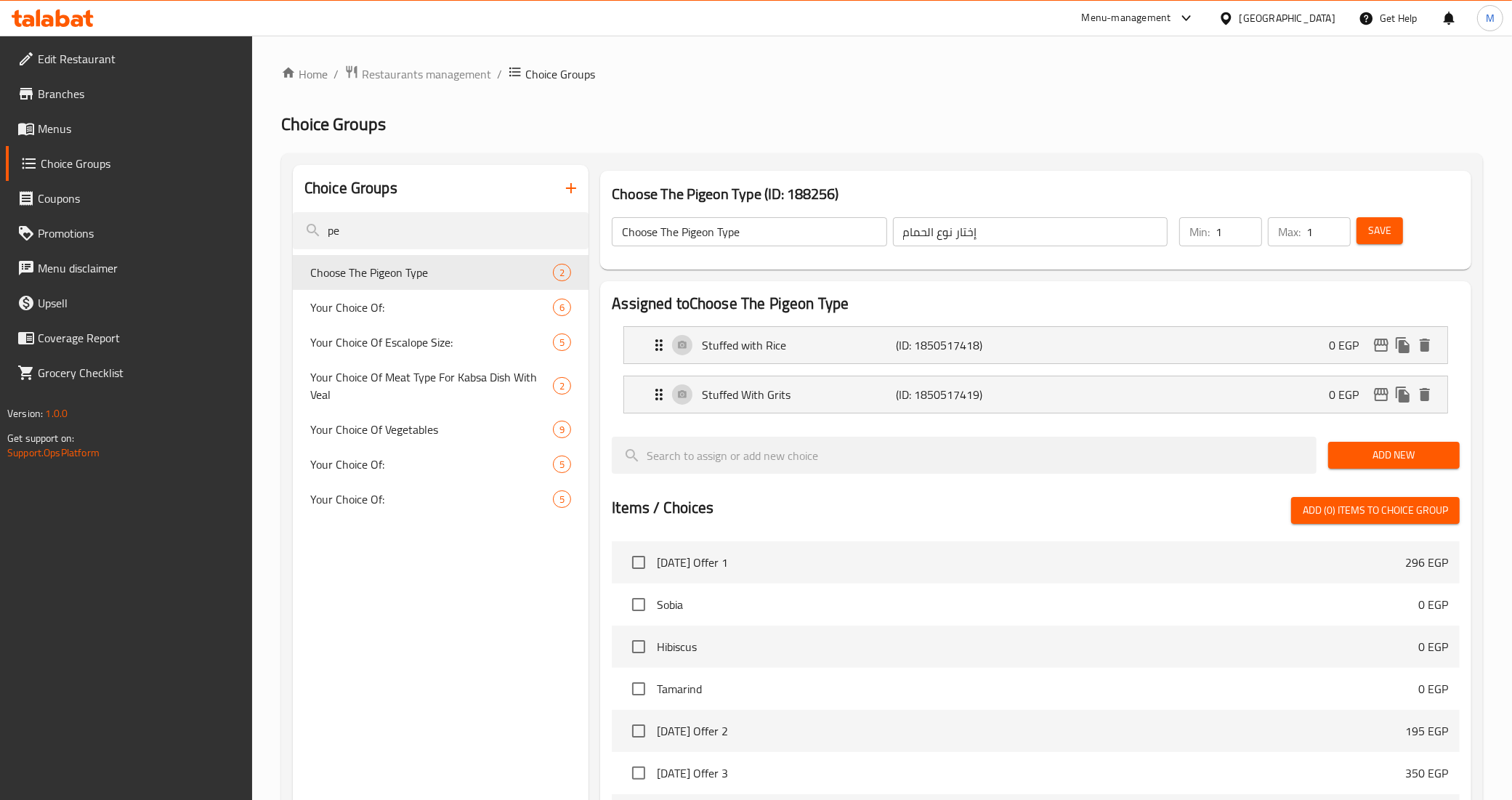
click at [33, 124] on icon at bounding box center [26, 129] width 16 height 12
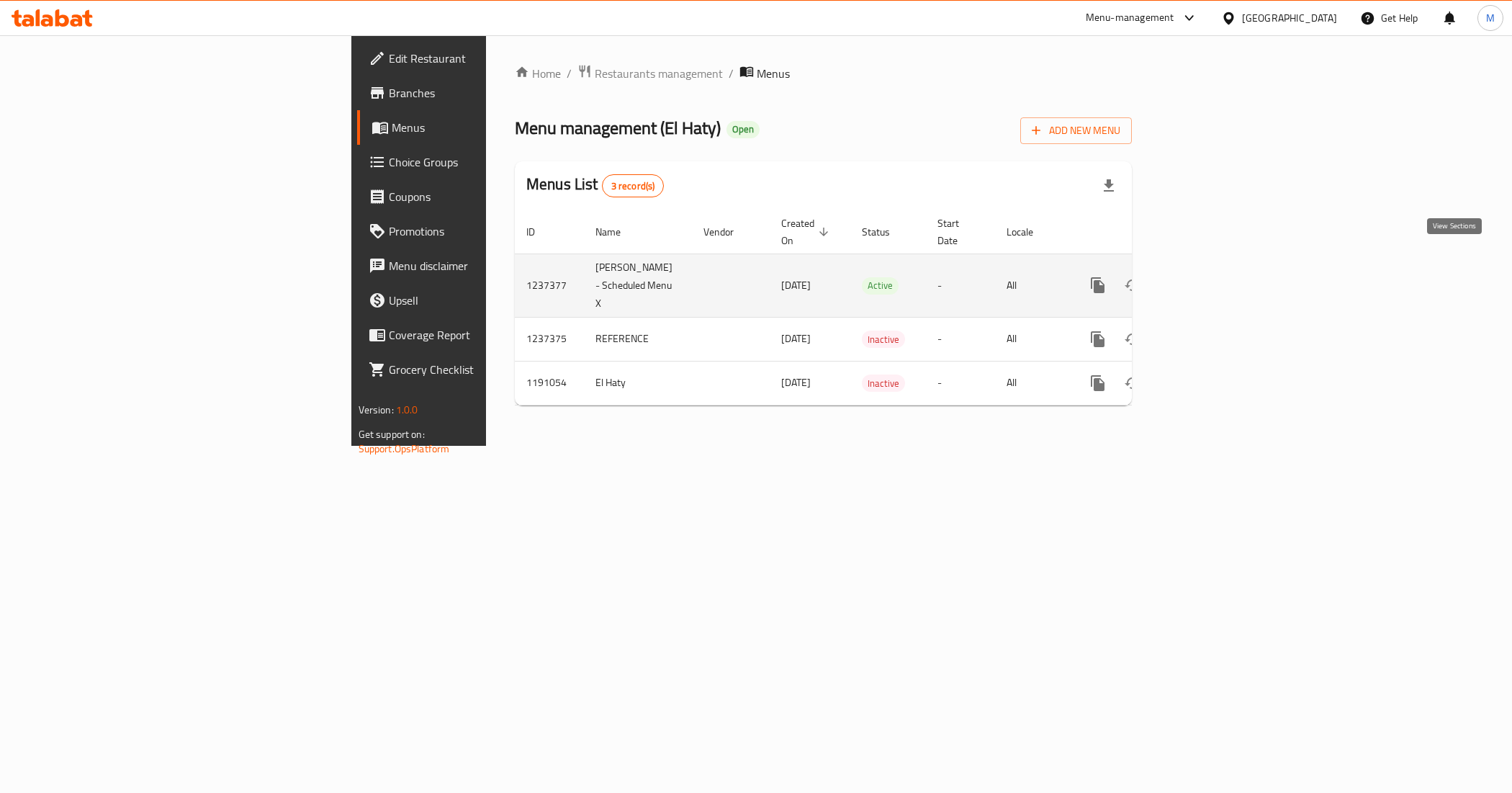
click at [1210, 277] on icon "enhanced table" at bounding box center [1202, 285] width 17 height 17
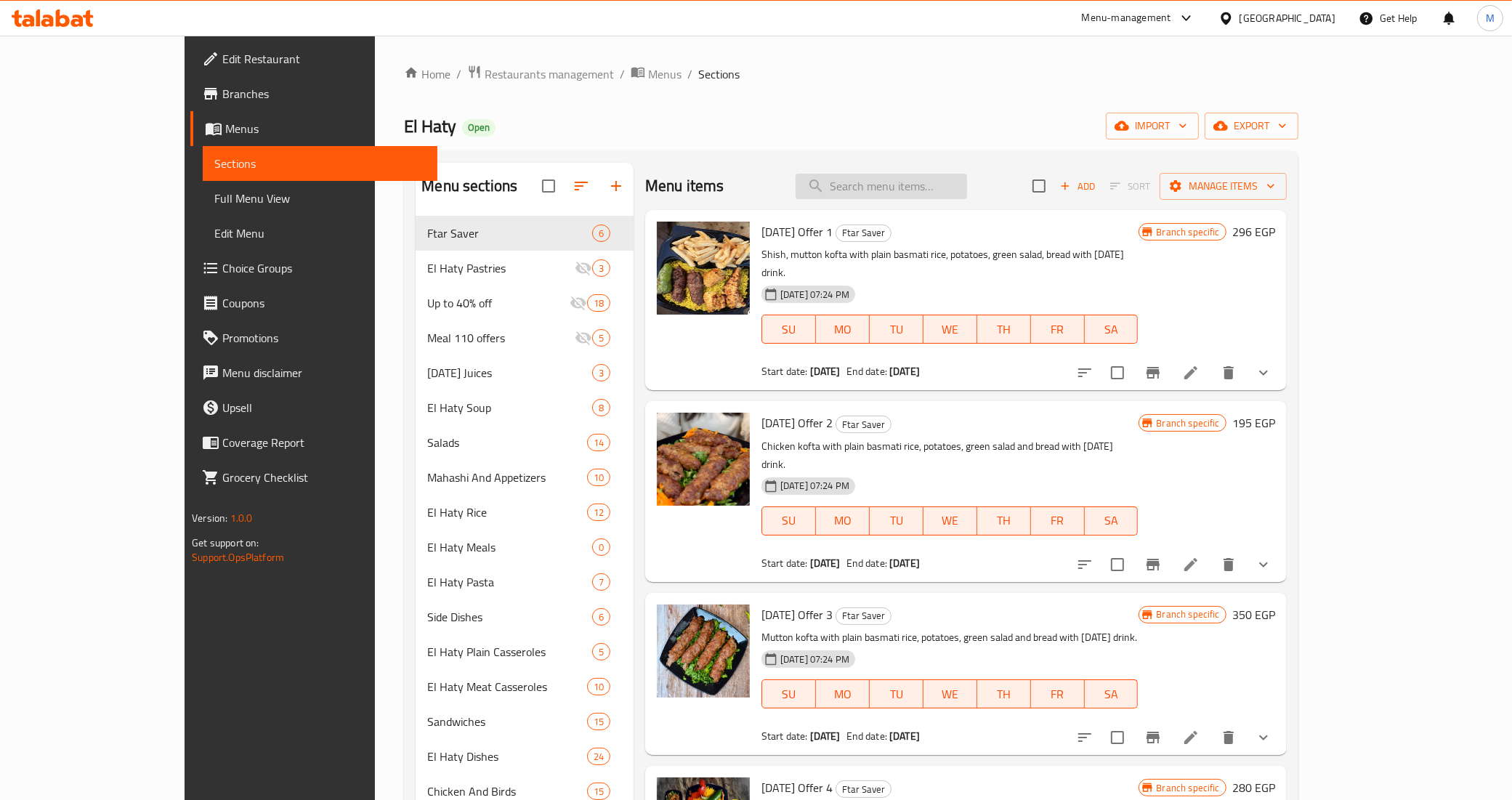
click at [967, 188] on input "search" at bounding box center [881, 187] width 171 height 26
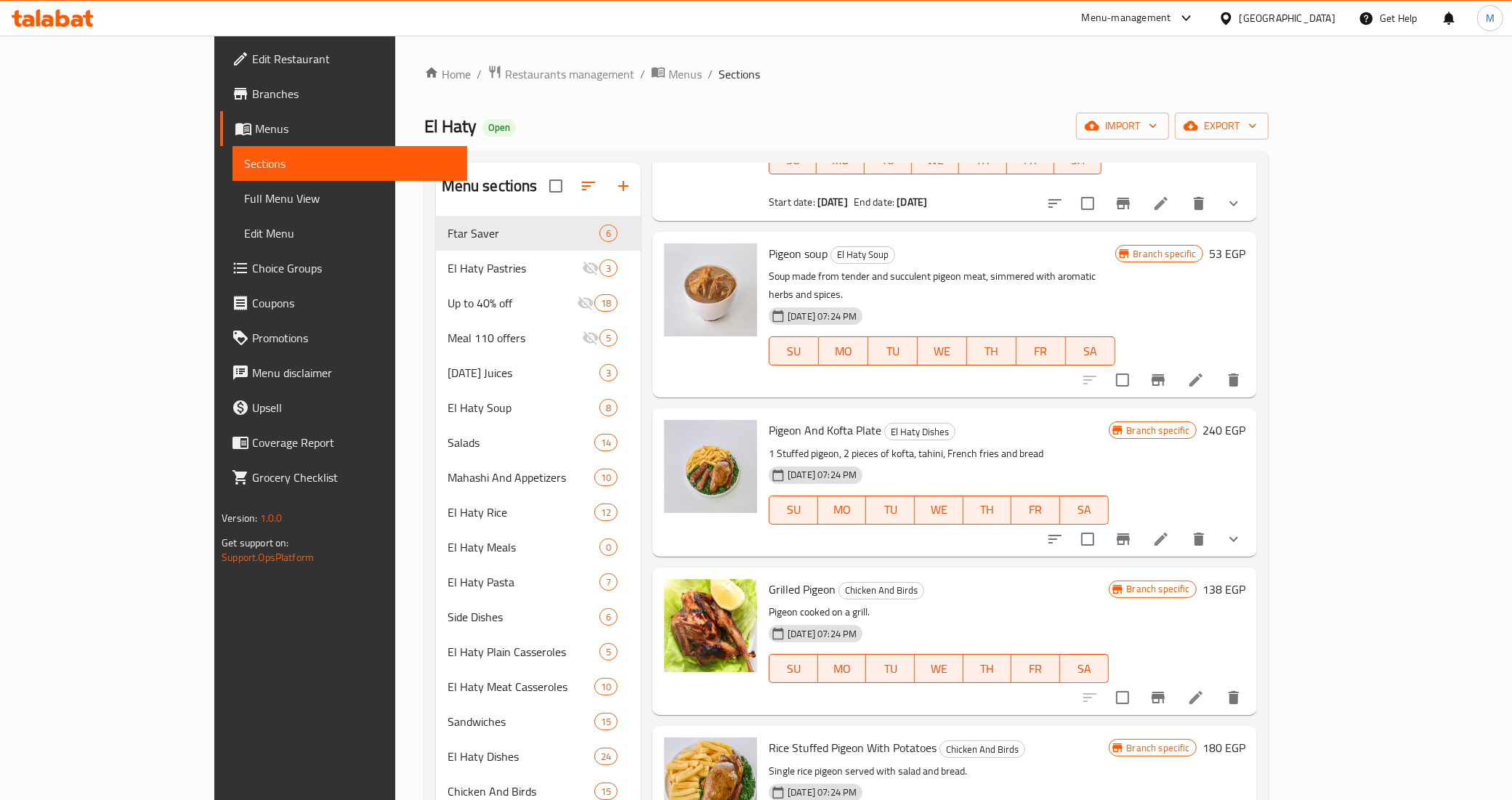
scroll to position [305, 0]
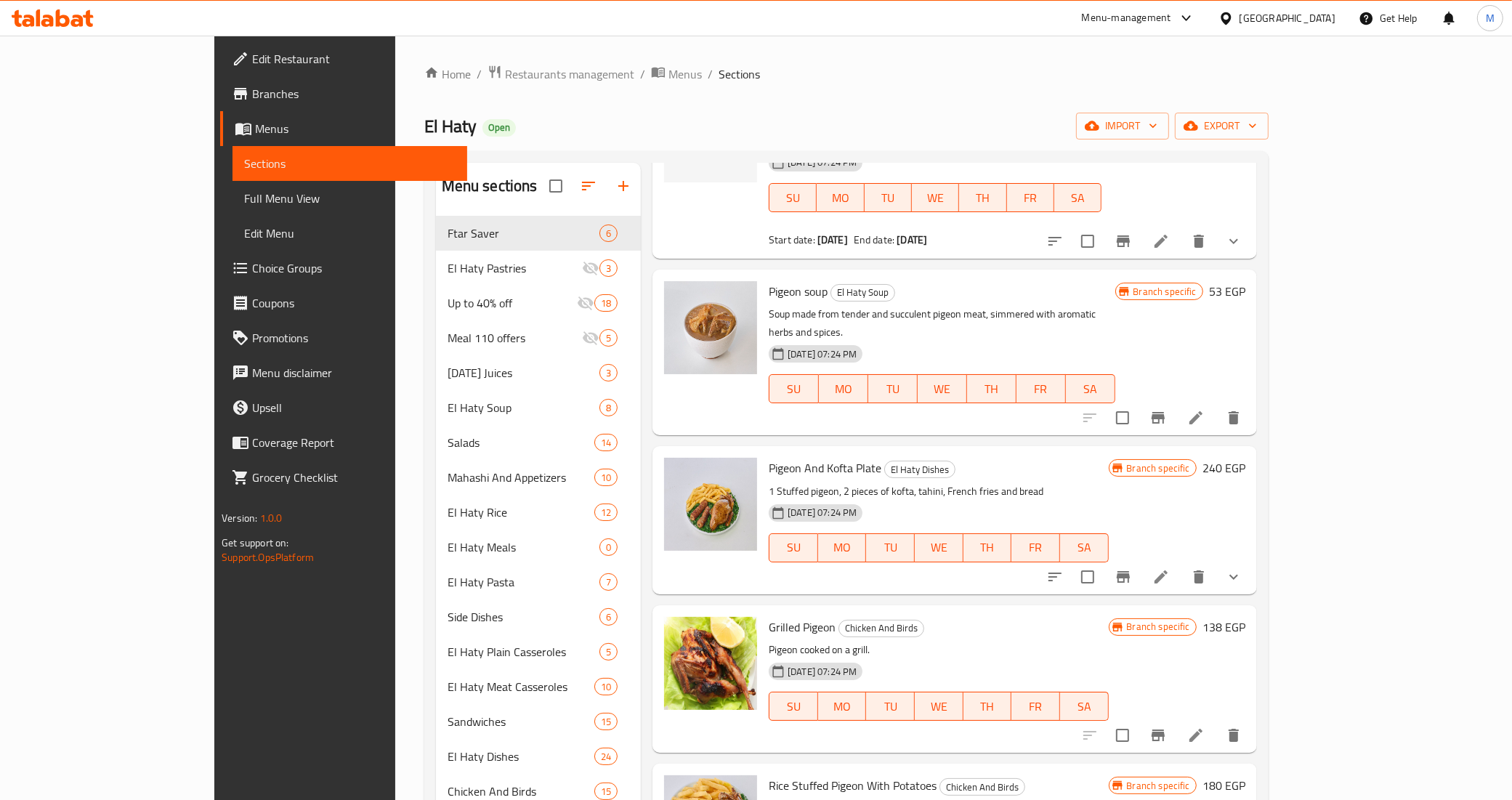
type input "pig"
click at [1170, 568] on icon at bounding box center [1161, 577] width 18 height 18
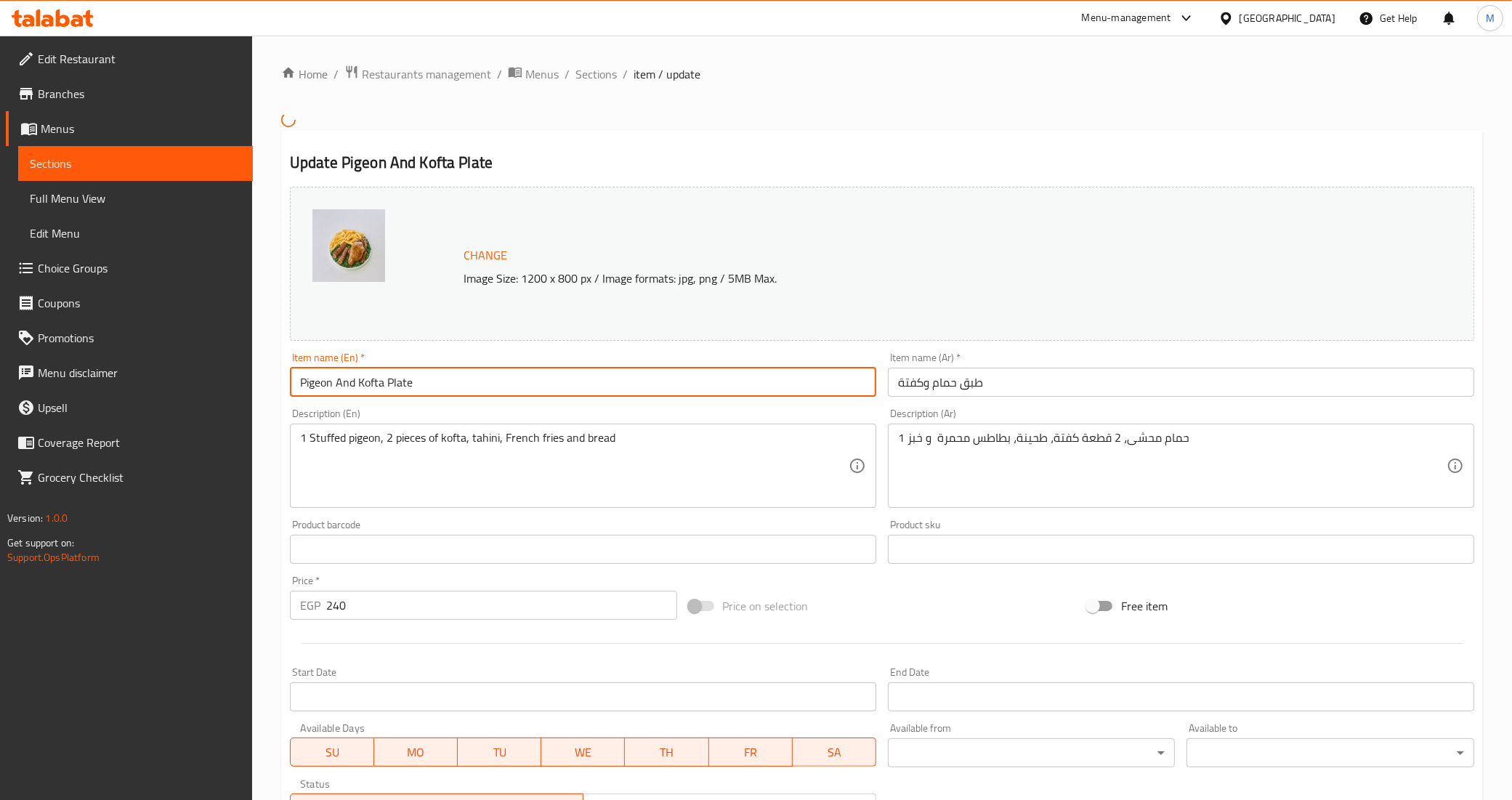
click at [370, 382] on input "Pigeon And Kofta Plate" at bounding box center [583, 382] width 587 height 29
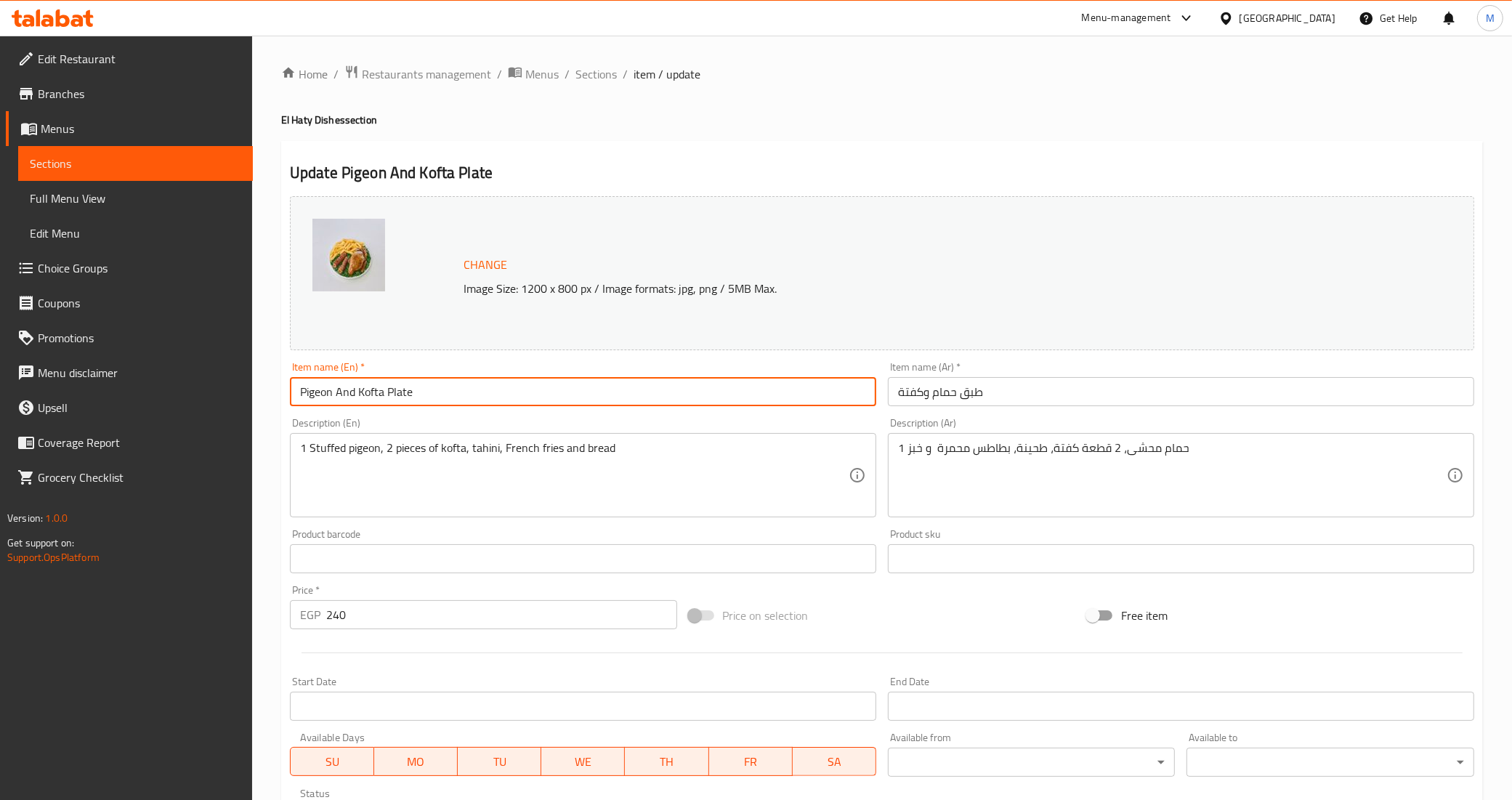
click at [370, 382] on input "Pigeon And Kofta Plate" at bounding box center [583, 392] width 587 height 29
click at [535, 73] on span "Menus" at bounding box center [542, 75] width 34 height 18
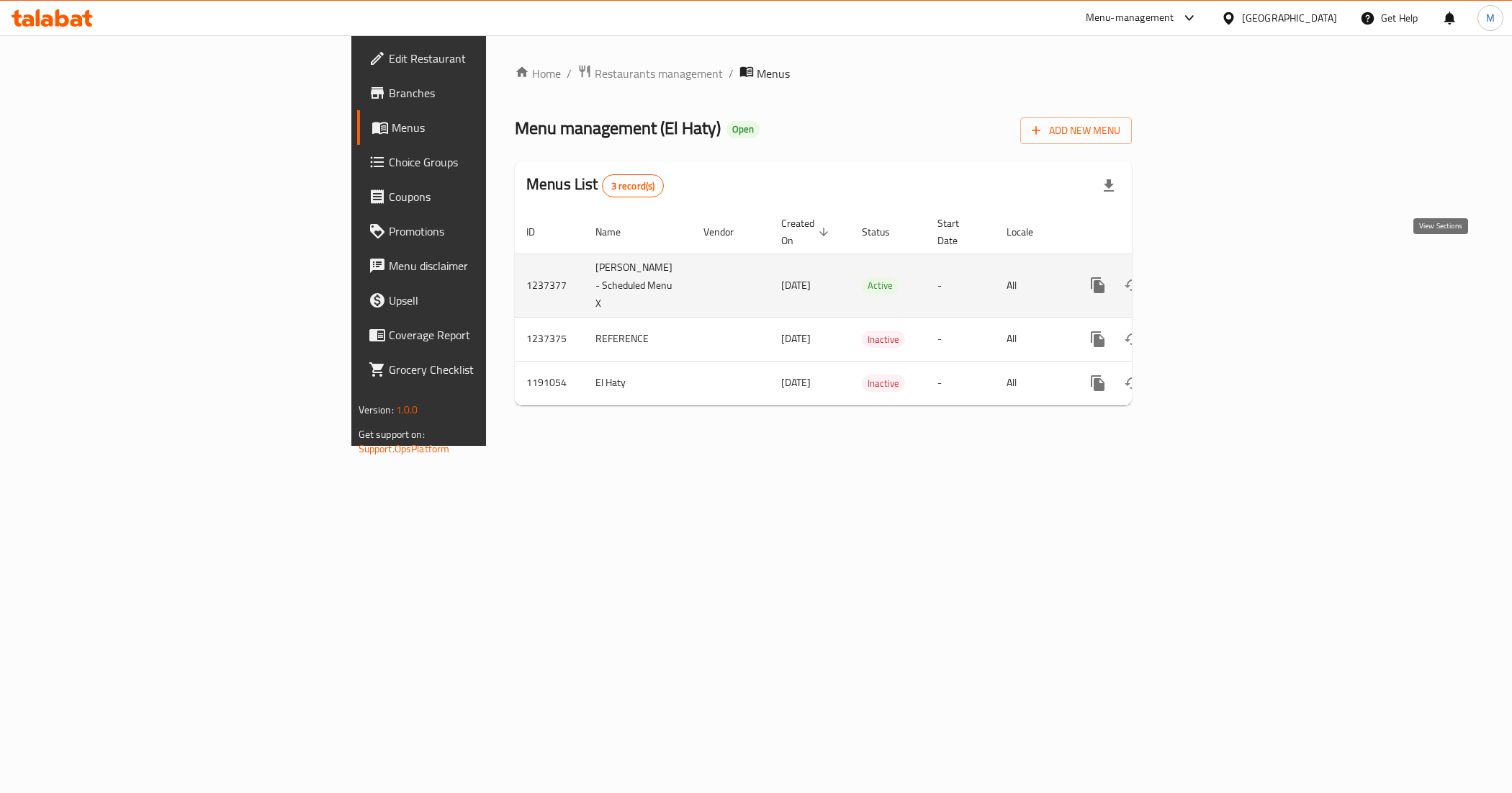
click at [1210, 277] on icon "enhanced table" at bounding box center [1202, 285] width 17 height 17
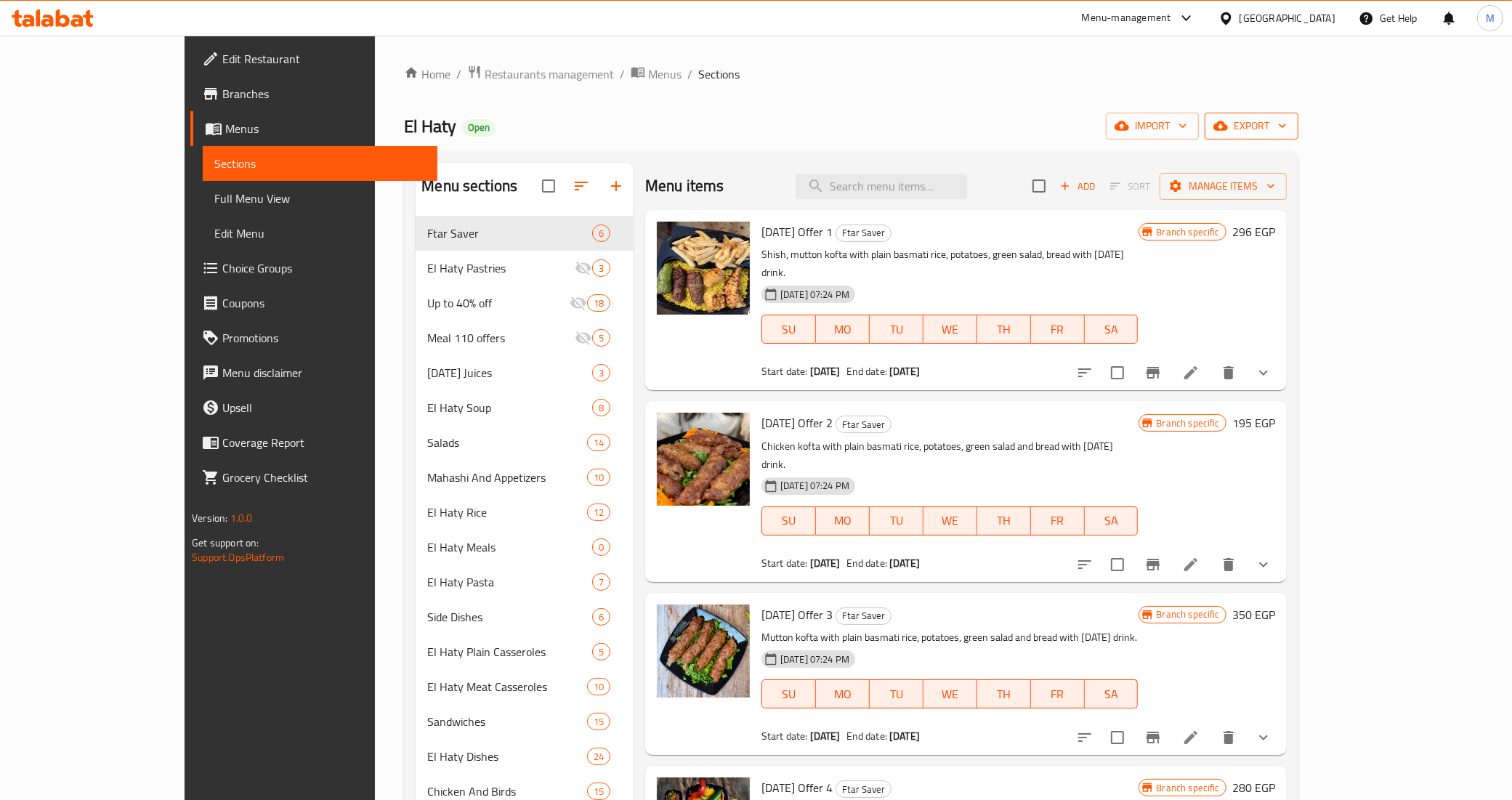
click at [1287, 124] on span "export" at bounding box center [1252, 126] width 71 height 18
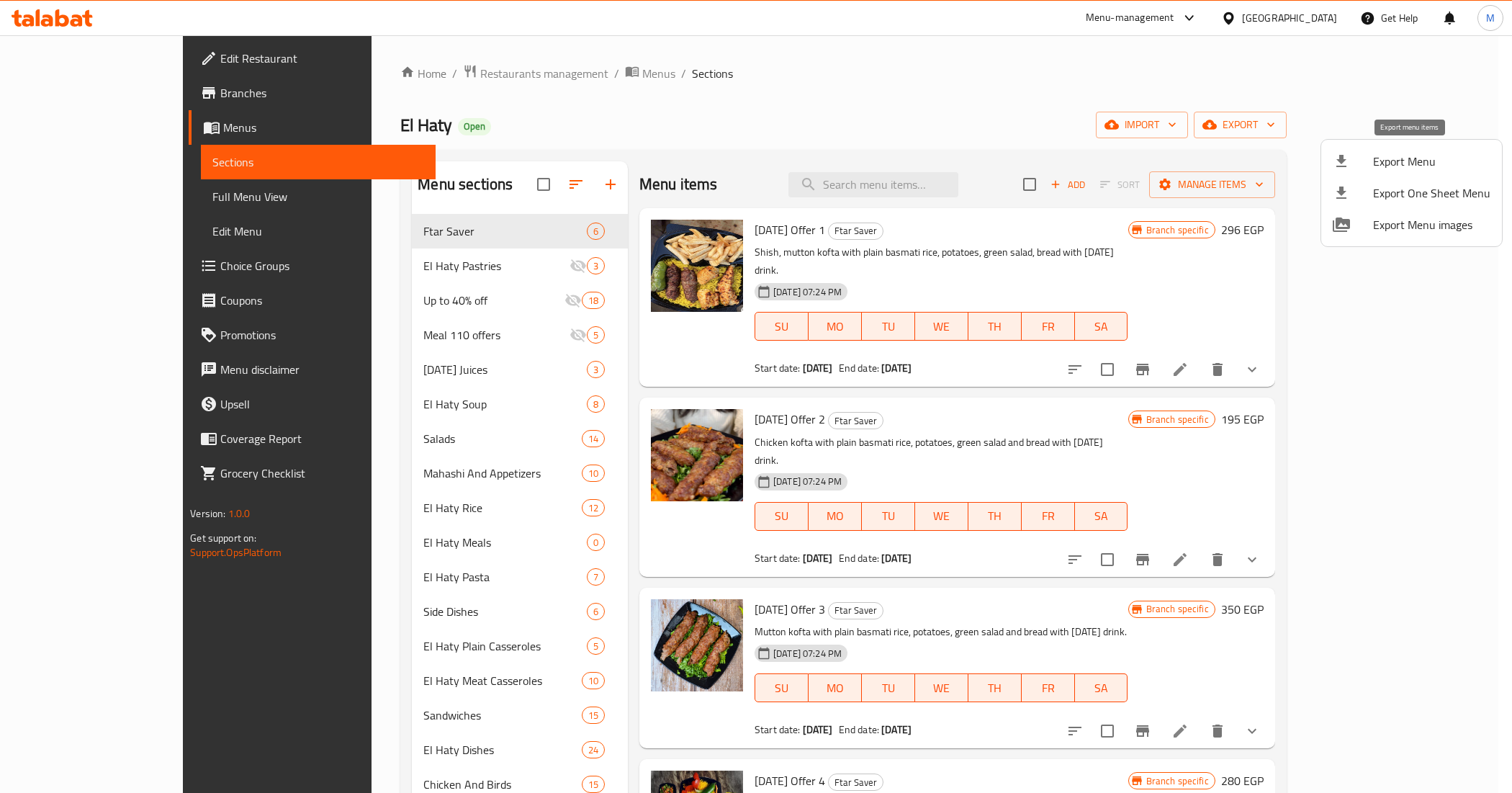
click at [1398, 158] on span "Export Menu" at bounding box center [1432, 161] width 118 height 17
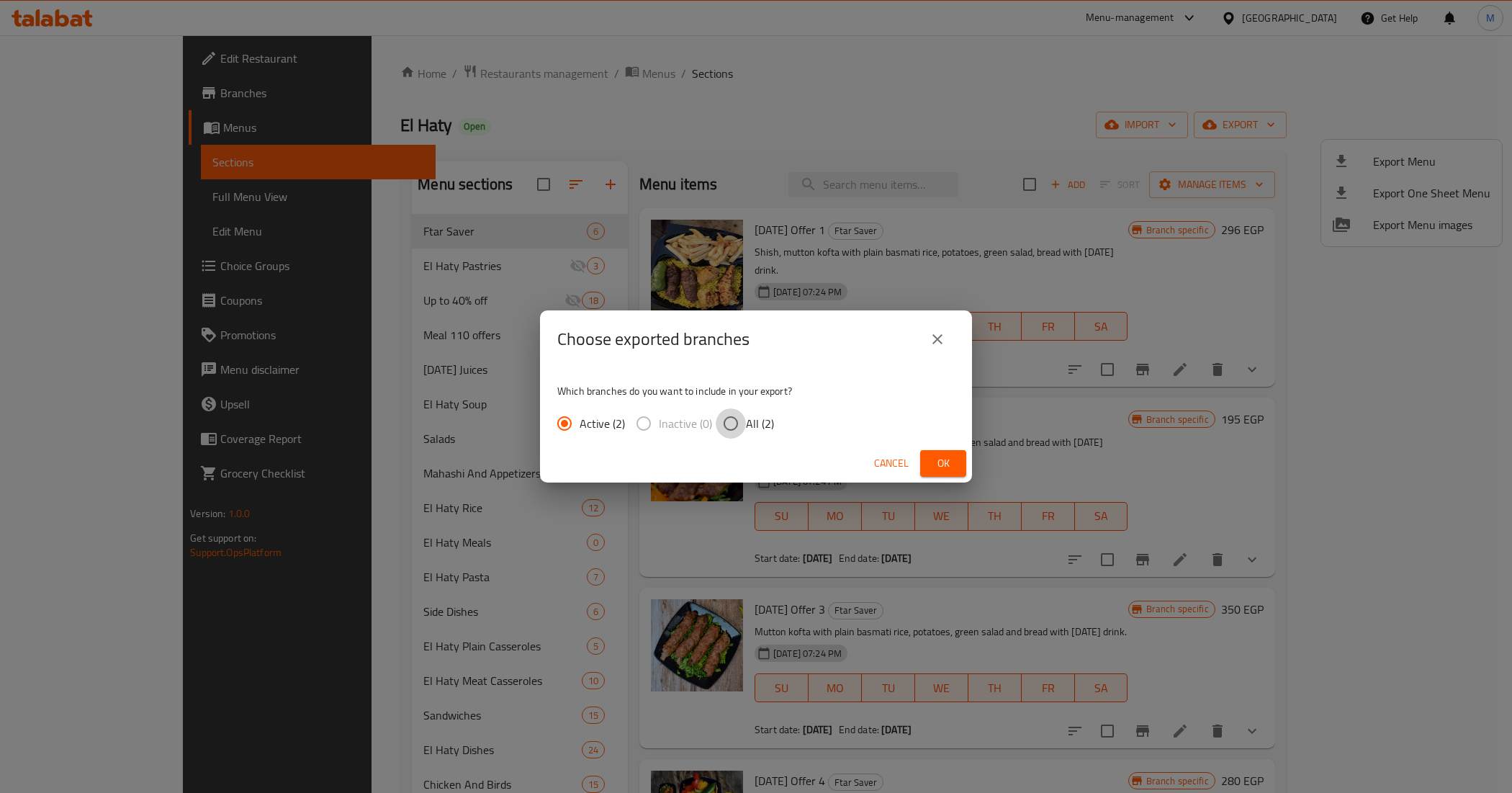
click at [735, 424] on input "All (2)" at bounding box center [731, 424] width 30 height 30
radio input "true"
click at [940, 459] on span "Ok" at bounding box center [943, 463] width 23 height 18
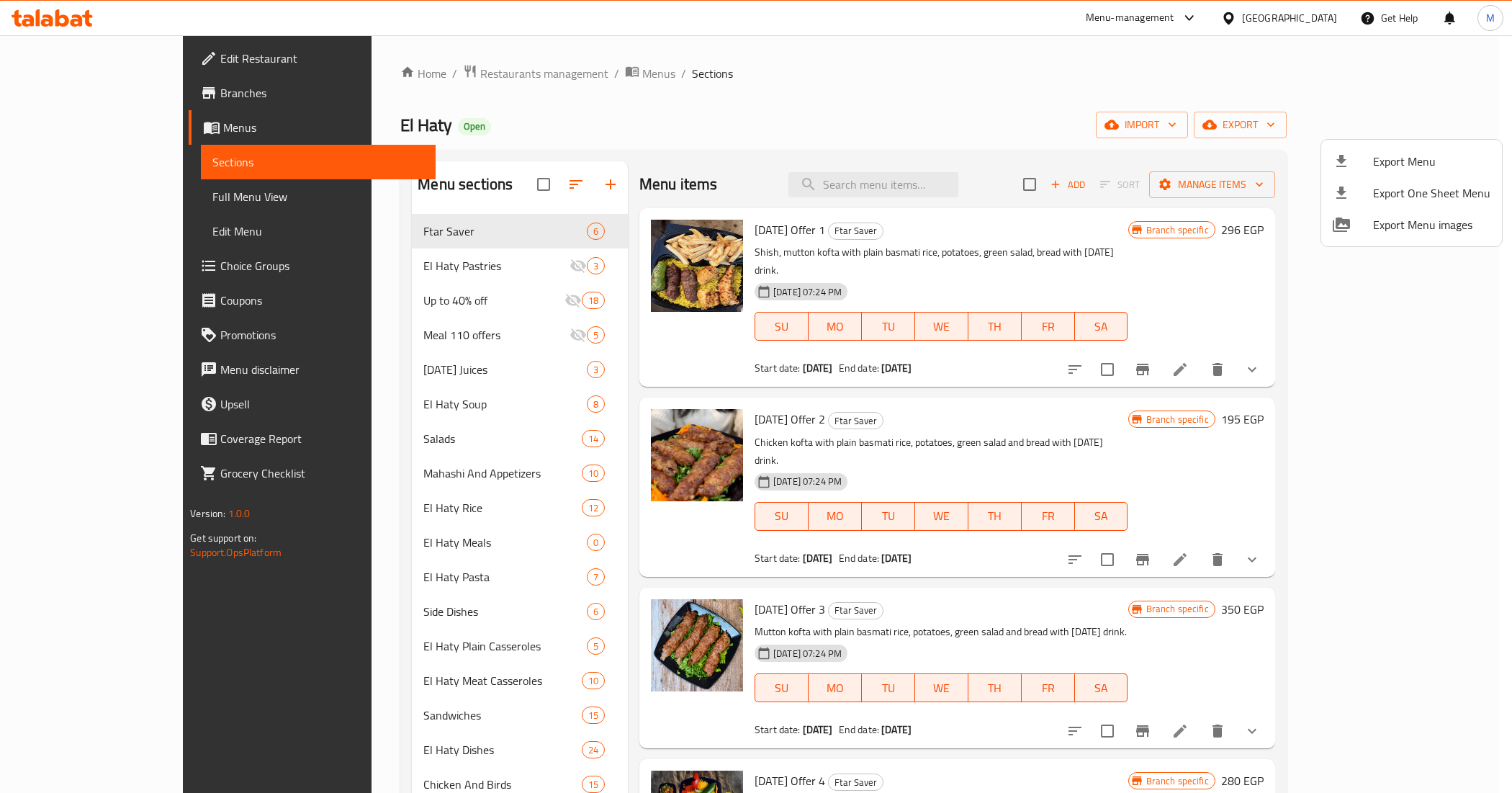
click at [1001, 182] on div at bounding box center [756, 396] width 1512 height 793
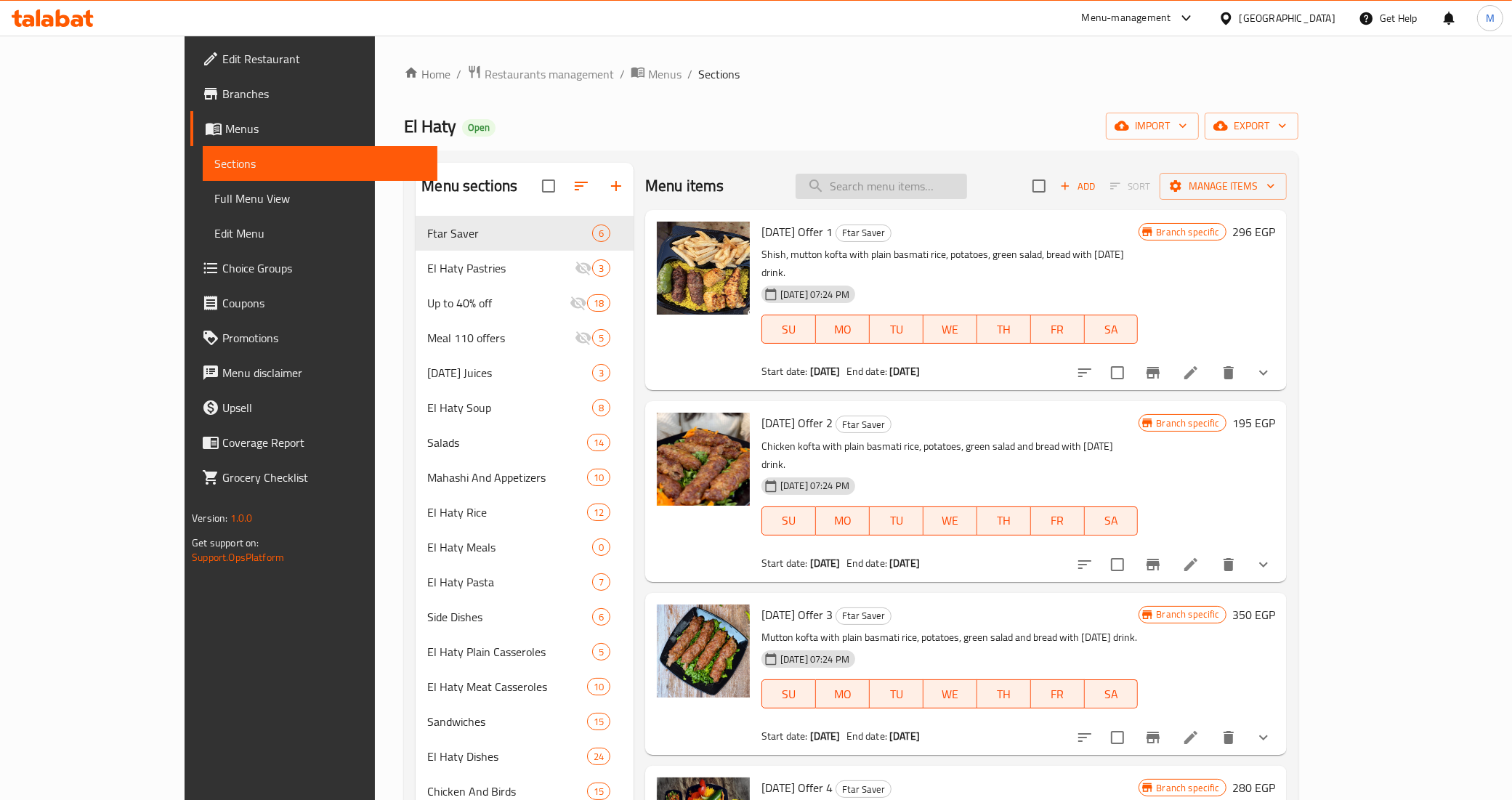
click at [929, 183] on input "search" at bounding box center [881, 187] width 171 height 26
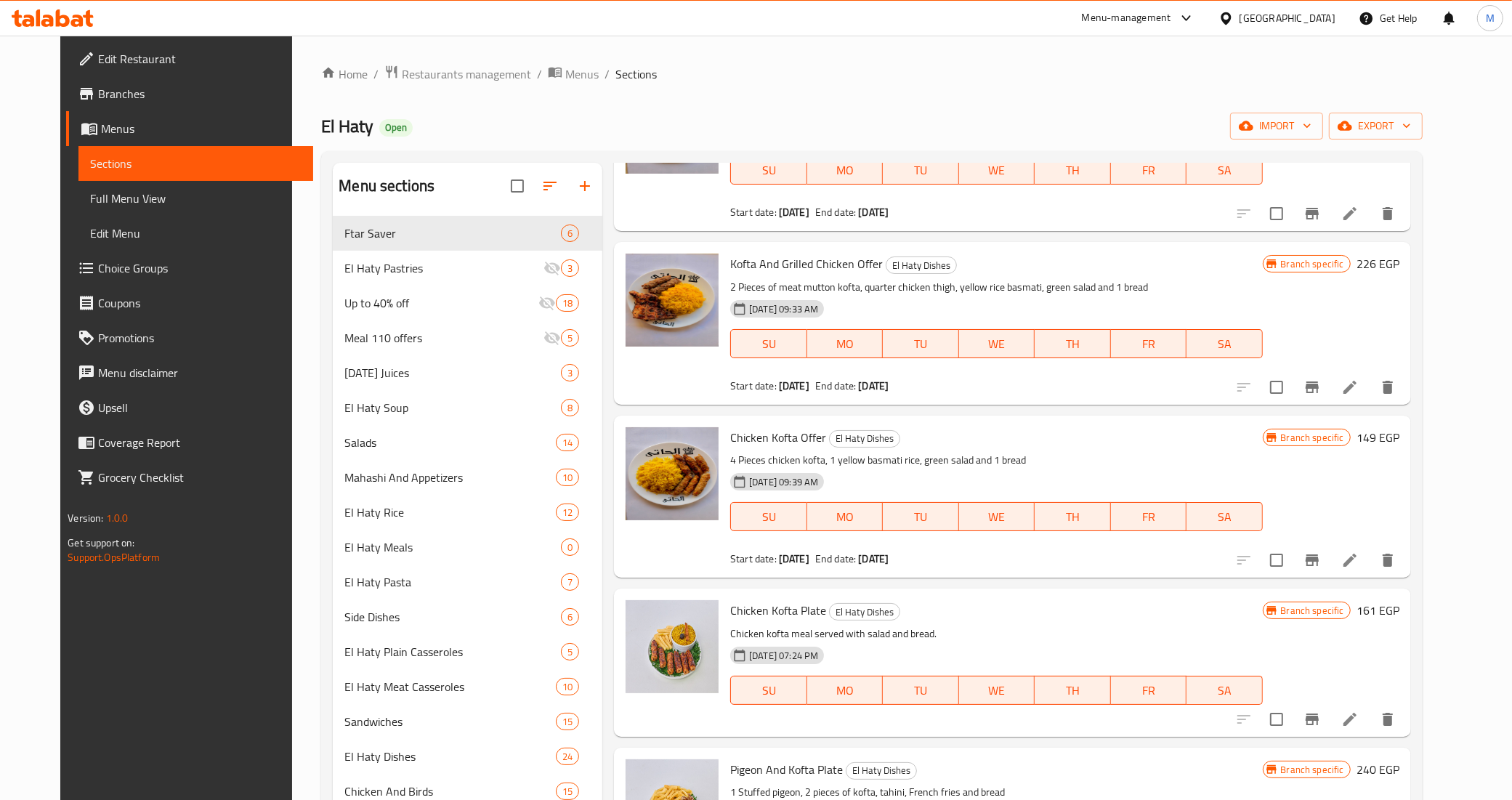
scroll to position [2725, 0]
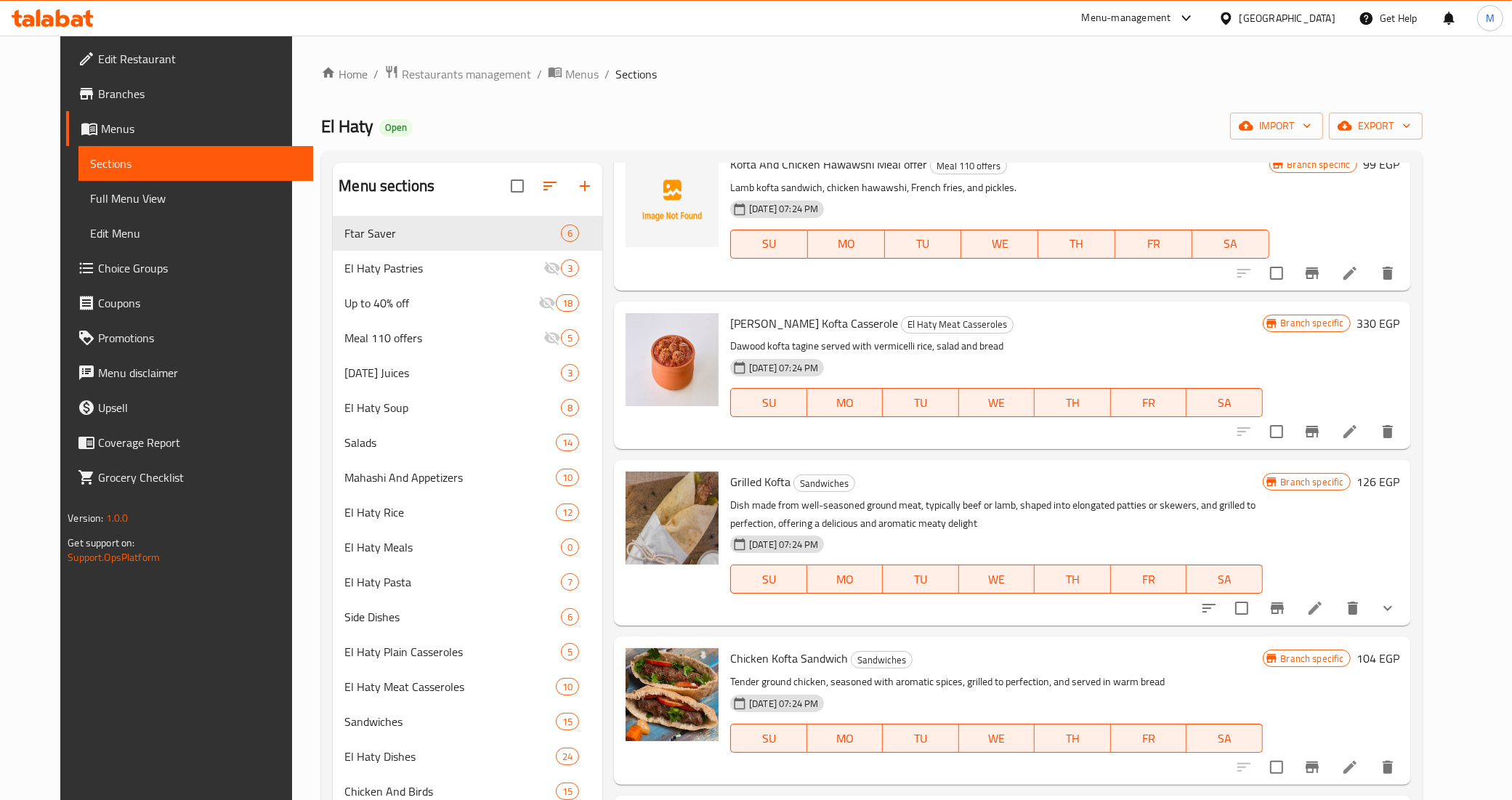
type input "kofta"
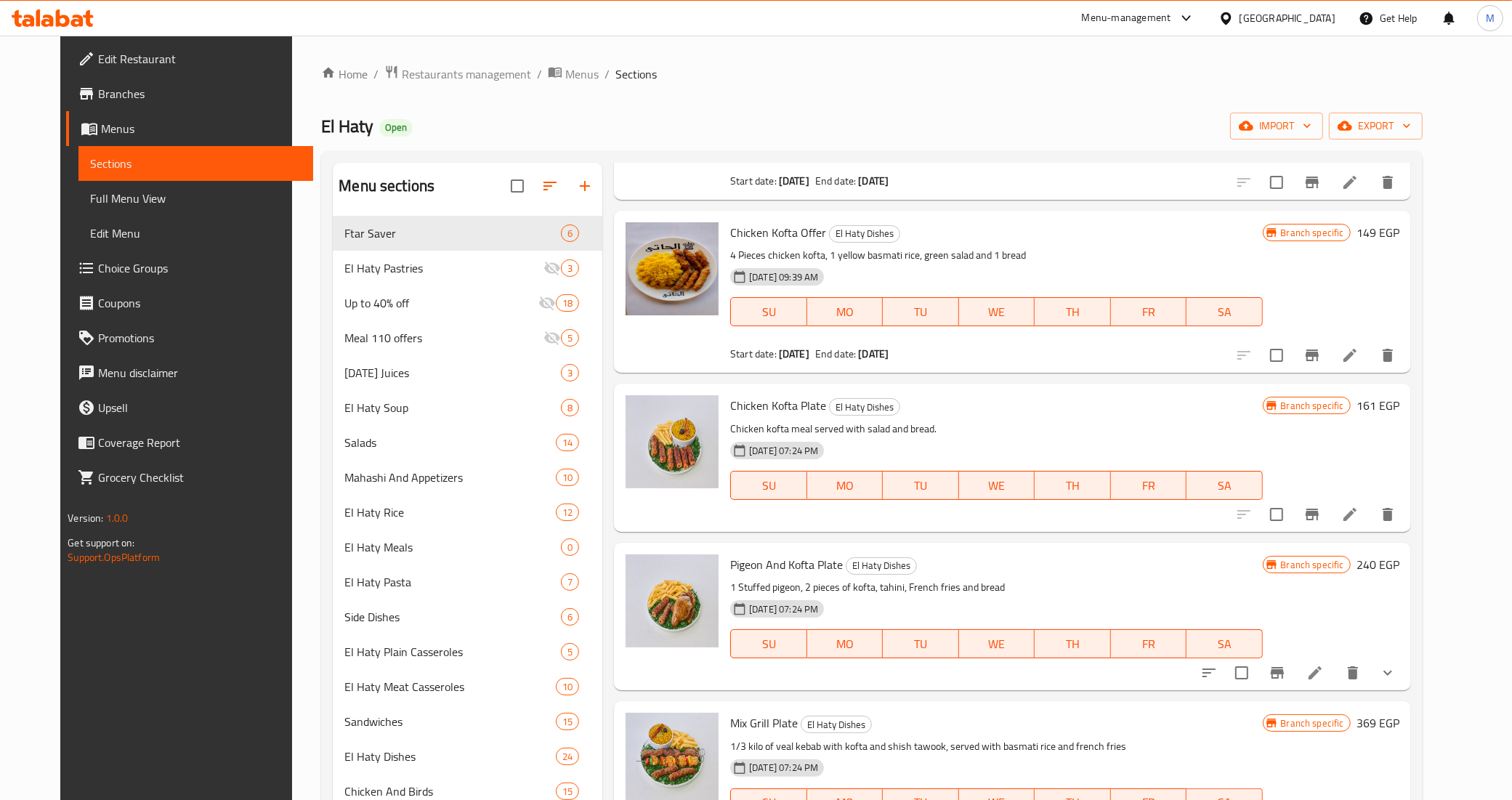
scroll to position [3698, 0]
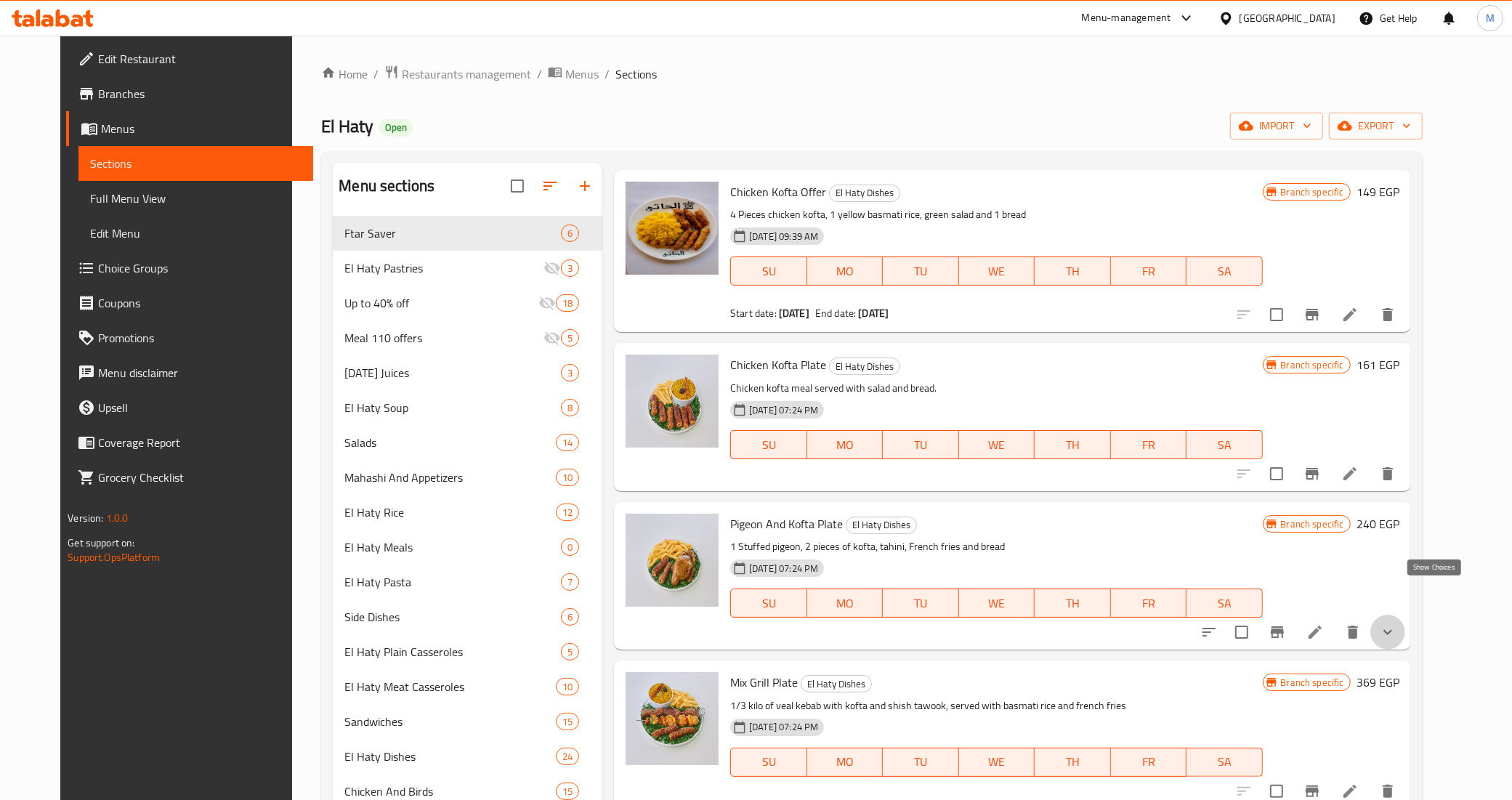
click at [1397, 624] on icon "show more" at bounding box center [1388, 632] width 18 height 18
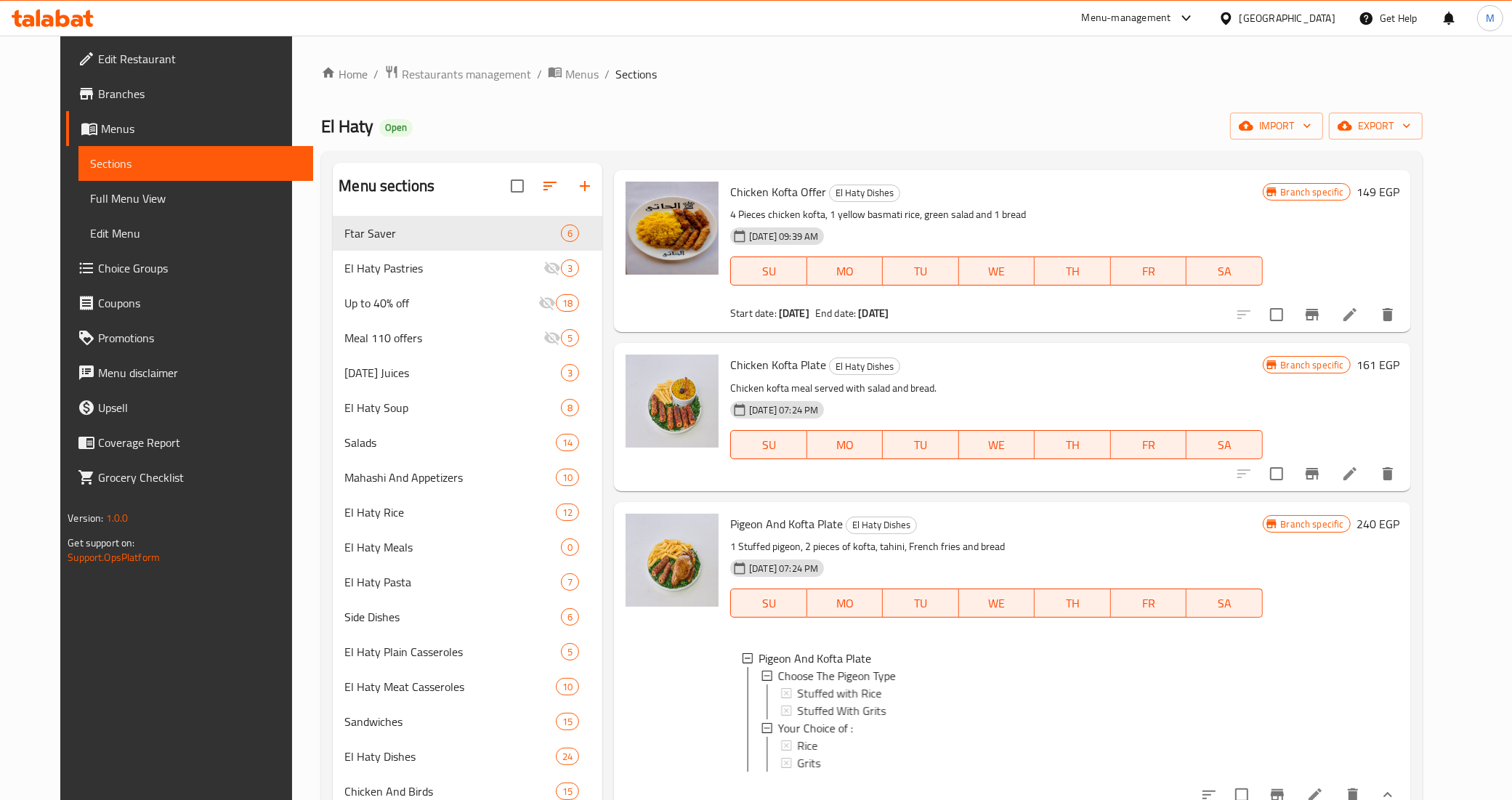
click at [1200, 508] on div "Pigeon And Kofta Plate El Haty Dishes 1 Stuffed pigeon, 2 pieces of kofta, tahi…" at bounding box center [996, 657] width 543 height 299
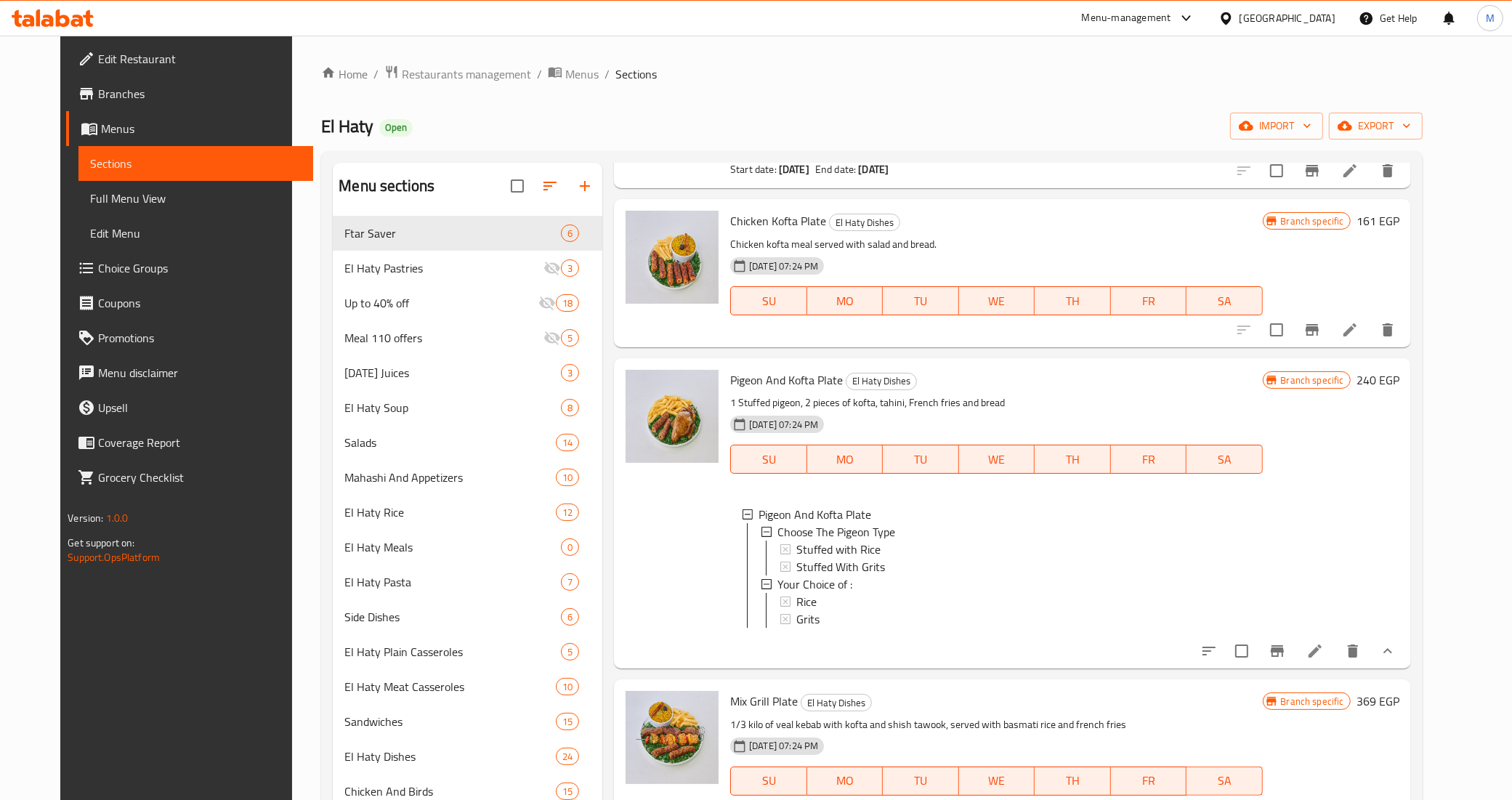
scroll to position [3880, 0]
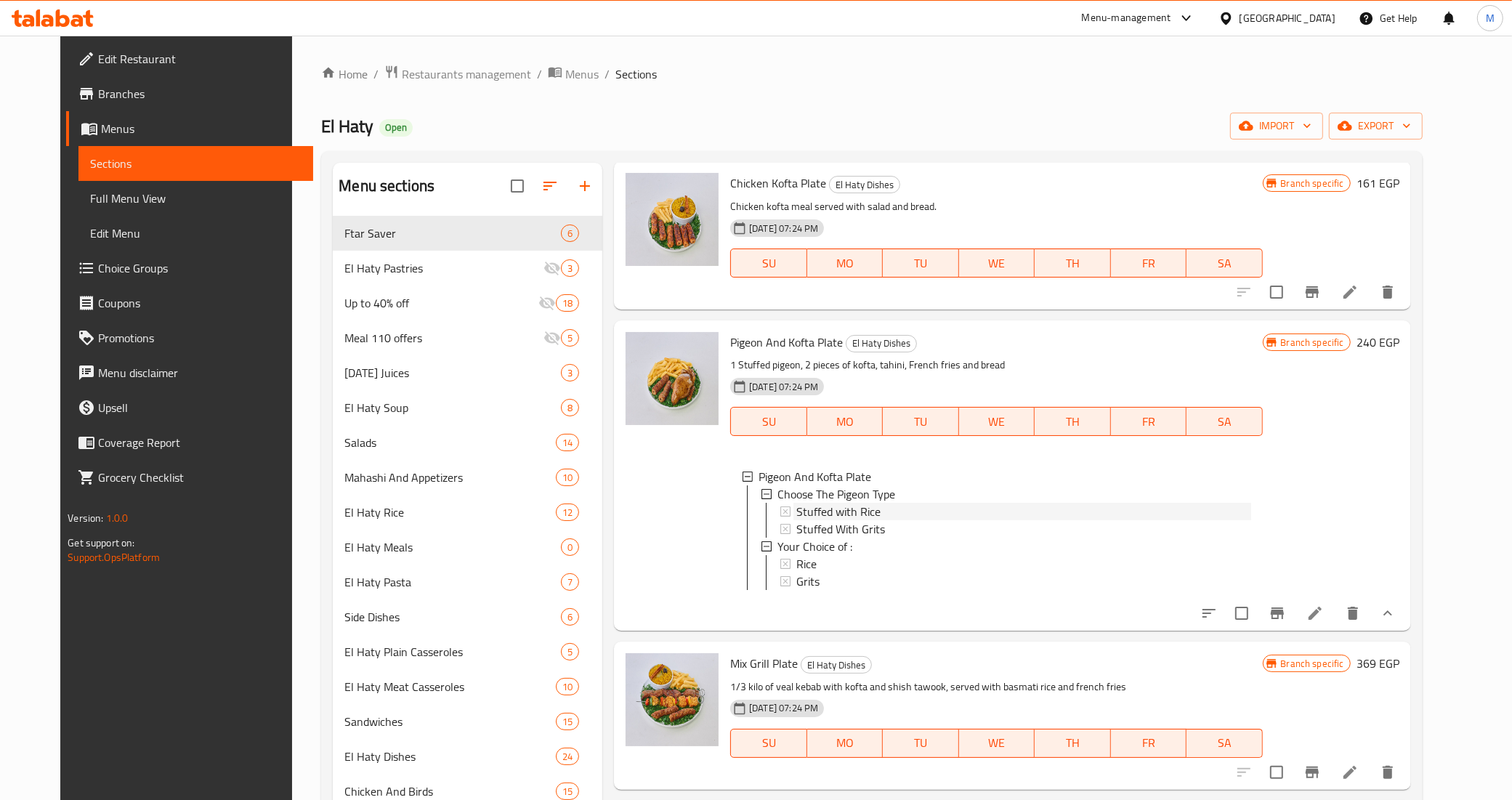
click at [848, 503] on span "Stuffed with Rice" at bounding box center [838, 511] width 84 height 18
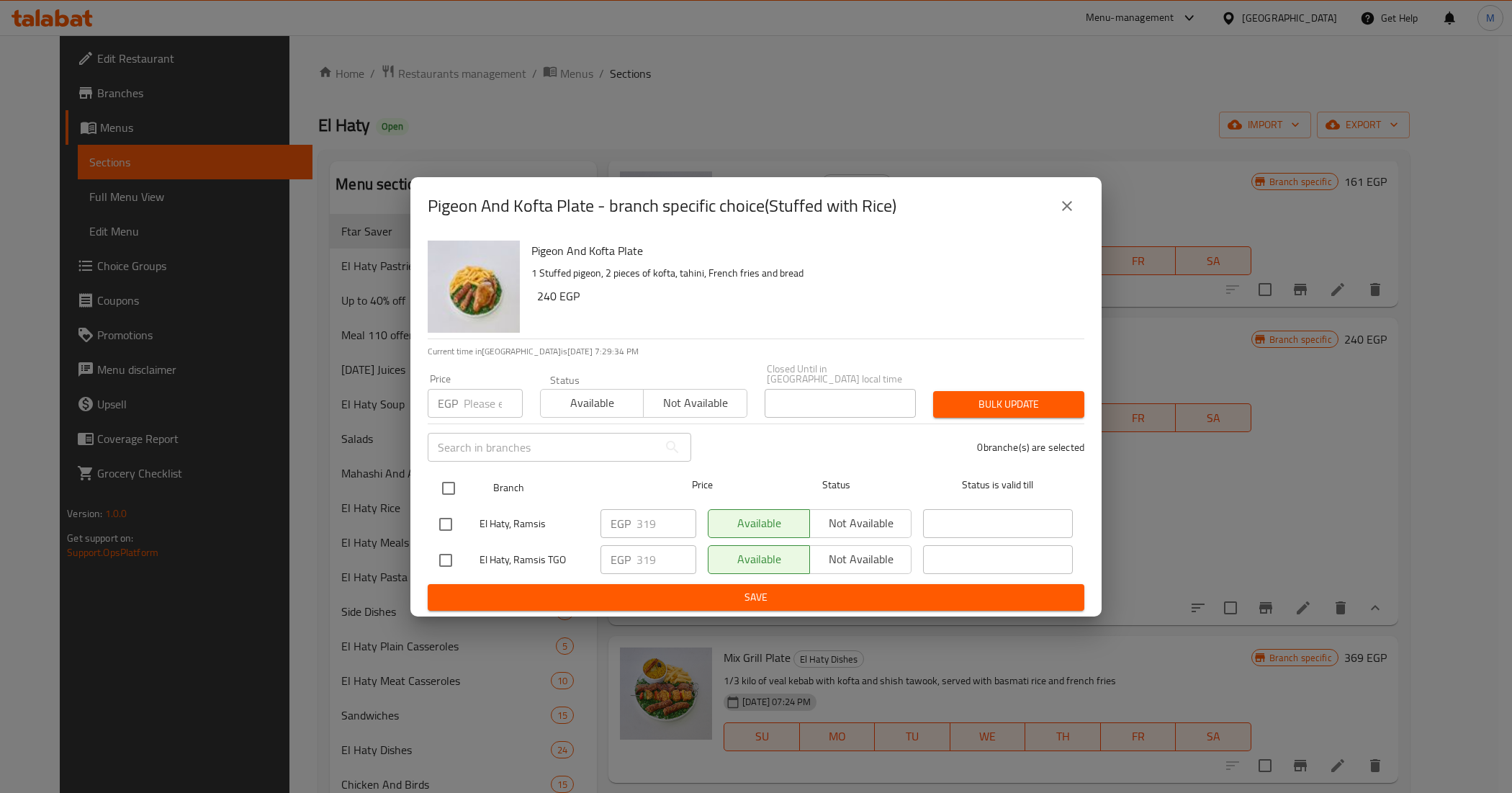
click at [440, 479] on input "checkbox" at bounding box center [449, 489] width 30 height 30
checkbox input "true"
click at [497, 393] on input "number" at bounding box center [493, 404] width 59 height 29
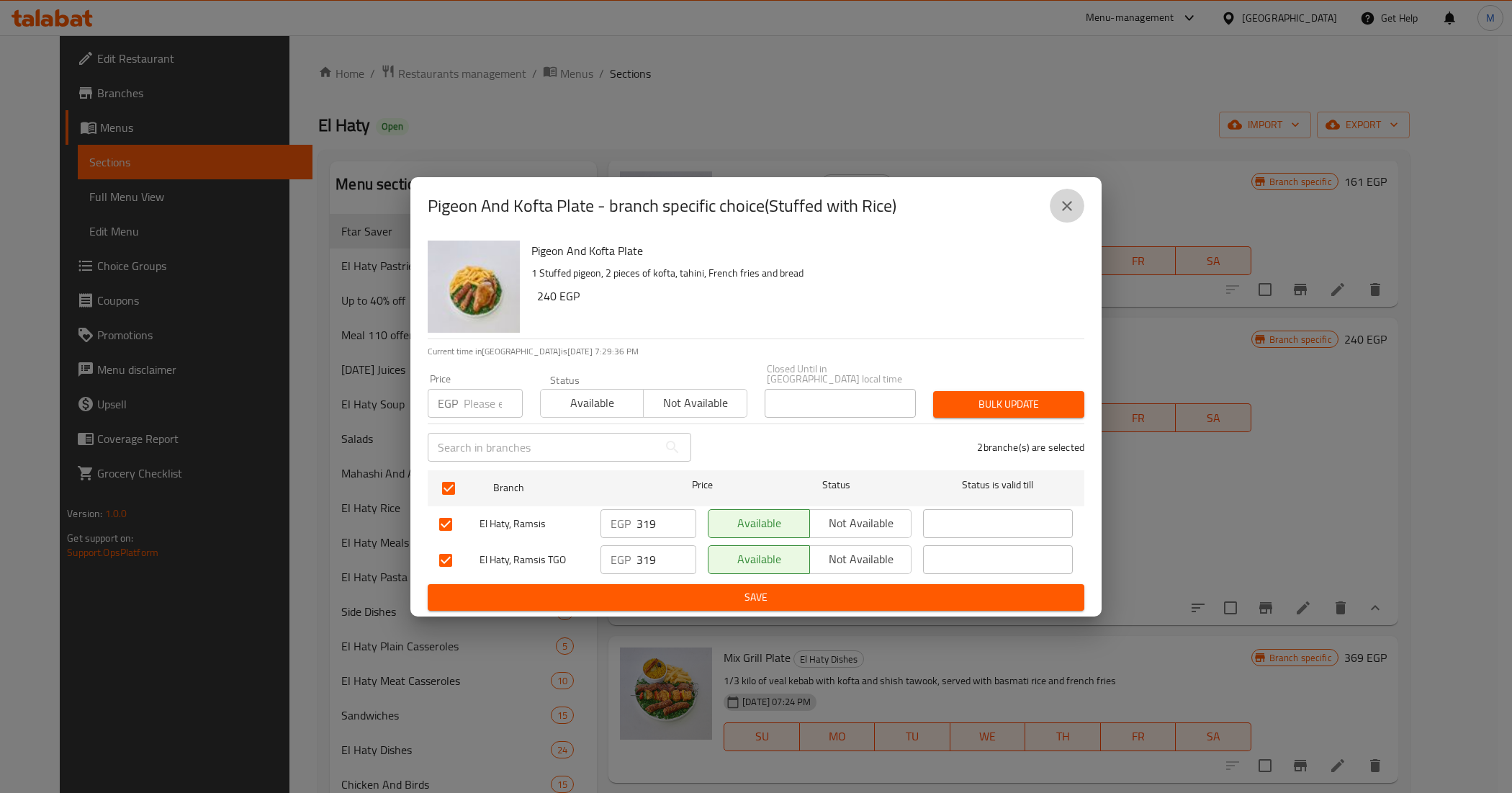
click at [1070, 204] on icon "close" at bounding box center [1067, 206] width 17 height 17
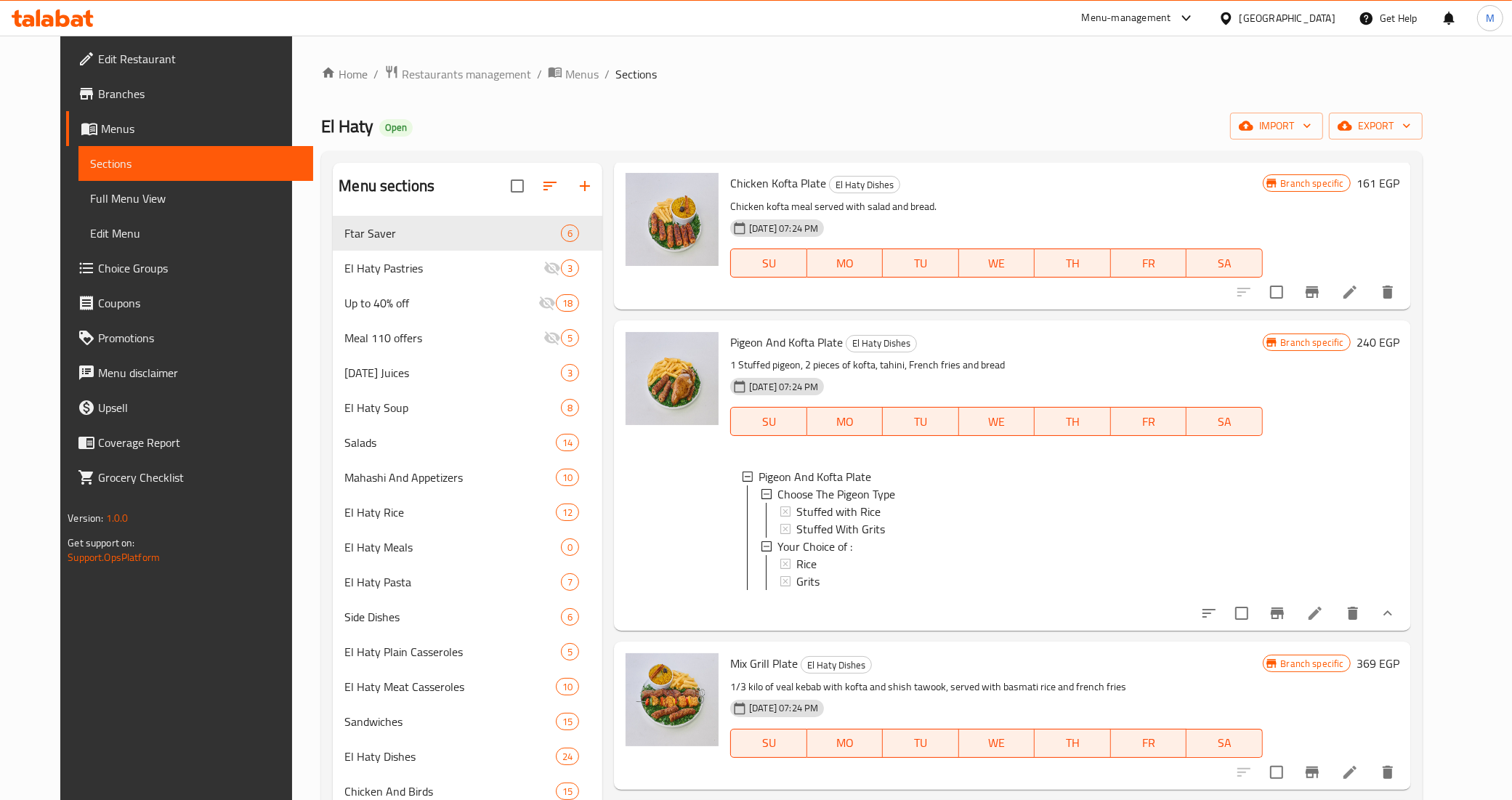
click at [699, 512] on div at bounding box center [671, 475] width 105 height 299
click at [121, 268] on span "Choice Groups" at bounding box center [200, 269] width 204 height 18
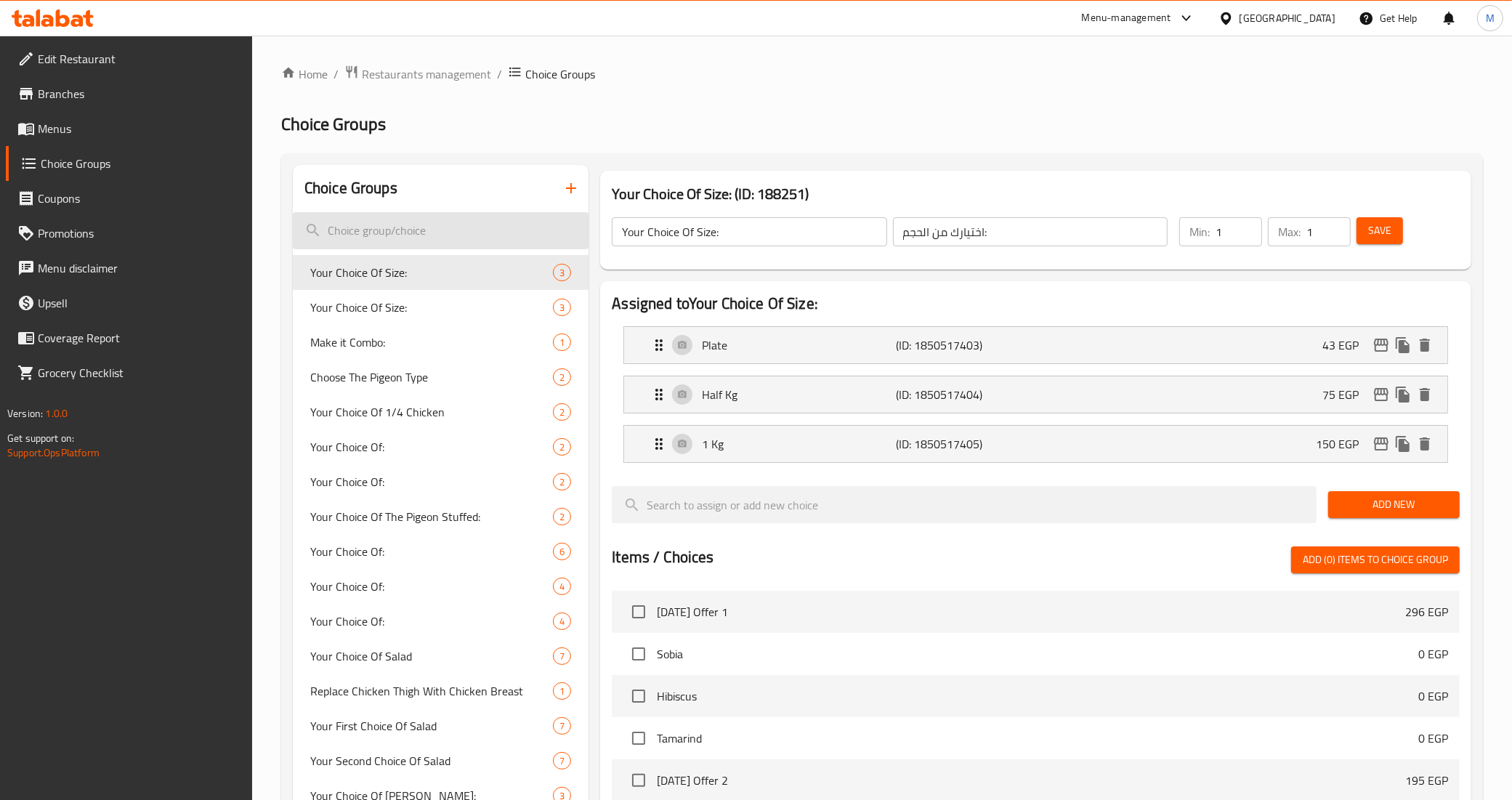
click at [455, 236] on input "search" at bounding box center [441, 231] width 296 height 37
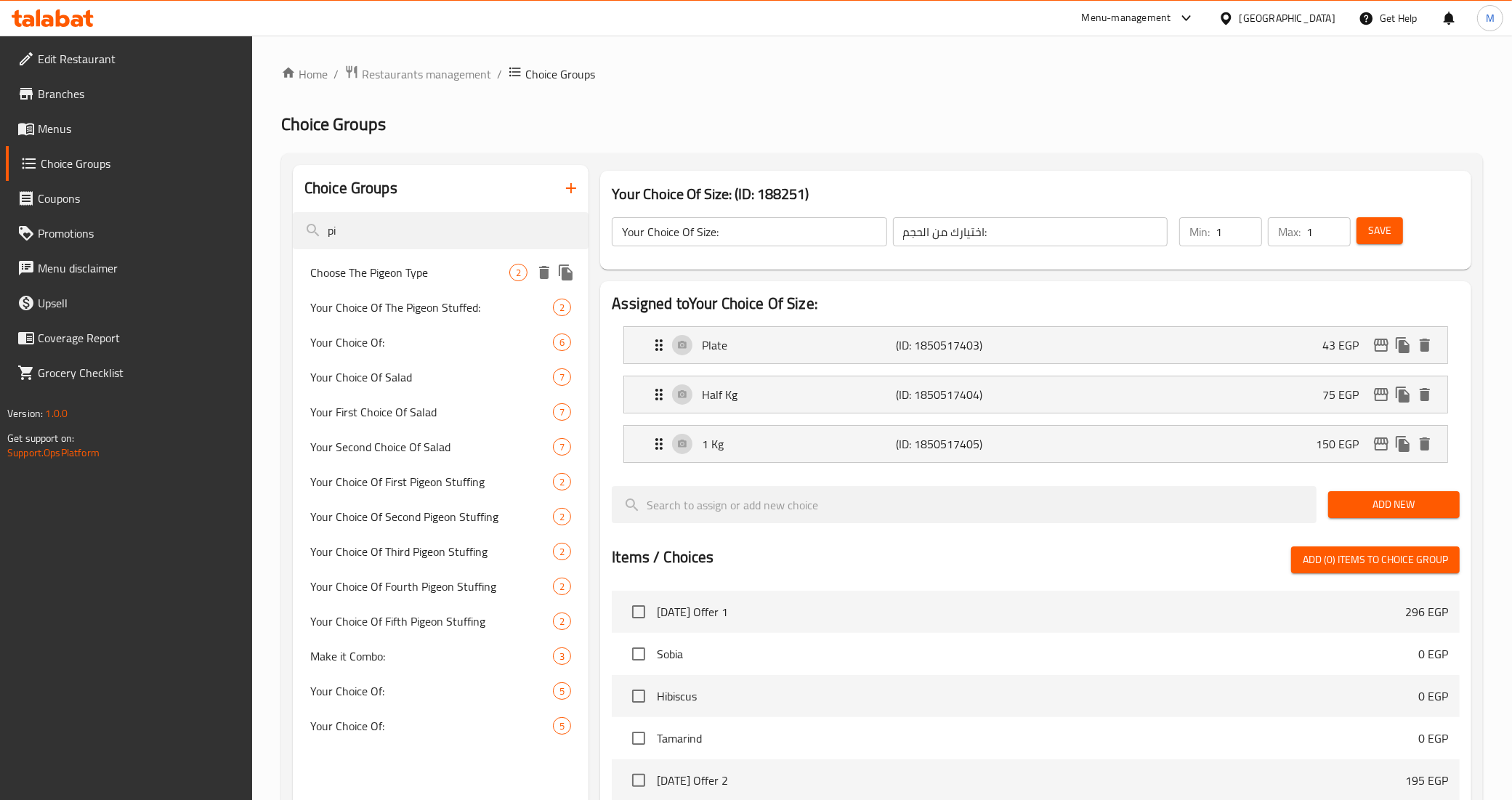
type input "pi"
click at [420, 271] on span "Choose The Pigeon Type" at bounding box center [409, 273] width 199 height 18
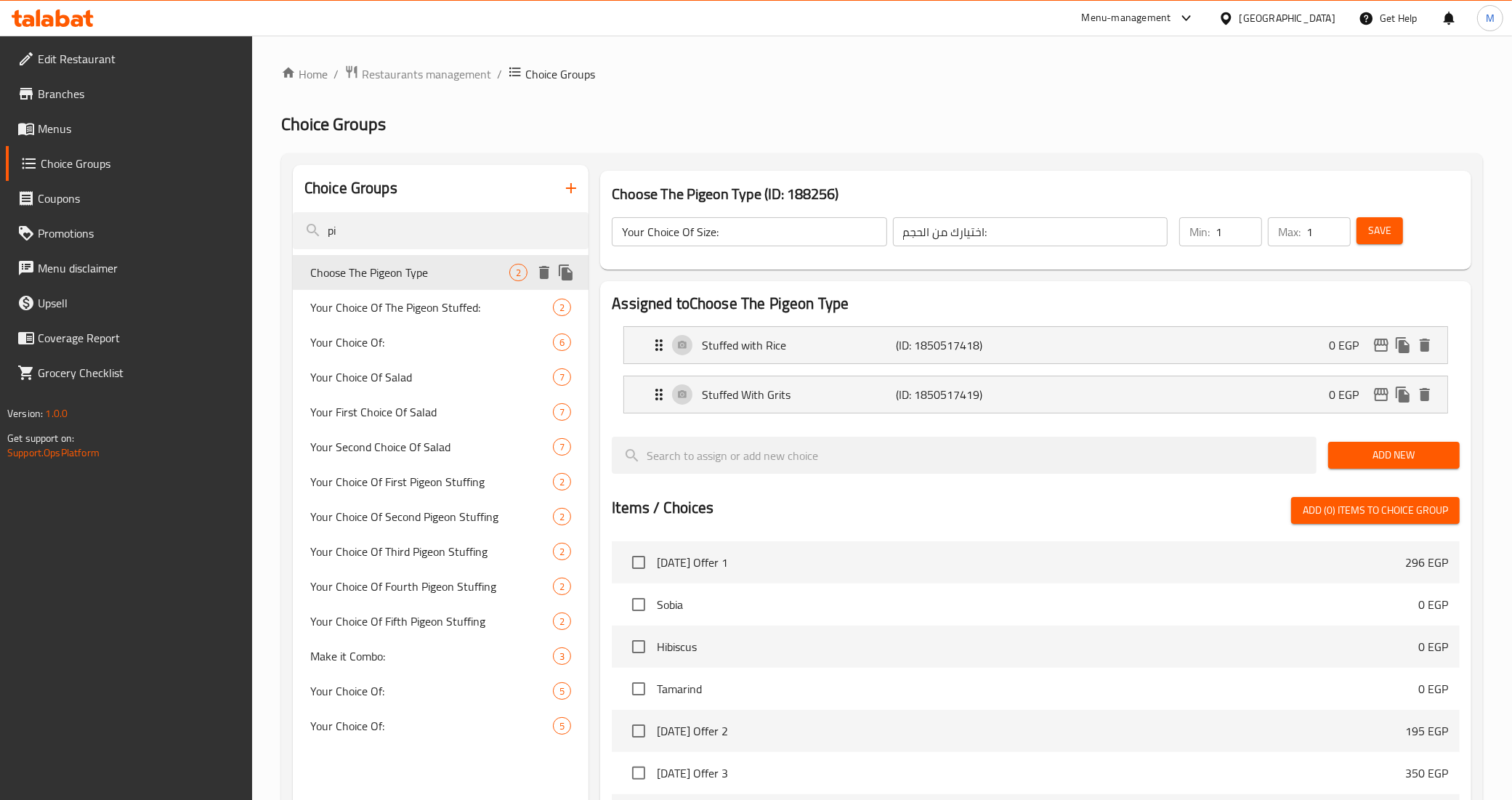
type input "Choose The Pigeon Type"
type input "إختار نوع الحمام"
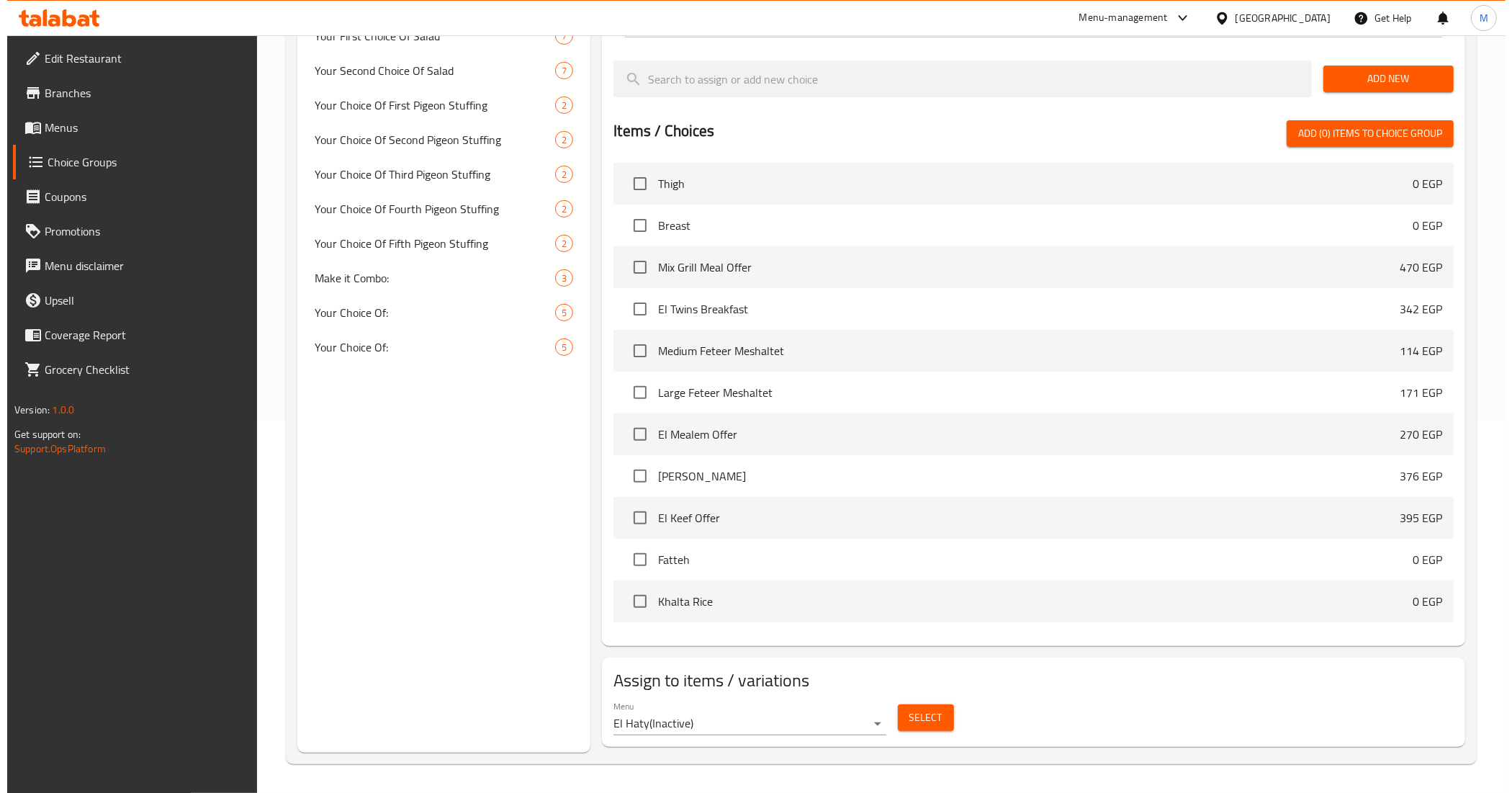
scroll to position [540, 0]
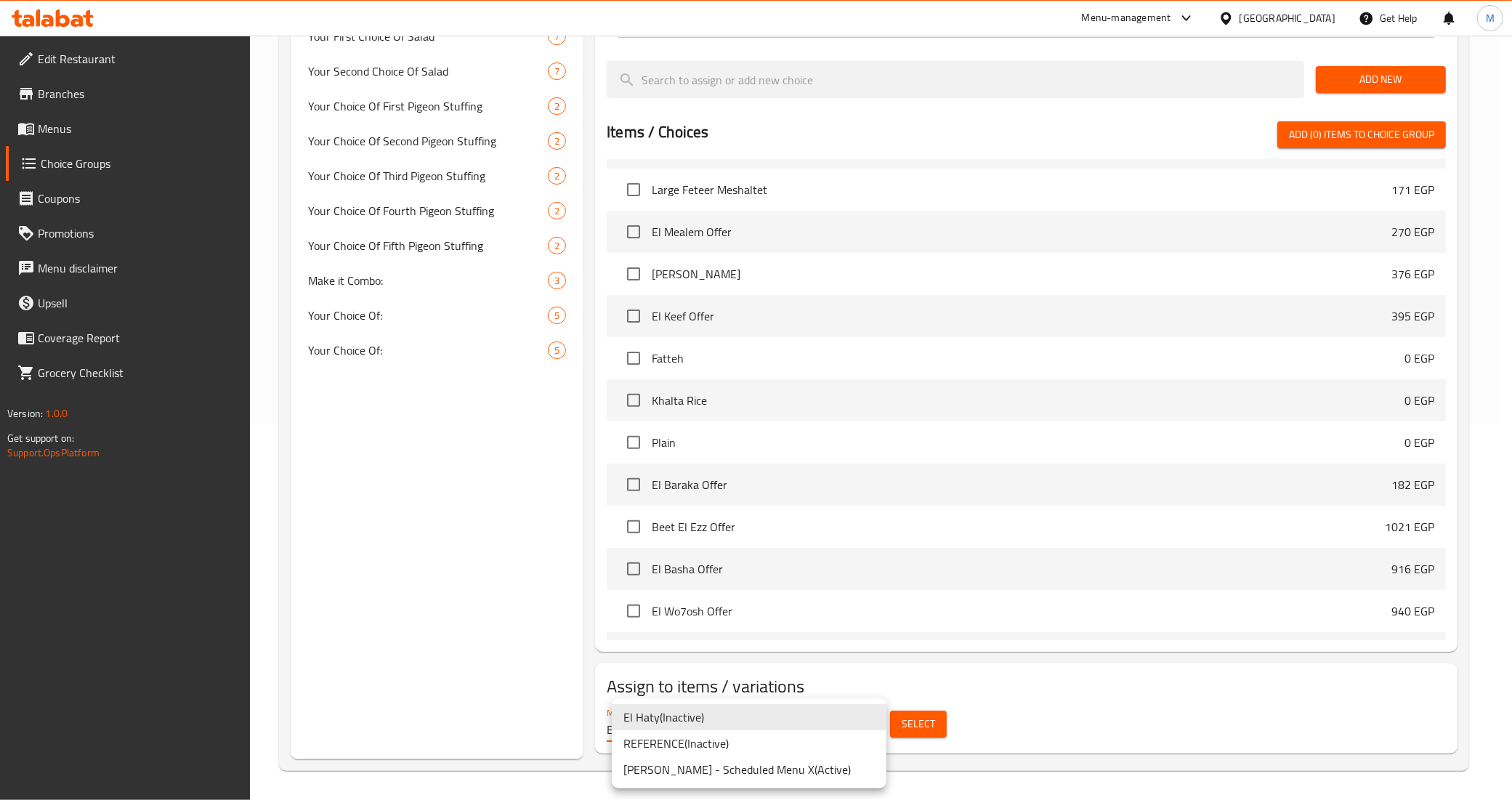
click at [741, 424] on body "​ Menu-management [GEOGRAPHIC_DATA] Get Help M Edit Restaurant Branches Menus C…" at bounding box center [756, 42] width 1512 height 765
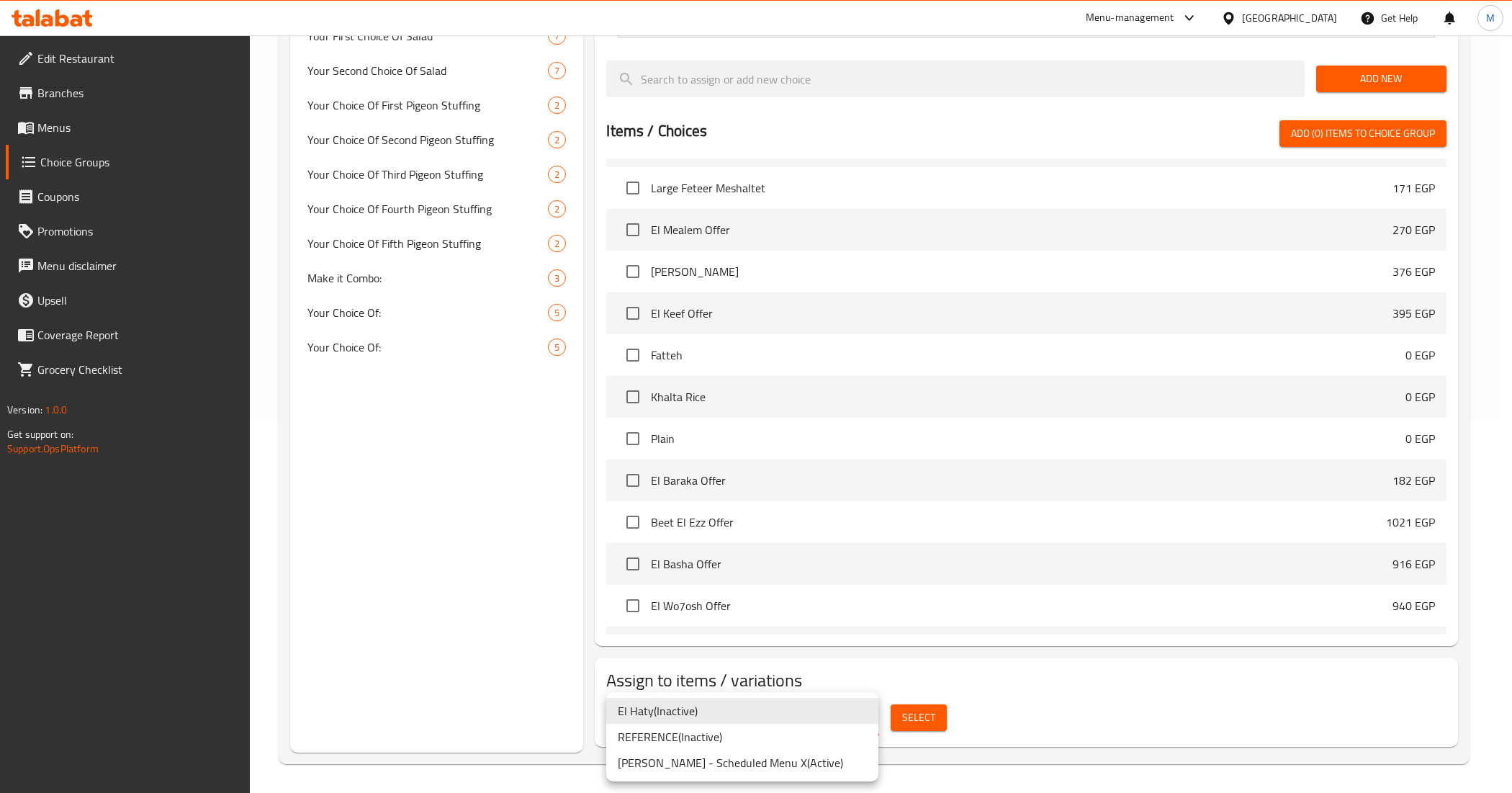
drag, startPoint x: 731, startPoint y: 736, endPoint x: 834, endPoint y: 729, distance: 103.2
click at [732, 735] on li "REFERENCE ( Inactive )" at bounding box center [742, 737] width 272 height 26
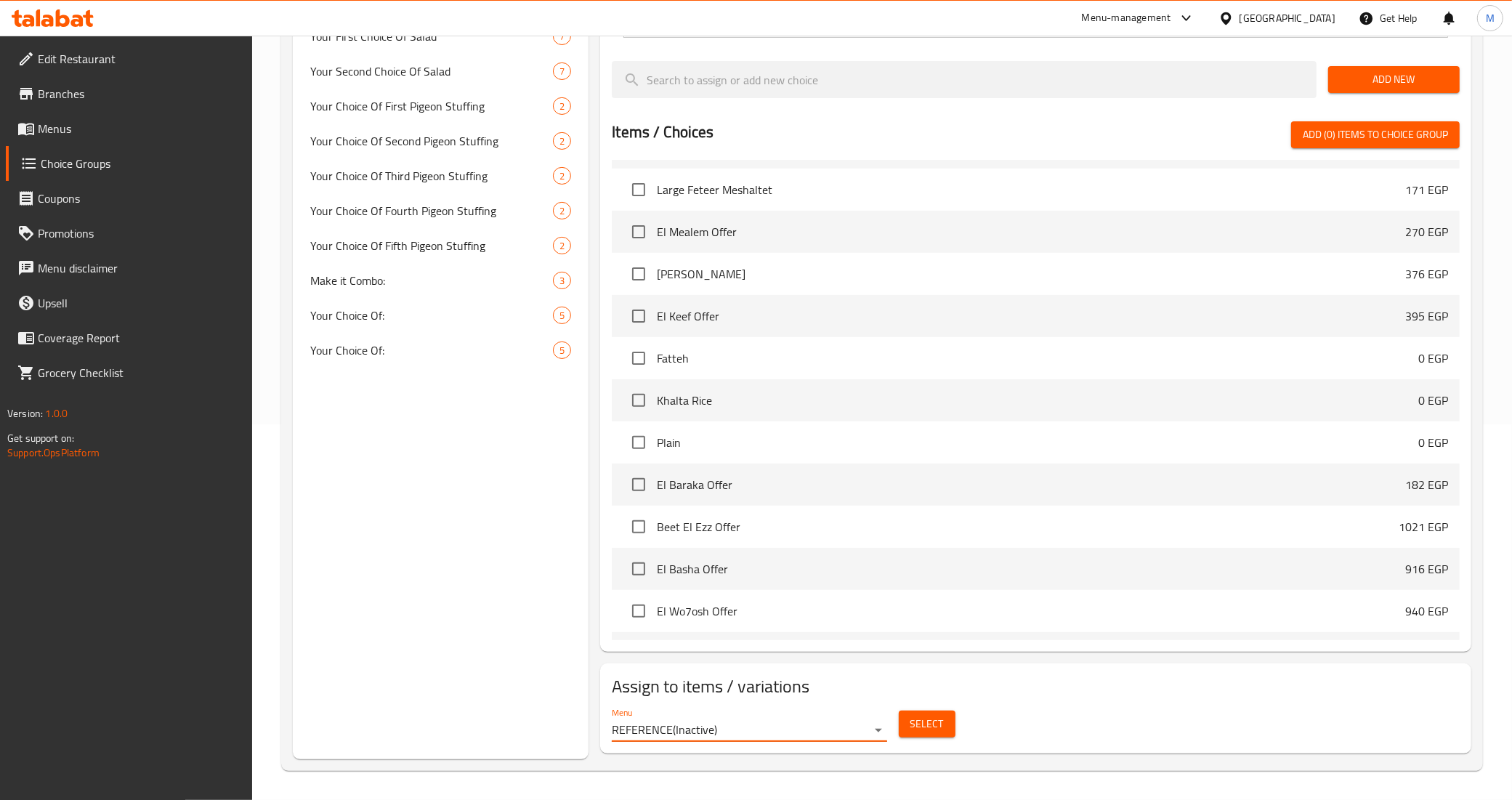
click at [786, 713] on div "Menu REFERENCE ( Inactive )" at bounding box center [748, 725] width 275 height 35
click at [782, 424] on body "​ Menu-management [GEOGRAPHIC_DATA] Get Help M Edit Restaurant Branches Menus C…" at bounding box center [756, 42] width 1512 height 765
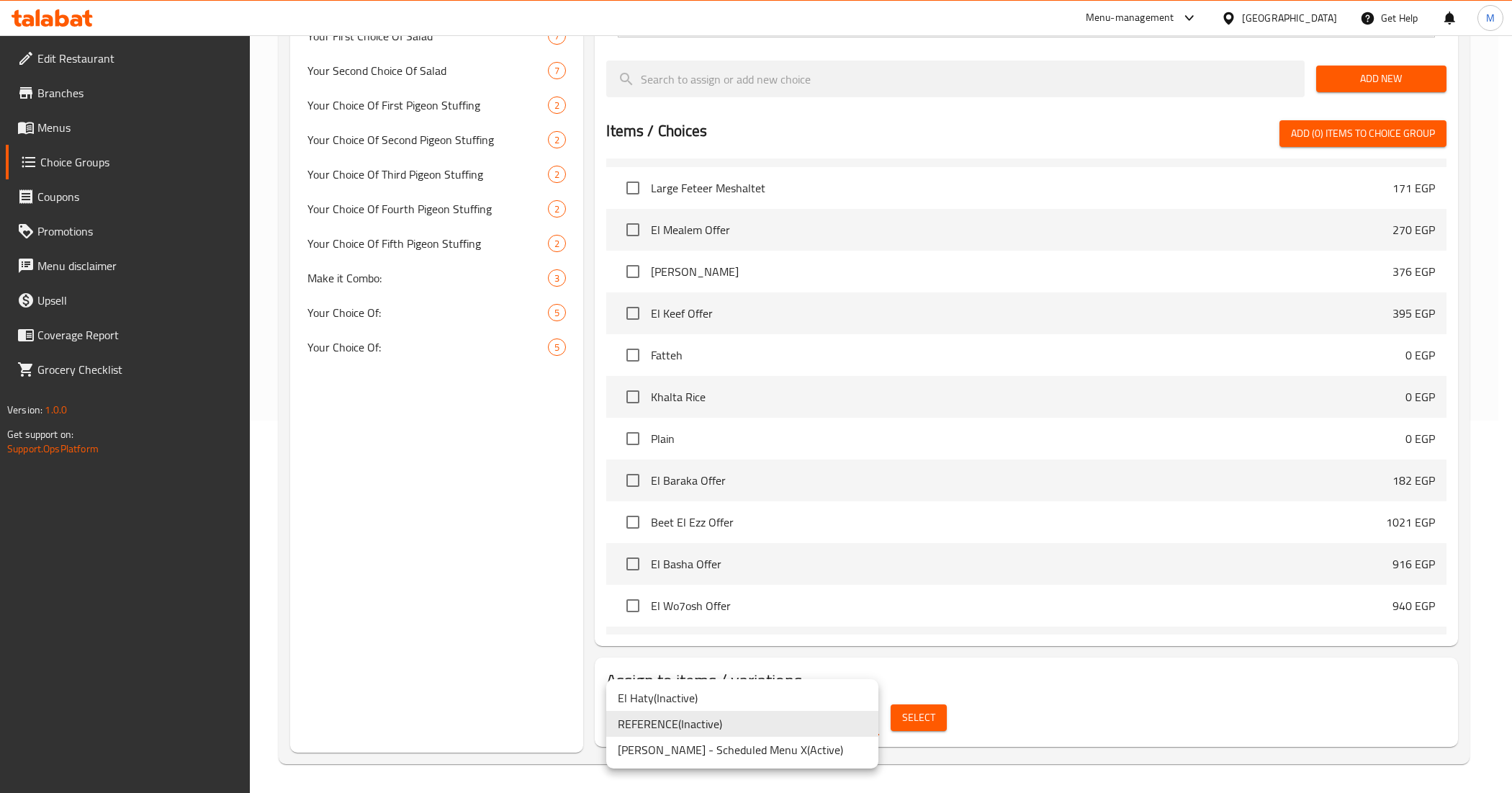
drag, startPoint x: 773, startPoint y: 750, endPoint x: 854, endPoint y: 745, distance: 81.2
click at [774, 750] on li "[PERSON_NAME] - Scheduled Menu X ( Active )" at bounding box center [742, 750] width 272 height 26
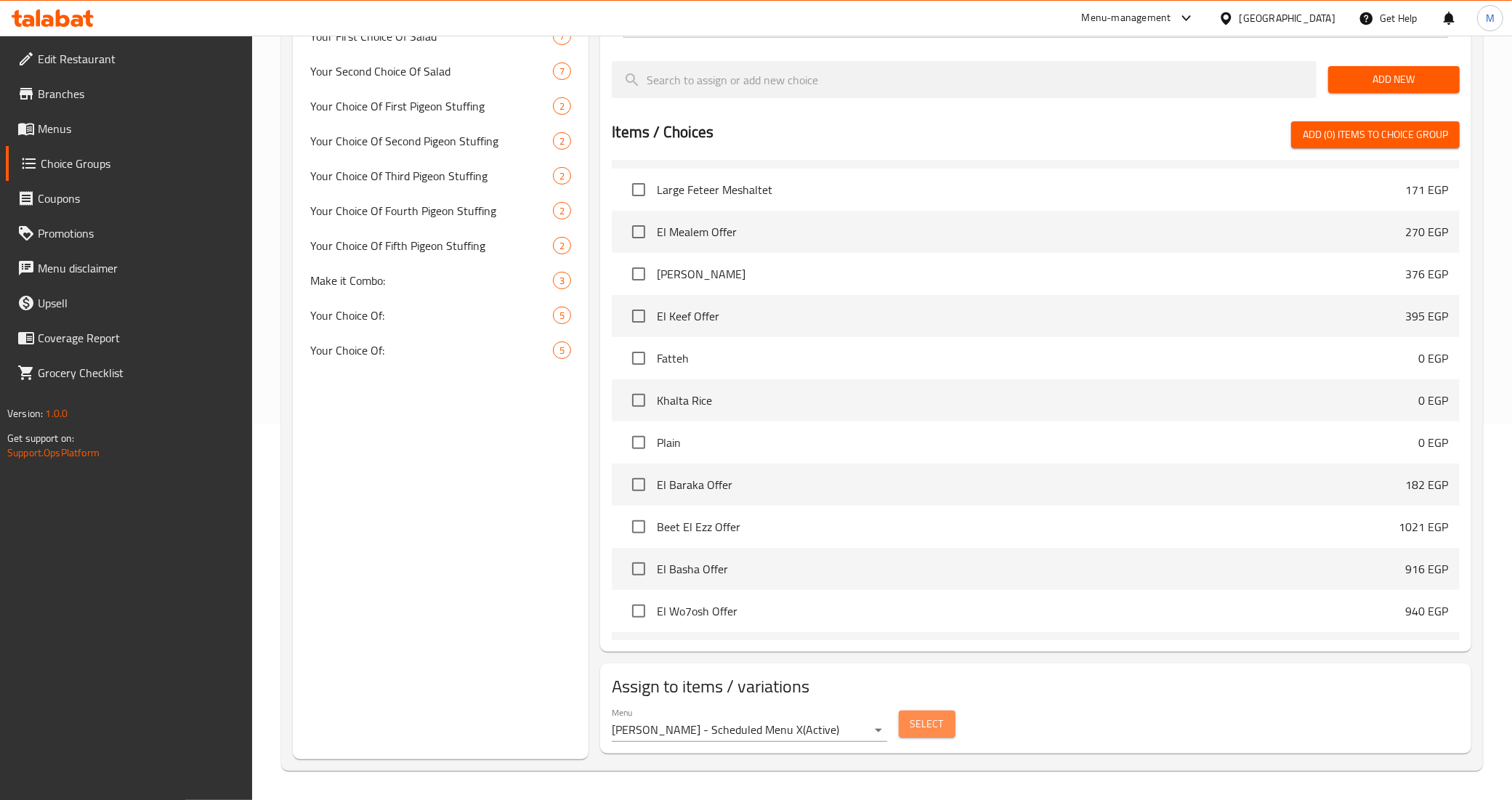
click at [915, 721] on span "Select" at bounding box center [927, 724] width 34 height 18
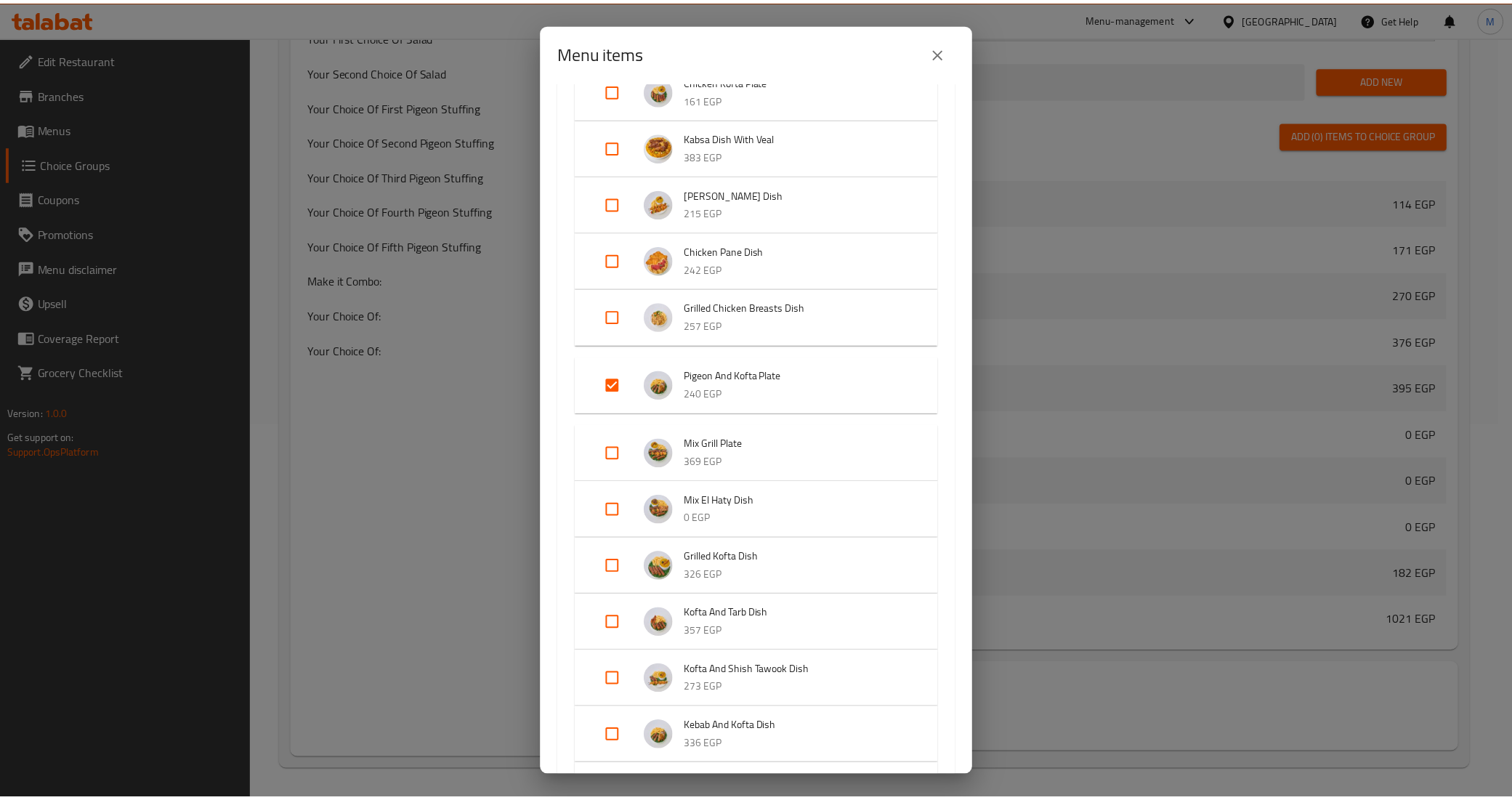
scroll to position [1000, 0]
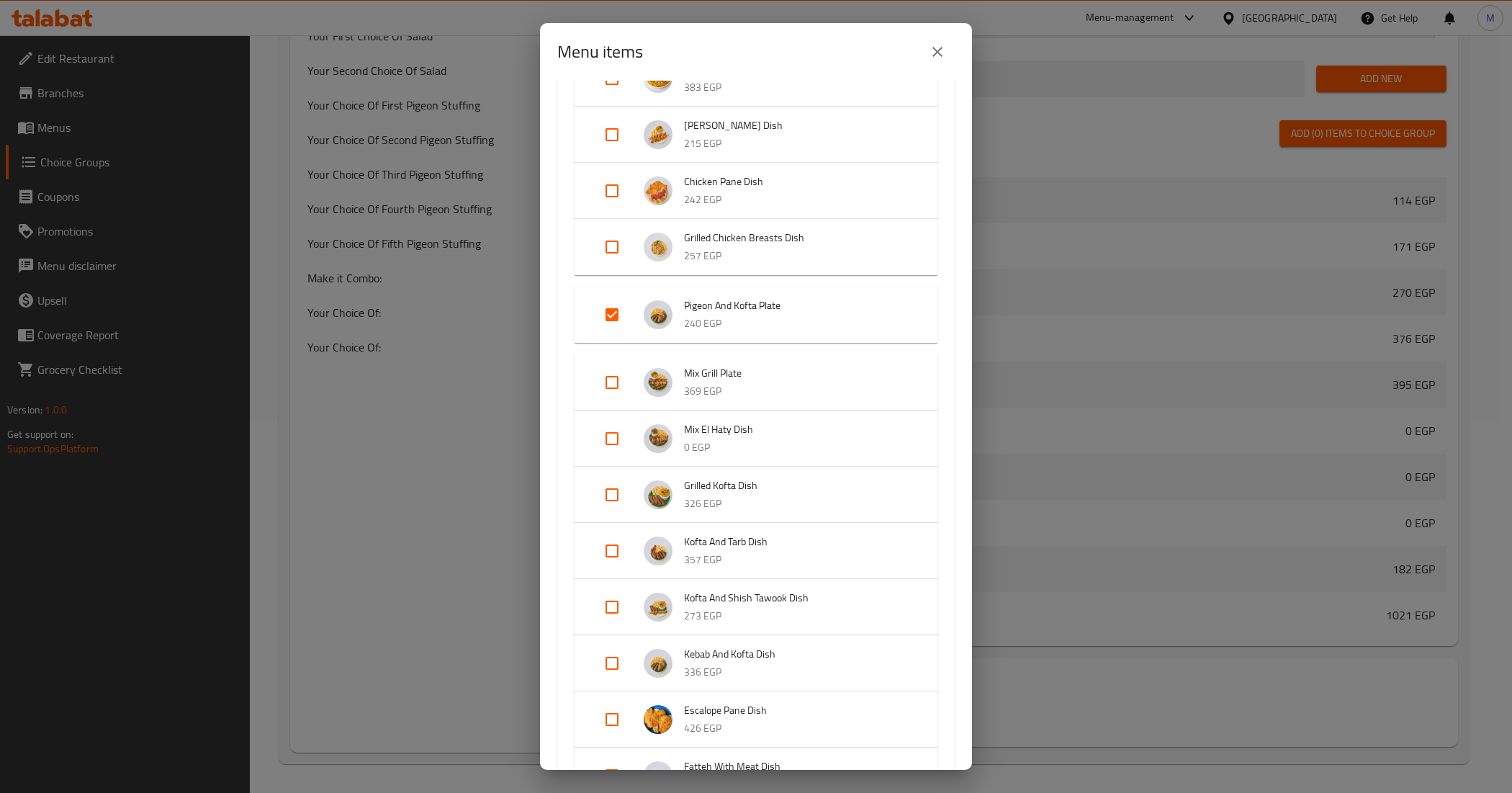
click at [939, 55] on icon "close" at bounding box center [937, 52] width 10 height 10
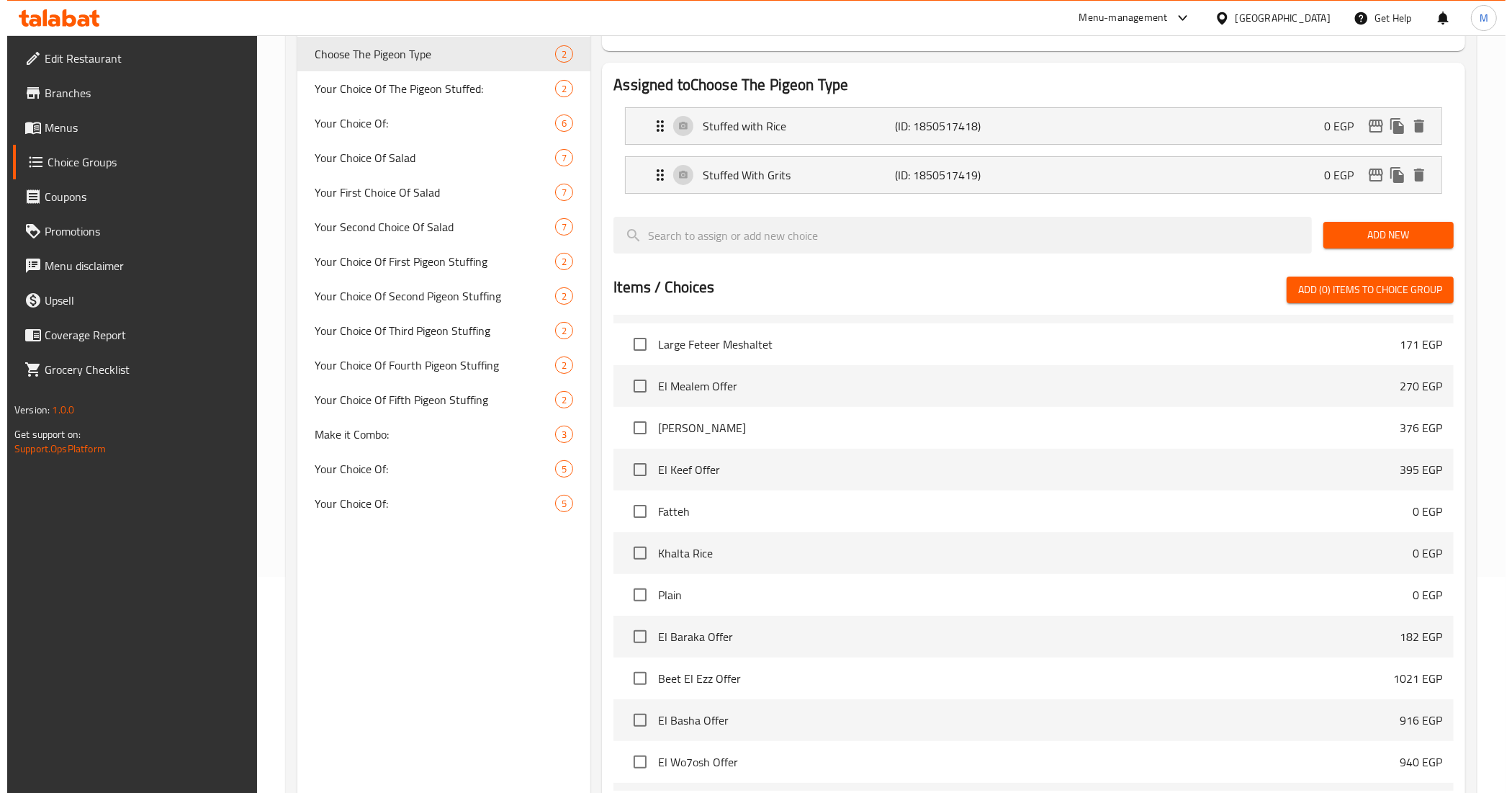
scroll to position [373, 0]
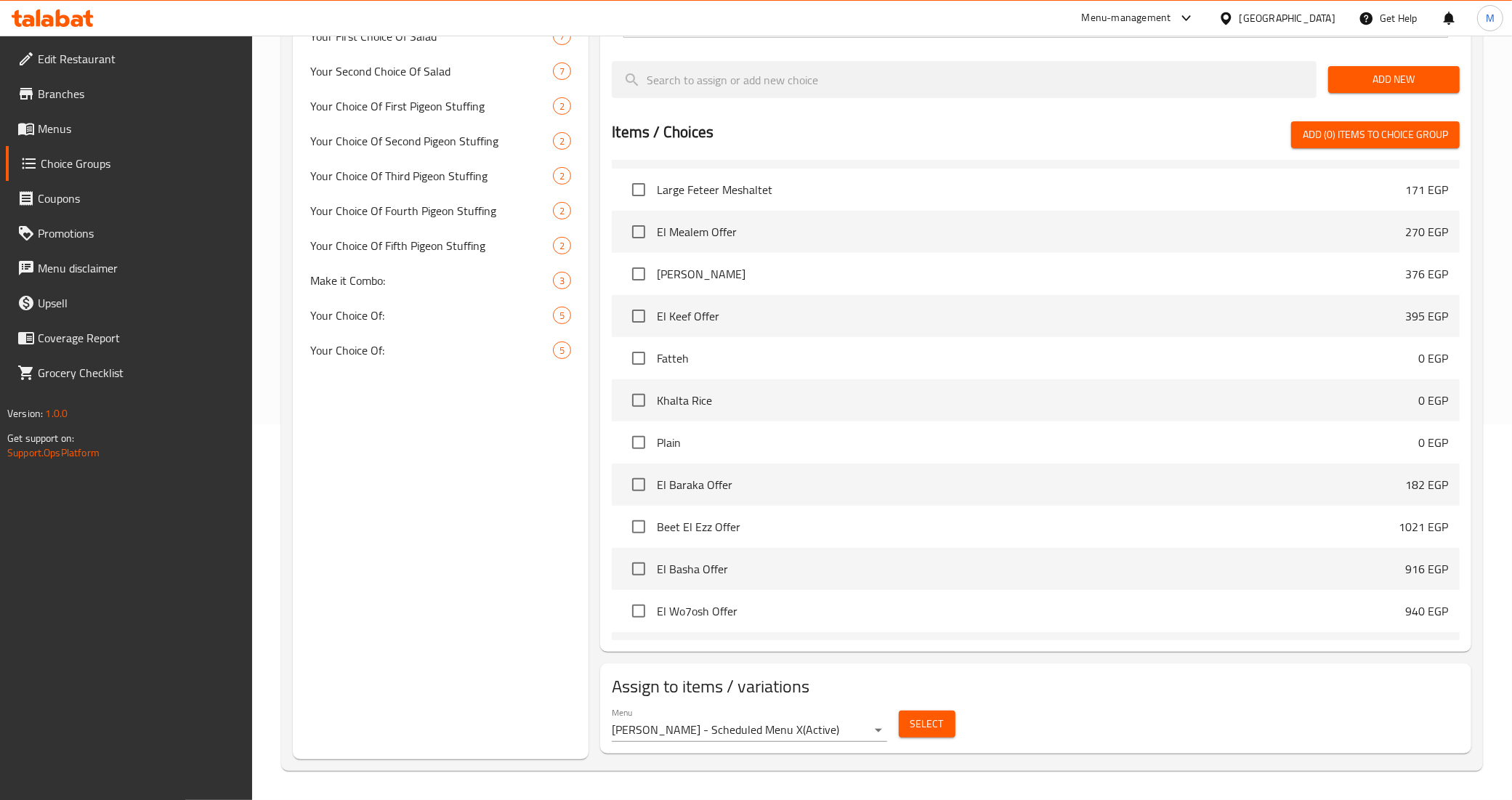
click at [928, 746] on div "Menu [PERSON_NAME] - Scheduled Menu X ( Active ) Select" at bounding box center [1035, 725] width 860 height 46
click at [937, 728] on span "Select" at bounding box center [927, 724] width 34 height 18
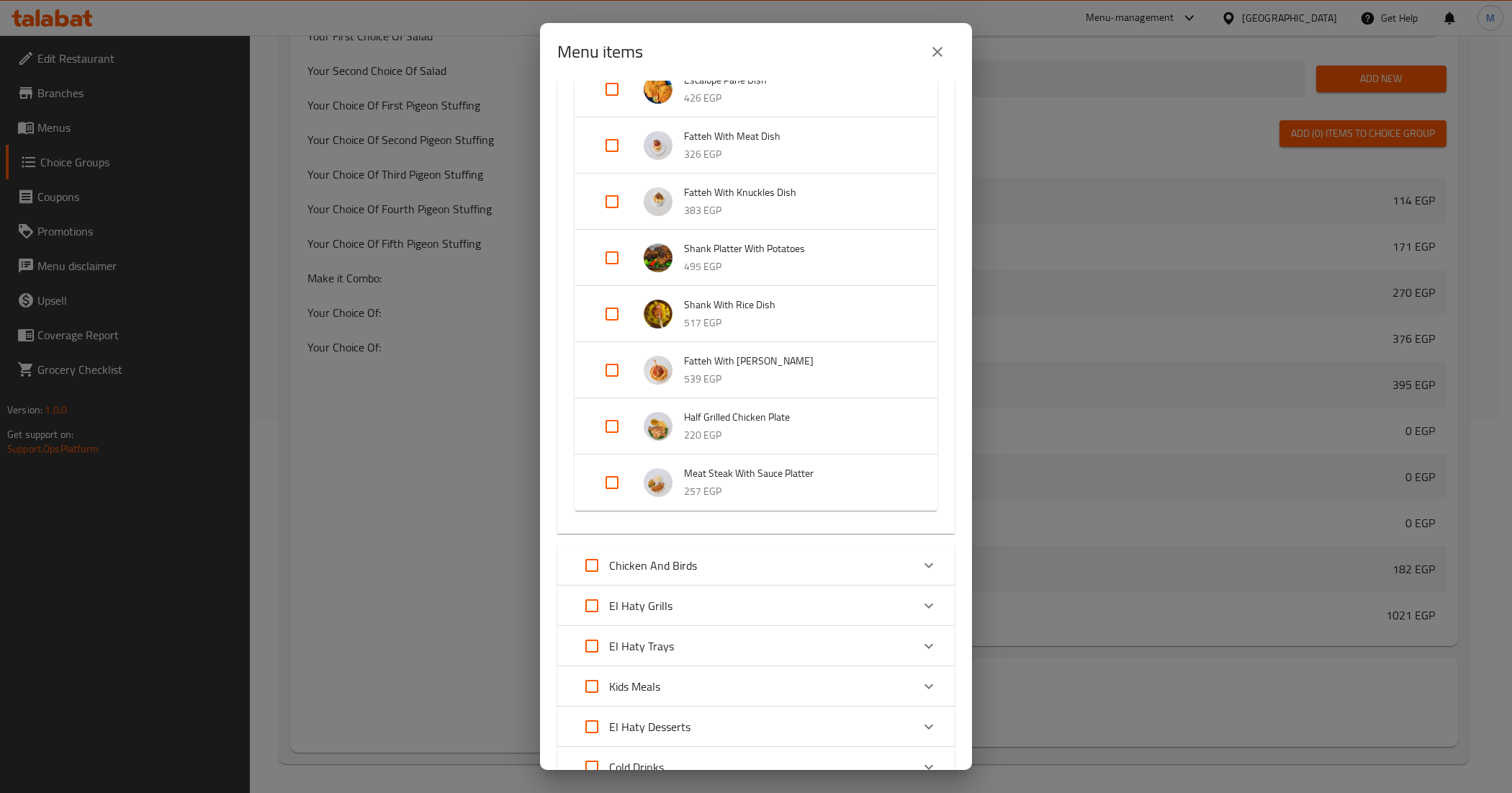
scroll to position [1081, 0]
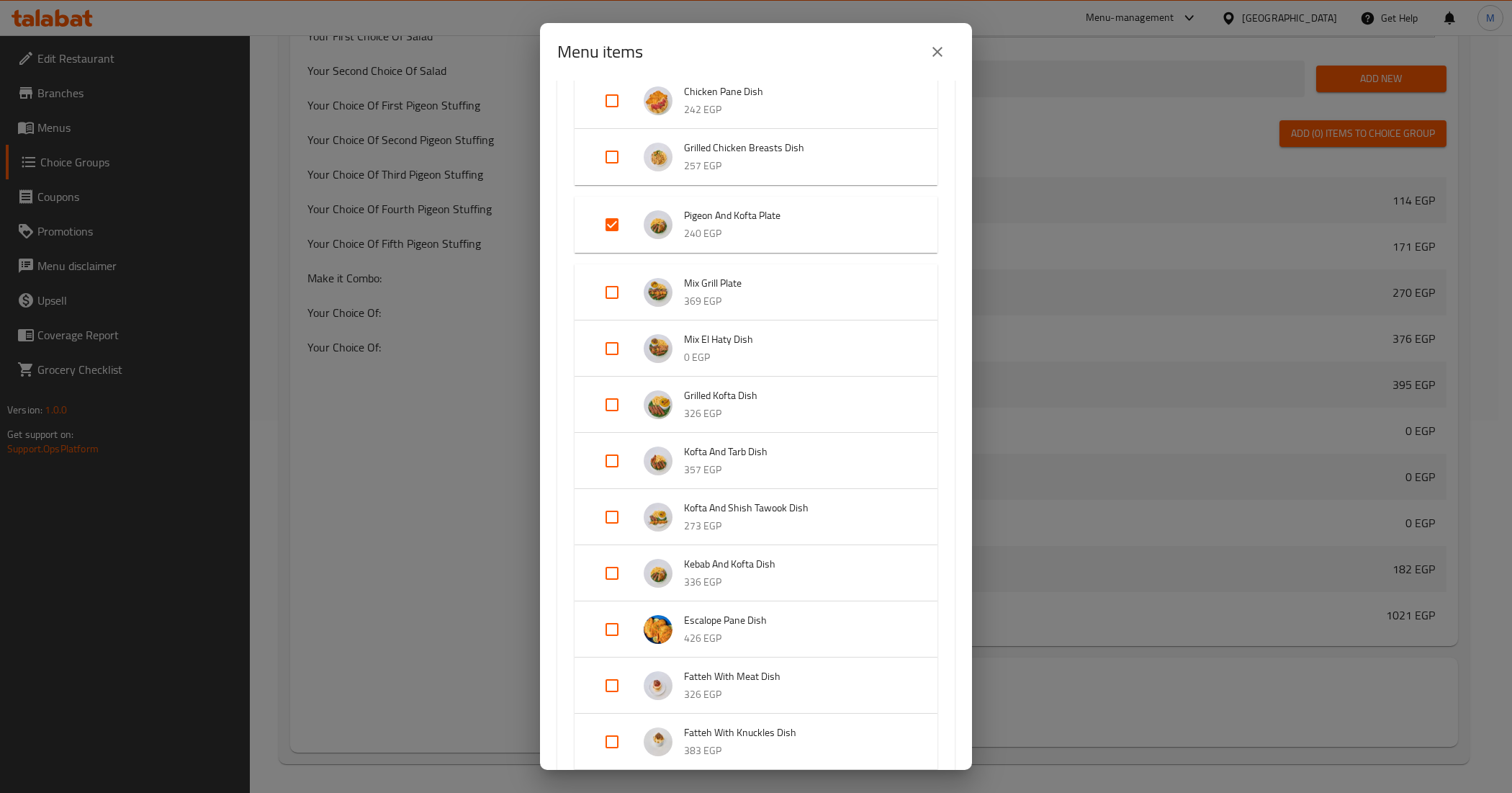
click at [615, 226] on input "Expand" at bounding box center [612, 225] width 35 height 35
checkbox input "false"
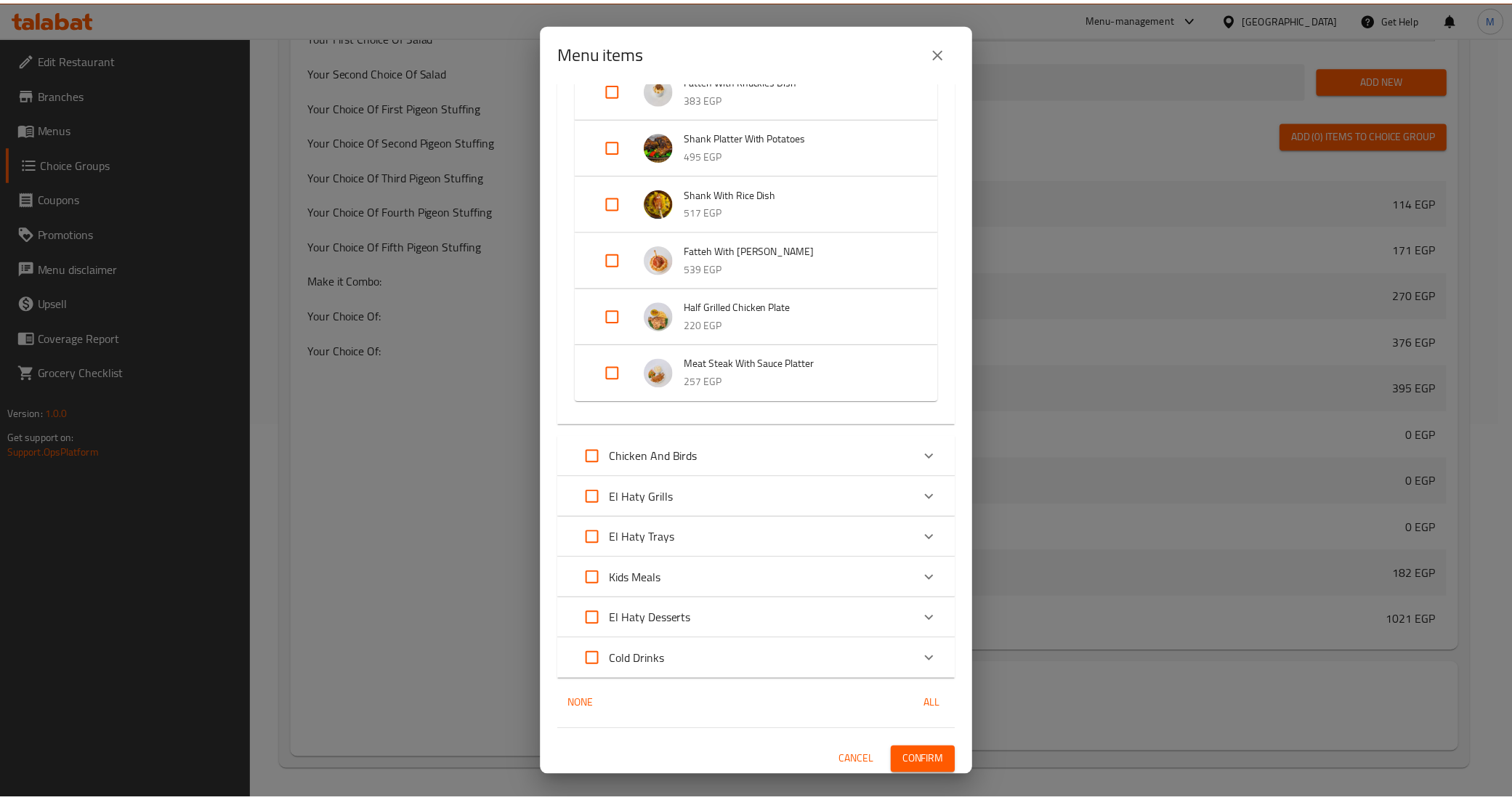
scroll to position [1727, 0]
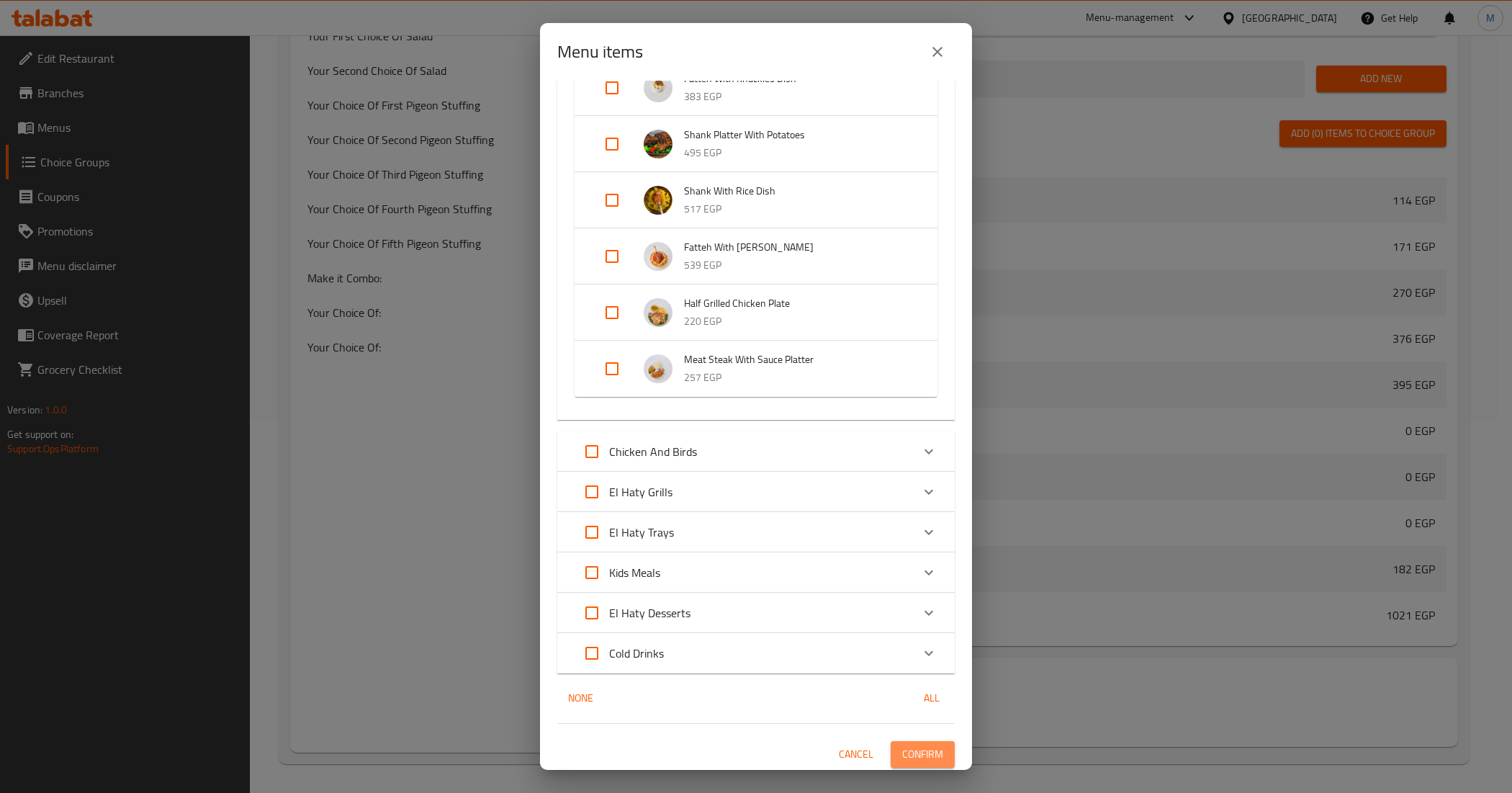
click at [916, 752] on span "Confirm" at bounding box center [923, 754] width 41 height 18
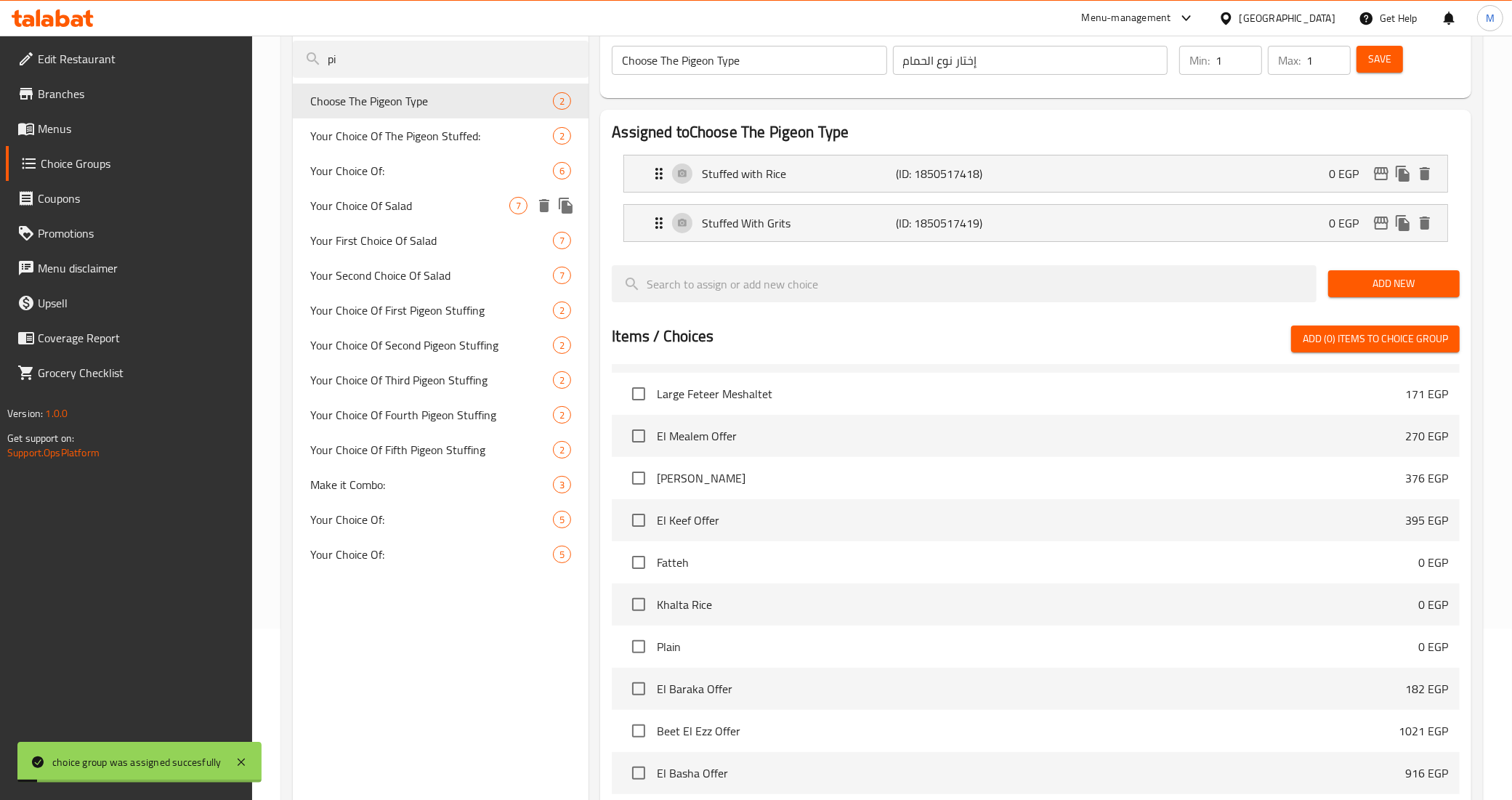
scroll to position [0, 0]
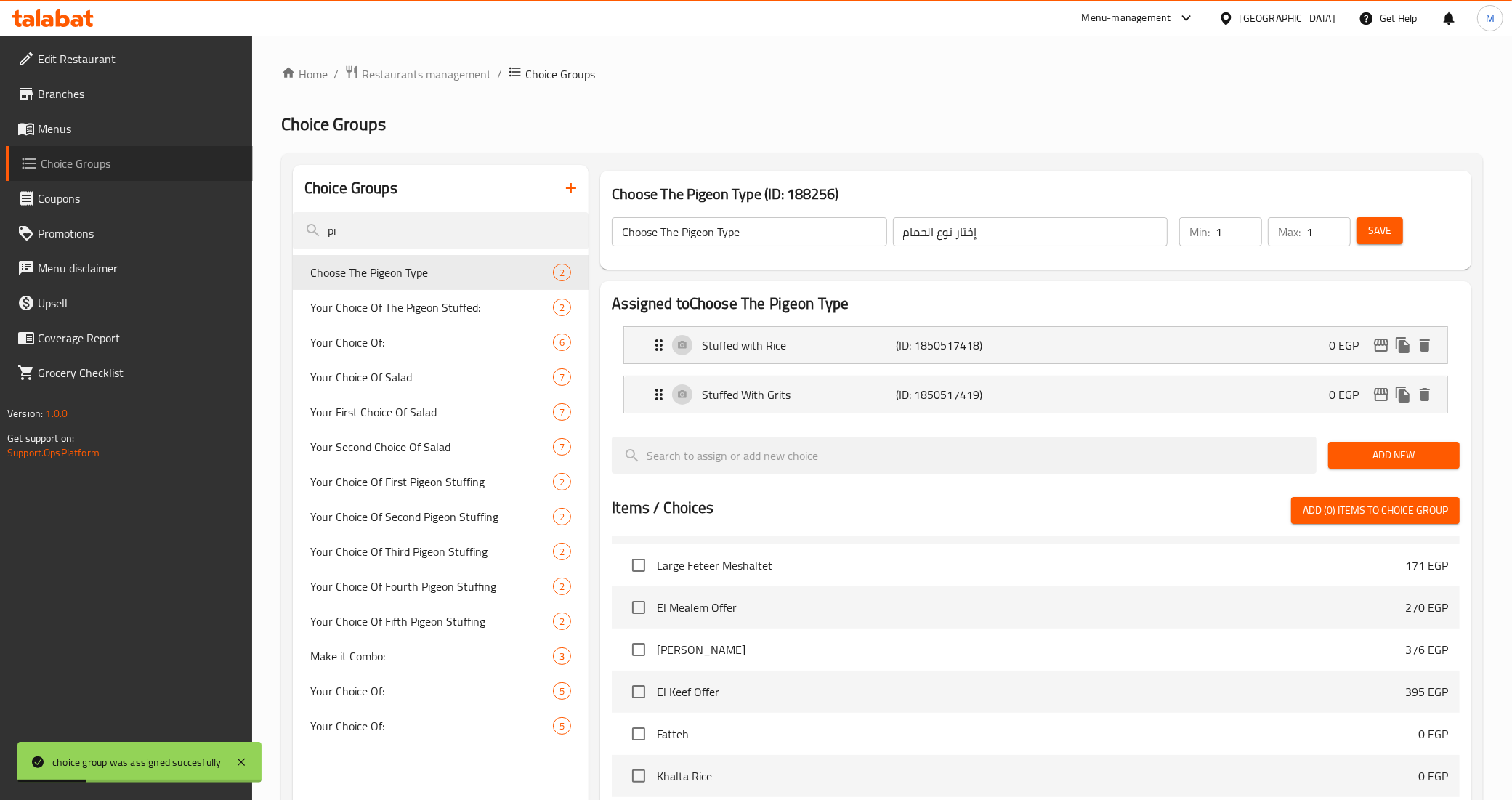
click at [91, 157] on span "Choice Groups" at bounding box center [141, 164] width 200 height 18
click at [105, 131] on span "Menus" at bounding box center [139, 129] width 204 height 18
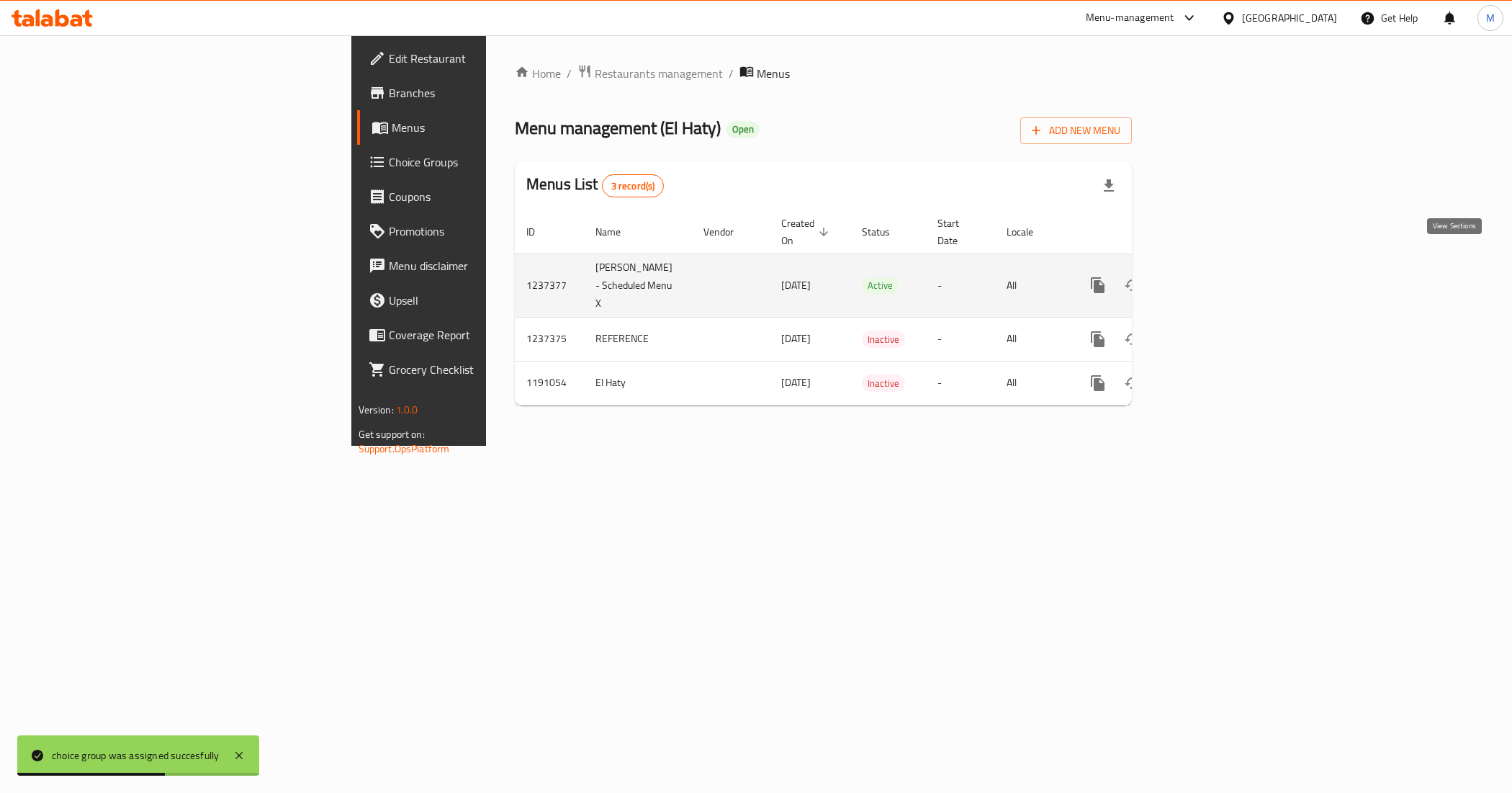
click at [1210, 277] on icon "enhanced table" at bounding box center [1202, 285] width 17 height 17
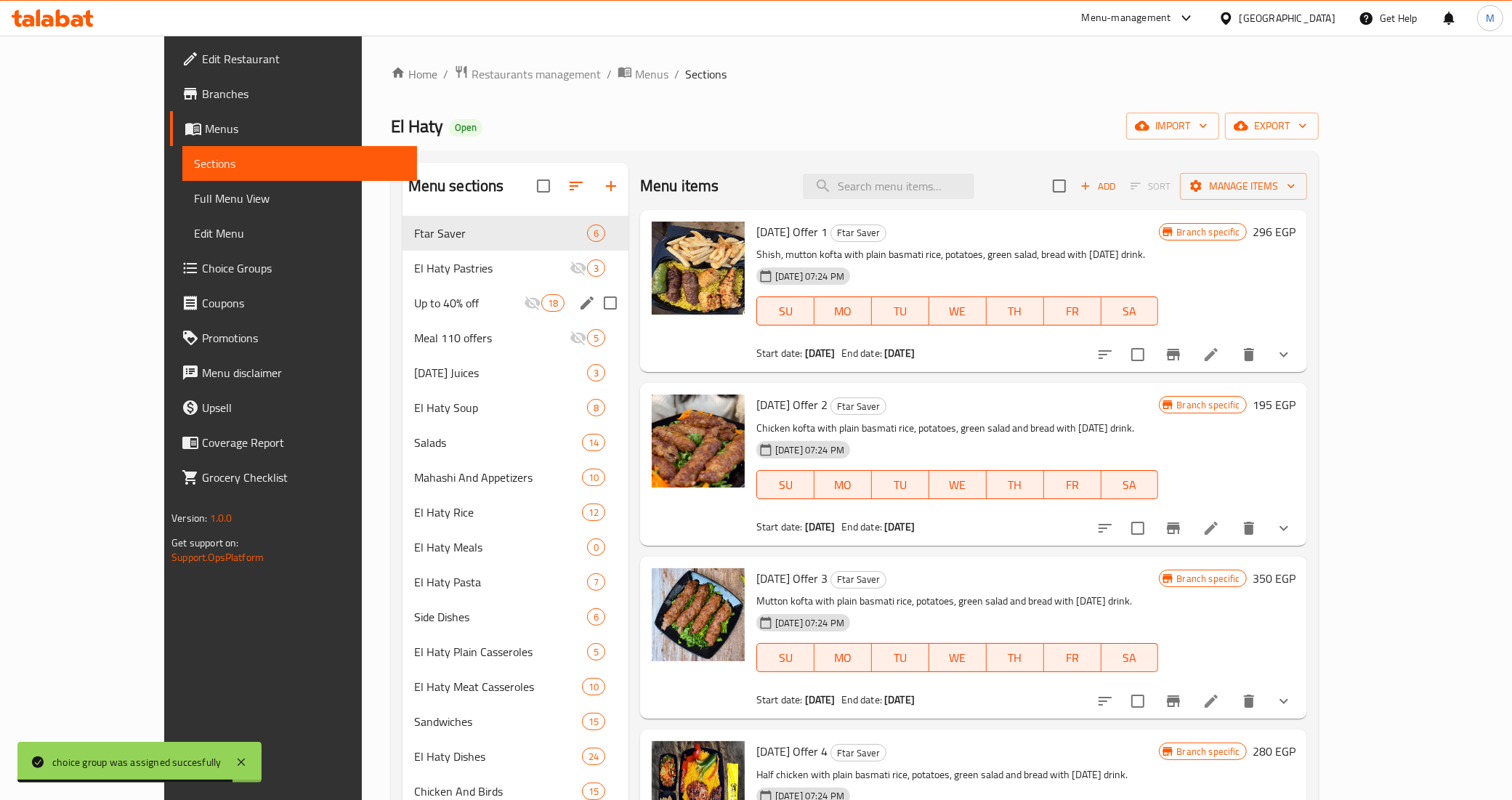
click at [414, 333] on span "Meal 110 offers" at bounding box center [492, 338] width 155 height 18
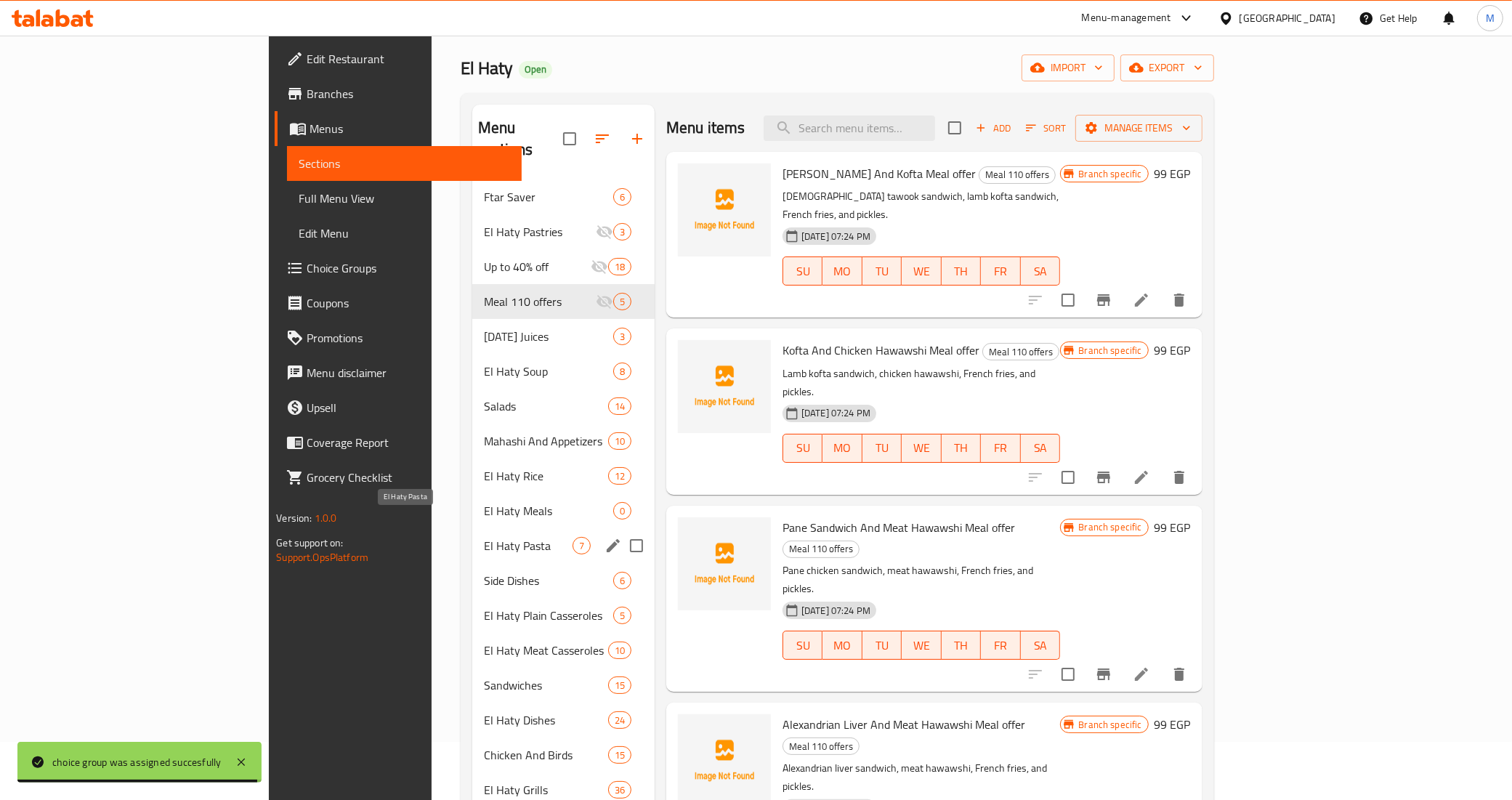
scroll to position [91, 0]
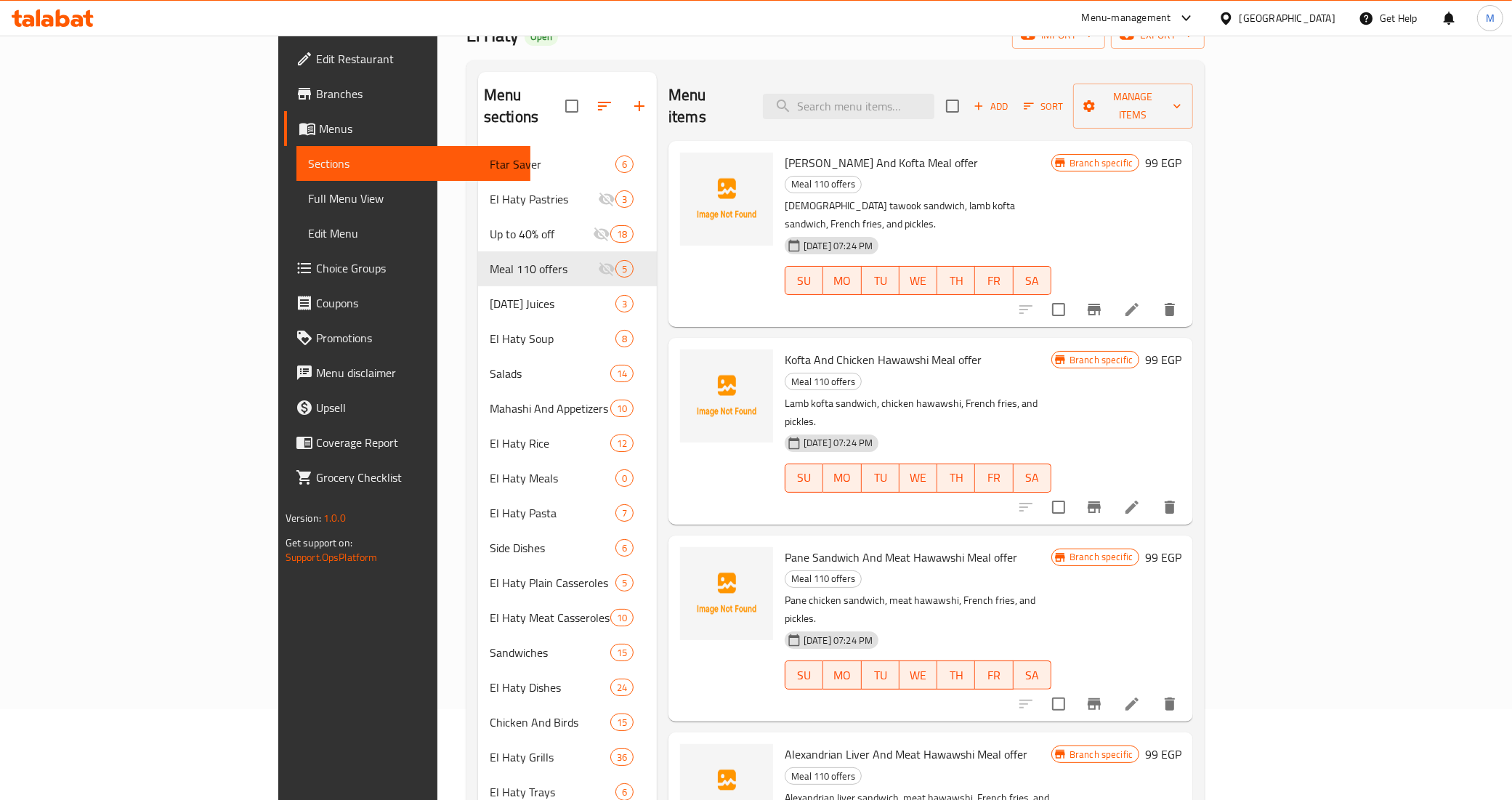
click at [1003, 59] on div "Home / Restaurants management / Menus / Sections El Haty Open import export Men…" at bounding box center [835, 452] width 738 height 958
click at [952, 118] on div "Menu items Add Sort Manage items" at bounding box center [930, 107] width 525 height 69
click at [934, 94] on input "search" at bounding box center [849, 107] width 171 height 26
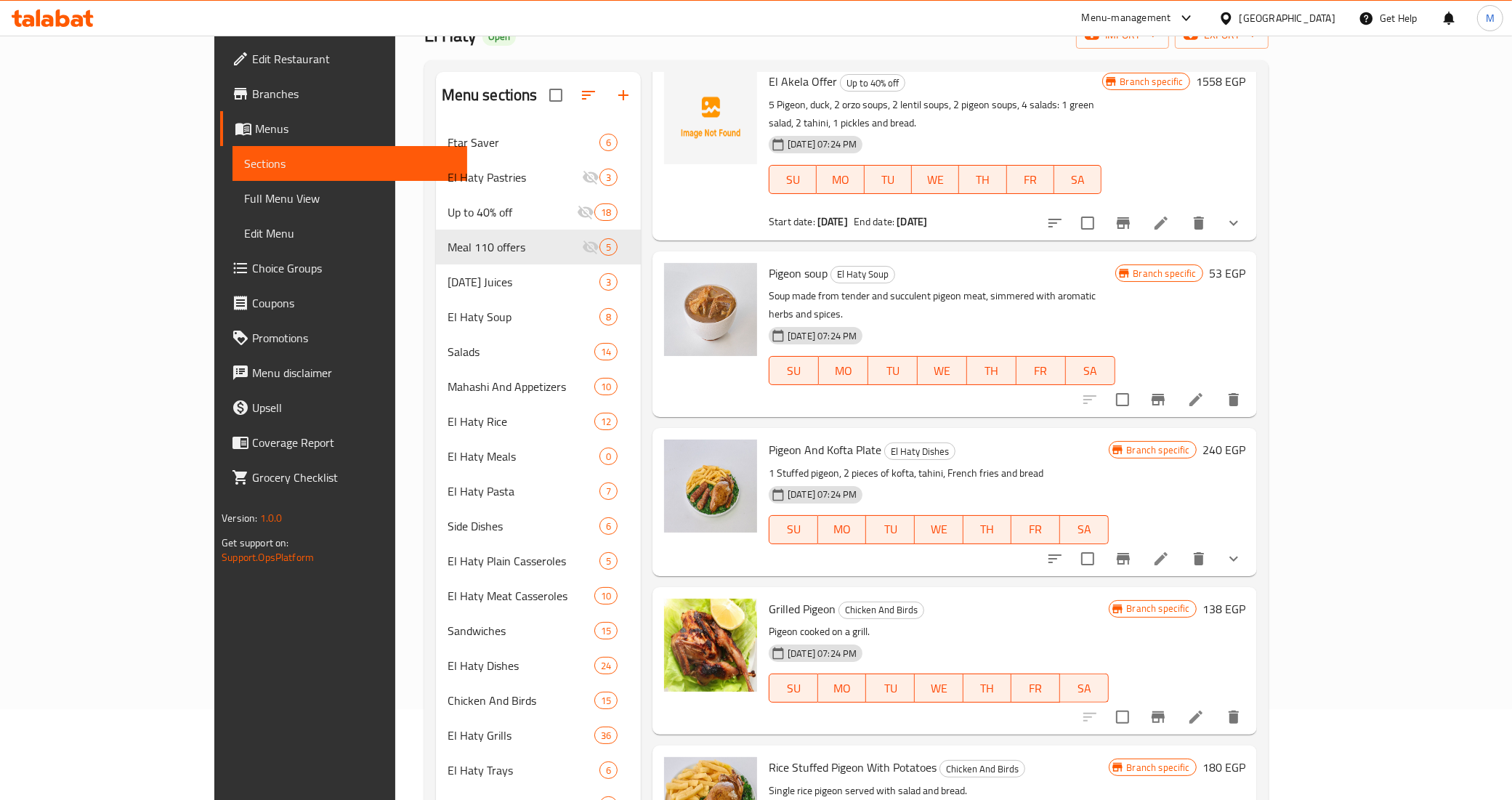
scroll to position [273, 0]
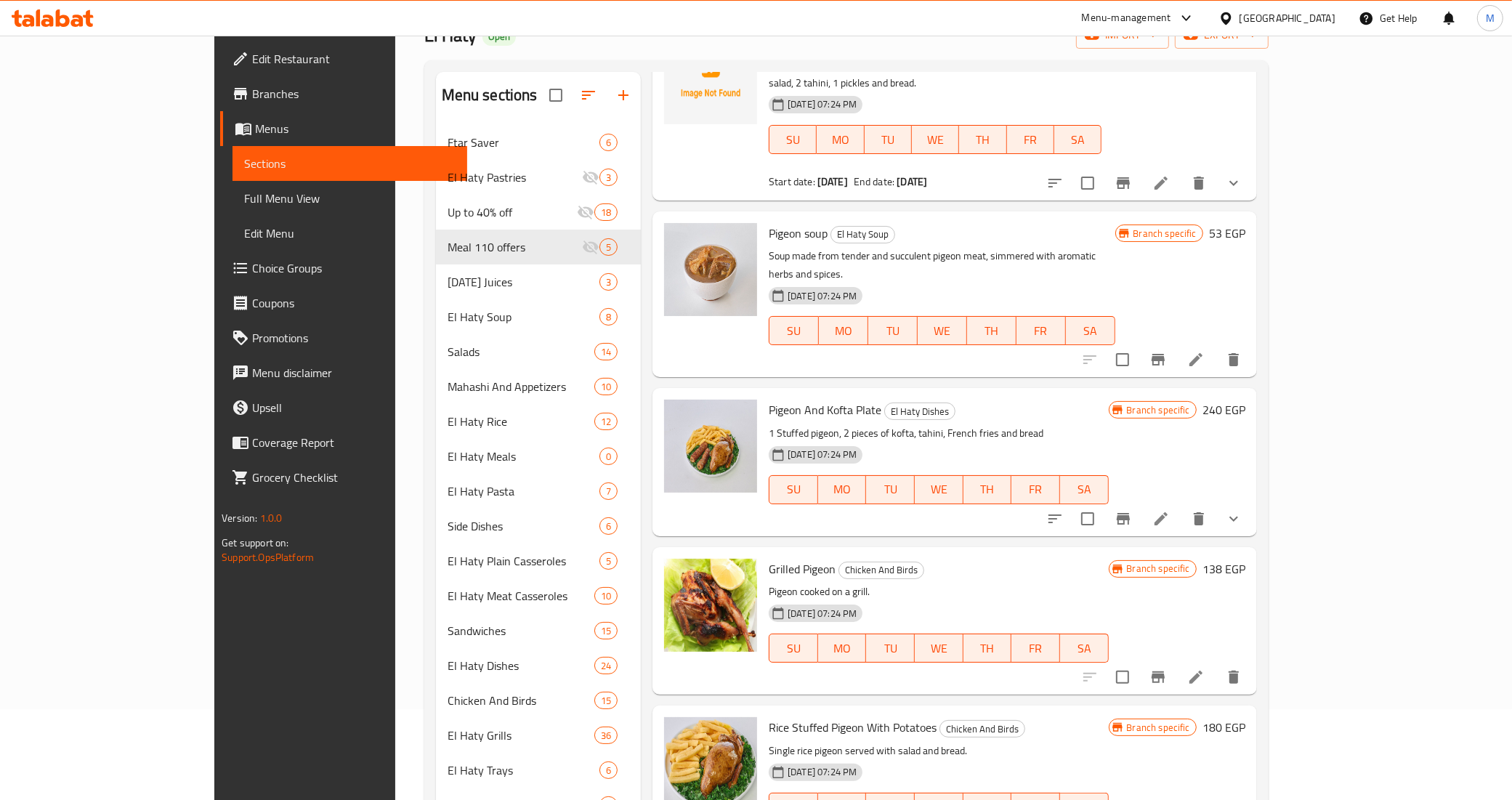
type input "pig"
click at [1257, 476] on div "Pigeon And Kofta Plate El Haty Dishes 1 Stuffed pigeon, 2 pieces of kofta, tahi…" at bounding box center [954, 462] width 604 height 147
click at [1242, 510] on icon "show more" at bounding box center [1234, 519] width 18 height 18
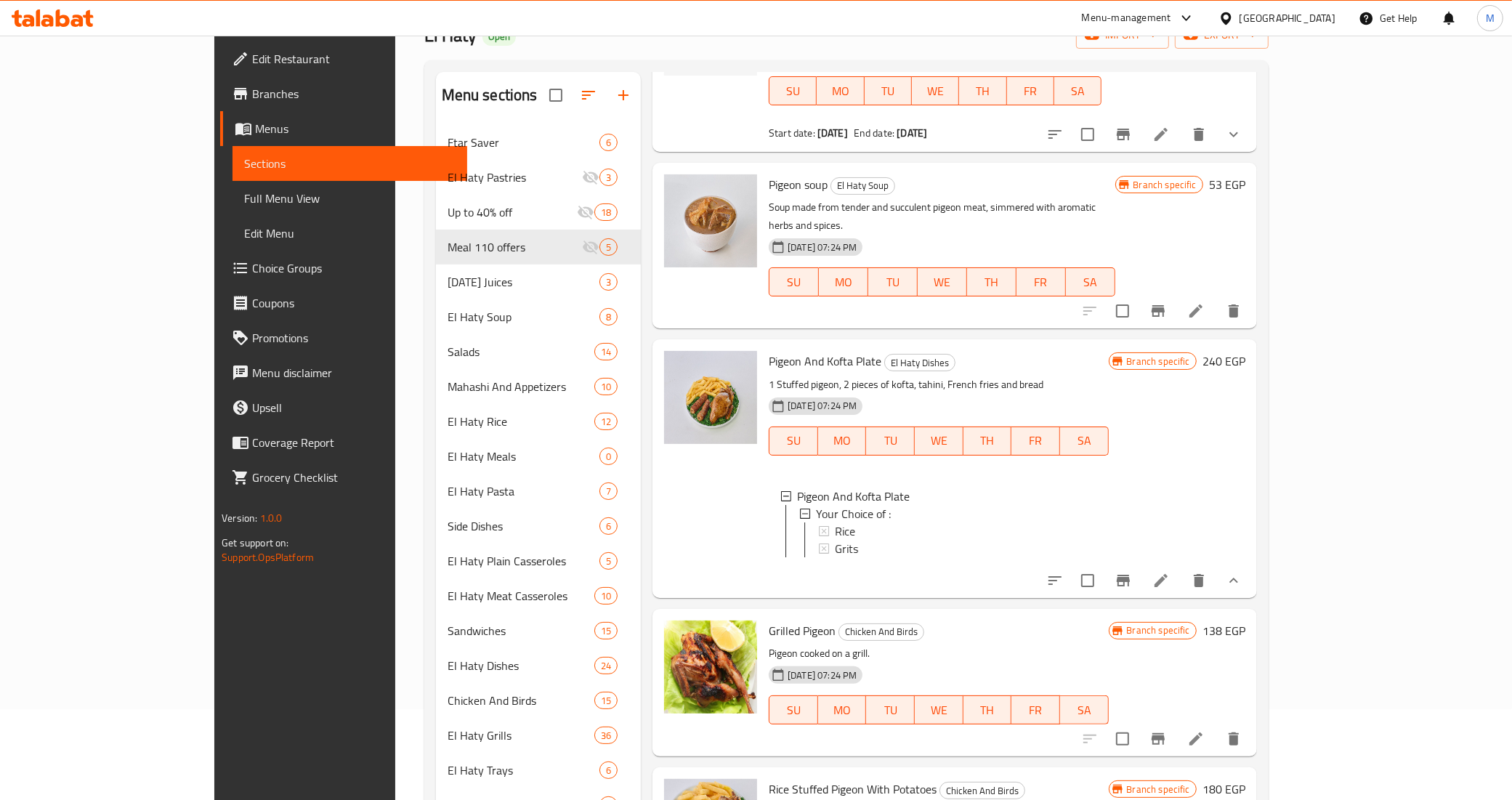
scroll to position [363, 0]
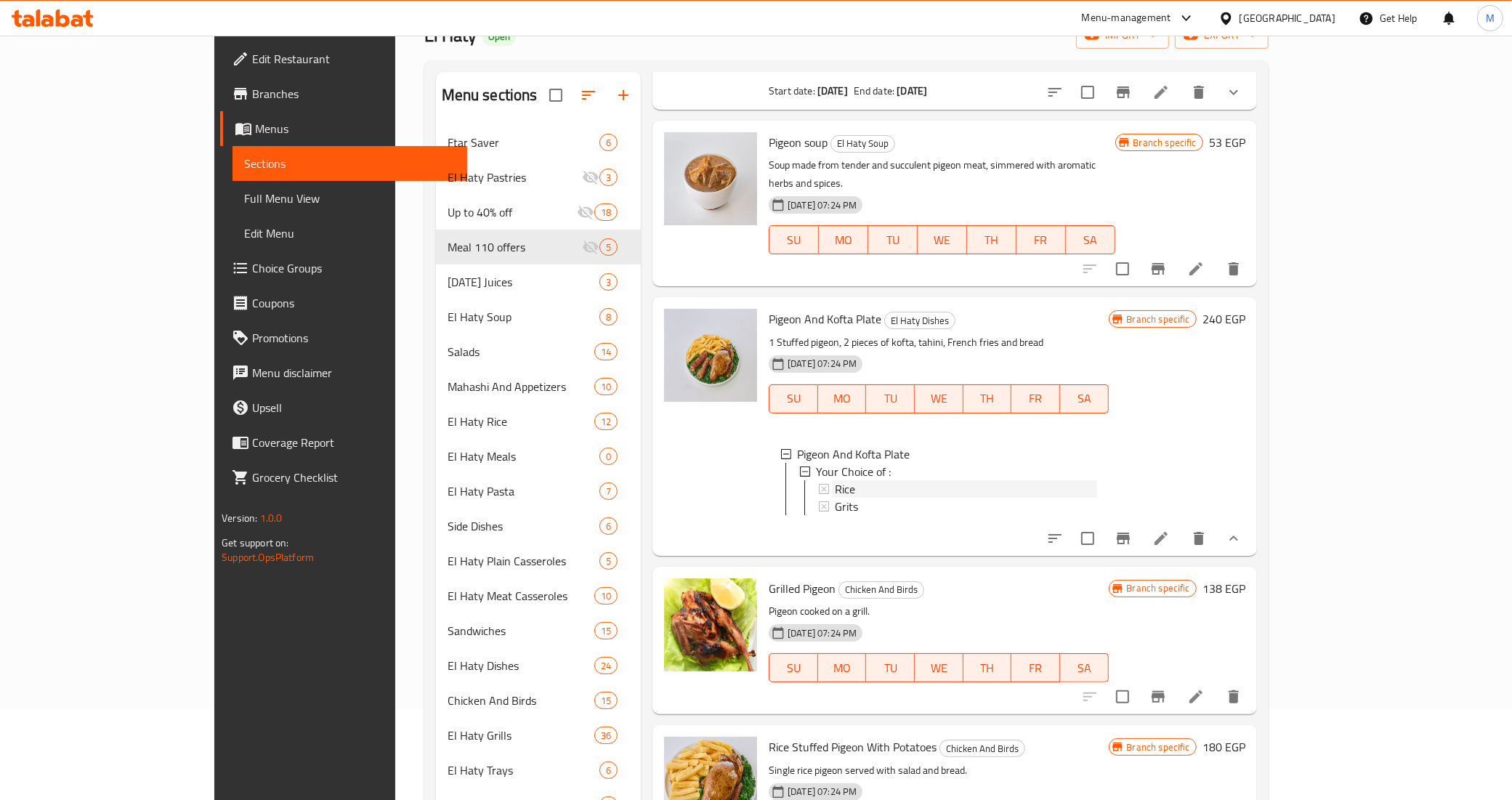
click at [835, 480] on span "Rice" at bounding box center [845, 489] width 20 height 18
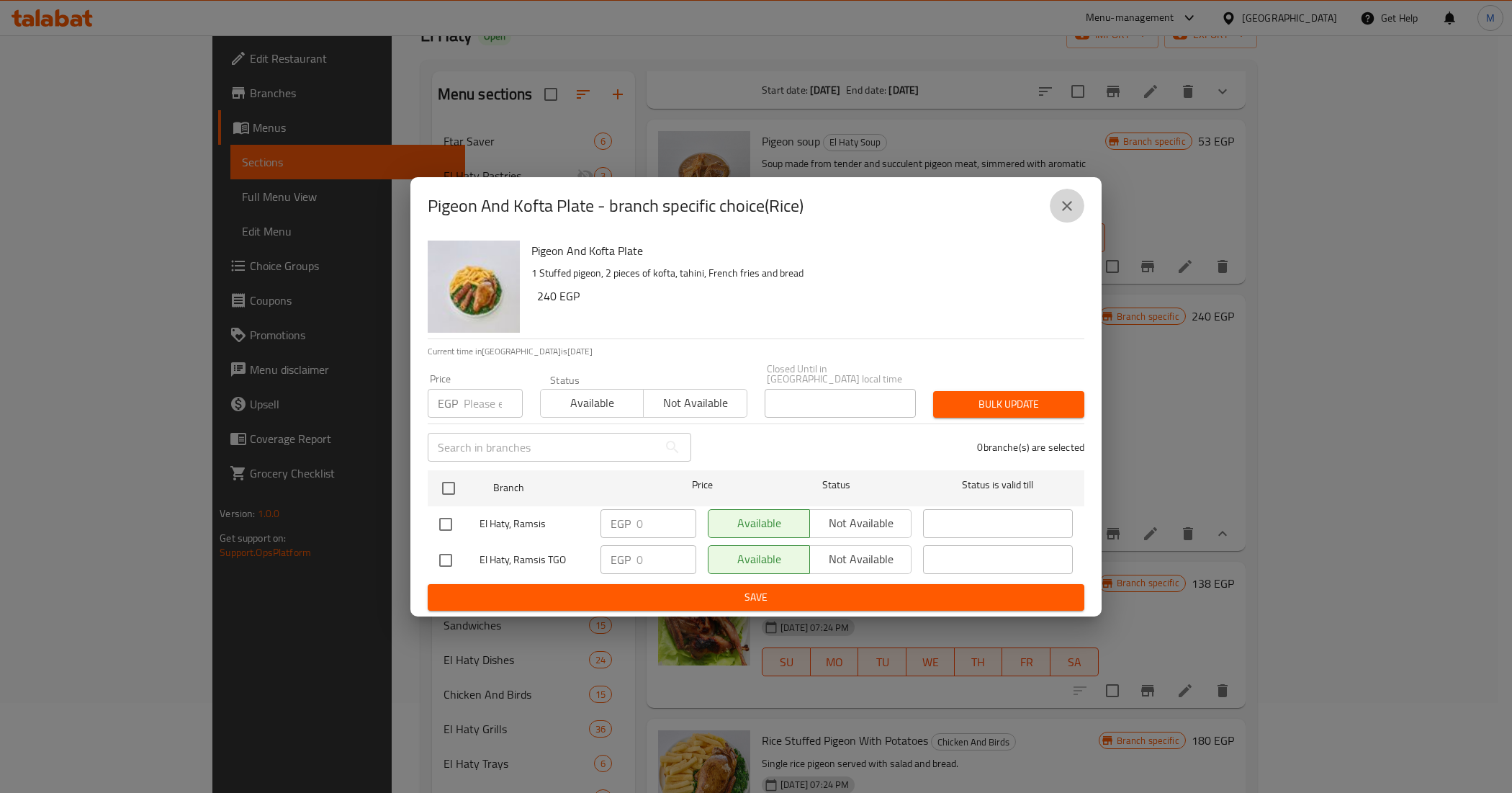
click at [1059, 207] on icon "close" at bounding box center [1067, 206] width 17 height 17
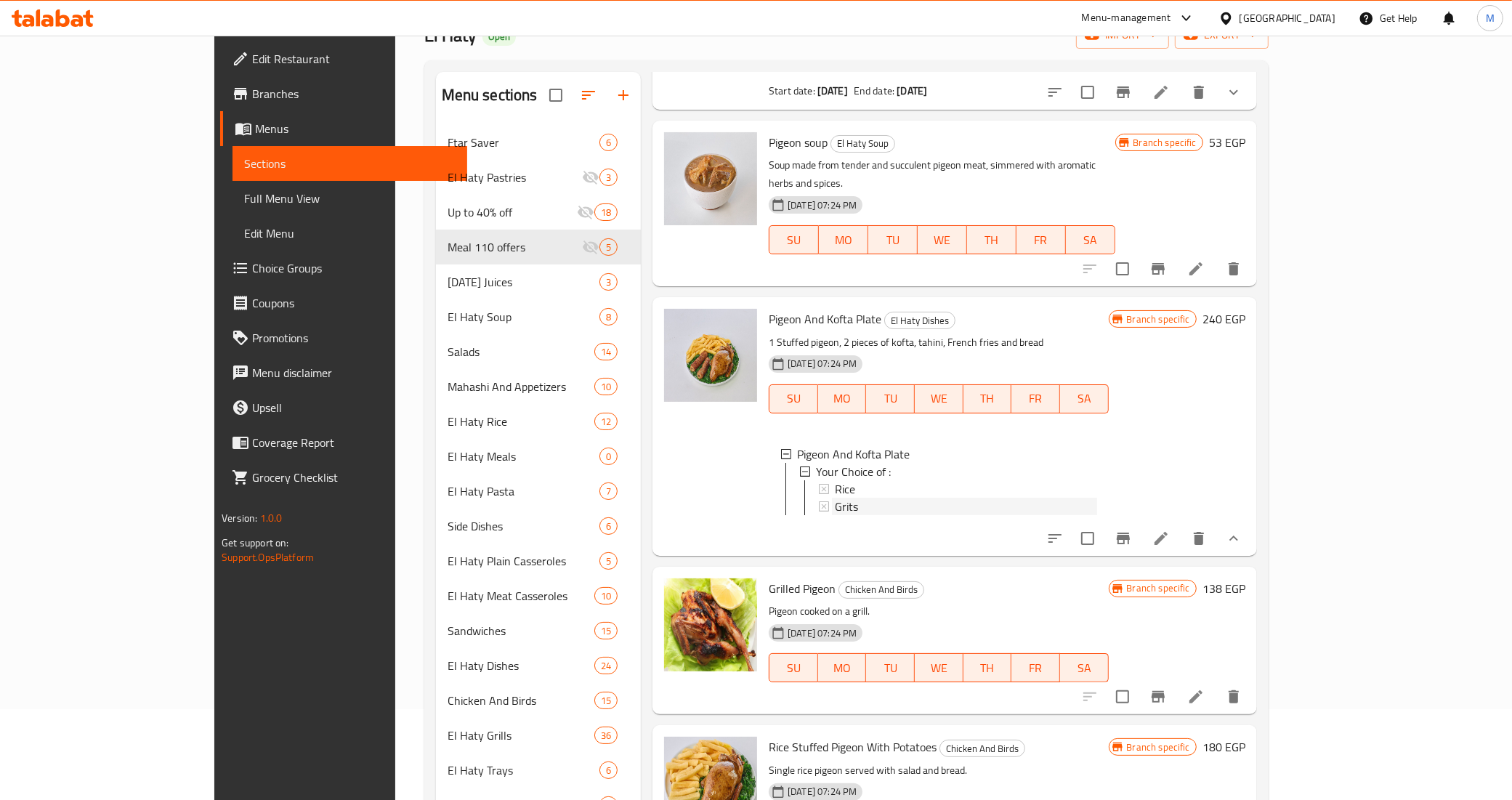
click at [835, 498] on div "Grits" at bounding box center [966, 507] width 261 height 18
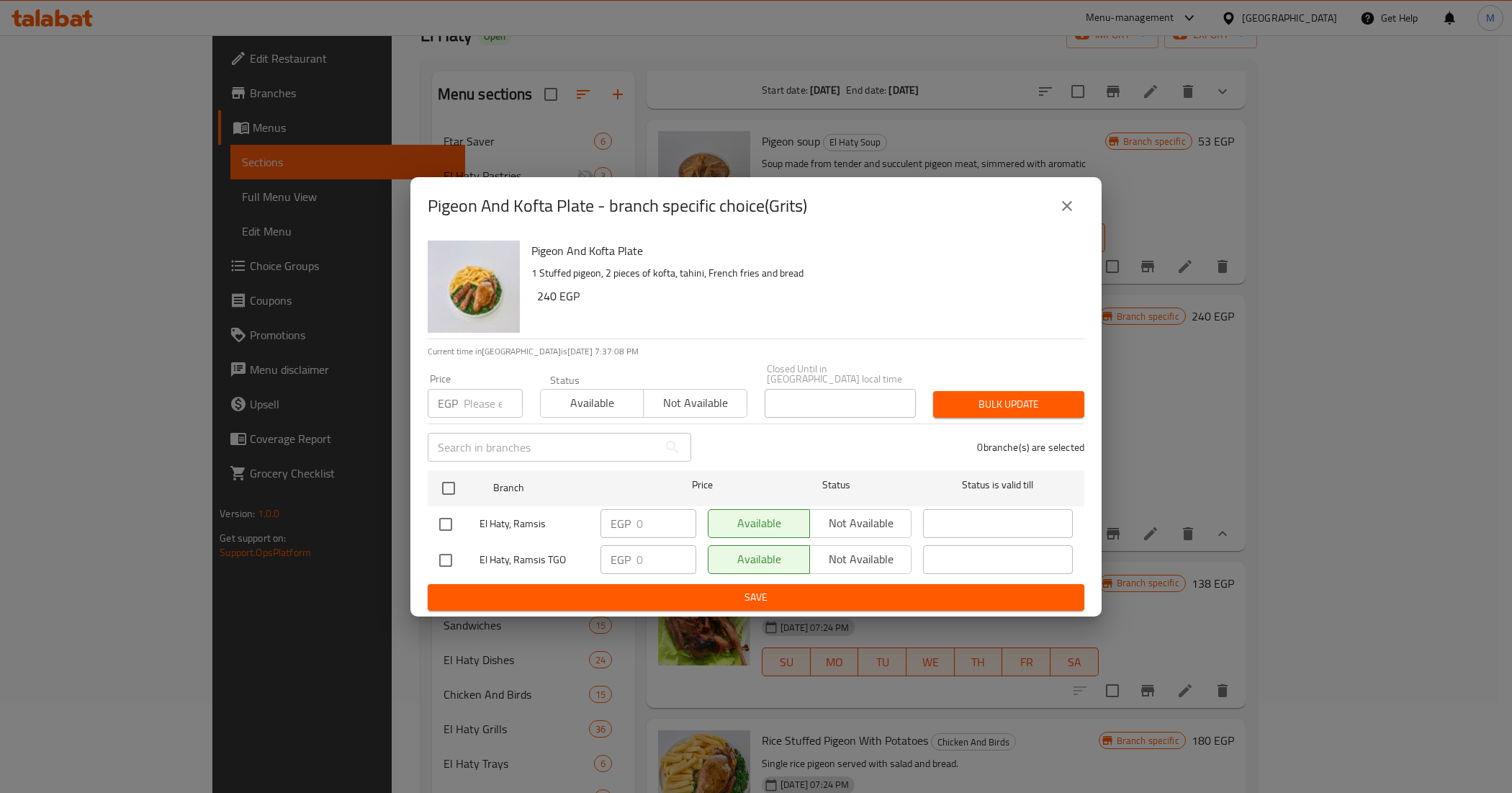
click at [1060, 222] on button "close" at bounding box center [1067, 207] width 35 height 35
